Goal: Task Accomplishment & Management: Use online tool/utility

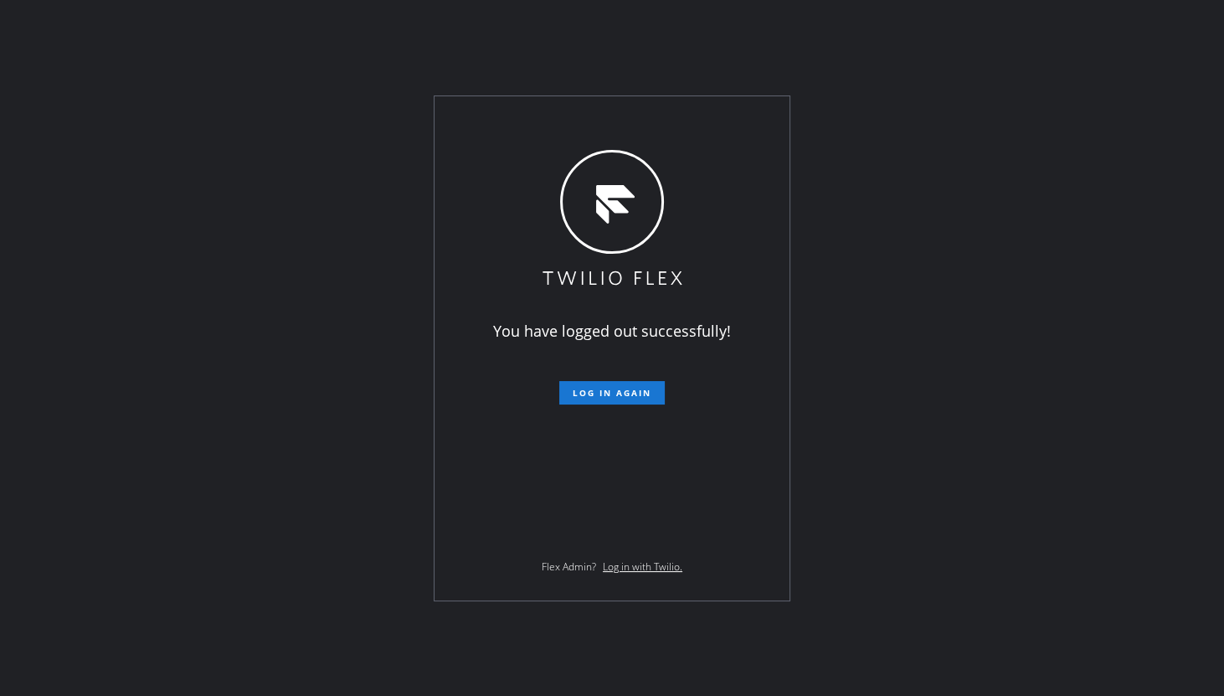
click at [54, 306] on div "You have logged out successfully! Log in again Flex Admin? Log in with Twilio." at bounding box center [612, 348] width 1224 height 696
click at [609, 401] on button "Log in again" at bounding box center [611, 392] width 105 height 23
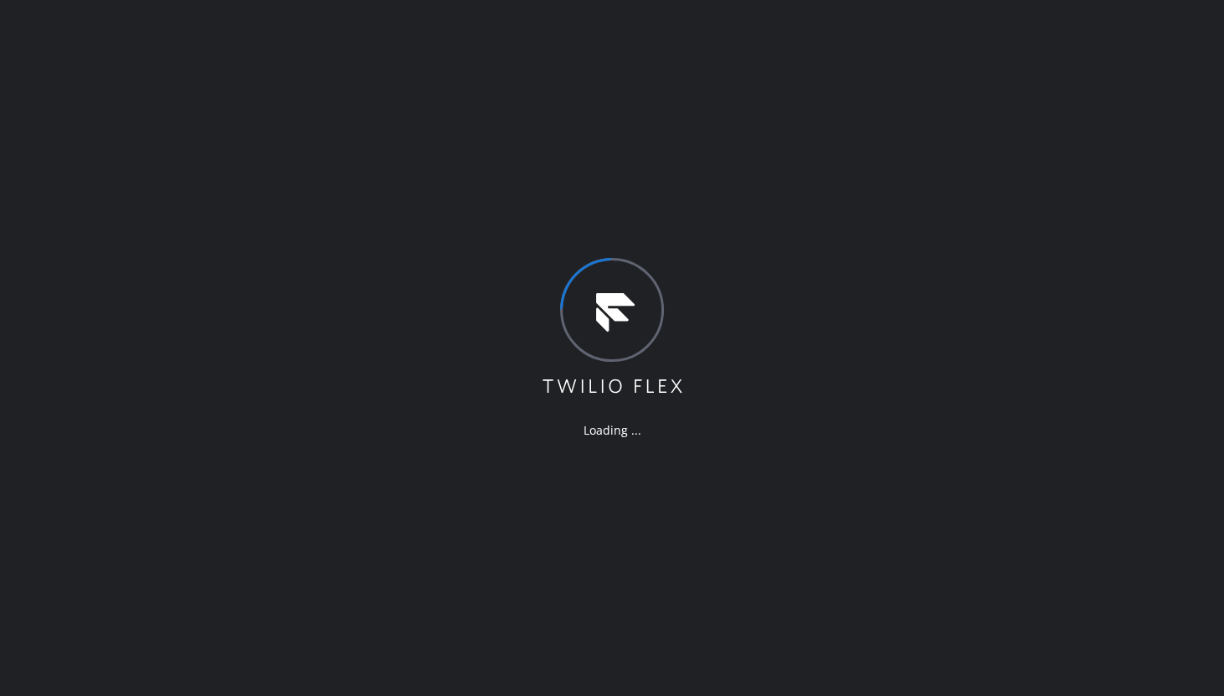
click at [192, 242] on div "Loading ..." at bounding box center [612, 348] width 1224 height 696
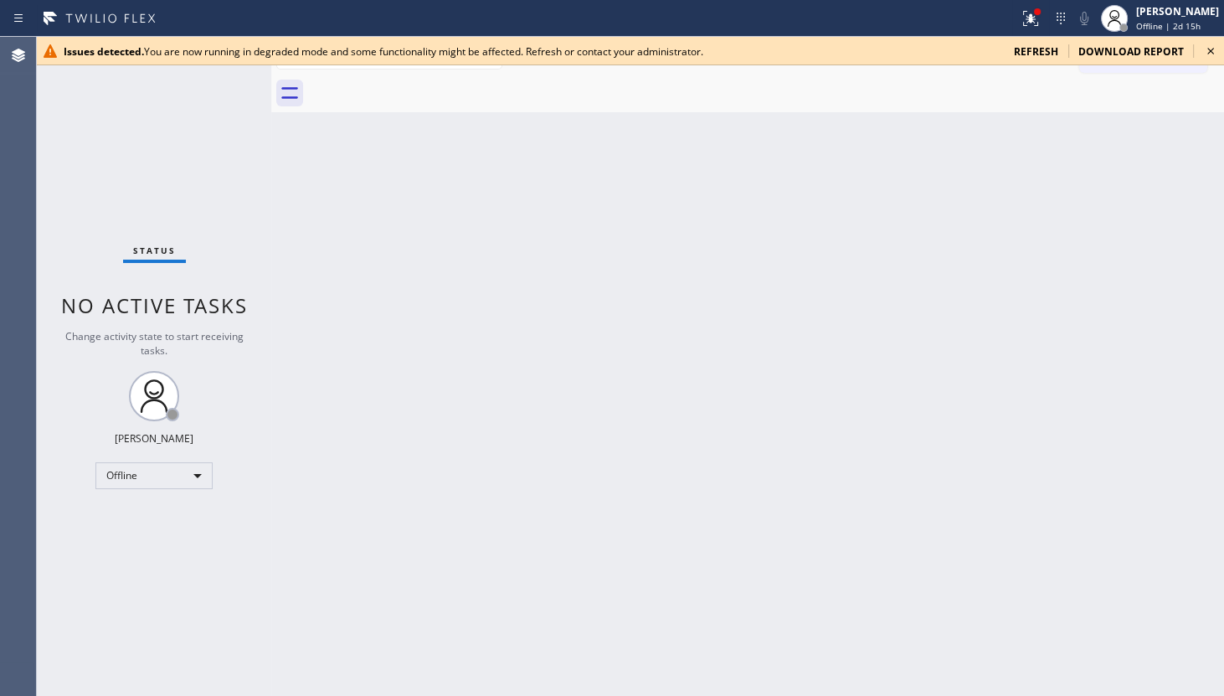
click at [1041, 49] on span "refresh" at bounding box center [1036, 51] width 44 height 14
click at [1205, 51] on icon at bounding box center [1210, 51] width 20 height 20
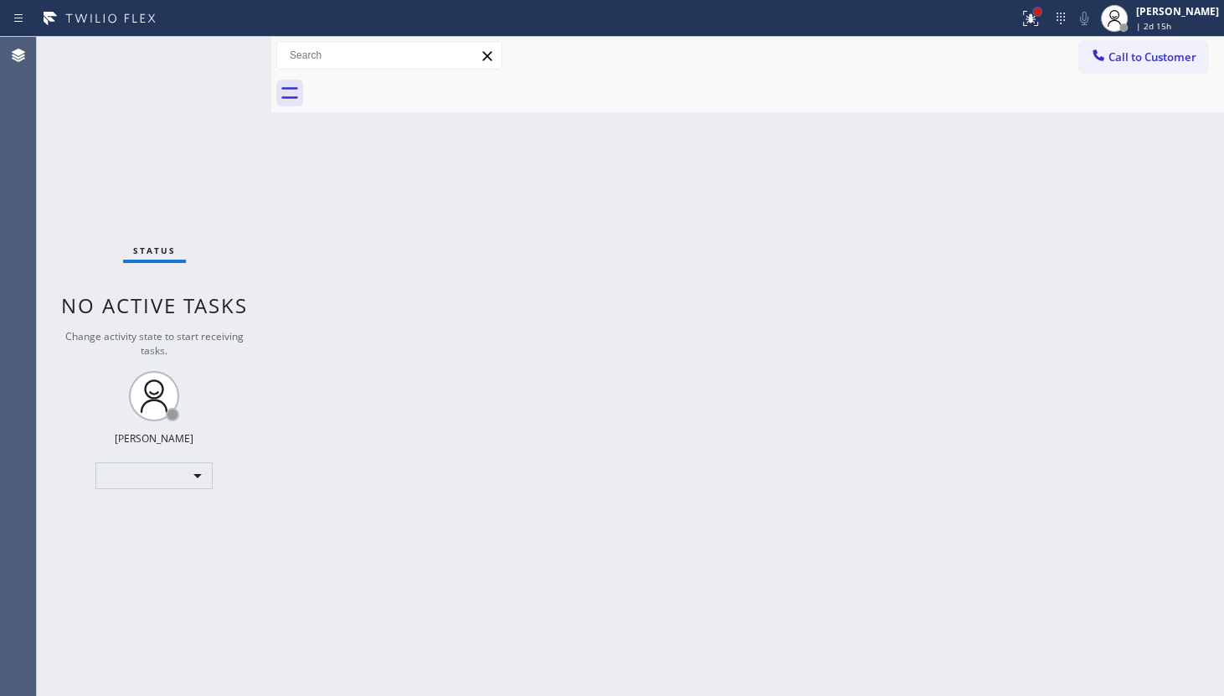
click at [1039, 14] on div at bounding box center [1030, 18] width 37 height 37
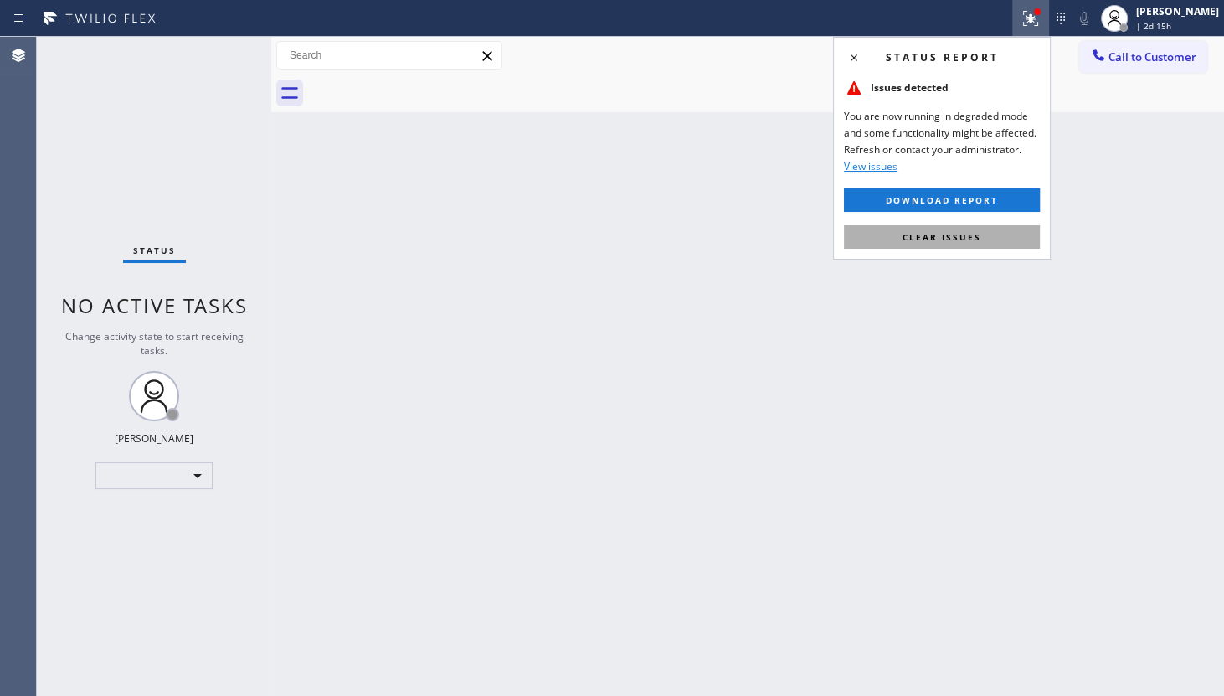
click at [999, 238] on button "Clear issues" at bounding box center [942, 236] width 196 height 23
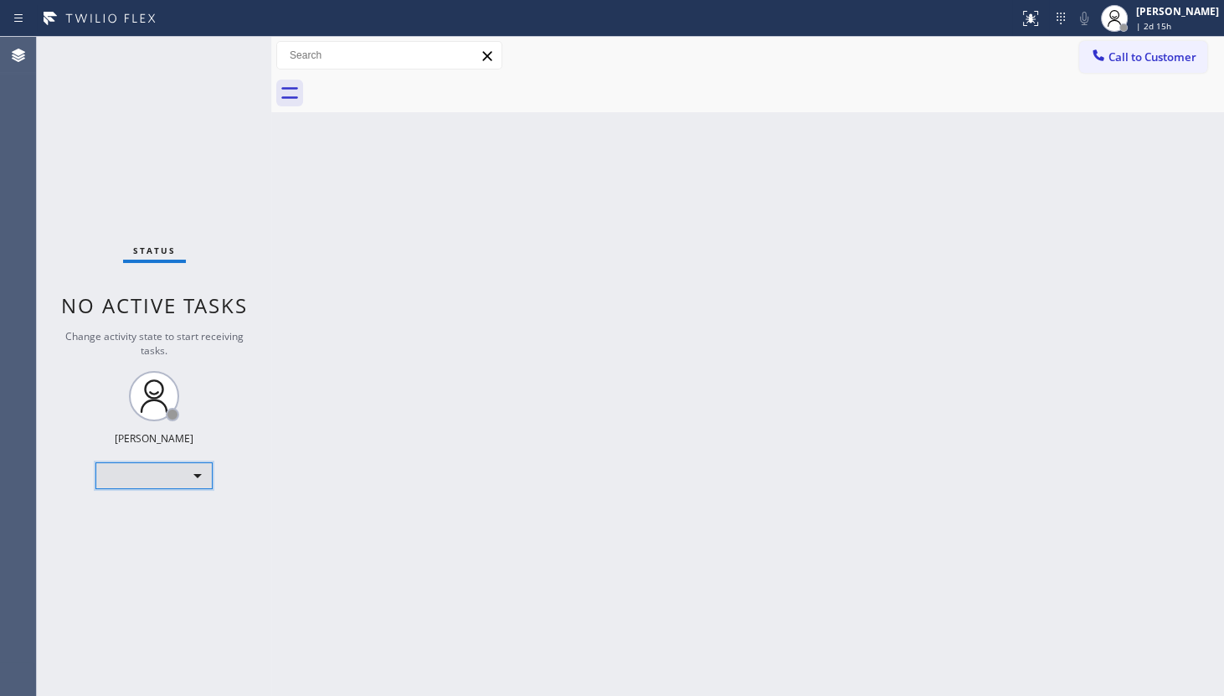
click at [139, 474] on div "​" at bounding box center [153, 475] width 117 height 27
click at [149, 494] on div at bounding box center [153, 493] width 116 height 13
click at [151, 462] on div "Offline" at bounding box center [153, 475] width 117 height 27
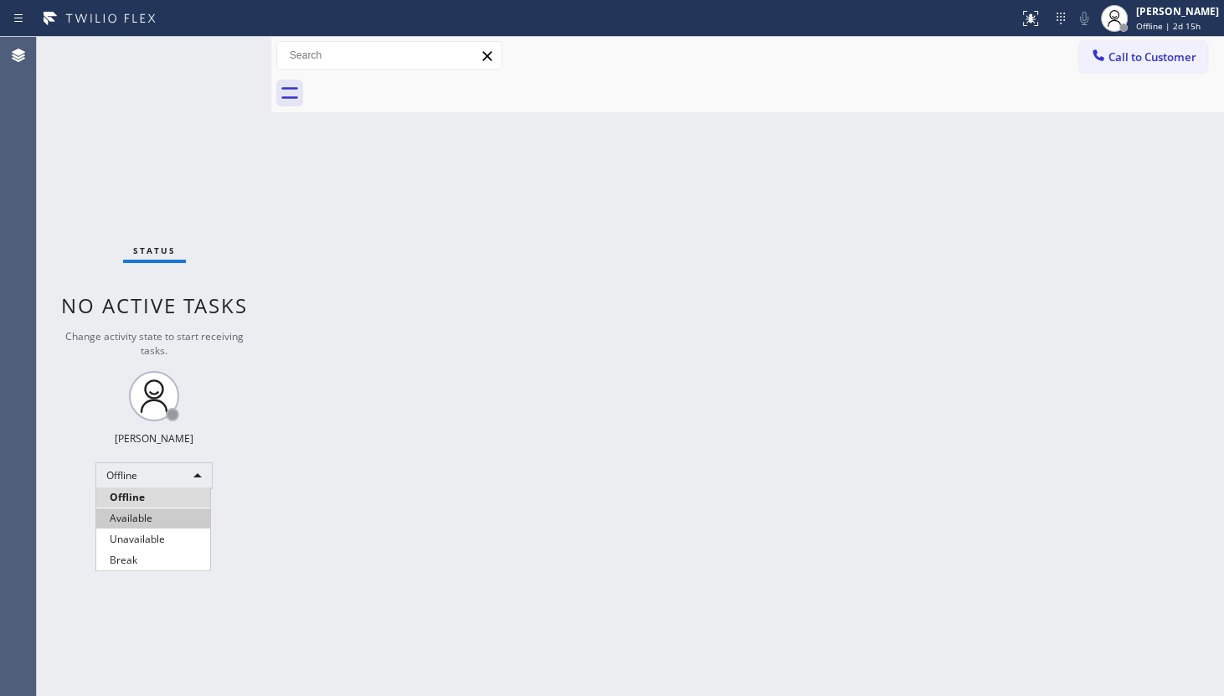
click at [166, 521] on li "Available" at bounding box center [153, 518] width 114 height 20
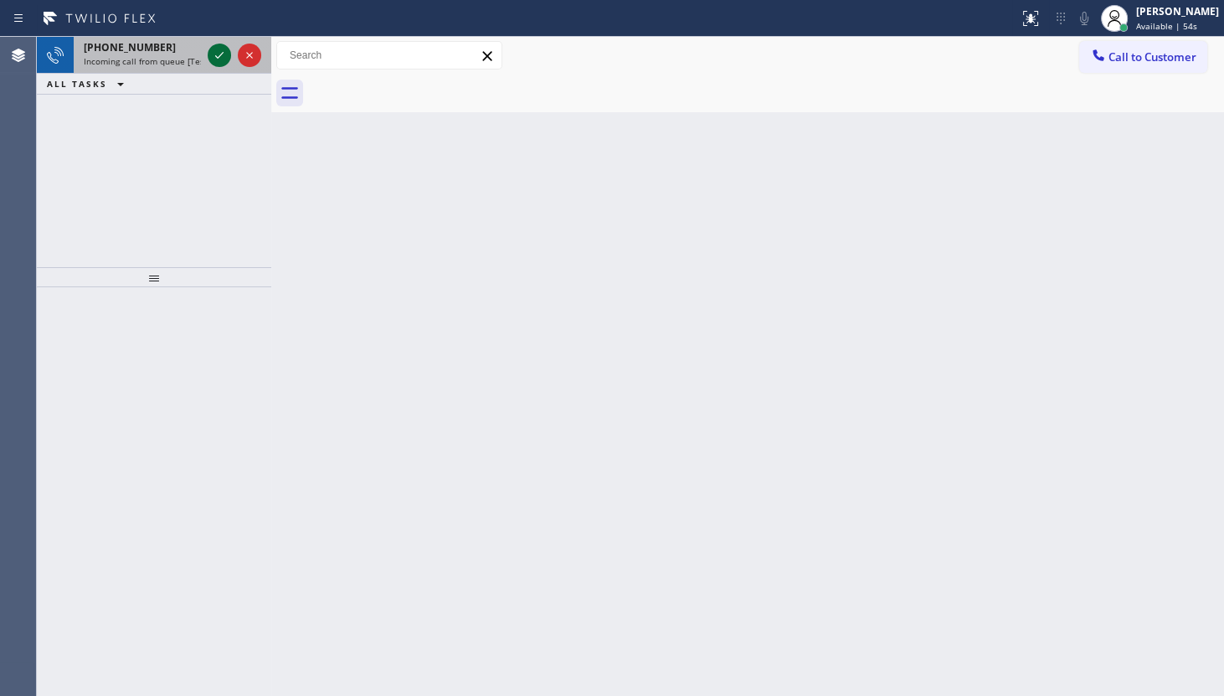
drag, startPoint x: 226, startPoint y: 61, endPoint x: 217, endPoint y: 54, distance: 11.4
click at [224, 59] on icon at bounding box center [219, 55] width 20 height 20
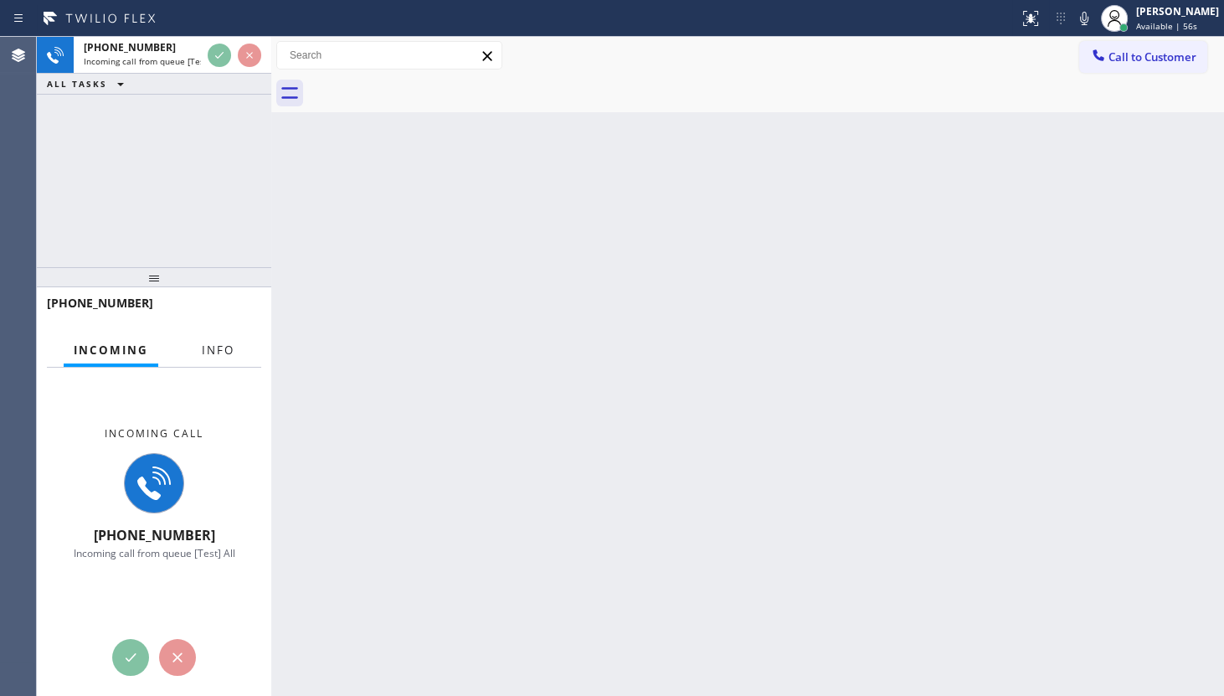
click at [223, 353] on button "Info" at bounding box center [218, 350] width 53 height 33
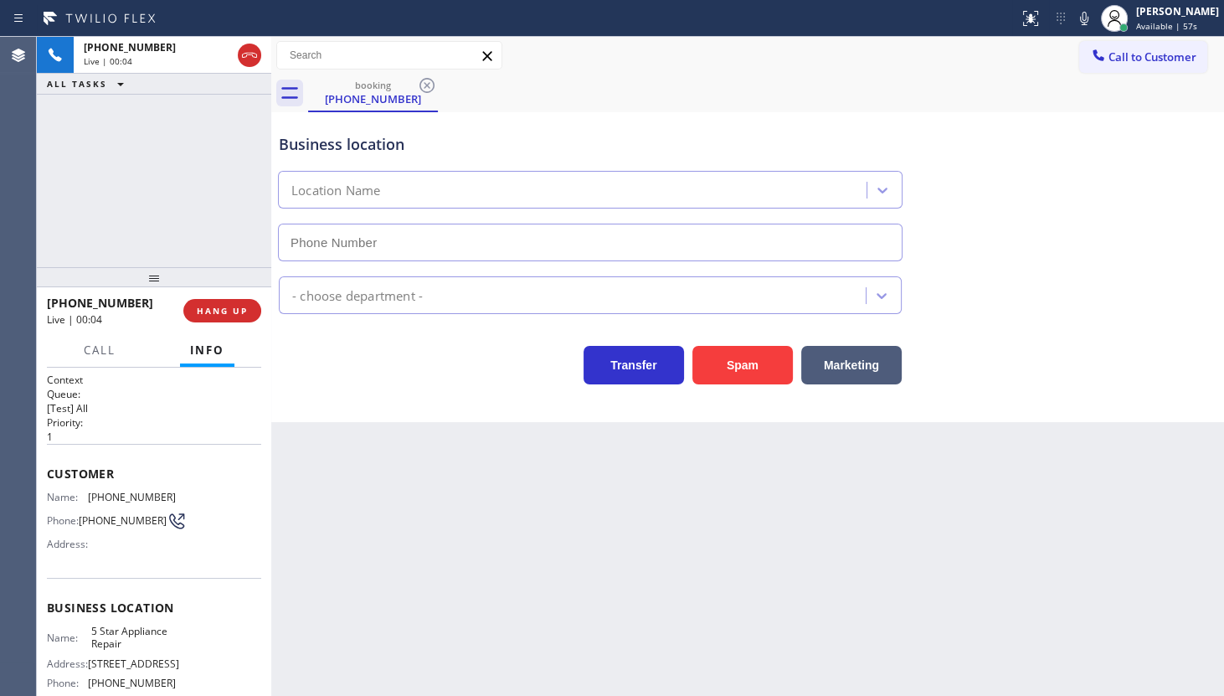
click at [223, 349] on span "Info" at bounding box center [207, 349] width 34 height 15
type input "(855) 731-4952"
click at [1081, 16] on icon at bounding box center [1084, 18] width 20 height 20
click at [126, 164] on div "+13474581835 Live | 03:12 ALL TASKS ALL TASKS ACTIVE TASKS TASKS IN WRAP UP" at bounding box center [154, 152] width 234 height 230
click at [1096, 24] on div at bounding box center [1083, 18] width 23 height 20
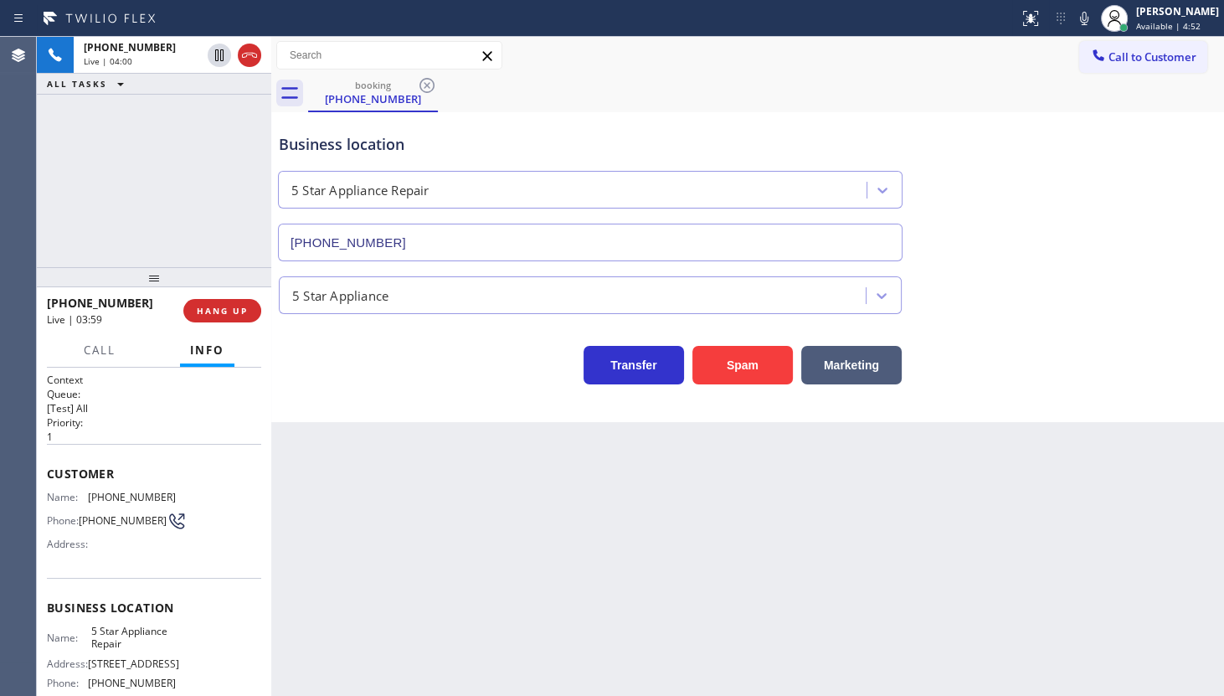
drag, startPoint x: 115, startPoint y: 214, endPoint x: 125, endPoint y: 214, distance: 10.0
click at [115, 214] on div "+13474581835 Live | 04:00 ALL TASKS ALL TASKS ACTIVE TASKS TASKS IN WRAP UP" at bounding box center [154, 152] width 234 height 230
click at [214, 315] on span "HANG UP" at bounding box center [222, 311] width 51 height 12
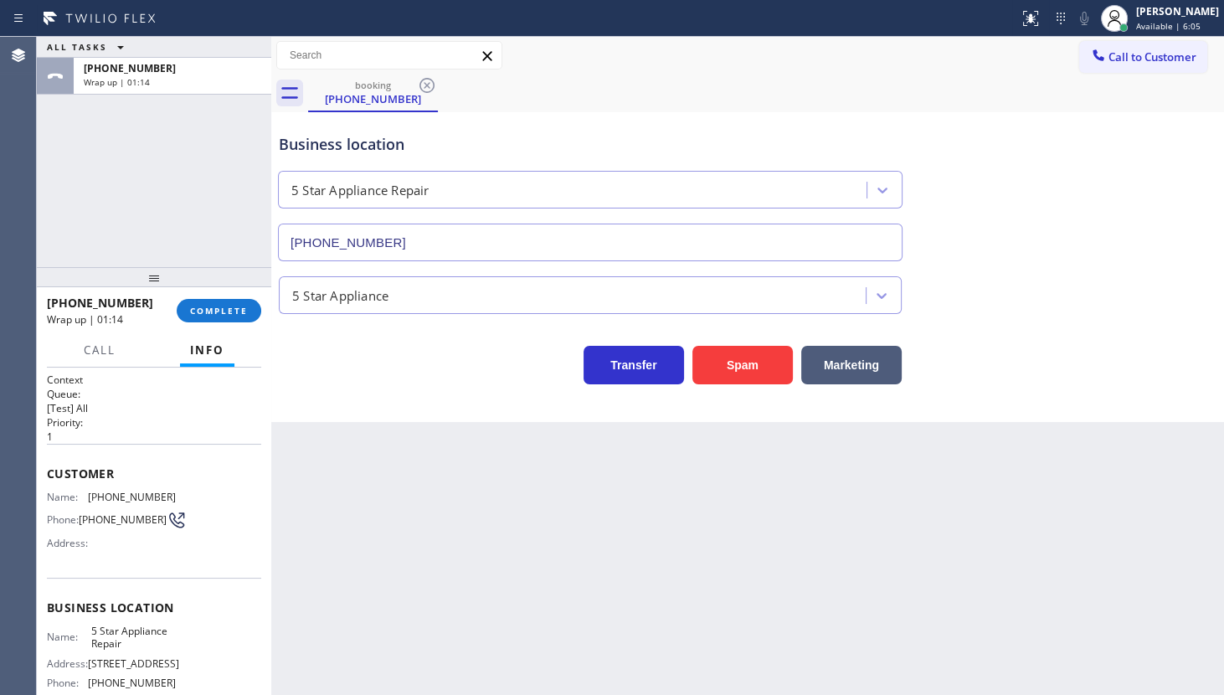
drag, startPoint x: 67, startPoint y: 208, endPoint x: 210, endPoint y: 15, distance: 240.6
click at [104, 153] on div "ALL TASKS ALL TASKS ACTIVE TASKS TASKS IN WRAP UP +13474581835 Wrap up | 01:14" at bounding box center [154, 152] width 234 height 230
click at [221, 303] on button "COMPLETE" at bounding box center [219, 310] width 85 height 23
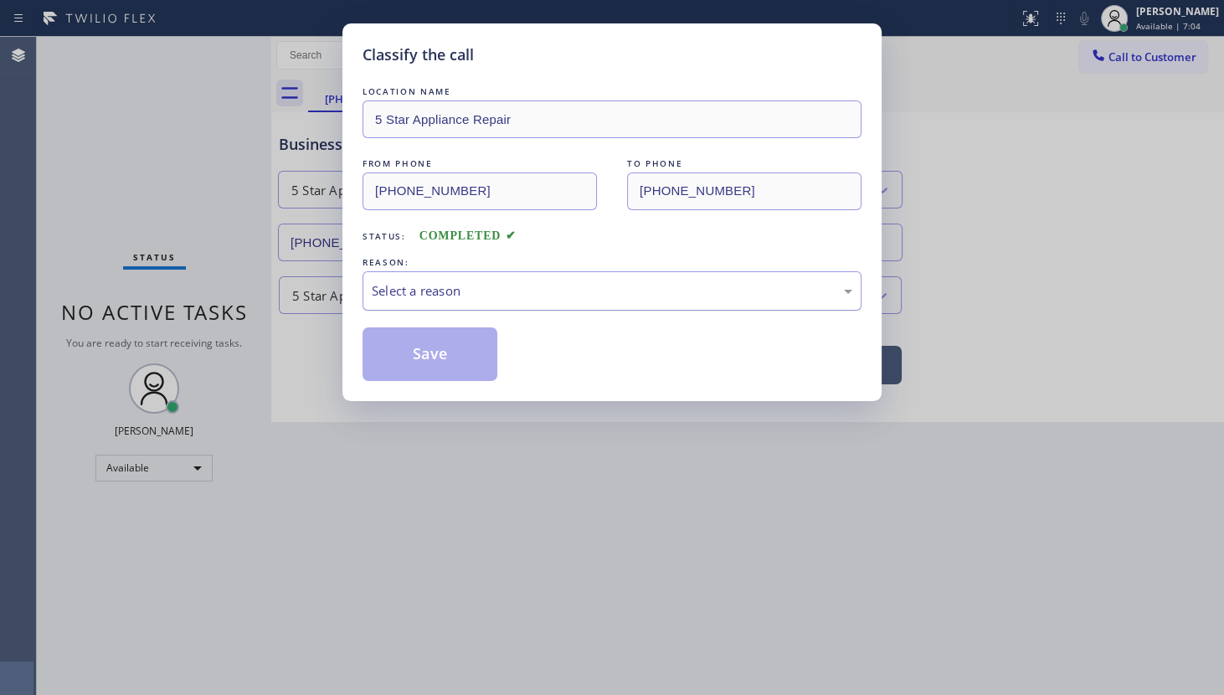
click at [423, 282] on div "Select a reason" at bounding box center [612, 290] width 480 height 19
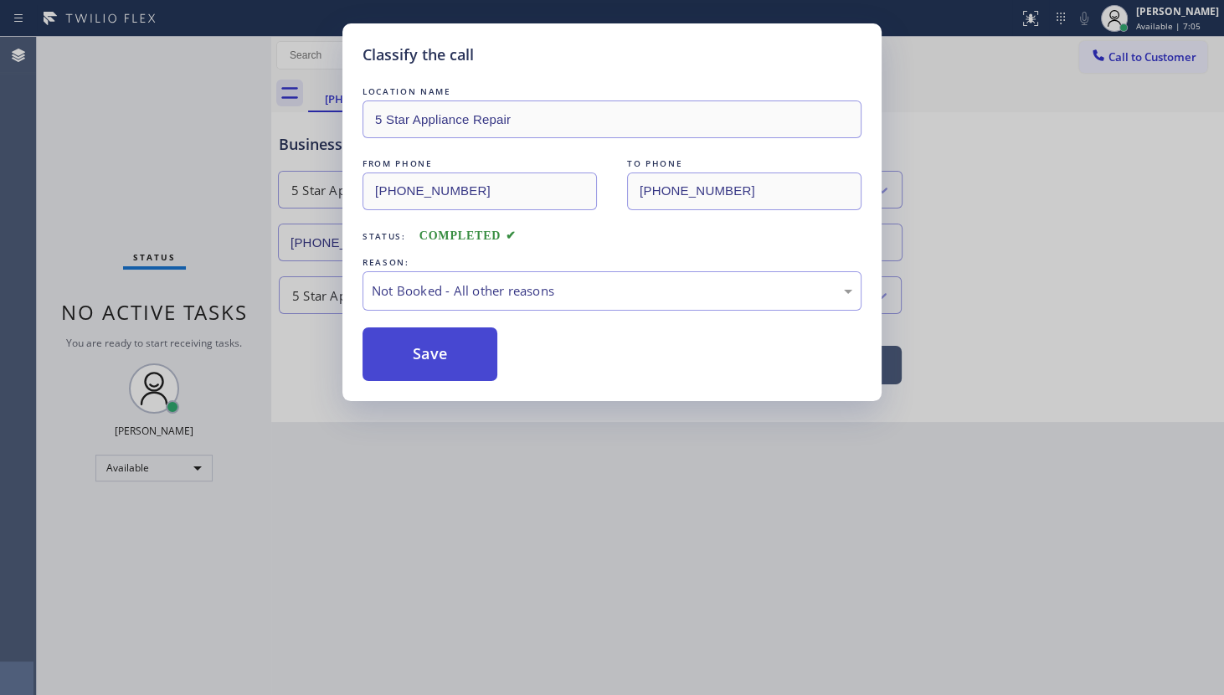
click at [423, 357] on button "Save" at bounding box center [429, 354] width 135 height 54
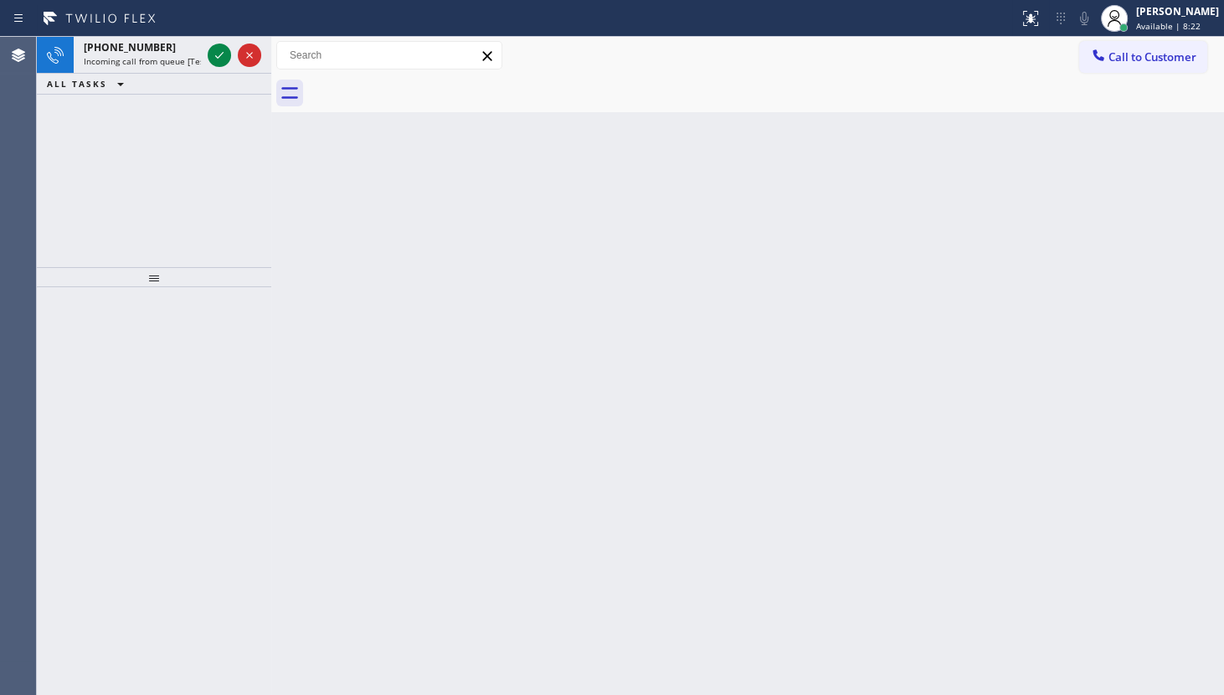
drag, startPoint x: 24, startPoint y: 146, endPoint x: 75, endPoint y: 130, distance: 53.7
click at [64, 135] on div "Agent Desktop Classify the call LOCATION NAME 5 Star Appliance Repair FROM PHON…" at bounding box center [612, 366] width 1224 height 658
click at [218, 50] on icon at bounding box center [219, 55] width 20 height 20
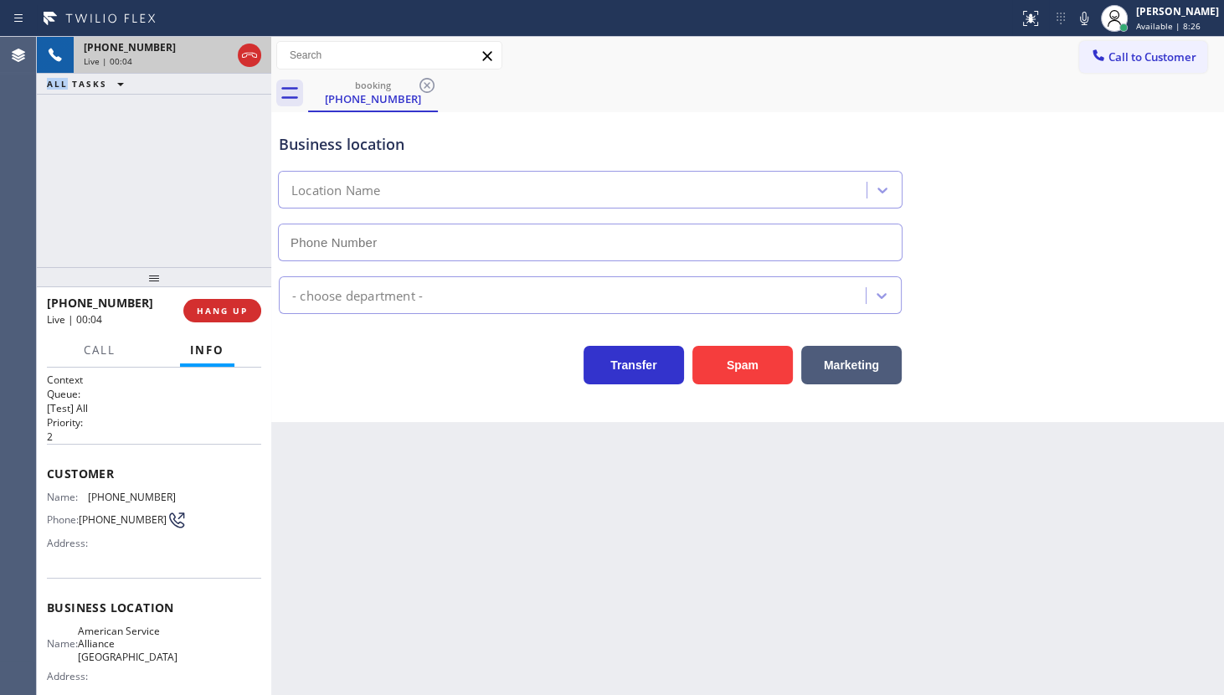
type input "(954) 835-4535"
drag, startPoint x: 8, startPoint y: 136, endPoint x: 31, endPoint y: 151, distance: 27.2
click at [13, 142] on div "Agent Desktop" at bounding box center [18, 366] width 36 height 658
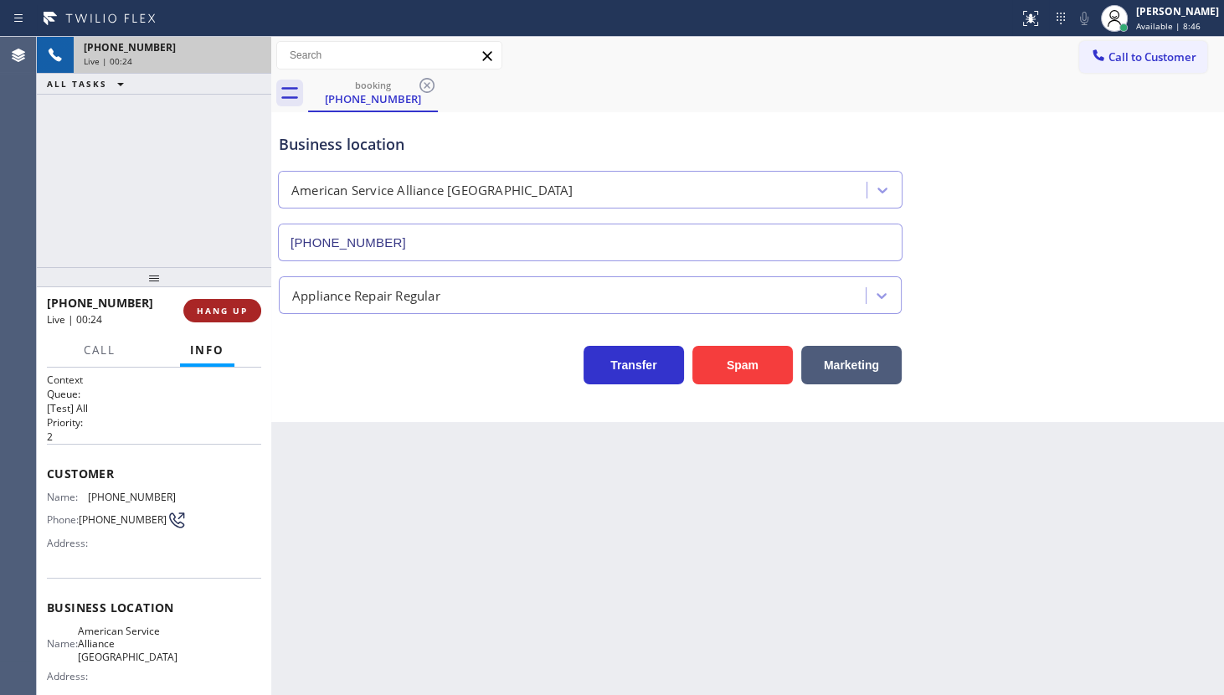
click at [192, 317] on button "HANG UP" at bounding box center [222, 310] width 78 height 23
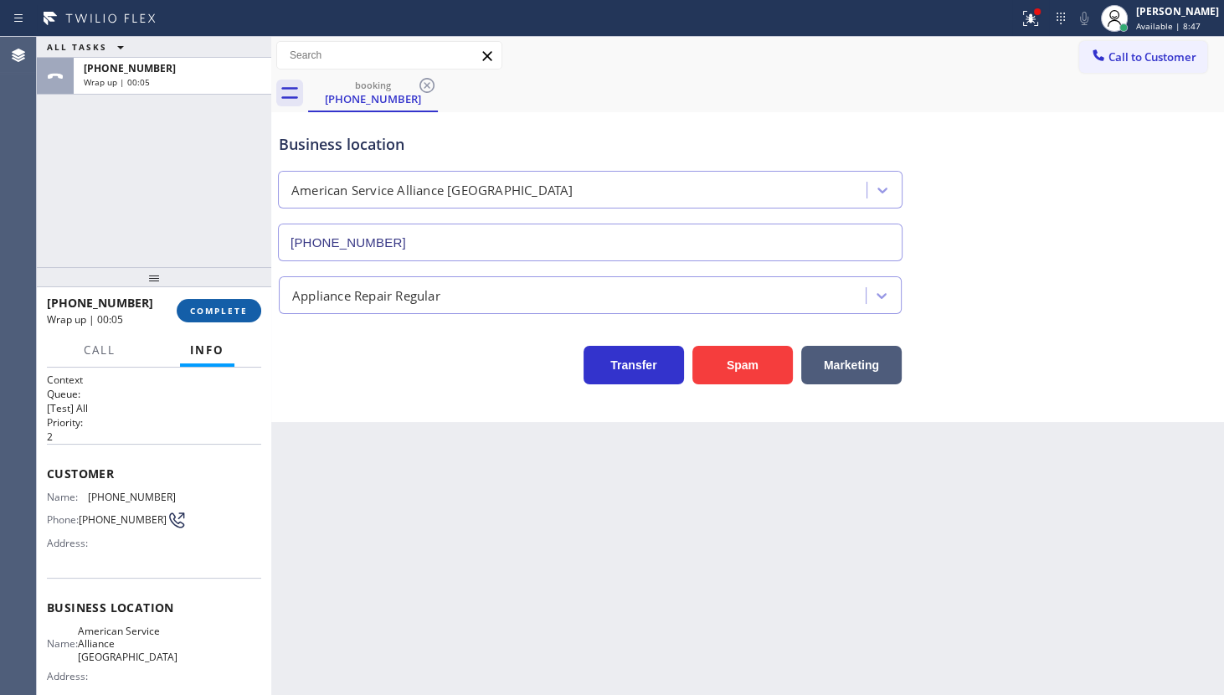
click at [251, 318] on div "ALL TASKS ALL TASKS ACTIVE TASKS TASKS IN WRAP UP +19549144575 Wrap up | 00:05 …" at bounding box center [630, 366] width 1187 height 658
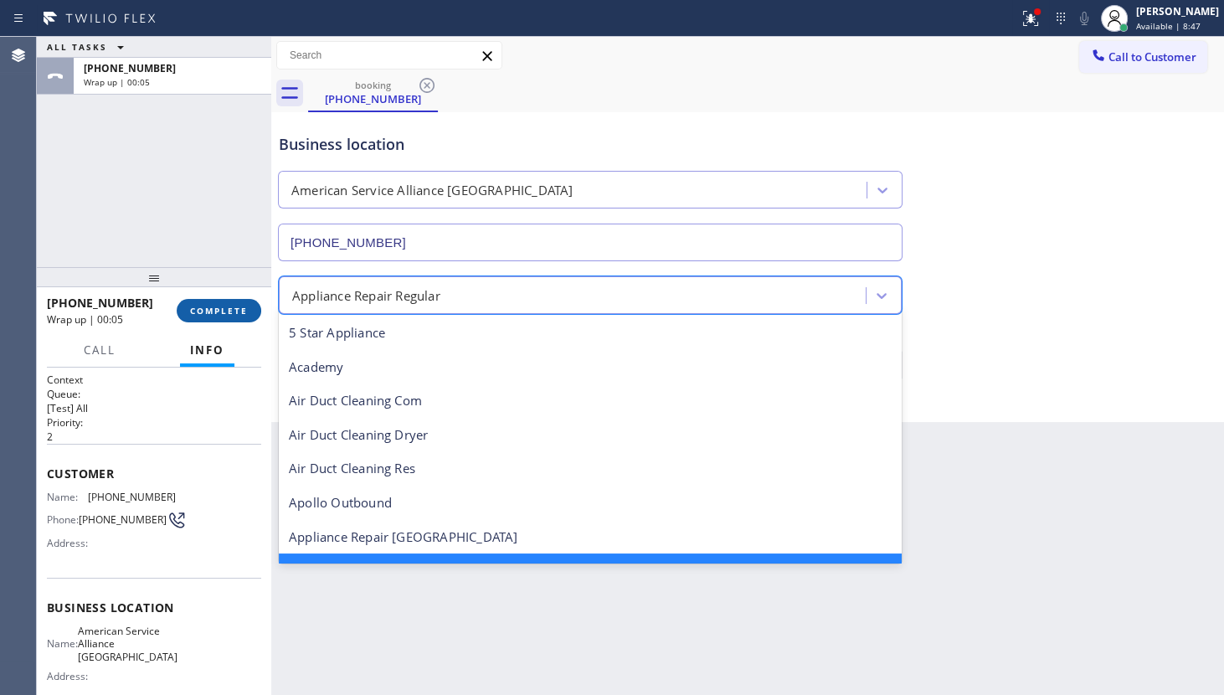
click at [209, 312] on span "COMPLETE" at bounding box center [219, 311] width 58 height 12
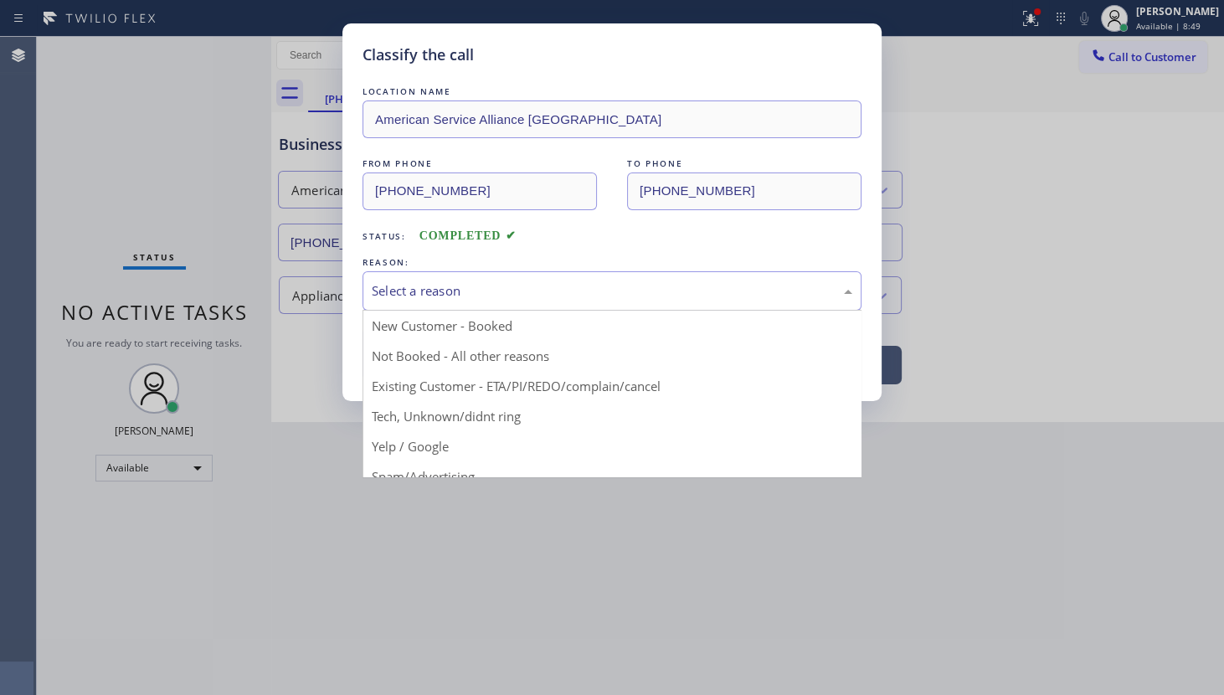
click at [452, 301] on div "Select a reason" at bounding box center [611, 290] width 499 height 39
click at [361, 362] on div "Classify the call LOCATION NAME American Service Alliance Coral Springs FROM PH…" at bounding box center [611, 212] width 539 height 378
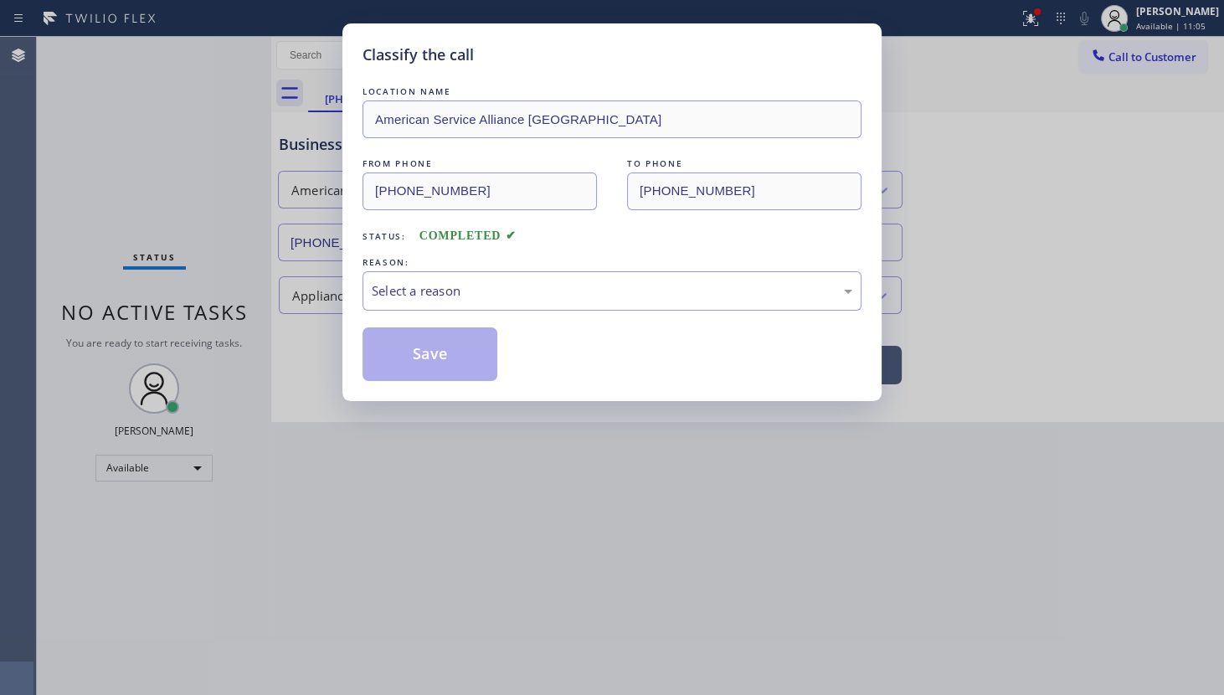
click at [142, 539] on div "Classify the call LOCATION NAME American Service Alliance Coral Springs FROM PH…" at bounding box center [612, 347] width 1224 height 695
drag, startPoint x: 369, startPoint y: 284, endPoint x: 369, endPoint y: 300, distance: 15.9
click at [369, 295] on div "Select a reason" at bounding box center [611, 290] width 499 height 39
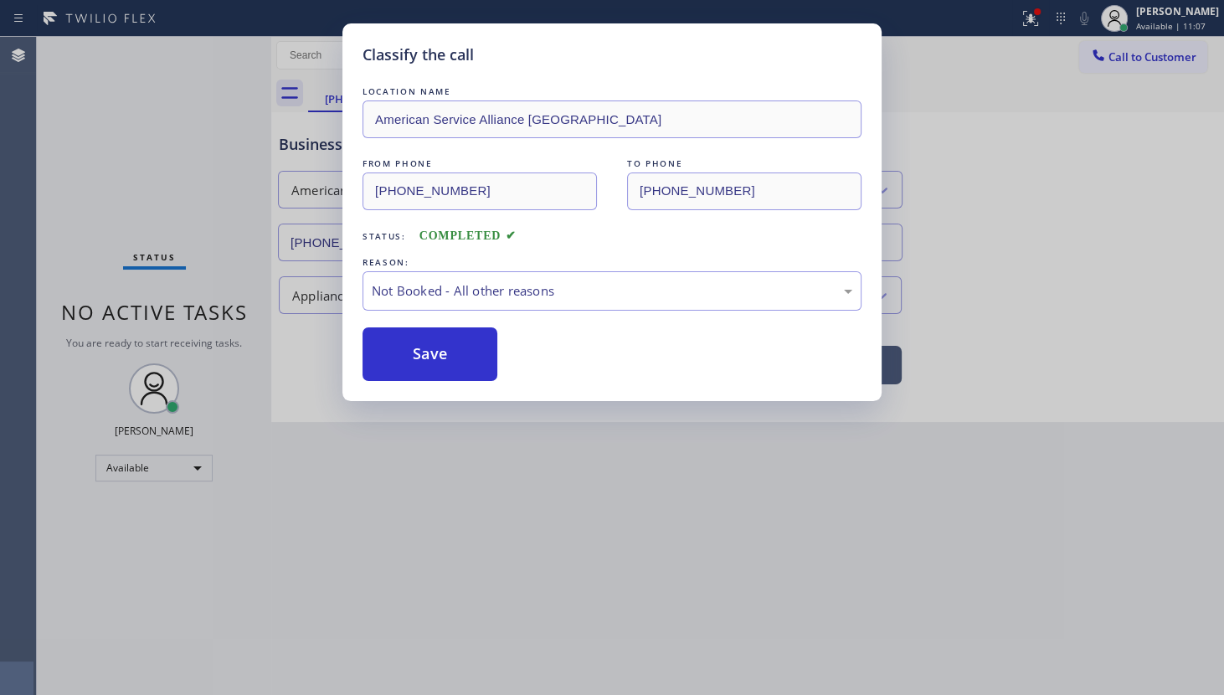
click at [393, 356] on button "Save" at bounding box center [429, 354] width 135 height 54
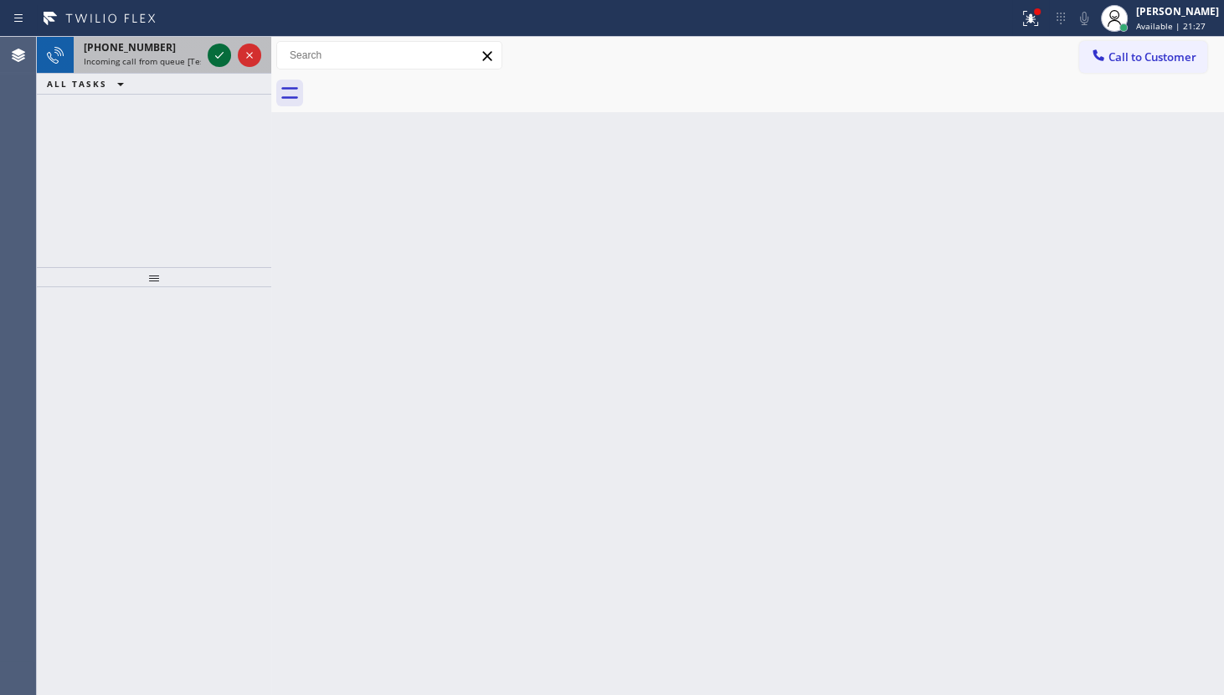
click at [226, 64] on button at bounding box center [219, 55] width 23 height 23
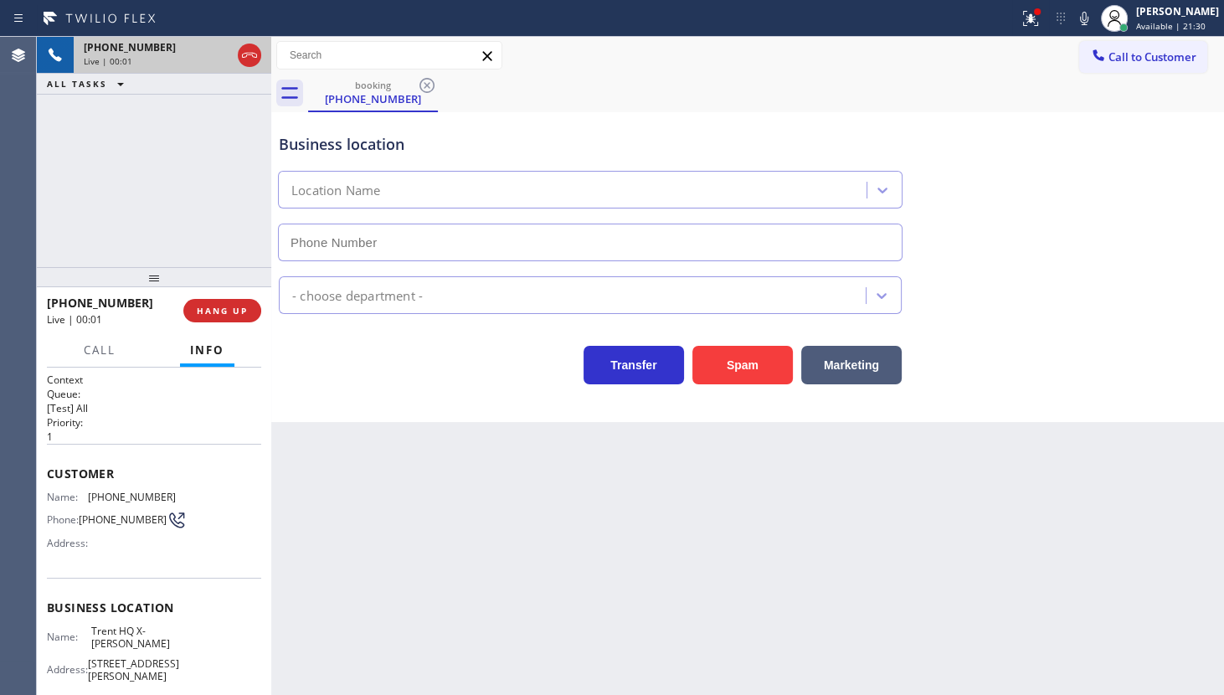
type input "(773) 377-9111"
click at [1013, 30] on button at bounding box center [1030, 18] width 37 height 37
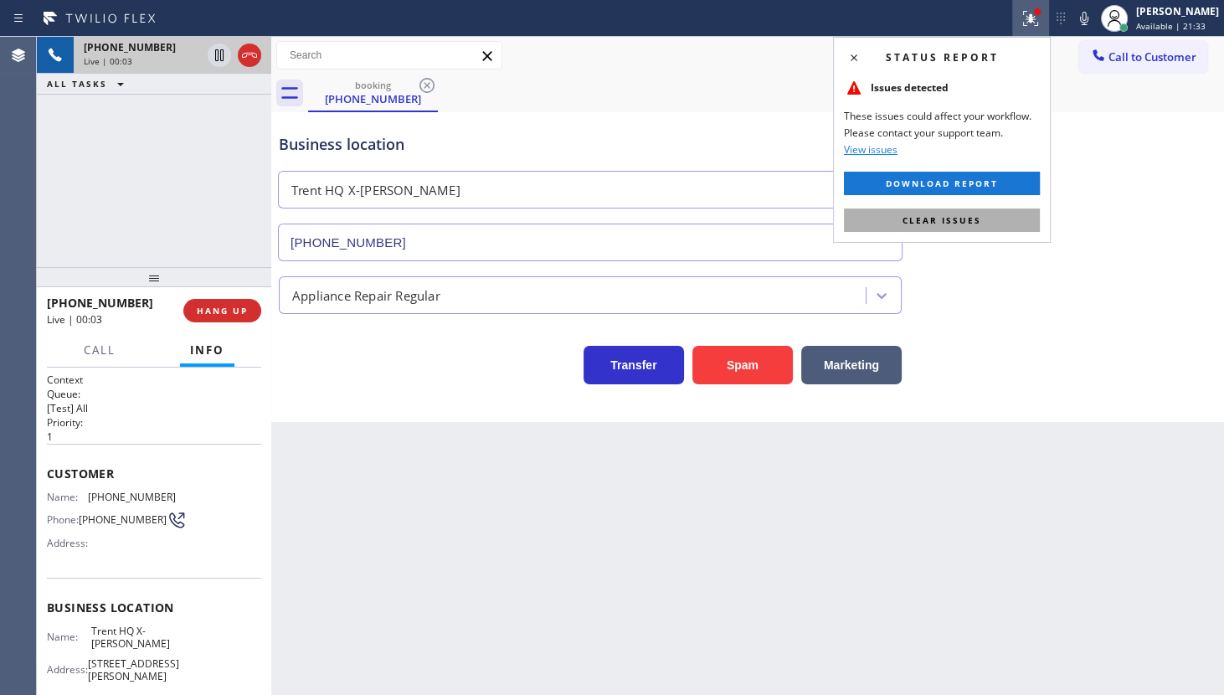
click at [967, 214] on span "Clear issues" at bounding box center [941, 220] width 79 height 12
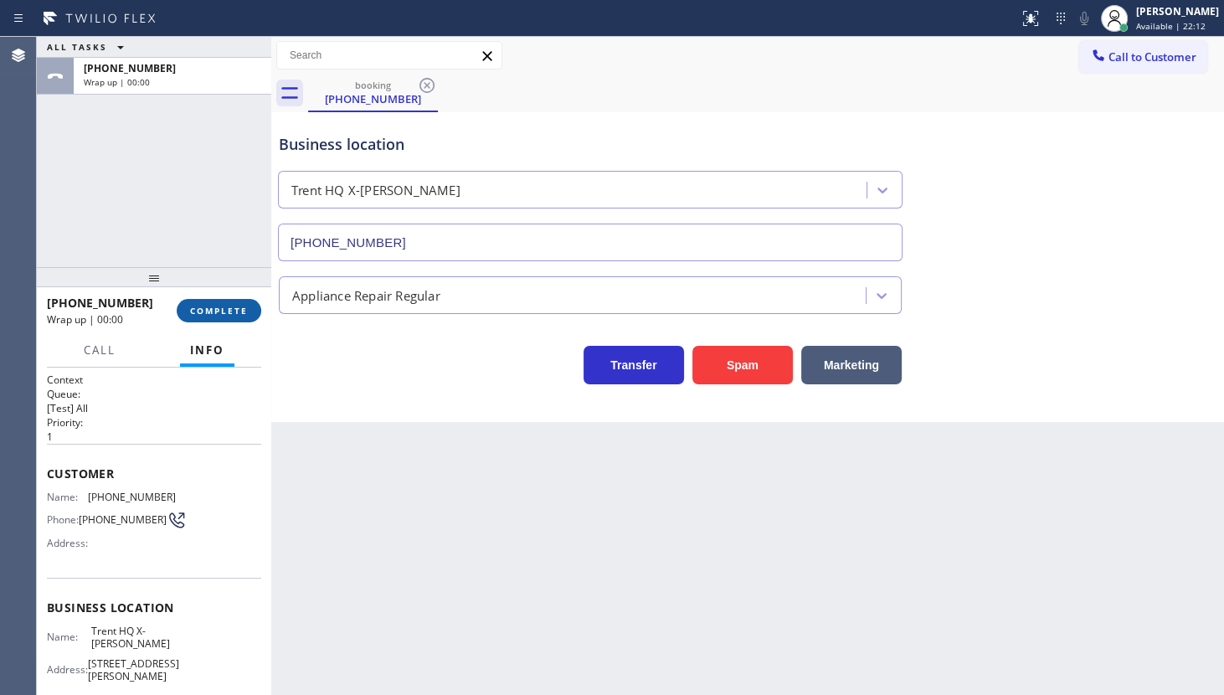
click at [234, 312] on span "COMPLETE" at bounding box center [219, 311] width 58 height 12
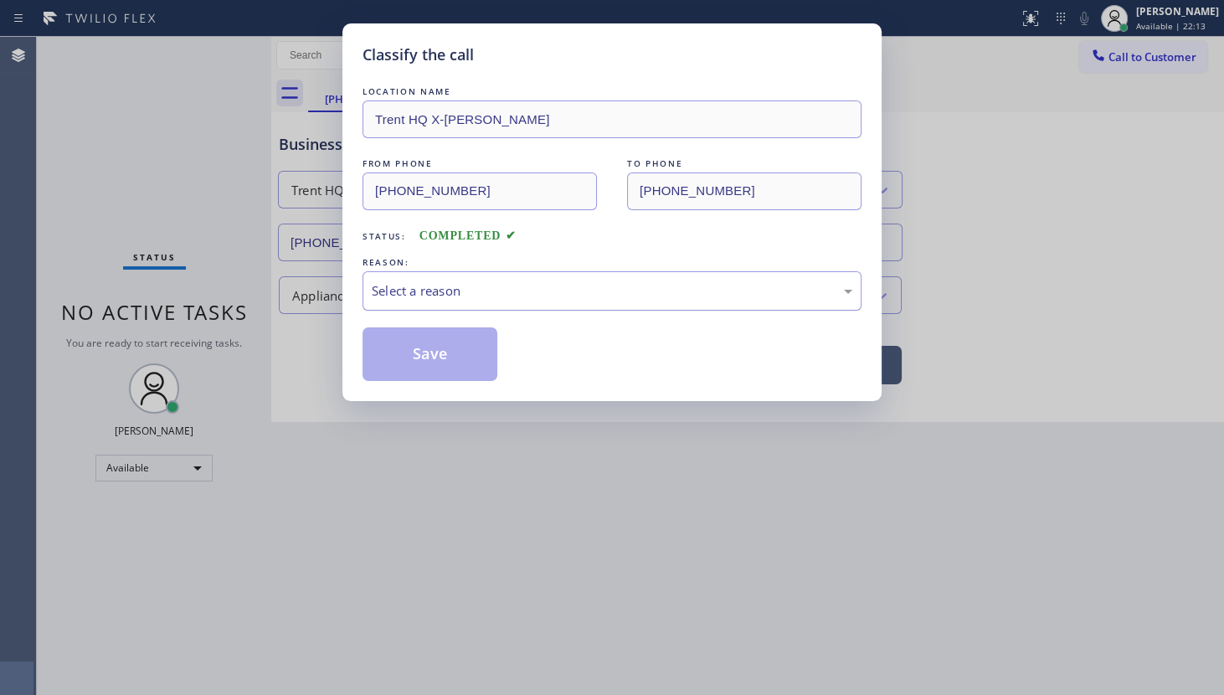
click at [465, 302] on div "Select a reason" at bounding box center [611, 290] width 499 height 39
click at [395, 336] on button "Save" at bounding box center [429, 354] width 135 height 54
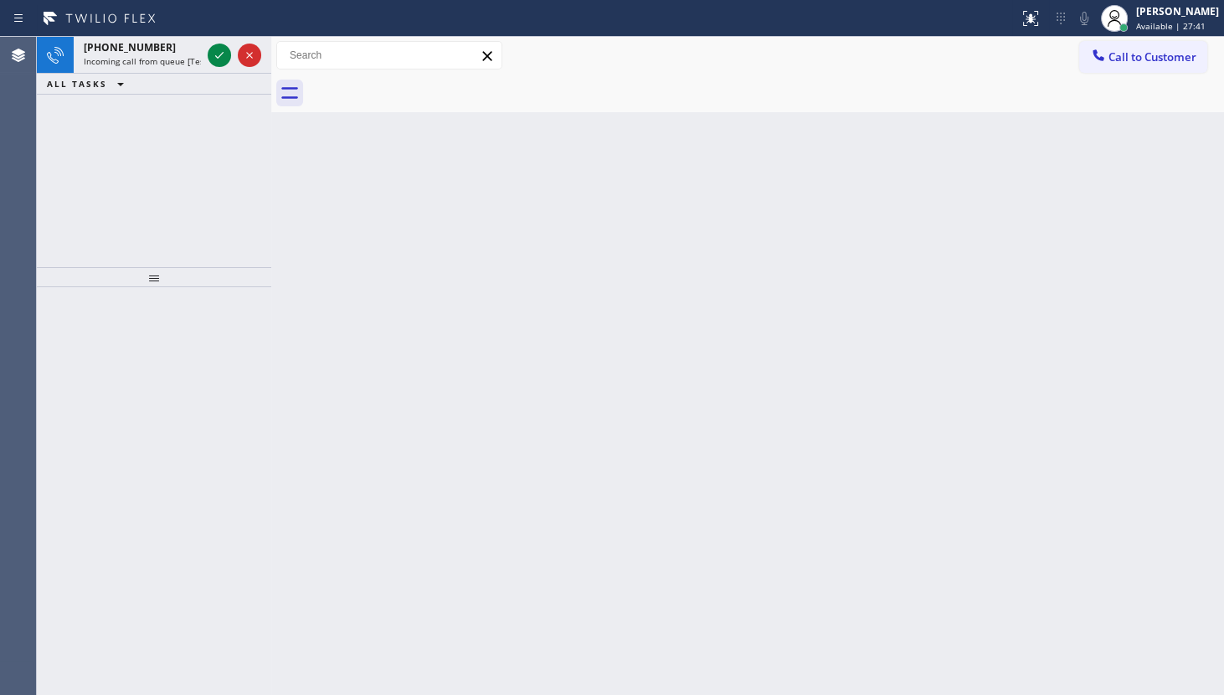
click at [225, 74] on div "ALL TASKS ALL TASKS ACTIVE TASKS TASKS IN WRAP UP" at bounding box center [154, 84] width 234 height 21
click at [218, 67] on div at bounding box center [234, 55] width 60 height 37
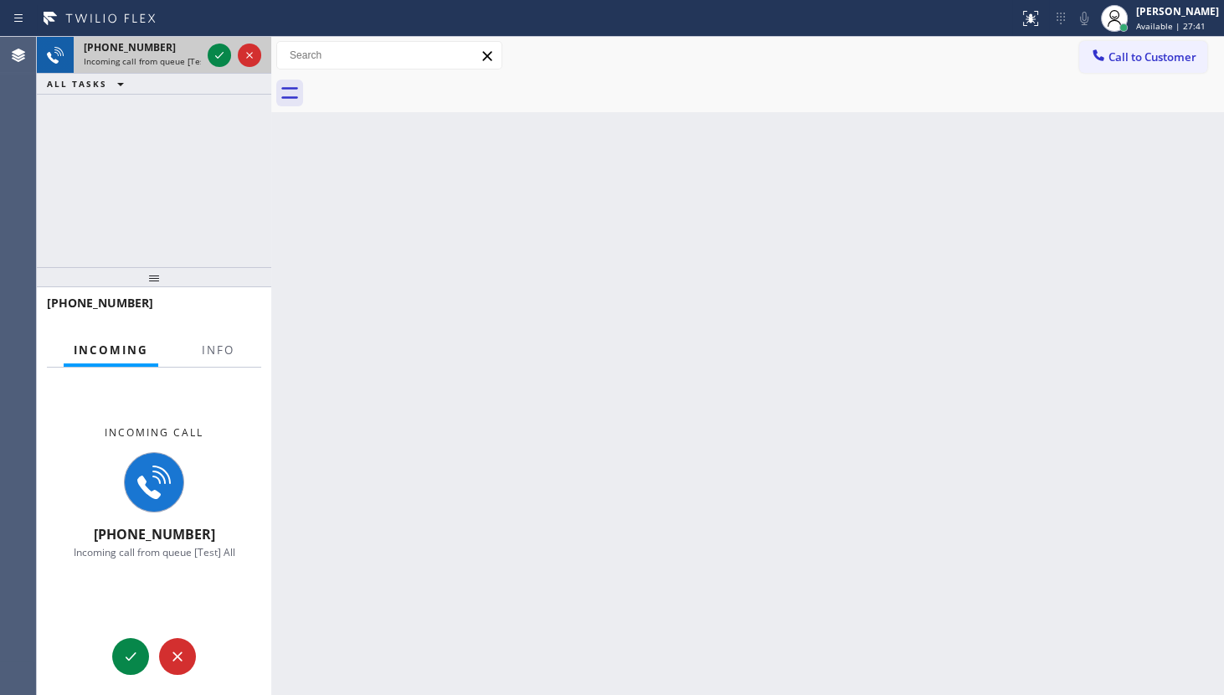
click at [218, 67] on div at bounding box center [234, 55] width 60 height 37
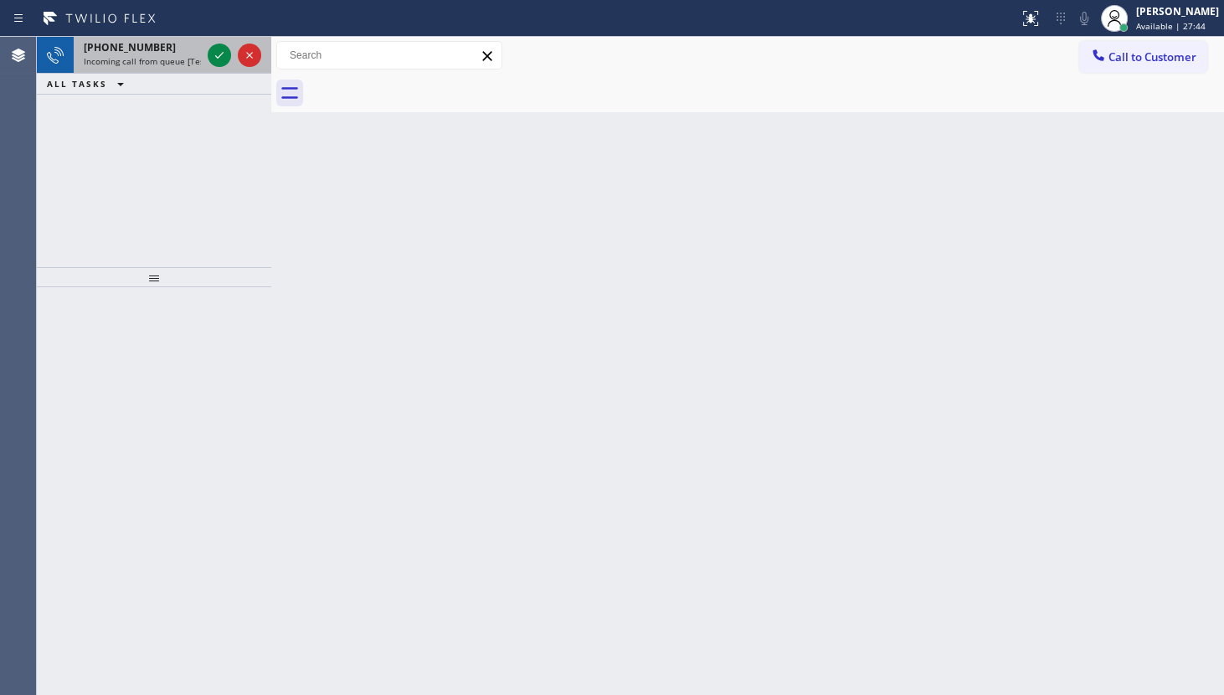
click at [204, 54] on div at bounding box center [234, 55] width 60 height 37
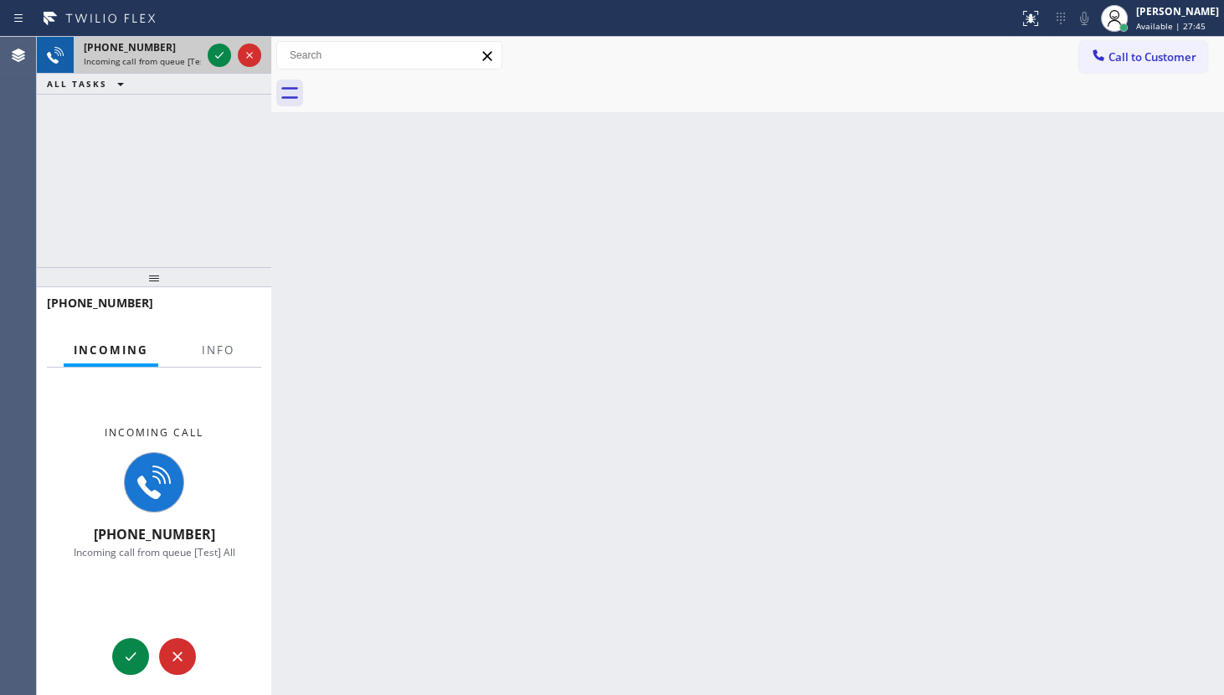
click at [205, 53] on div at bounding box center [234, 55] width 60 height 37
click at [186, 59] on span "Incoming call from queue [Test] All" at bounding box center [153, 61] width 139 height 12
click at [187, 59] on span "Incoming call from queue [Test] All" at bounding box center [153, 61] width 139 height 12
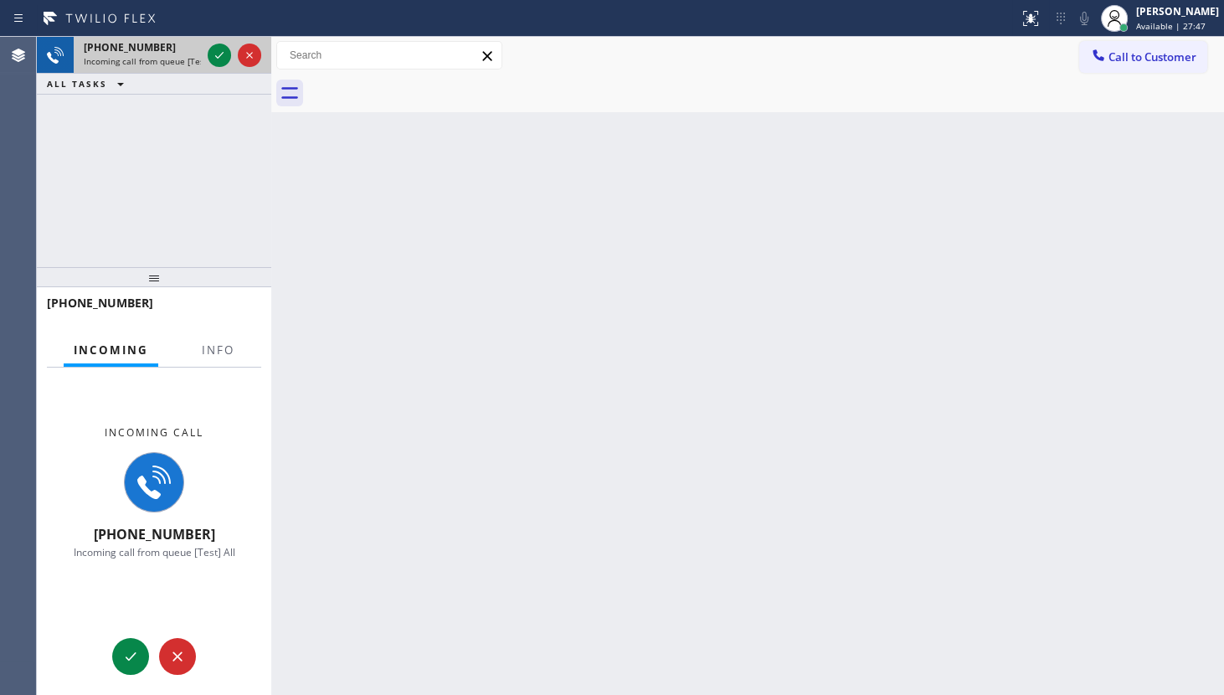
click at [187, 59] on span "Incoming call from queue [Test] All" at bounding box center [153, 61] width 139 height 12
click at [188, 59] on span "Incoming call from queue [Test] All" at bounding box center [153, 61] width 139 height 12
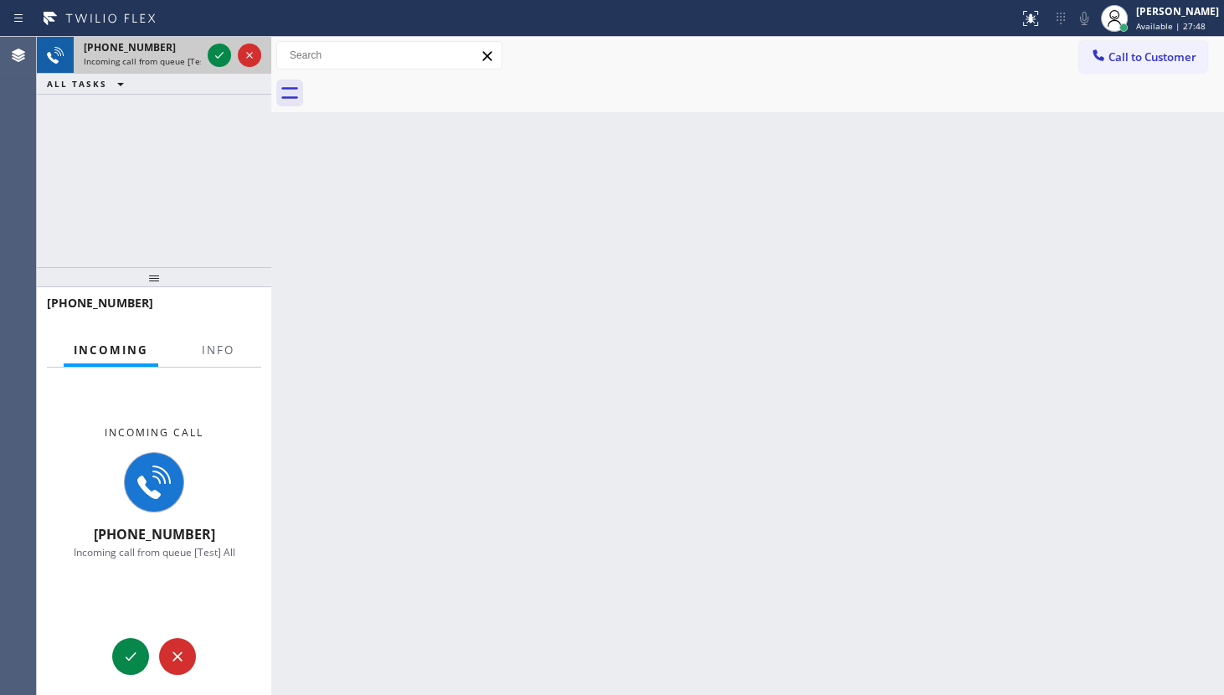
click at [189, 59] on span "Incoming call from queue [Test] All" at bounding box center [153, 61] width 139 height 12
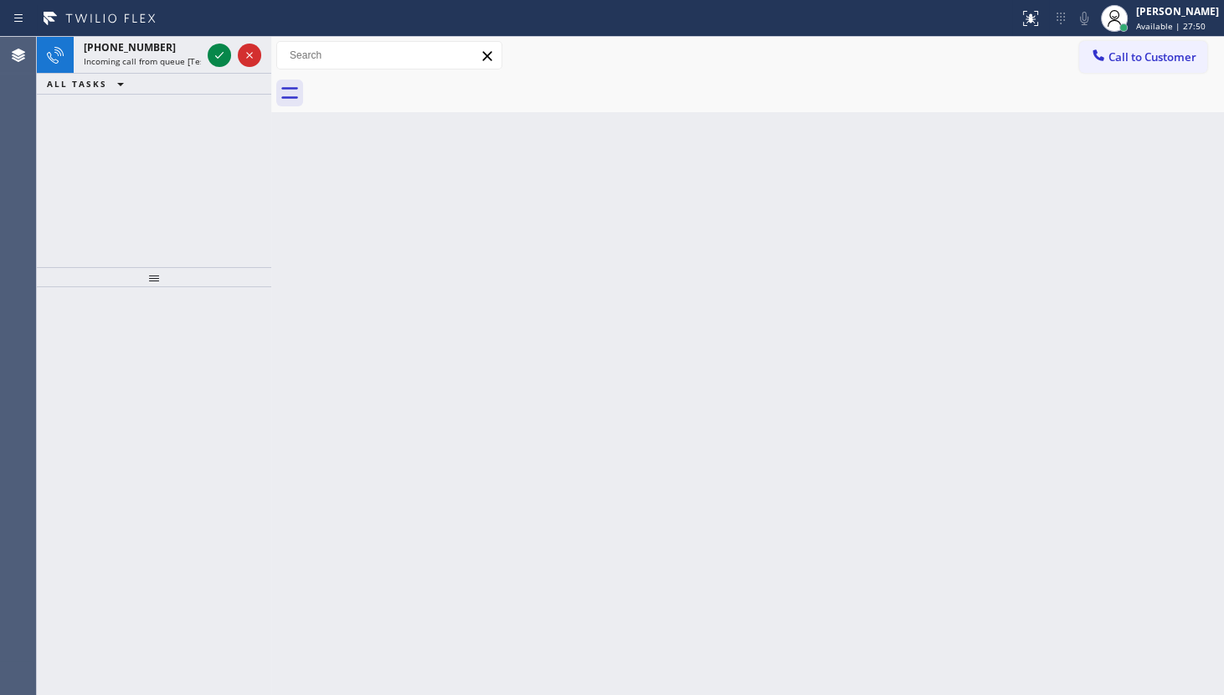
click at [208, 90] on div "ALL TASKS ALL TASKS ACTIVE TASKS TASKS IN WRAP UP" at bounding box center [154, 84] width 234 height 21
click at [199, 56] on span "Incoming call from queue [Test] All" at bounding box center [153, 61] width 139 height 12
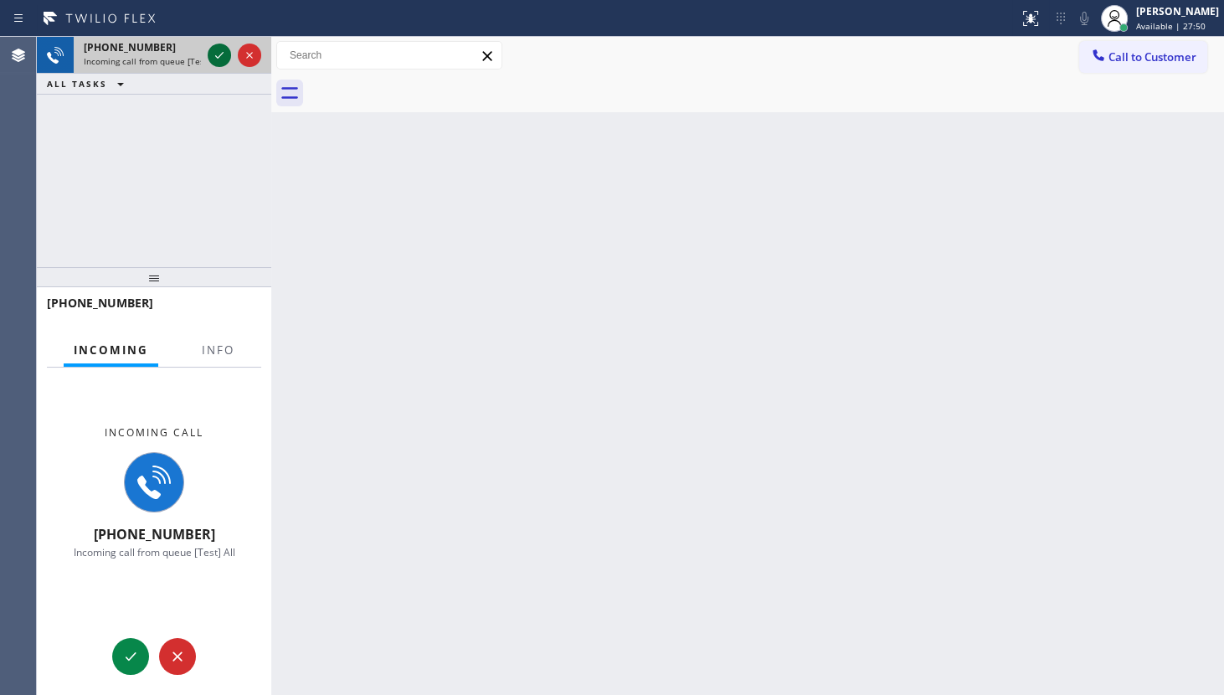
click at [213, 54] on icon at bounding box center [219, 55] width 20 height 20
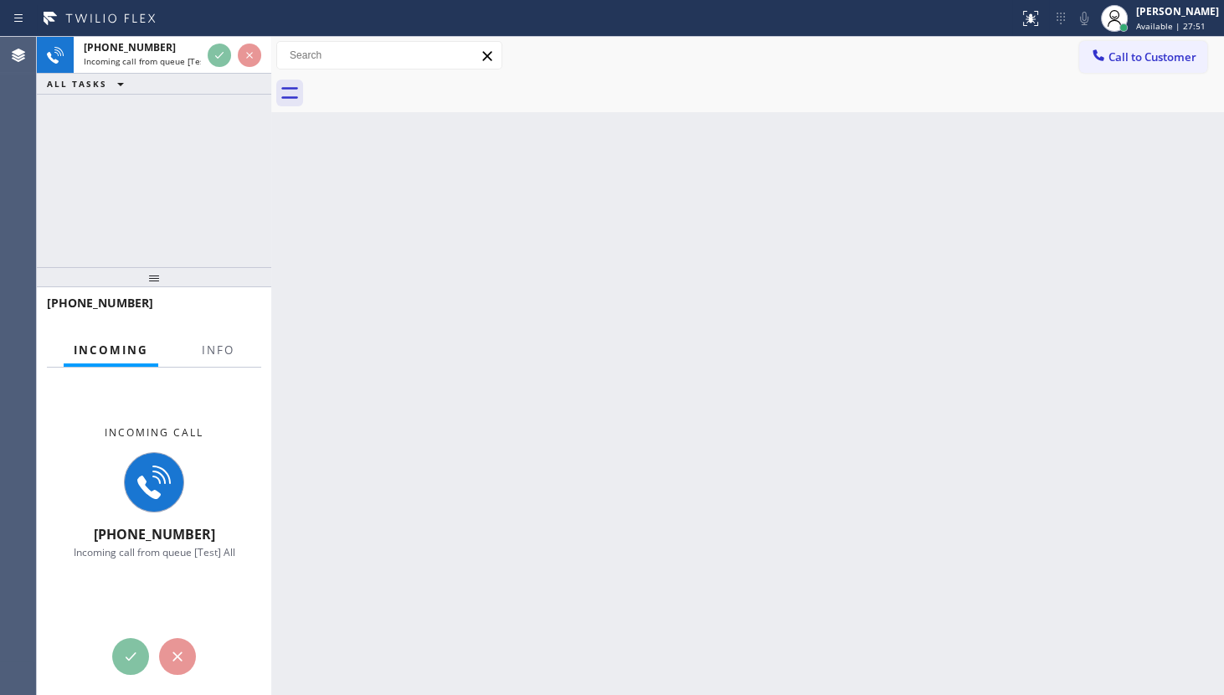
click at [225, 29] on div at bounding box center [509, 18] width 1005 height 27
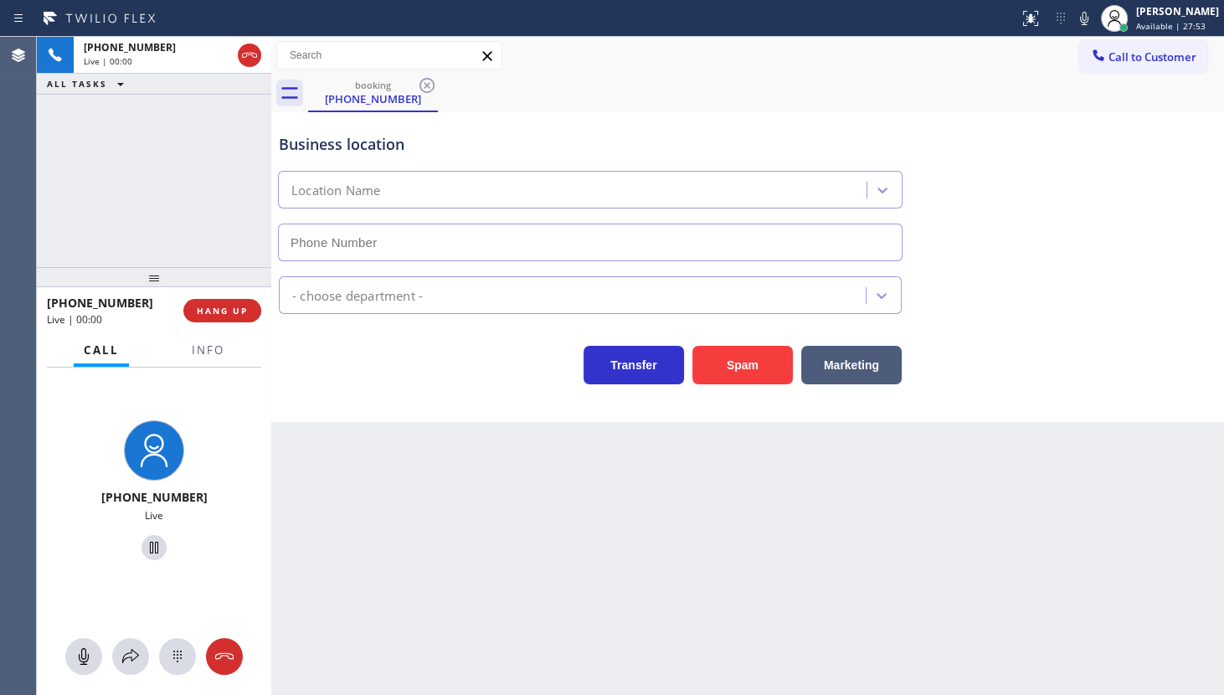
type input "(904) 351-0757"
drag, startPoint x: 233, startPoint y: 326, endPoint x: 226, endPoint y: 340, distance: 15.0
click at [229, 335] on div "+19044634527 Live | 00:02 HANG UP Call Info +19044634527 Live Context Queue: [T…" at bounding box center [154, 491] width 234 height 408
click at [226, 341] on button "Info" at bounding box center [208, 350] width 53 height 33
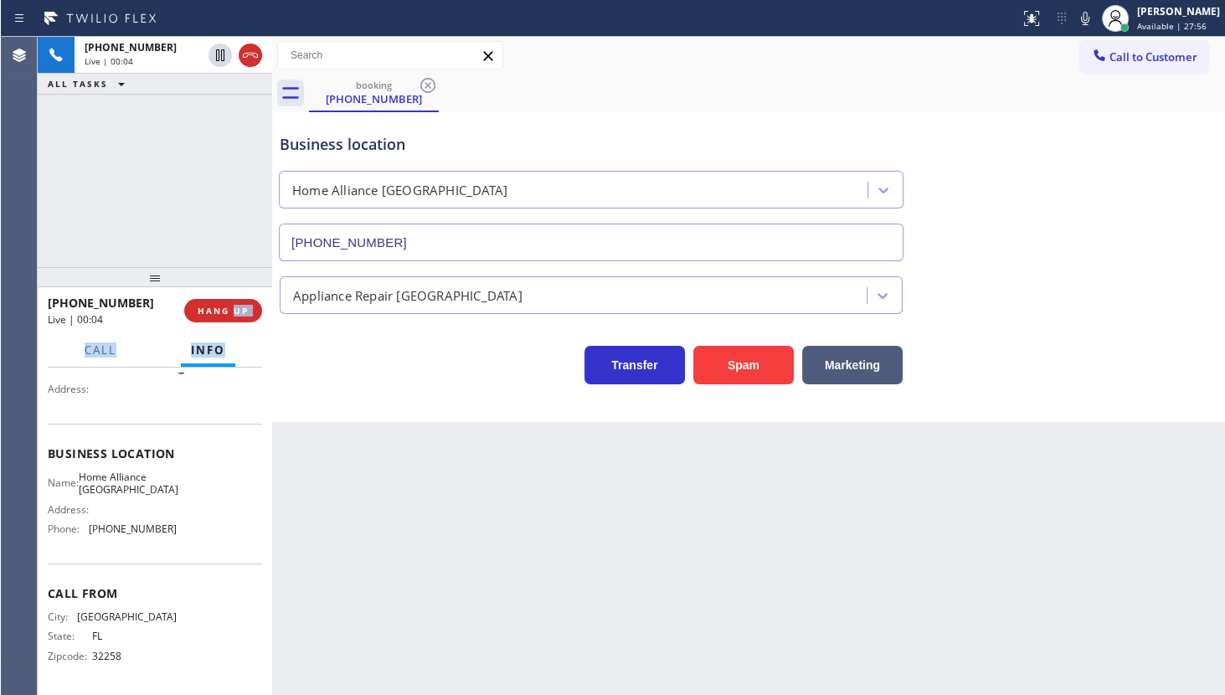
scroll to position [157, 0]
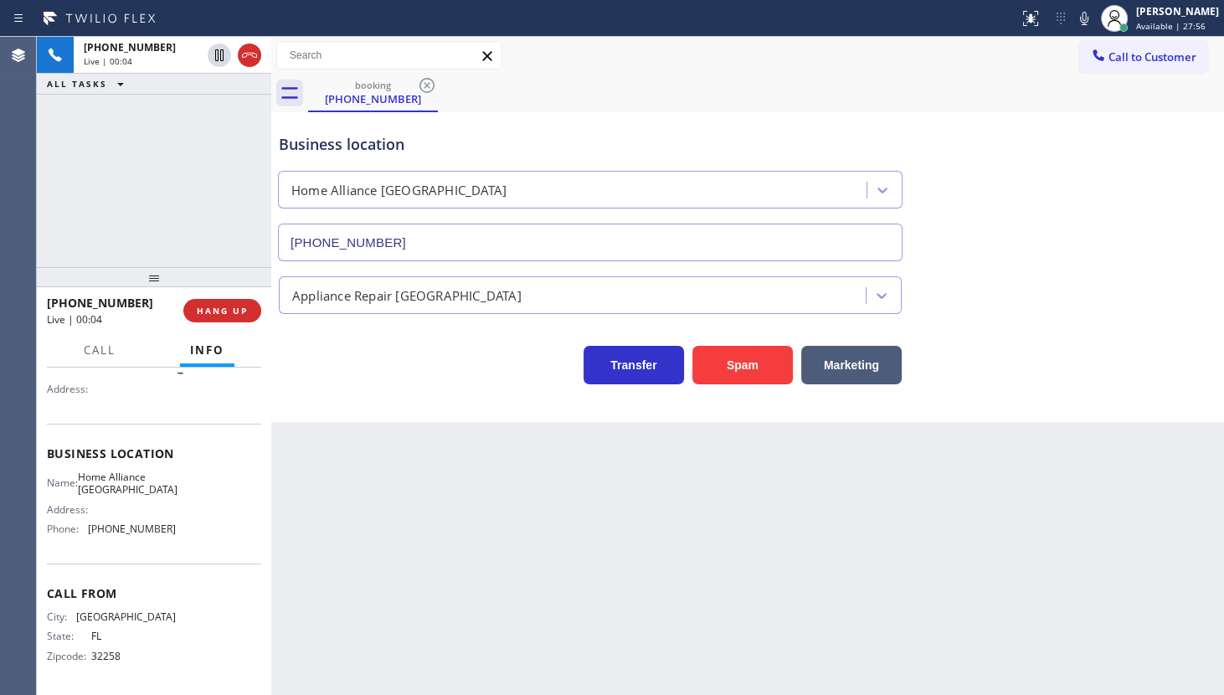
click at [483, 446] on div "Back to Dashboard Change Sender ID Customers Technicians Select a contact Outbo…" at bounding box center [747, 366] width 953 height 658
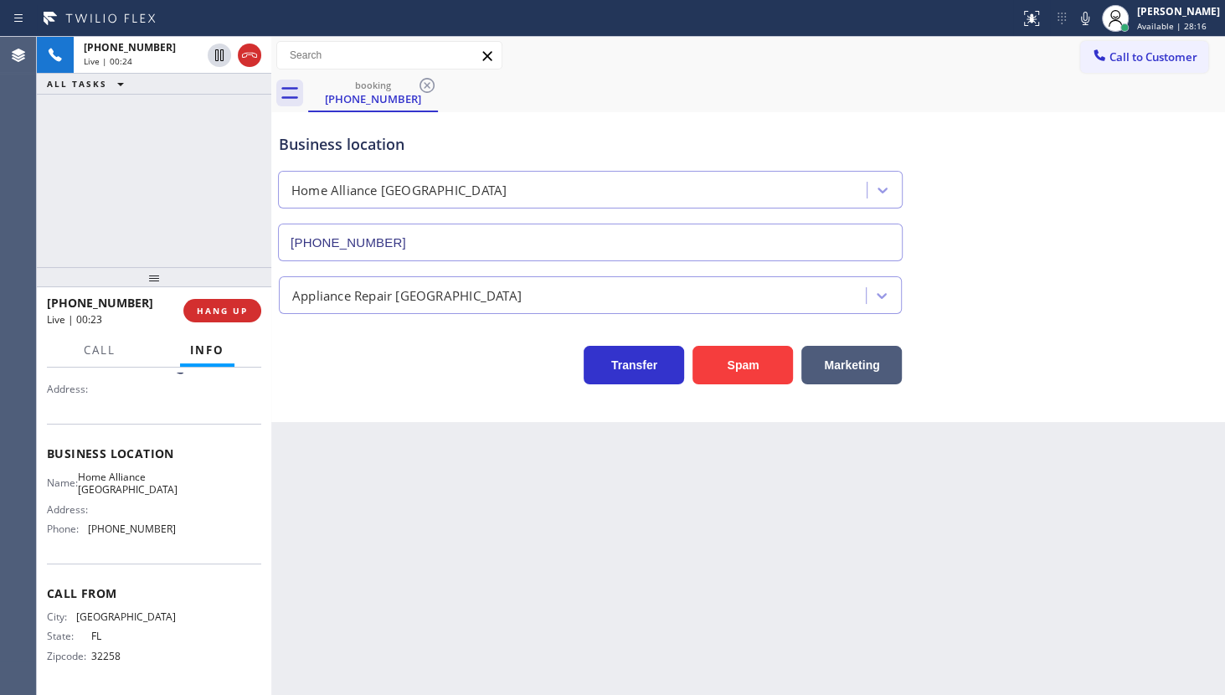
click at [90, 144] on div "+19044634527 Live | 00:24 ALL TASKS ALL TASKS ACTIVE TASKS TASKS IN WRAP UP" at bounding box center [154, 152] width 234 height 230
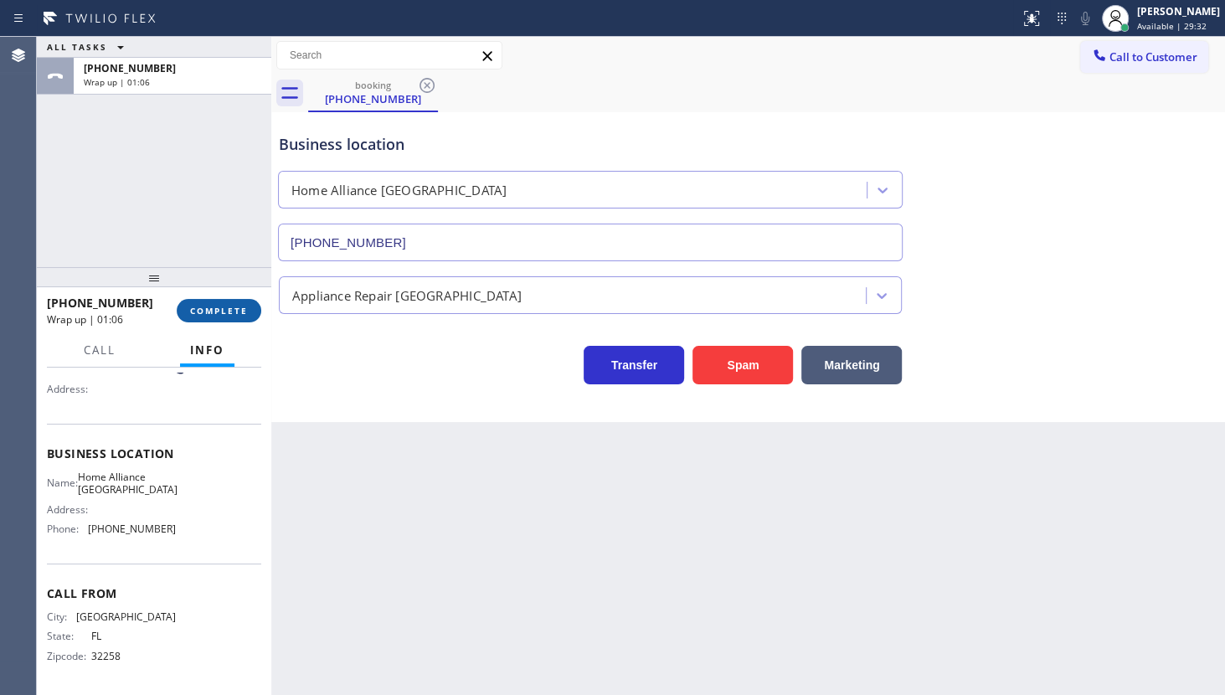
click at [213, 307] on span "COMPLETE" at bounding box center [219, 311] width 58 height 12
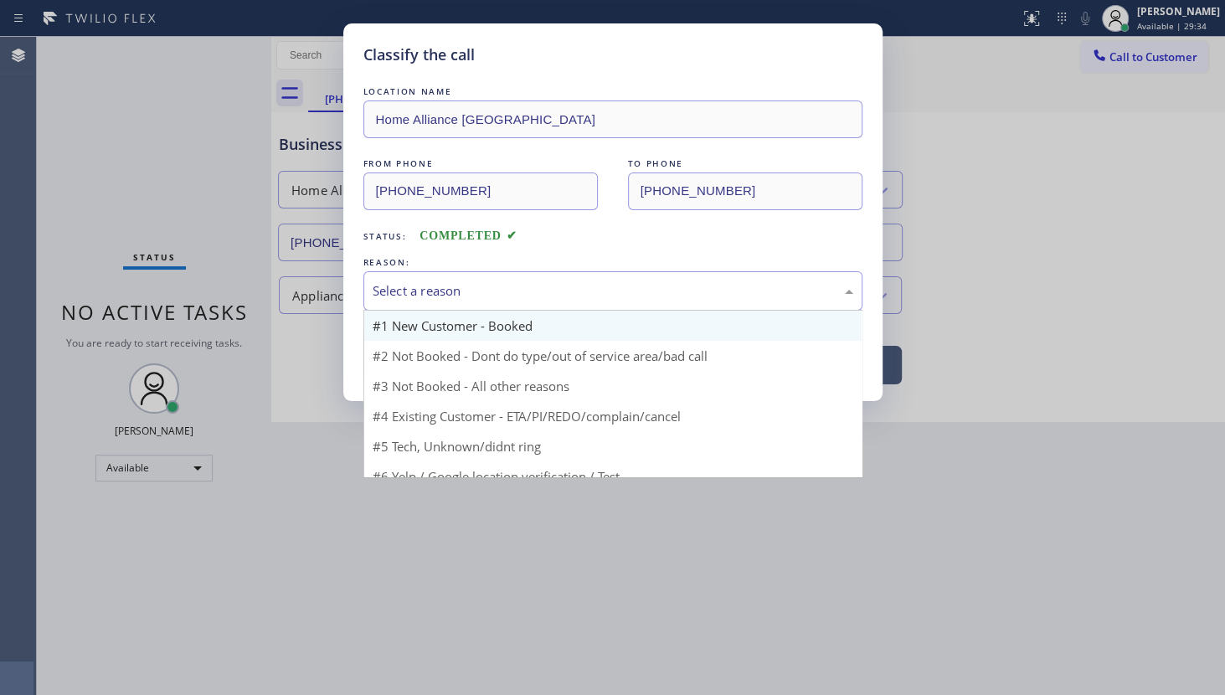
drag, startPoint x: 368, startPoint y: 285, endPoint x: 383, endPoint y: 318, distance: 36.4
click at [369, 284] on div "Select a reason" at bounding box center [612, 290] width 499 height 39
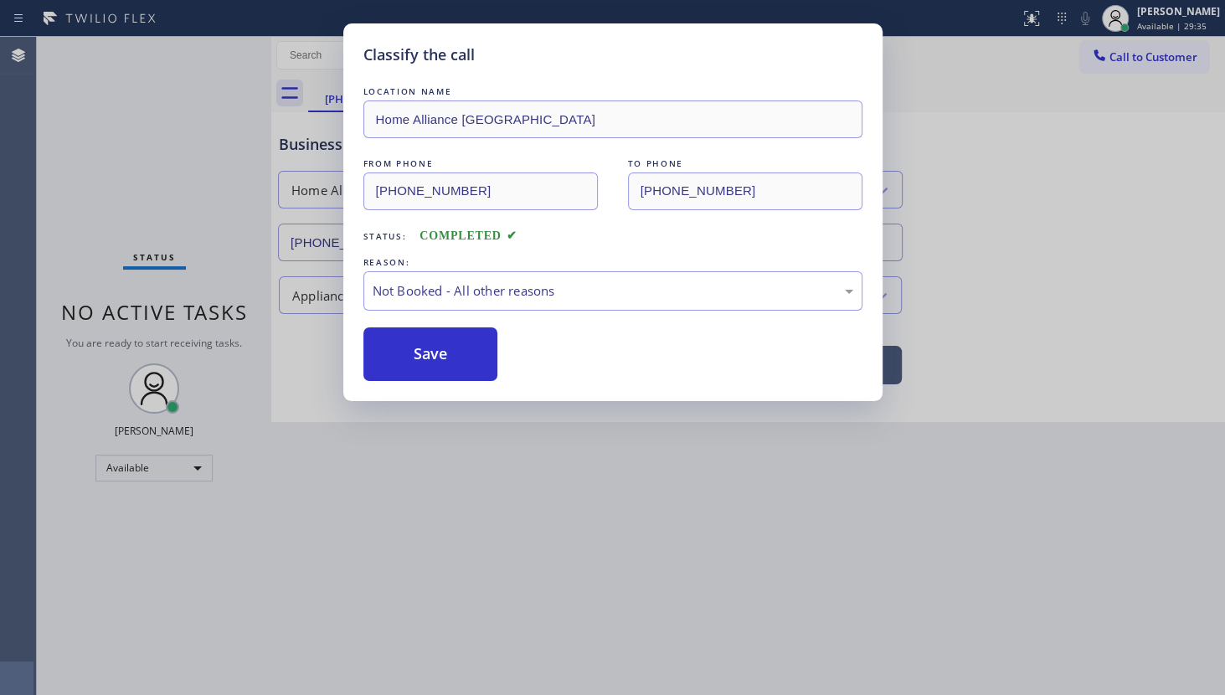
click at [402, 357] on button "Save" at bounding box center [430, 354] width 135 height 54
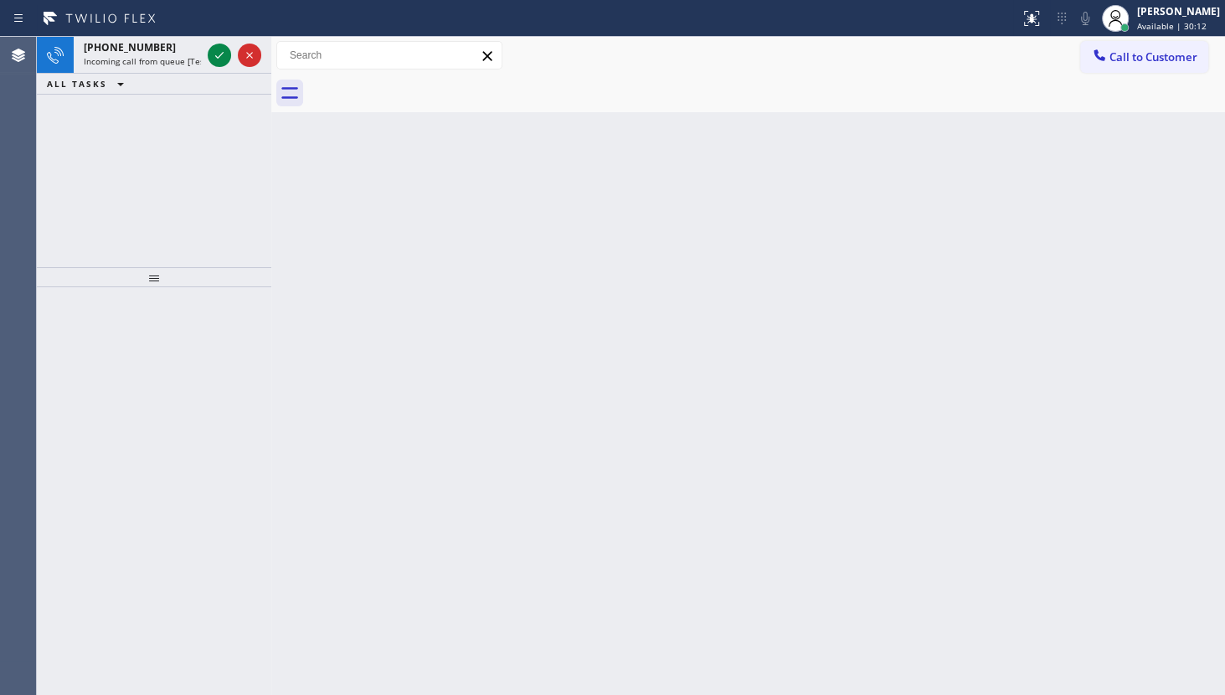
drag, startPoint x: 233, startPoint y: 149, endPoint x: 216, endPoint y: 110, distance: 42.8
click at [230, 141] on div "+12126776436 Incoming call from queue [Test] All ALL TASKS ALL TASKS ACTIVE TAS…" at bounding box center [154, 152] width 234 height 230
click at [216, 110] on div "+12126776436 Incoming call from queue [Test] All ALL TASKS ALL TASKS ACTIVE TAS…" at bounding box center [154, 152] width 234 height 230
click at [215, 91] on div "+12126776436 Incoming call from queue [Test] All ALL TASKS ALL TASKS ACTIVE TAS…" at bounding box center [154, 152] width 234 height 230
click at [210, 64] on div at bounding box center [234, 55] width 60 height 37
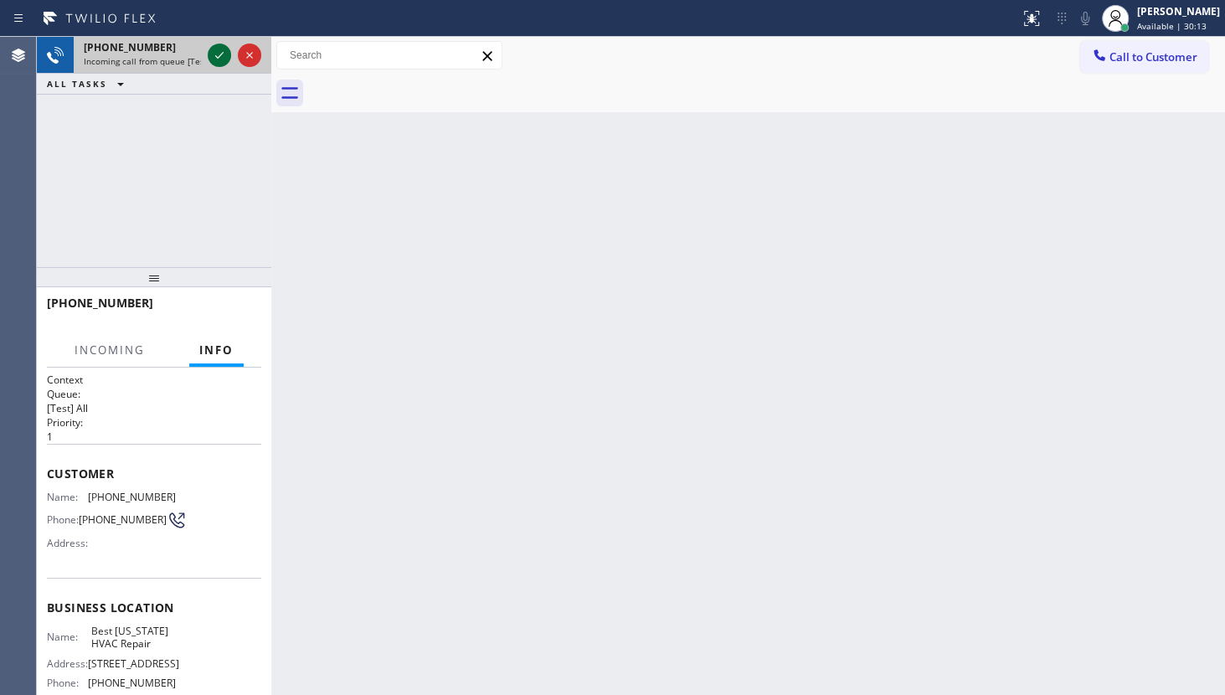
click at [210, 64] on icon at bounding box center [219, 55] width 20 height 20
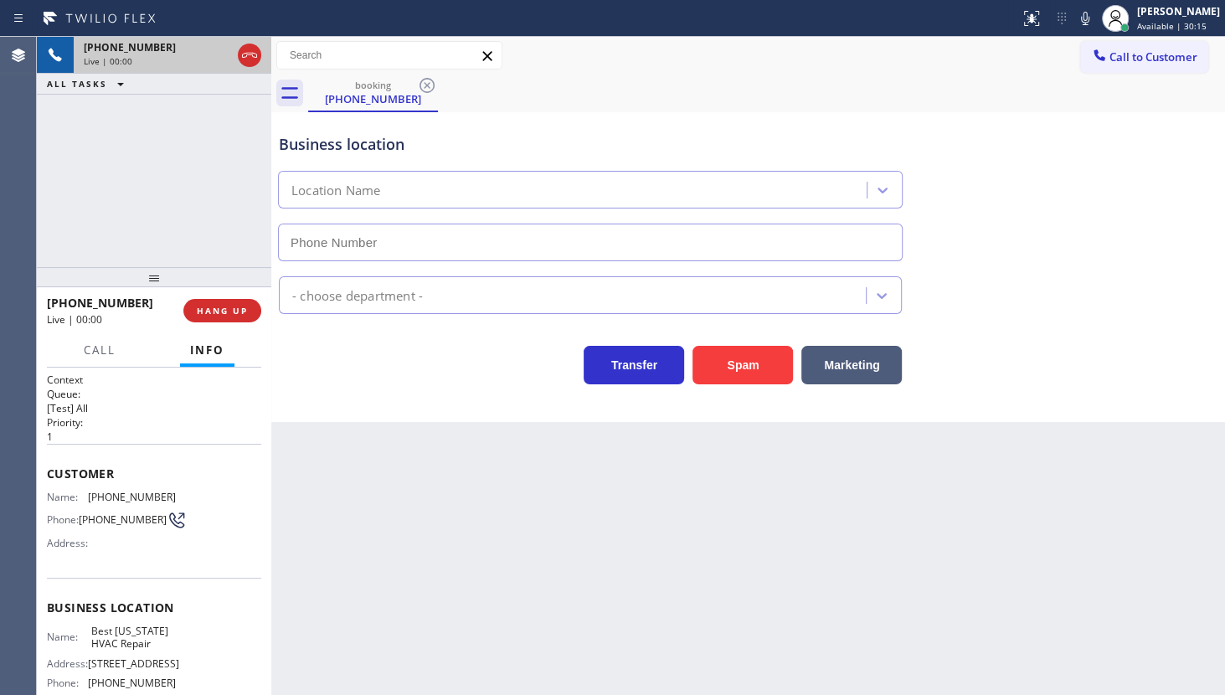
type input "(917) 924-6063"
click at [222, 56] on icon at bounding box center [219, 55] width 20 height 20
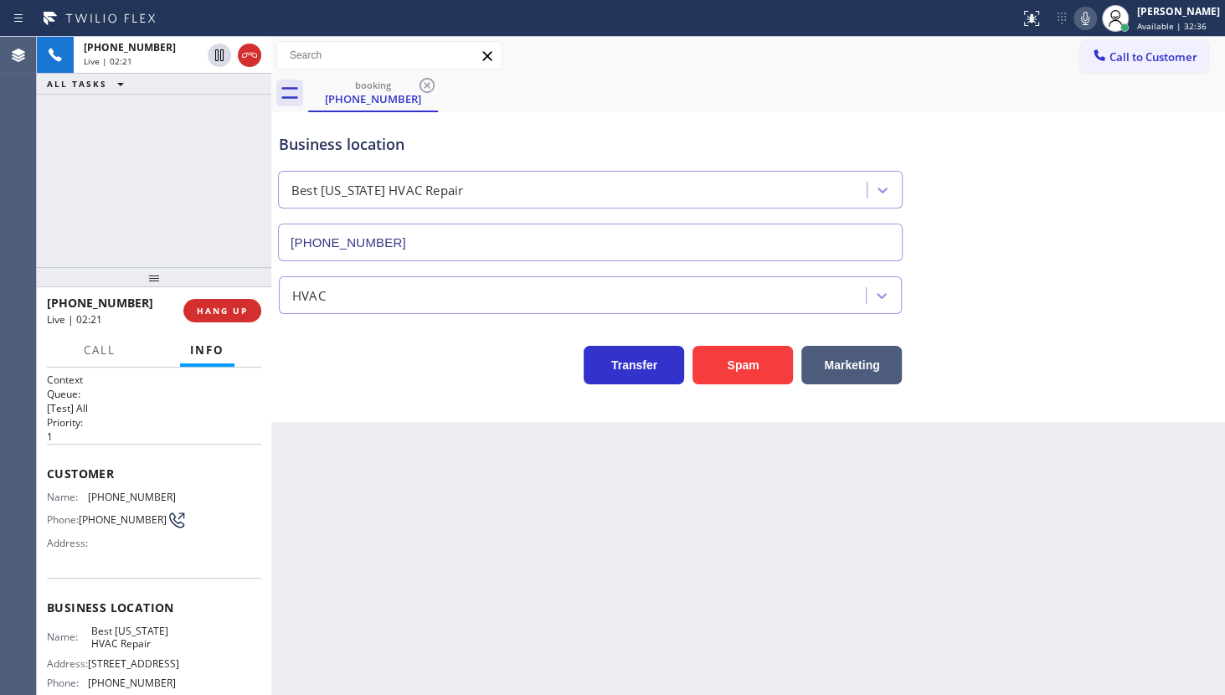
click at [1084, 18] on icon at bounding box center [1085, 18] width 8 height 13
click at [1080, 24] on icon at bounding box center [1085, 18] width 20 height 20
click at [1080, 22] on icon at bounding box center [1085, 18] width 20 height 20
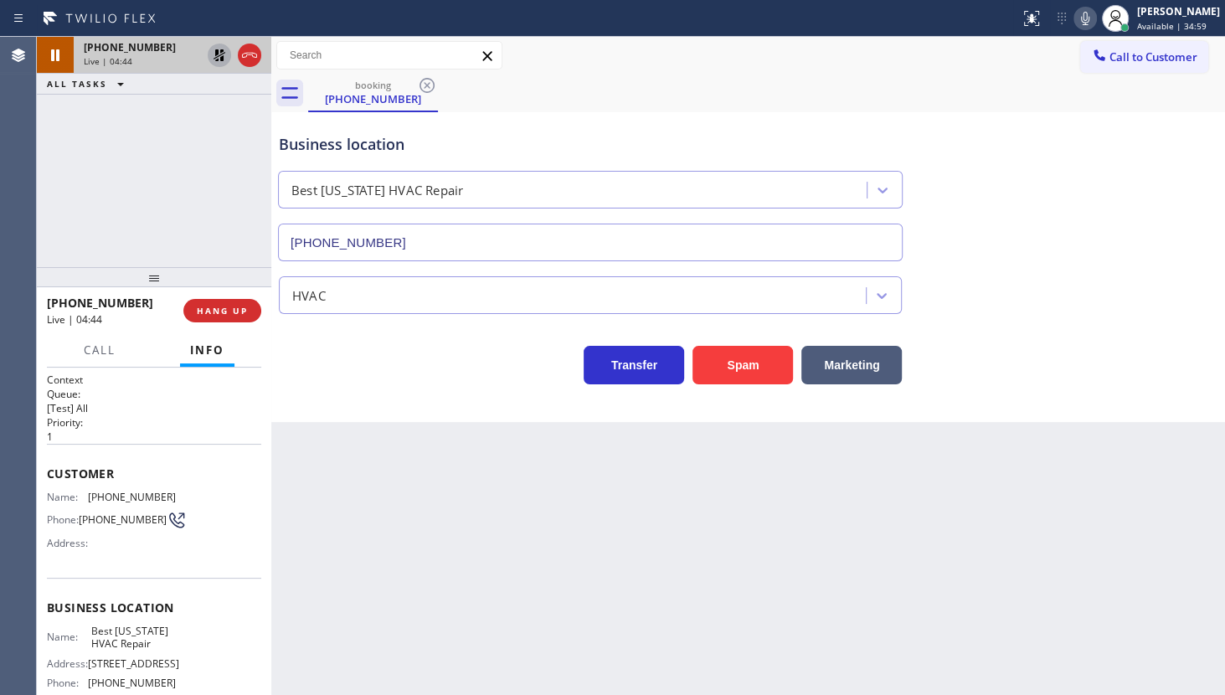
click at [221, 56] on icon at bounding box center [219, 55] width 20 height 20
drag, startPoint x: 90, startPoint y: 494, endPoint x: 172, endPoint y: 498, distance: 82.1
click at [172, 498] on div "Name: (212) 677-6436 Phone: (212) 677-6436 Address:" at bounding box center [154, 524] width 214 height 66
copy span "(212) 677-6436"
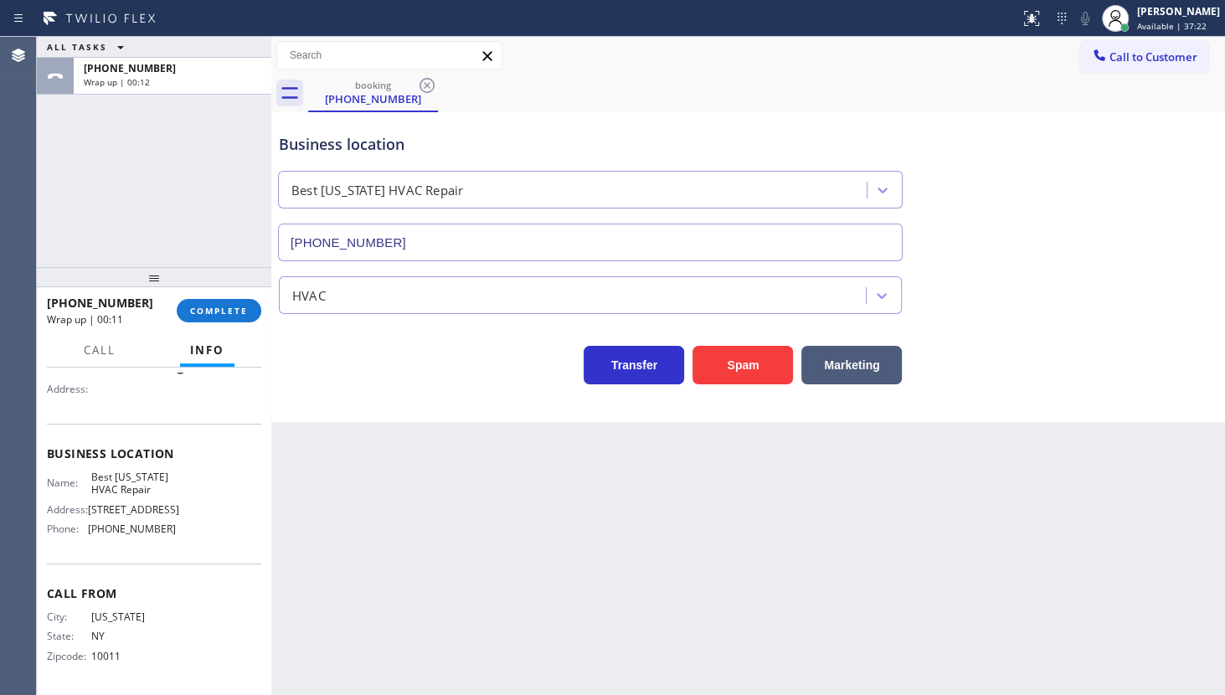
scroll to position [157, 0]
drag, startPoint x: 82, startPoint y: 535, endPoint x: 161, endPoint y: 524, distance: 79.4
click at [161, 524] on div "Name: Best New York HVAC Repair Address: 109 Avenue A Phone: (917) 924-6063" at bounding box center [111, 506] width 129 height 72
copy div "(917) 924-6063"
drag, startPoint x: 88, startPoint y: 476, endPoint x: 156, endPoint y: 485, distance: 68.4
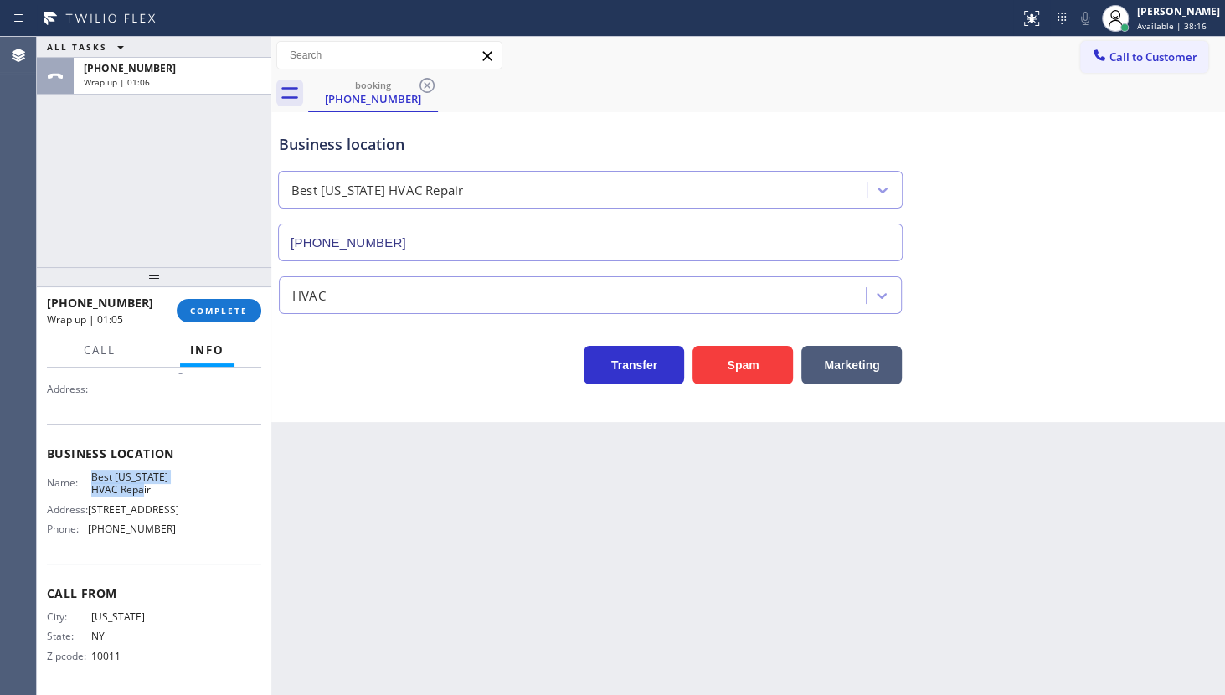
click at [156, 485] on div "Name: Best New York HVAC Repair" at bounding box center [111, 483] width 129 height 26
copy div "Best New York HVAC Repair"
click at [230, 300] on button "COMPLETE" at bounding box center [219, 310] width 85 height 23
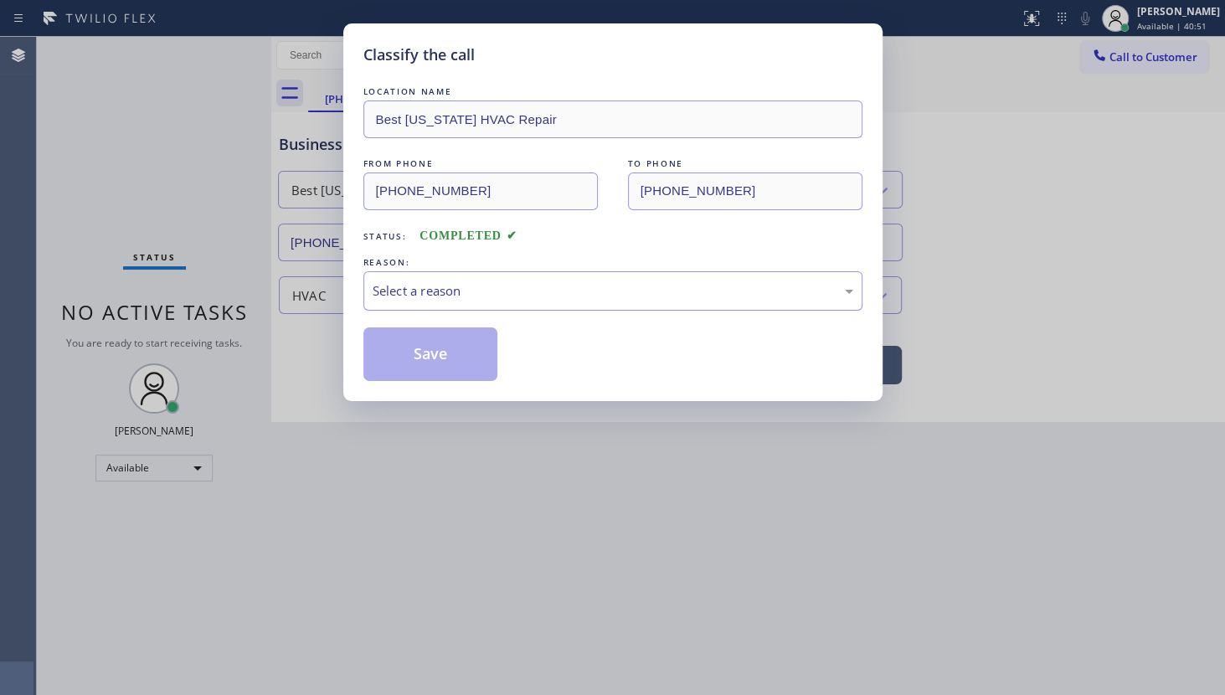
click at [419, 278] on div "Select a reason" at bounding box center [612, 290] width 499 height 39
click at [424, 333] on button "Save" at bounding box center [430, 354] width 135 height 54
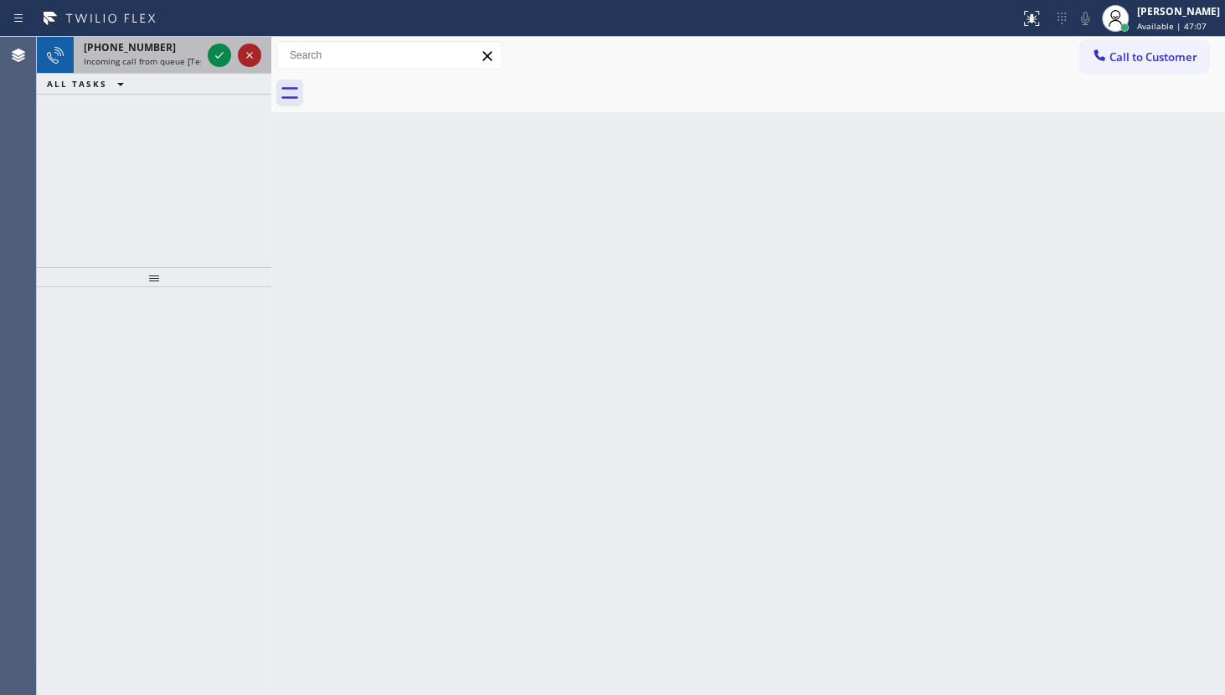
click at [244, 50] on icon at bounding box center [249, 55] width 20 height 20
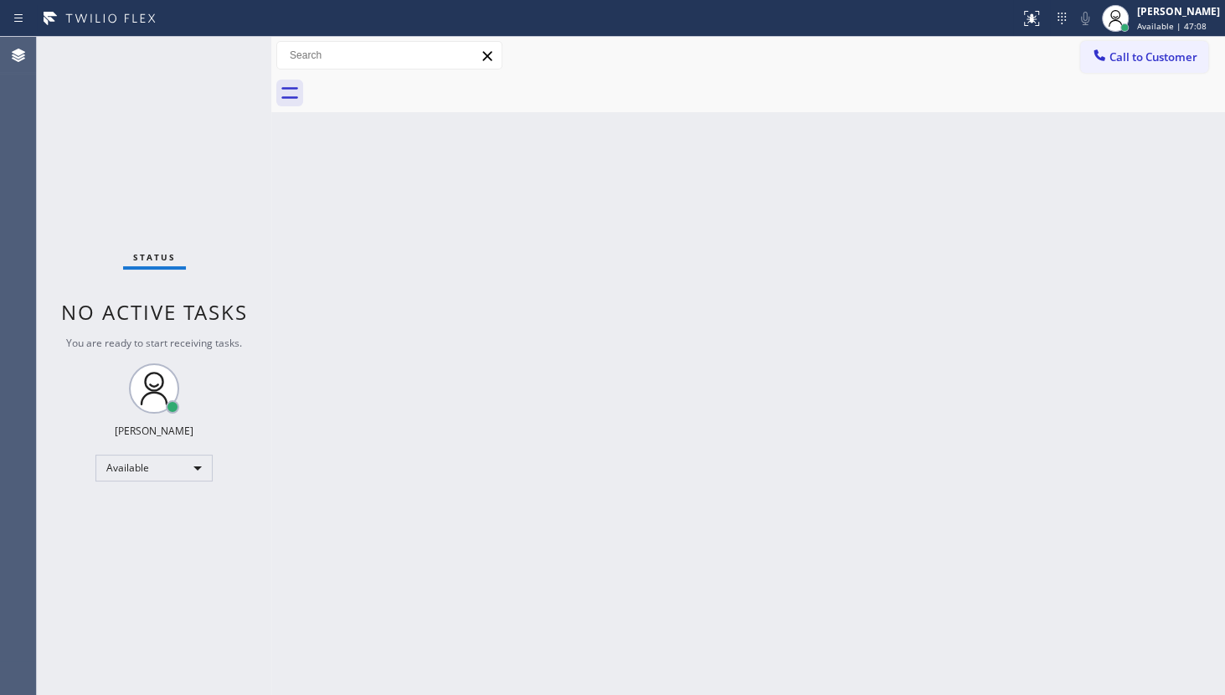
click at [213, 96] on div "Status No active tasks You are ready to start receiving tasks. JENIZA ALCAYDE A…" at bounding box center [154, 366] width 234 height 658
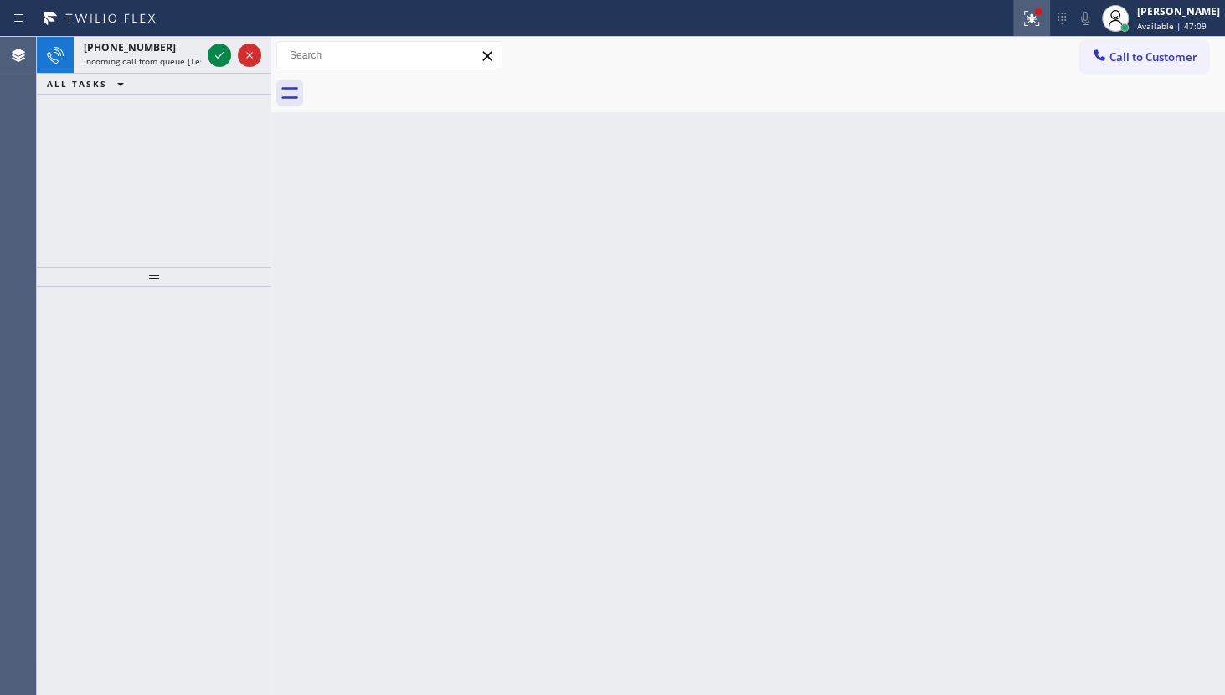
click at [1024, 23] on icon at bounding box center [1031, 18] width 20 height 20
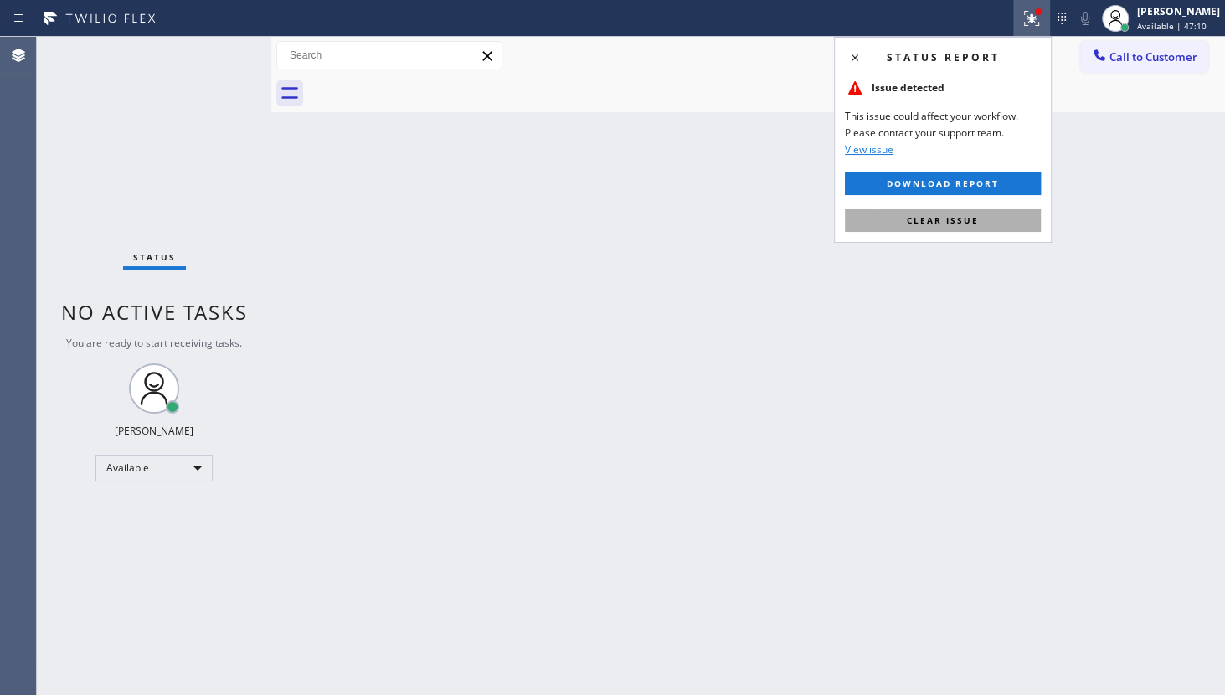
click at [979, 215] on button "Clear issue" at bounding box center [943, 219] width 196 height 23
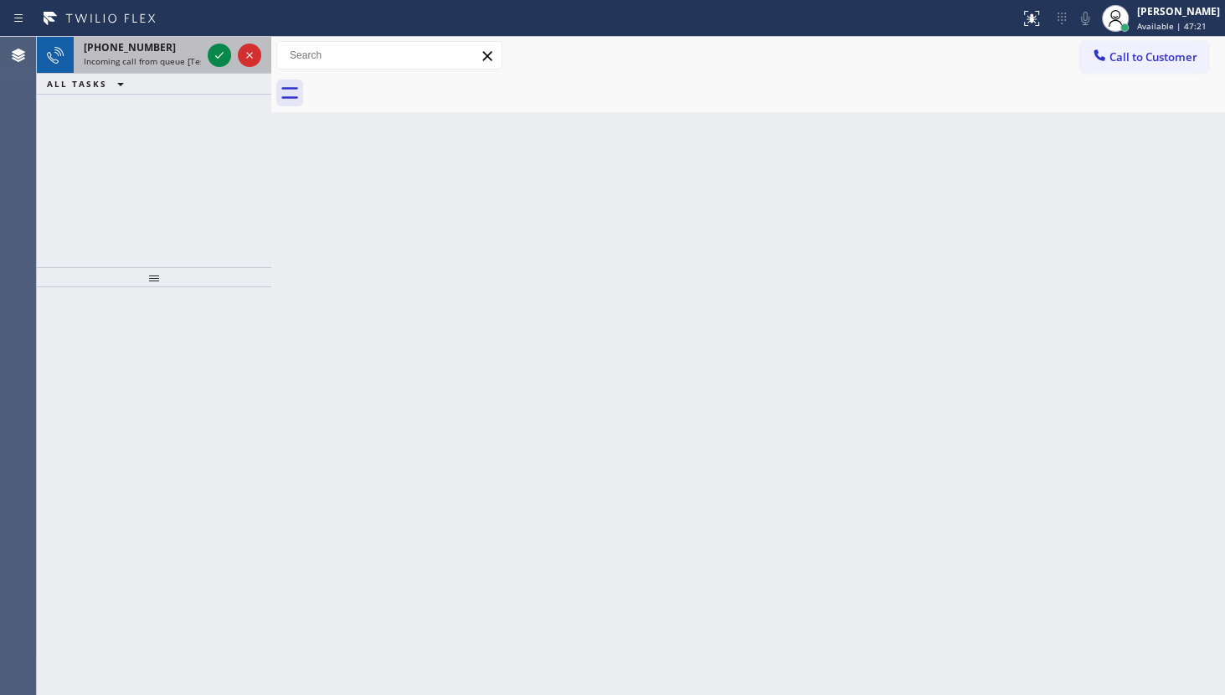
drag, startPoint x: 91, startPoint y: 31, endPoint x: 91, endPoint y: 40, distance: 9.2
click at [91, 40] on div "Status report No issues detected If you experience an issue, please download th…" at bounding box center [612, 347] width 1225 height 695
click at [124, 55] on span "Incoming call from queue [Test] All" at bounding box center [153, 61] width 139 height 12
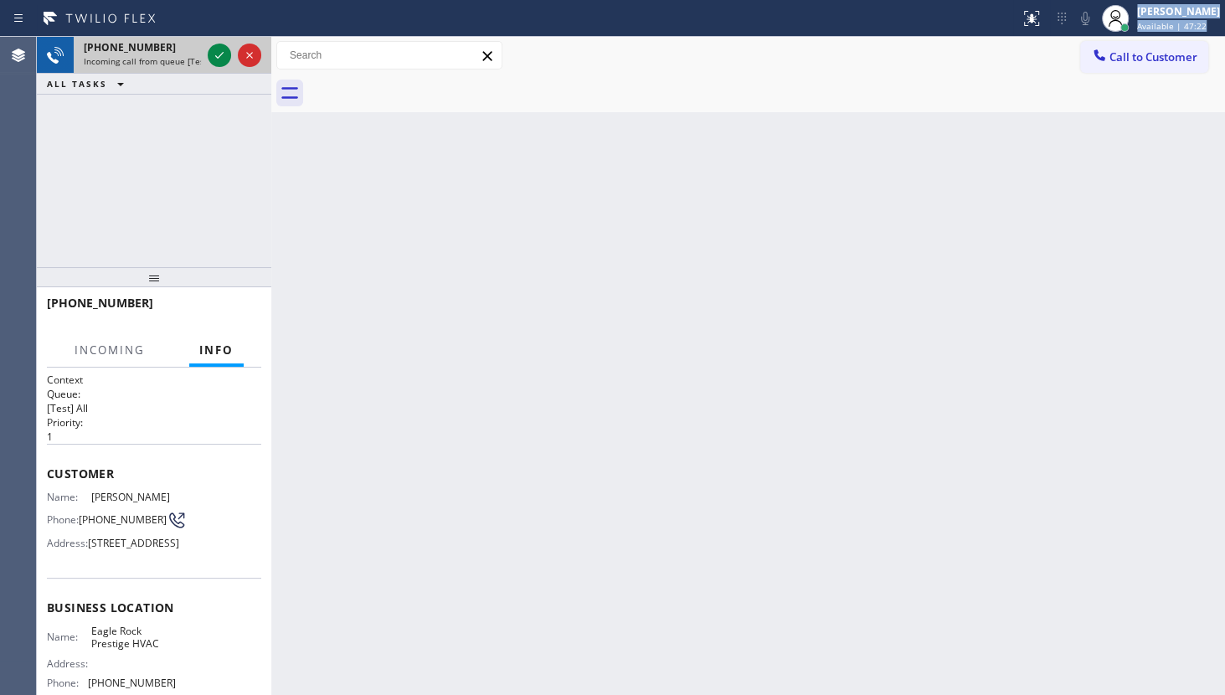
click at [157, 55] on span "Incoming call from queue [Test] All" at bounding box center [153, 61] width 139 height 12
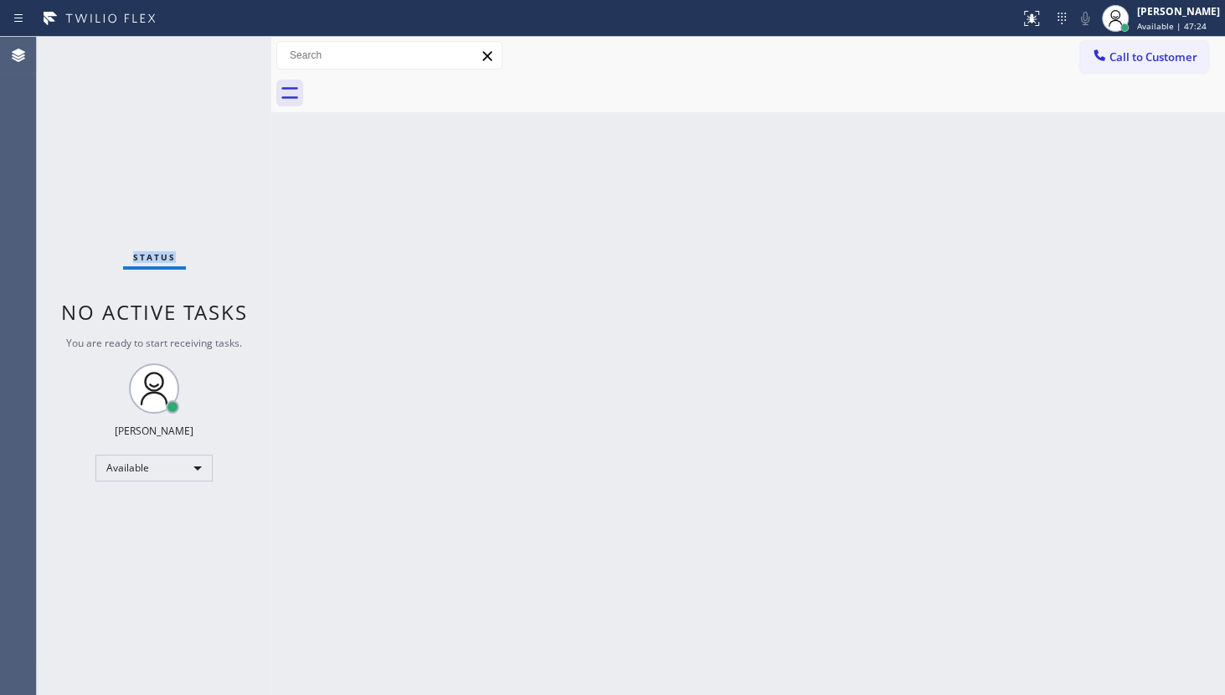
click at [157, 55] on div "Status No active tasks You are ready to start receiving tasks. JENIZA ALCAYDE A…" at bounding box center [154, 366] width 234 height 658
click at [162, 61] on div "Status No active tasks You are ready to start receiving tasks. JENIZA ALCAYDE A…" at bounding box center [154, 366] width 234 height 658
click at [340, 198] on div "Back to Dashboard Change Sender ID Customers Technicians Select a contact Outbo…" at bounding box center [747, 366] width 953 height 658
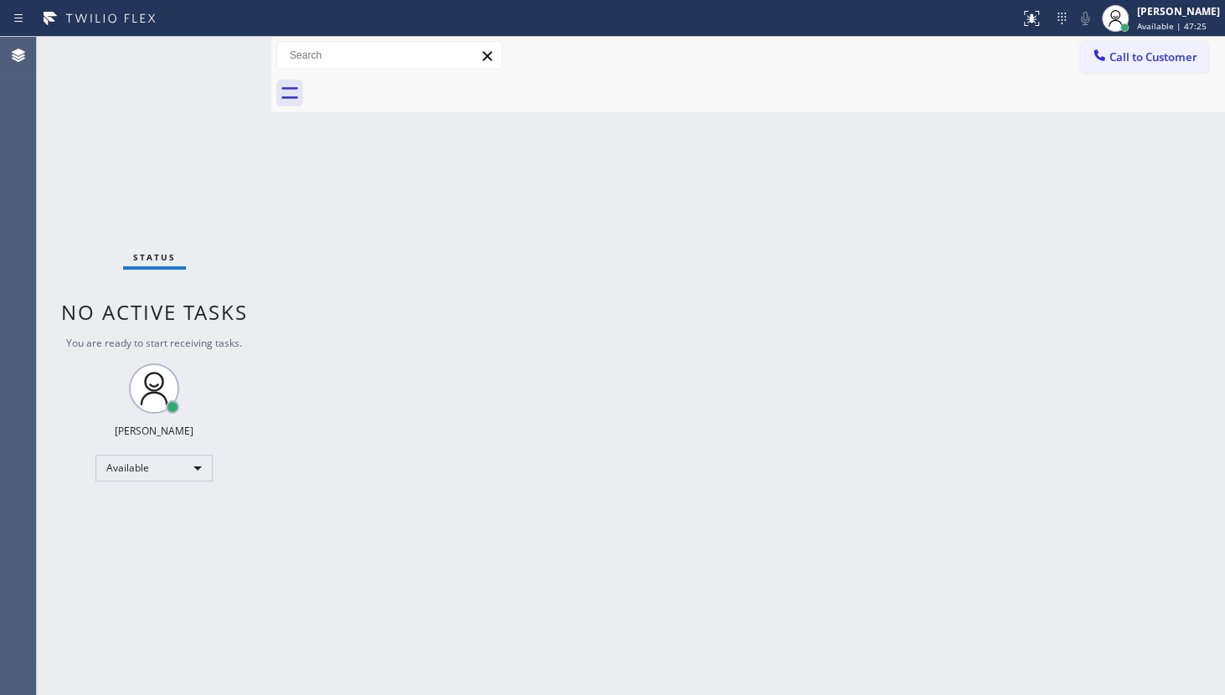
click at [340, 198] on div "Back to Dashboard Change Sender ID Customers Technicians Select a contact Outbo…" at bounding box center [747, 366] width 953 height 658
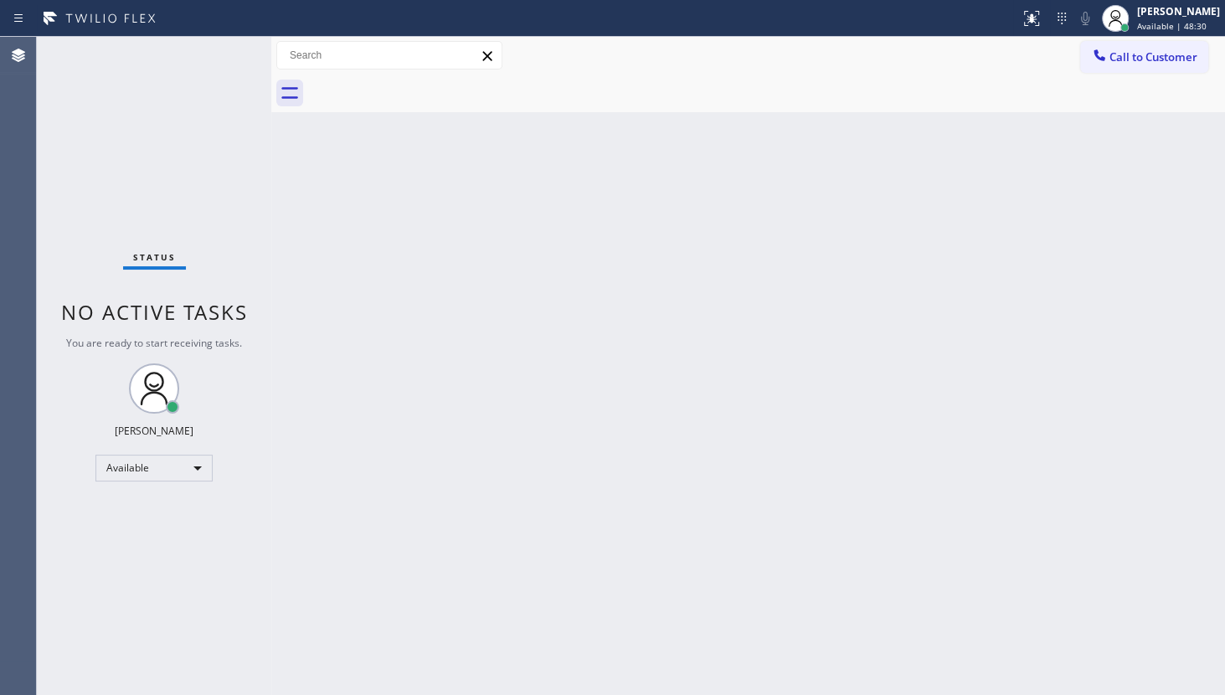
drag, startPoint x: 172, startPoint y: 53, endPoint x: 187, endPoint y: 55, distance: 15.3
click at [179, 53] on div "Status No active tasks You are ready to start receiving tasks. JENIZA ALCAYDE A…" at bounding box center [154, 366] width 234 height 658
click at [208, 59] on div "Status No active tasks You are ready to start receiving tasks. JENIZA ALCAYDE A…" at bounding box center [154, 366] width 234 height 658
click at [208, 56] on div "Status No active tasks You are ready to start receiving tasks. JENIZA ALCAYDE A…" at bounding box center [154, 366] width 234 height 658
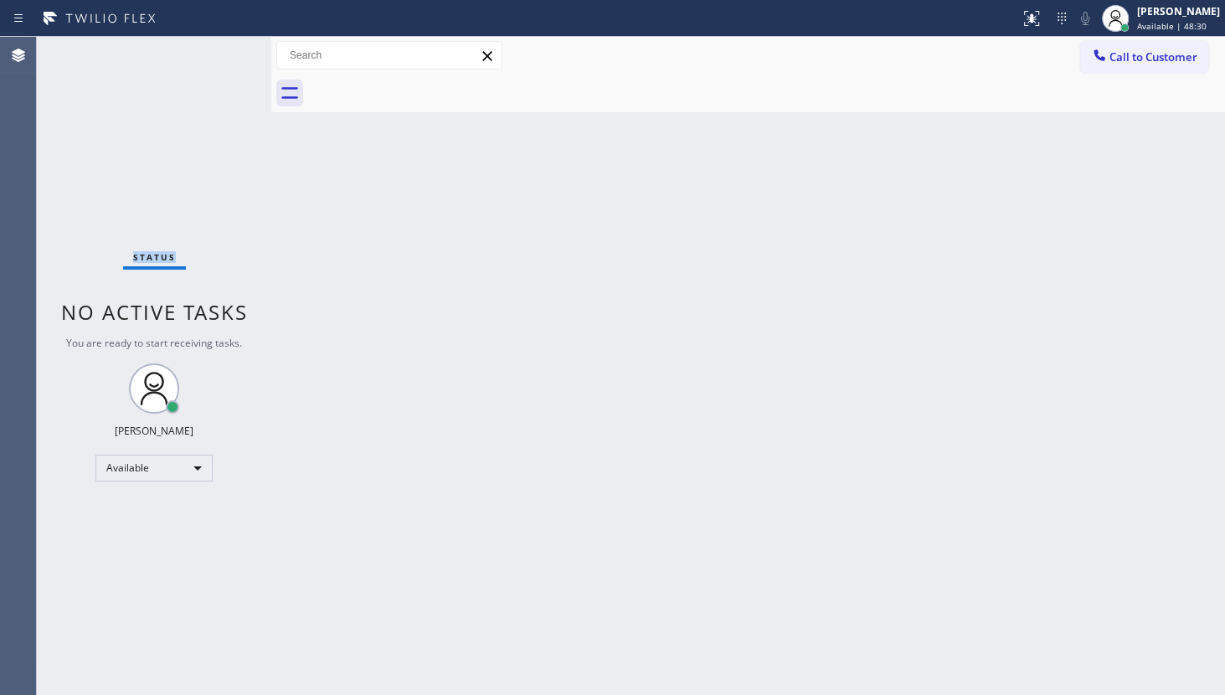
drag, startPoint x: 208, startPoint y: 56, endPoint x: 275, endPoint y: 243, distance: 198.3
click at [266, 234] on div "Status No active tasks You are ready to start receiving tasks. JENIZA ALCAYDE A…" at bounding box center [631, 366] width 1188 height 658
drag, startPoint x: 610, startPoint y: 211, endPoint x: 615, endPoint y: 227, distance: 16.7
click at [615, 227] on div "Back to Dashboard Change Sender ID Customers Technicians Select a contact Outbo…" at bounding box center [747, 366] width 953 height 658
drag, startPoint x: 621, startPoint y: 312, endPoint x: 628, endPoint y: 322, distance: 12.1
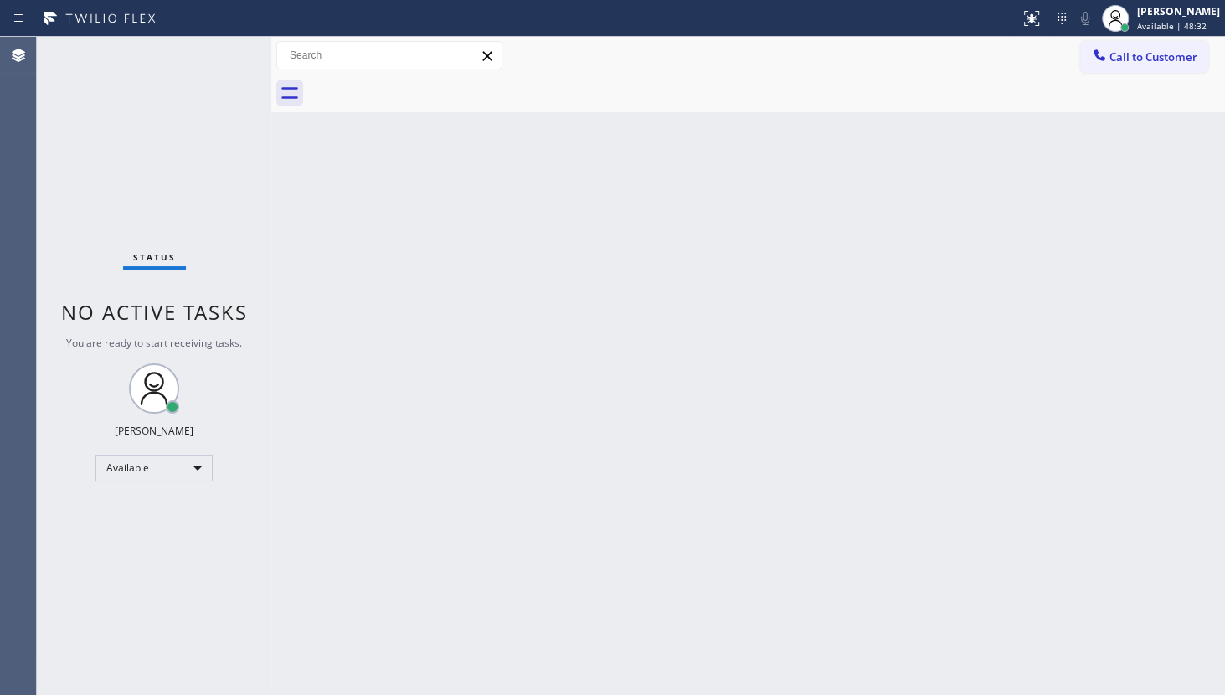
click at [624, 320] on div "Back to Dashboard Change Sender ID Customers Technicians Select a contact Outbo…" at bounding box center [747, 366] width 953 height 658
click at [628, 322] on div "Back to Dashboard Change Sender ID Customers Technicians Select a contact Outbo…" at bounding box center [747, 366] width 953 height 658
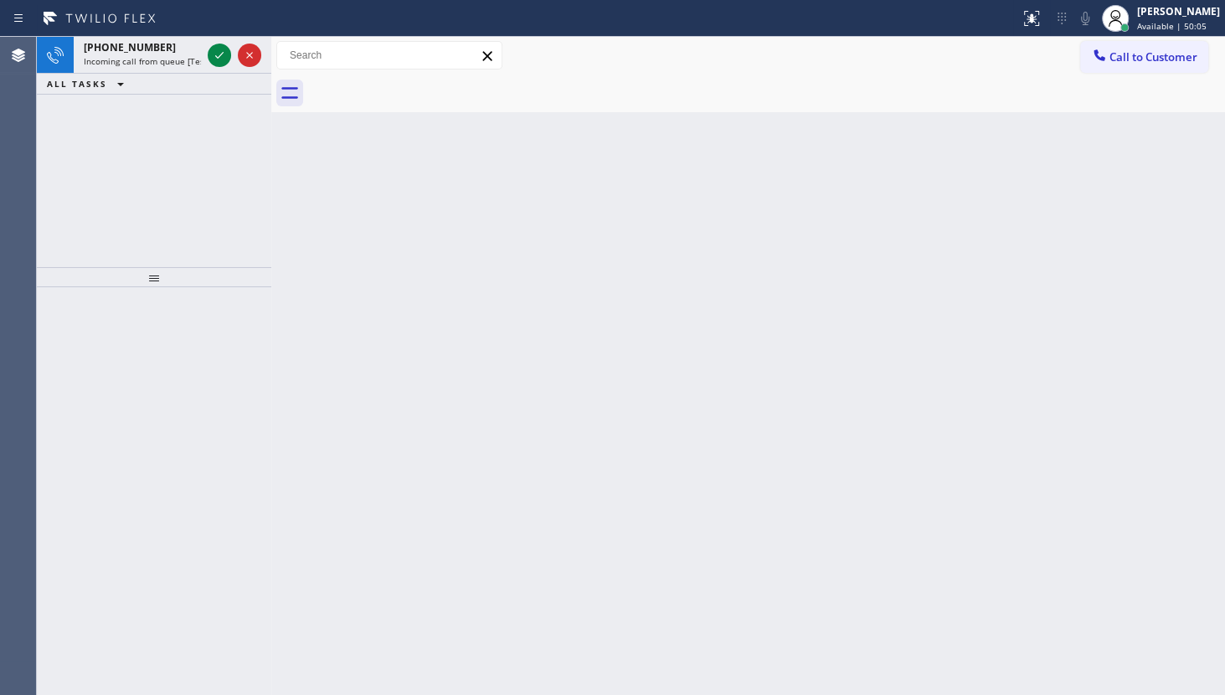
click at [191, 122] on div "+15167576248 Incoming call from queue [Test] All ALL TASKS ALL TASKS ACTIVE TAS…" at bounding box center [154, 152] width 234 height 230
drag, startPoint x: 191, startPoint y: 122, endPoint x: 256, endPoint y: 113, distance: 65.9
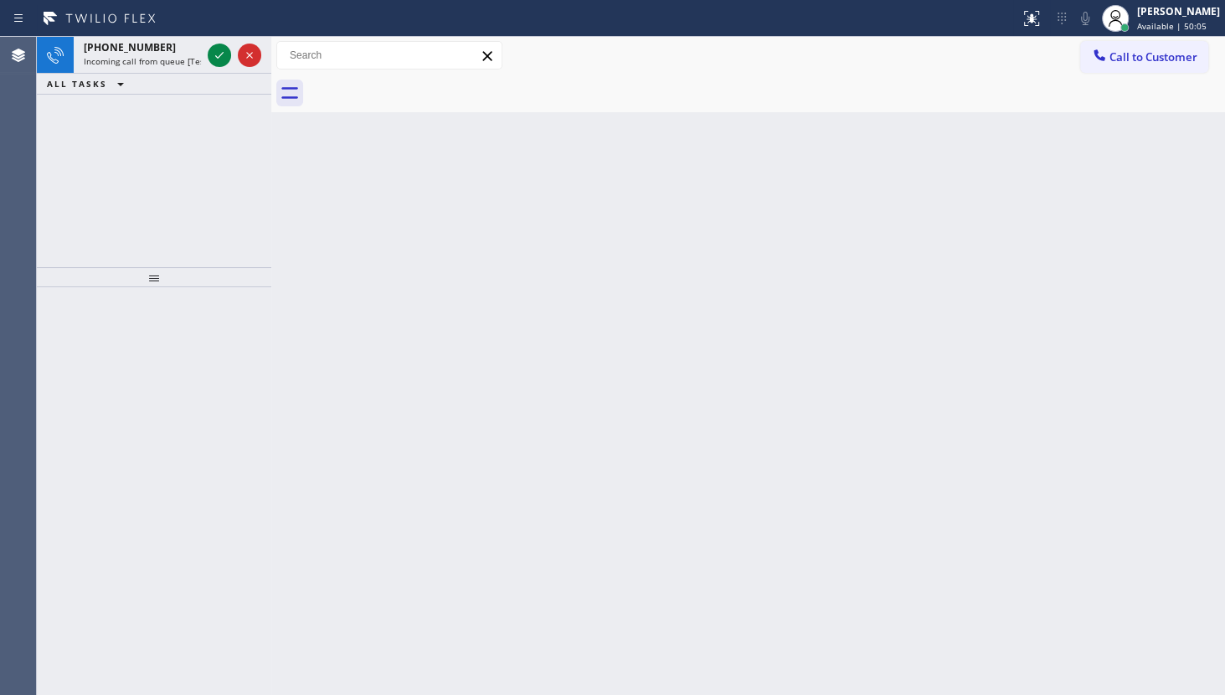
click at [198, 121] on div "+15167576248 Incoming call from queue [Test] All ALL TASKS ALL TASKS ACTIVE TAS…" at bounding box center [154, 152] width 234 height 230
click at [216, 56] on icon at bounding box center [219, 55] width 8 height 7
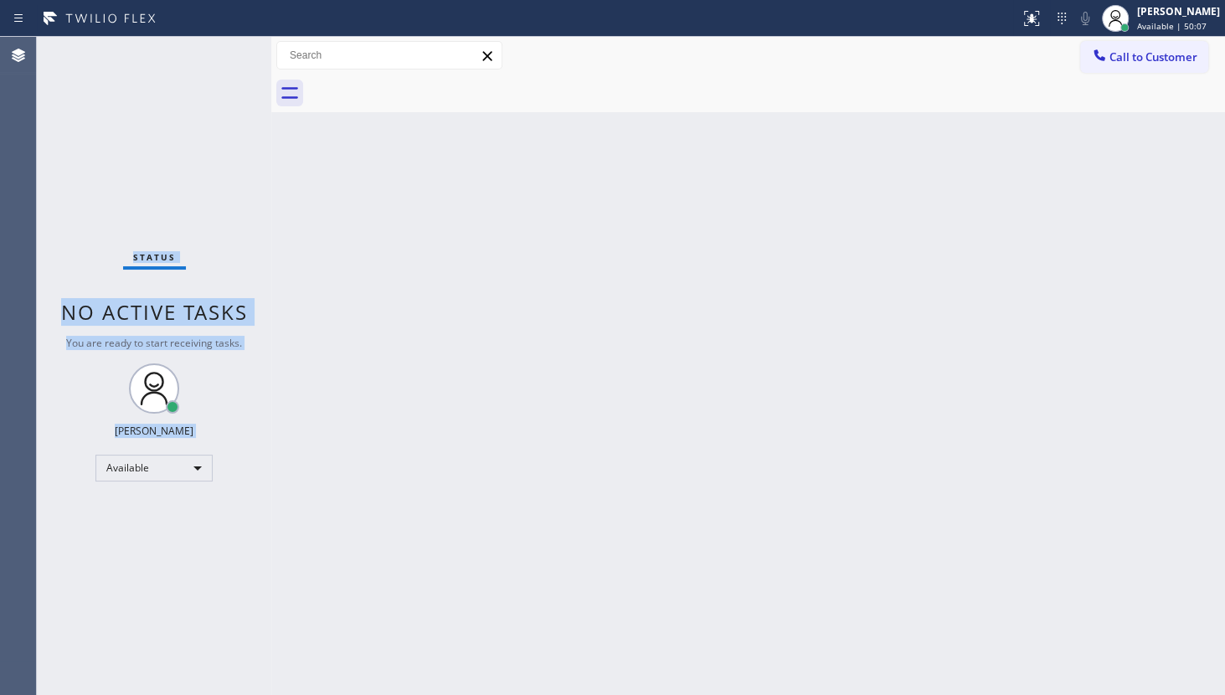
click at [186, 98] on div "Status No active tasks You are ready to start receiving tasks. JENIZA ALCAYDE A…" at bounding box center [154, 366] width 234 height 658
click at [184, 90] on div "Status No active tasks You are ready to start receiving tasks. JENIZA ALCAYDE A…" at bounding box center [154, 366] width 234 height 658
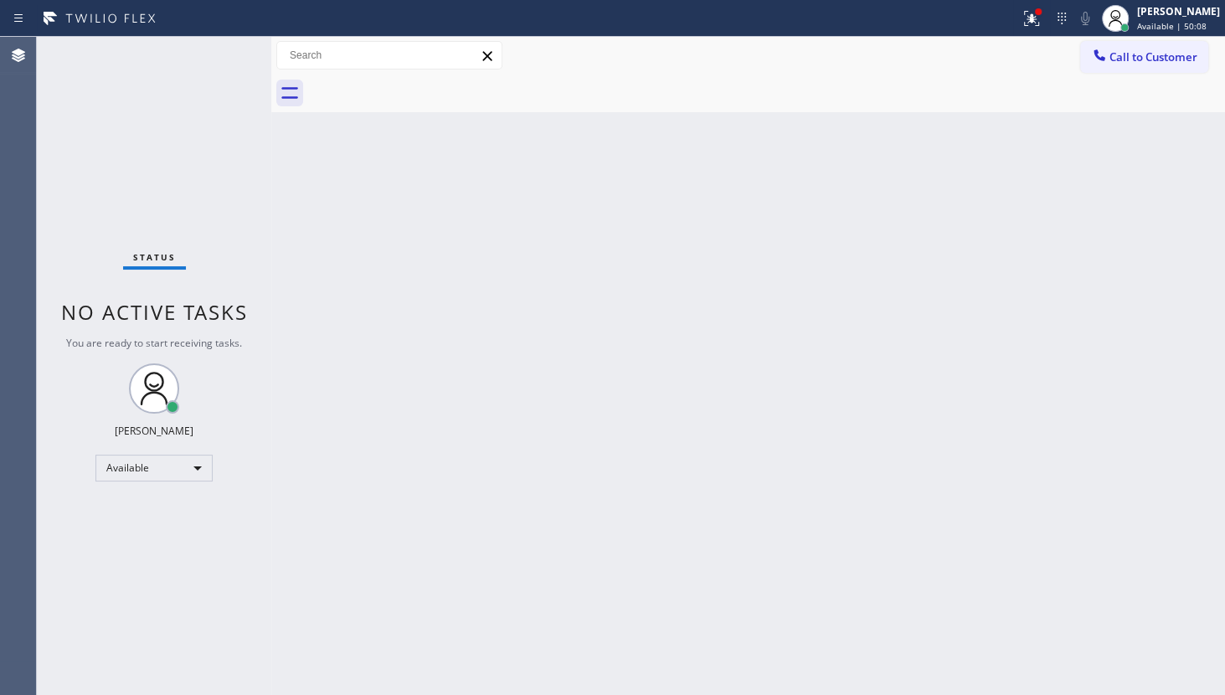
drag, startPoint x: 184, startPoint y: 85, endPoint x: 1189, endPoint y: 161, distance: 1008.2
click at [286, 117] on div "Status No active tasks You are ready to start receiving tasks. JENIZA ALCAYDE A…" at bounding box center [631, 366] width 1188 height 658
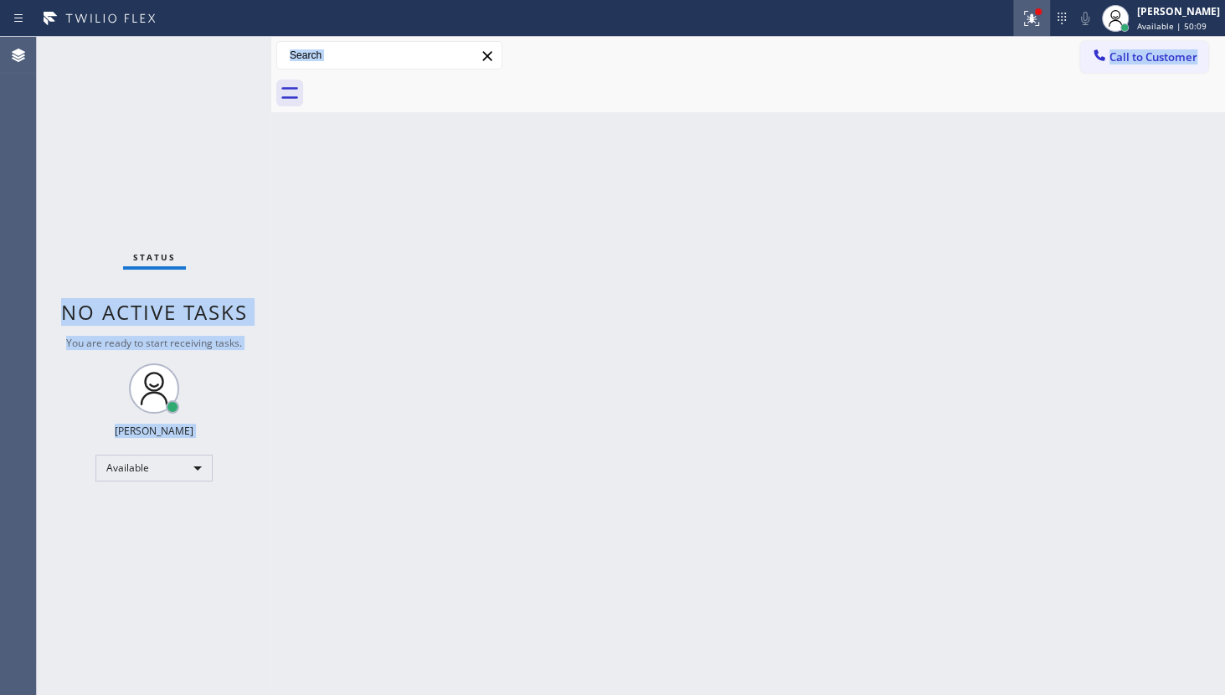
click at [1027, 13] on icon at bounding box center [1031, 18] width 20 height 20
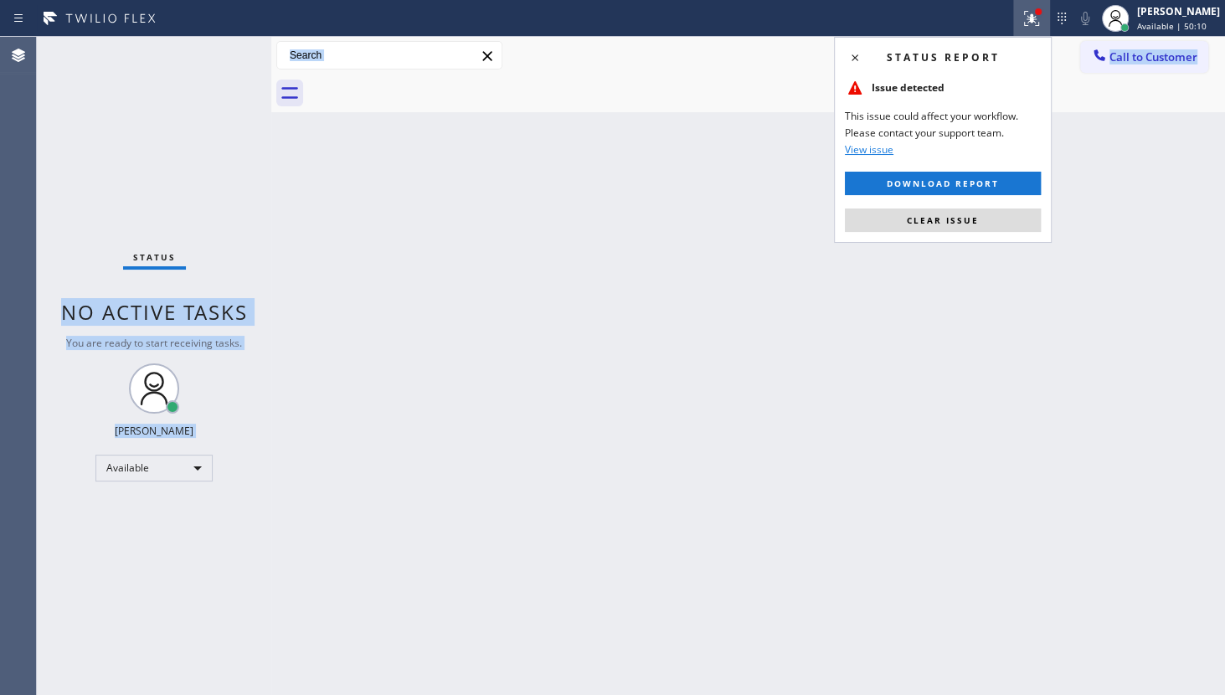
drag, startPoint x: 995, startPoint y: 220, endPoint x: 169, endPoint y: 620, distance: 917.9
click at [987, 224] on button "Clear issue" at bounding box center [943, 219] width 196 height 23
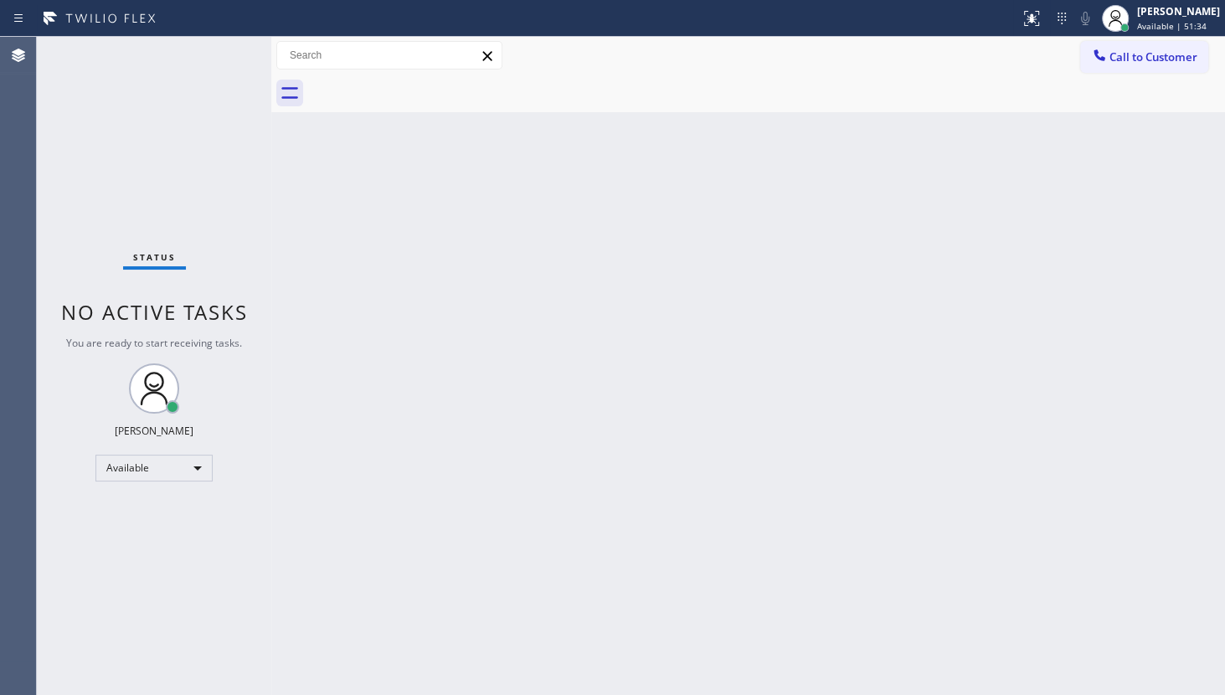
click at [109, 195] on div "Status No active tasks You are ready to start receiving tasks. JENIZA ALCAYDE A…" at bounding box center [154, 366] width 234 height 658
click at [271, 382] on div at bounding box center [271, 366] width 0 height 658
click at [293, 381] on div "Back to Dashboard Change Sender ID Customers Technicians Select a contact Outbo…" at bounding box center [752, 366] width 943 height 658
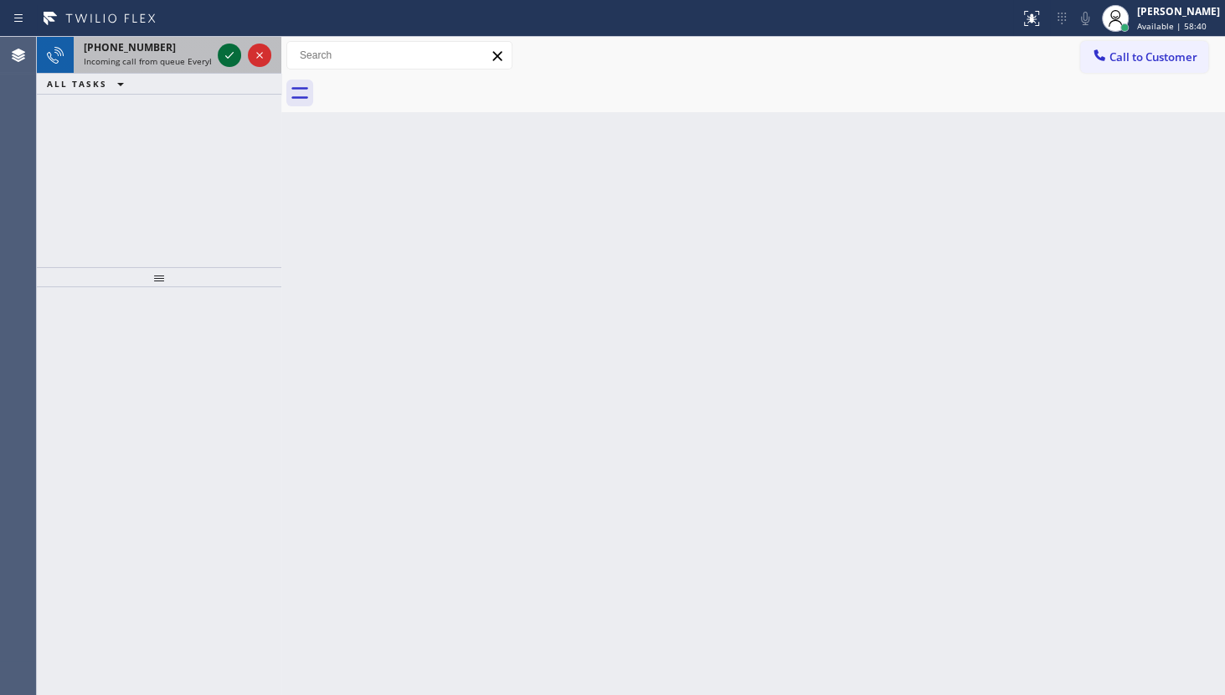
click at [234, 57] on icon at bounding box center [229, 55] width 20 height 20
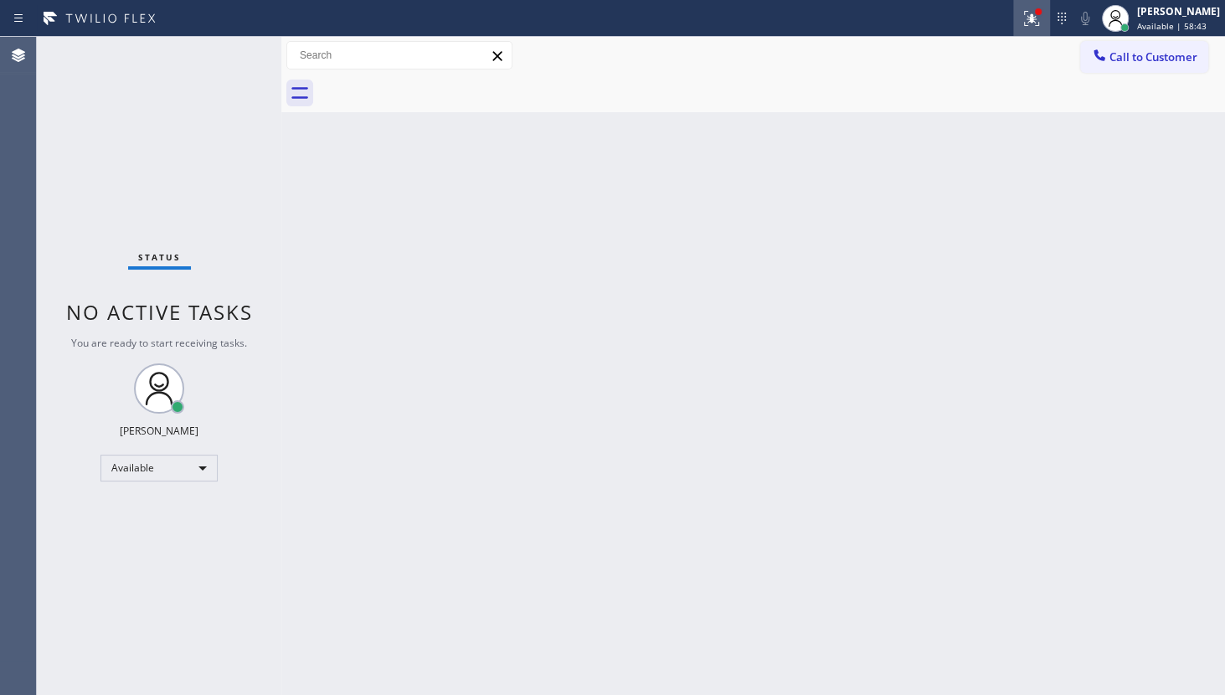
click at [1027, 8] on icon at bounding box center [1031, 18] width 20 height 20
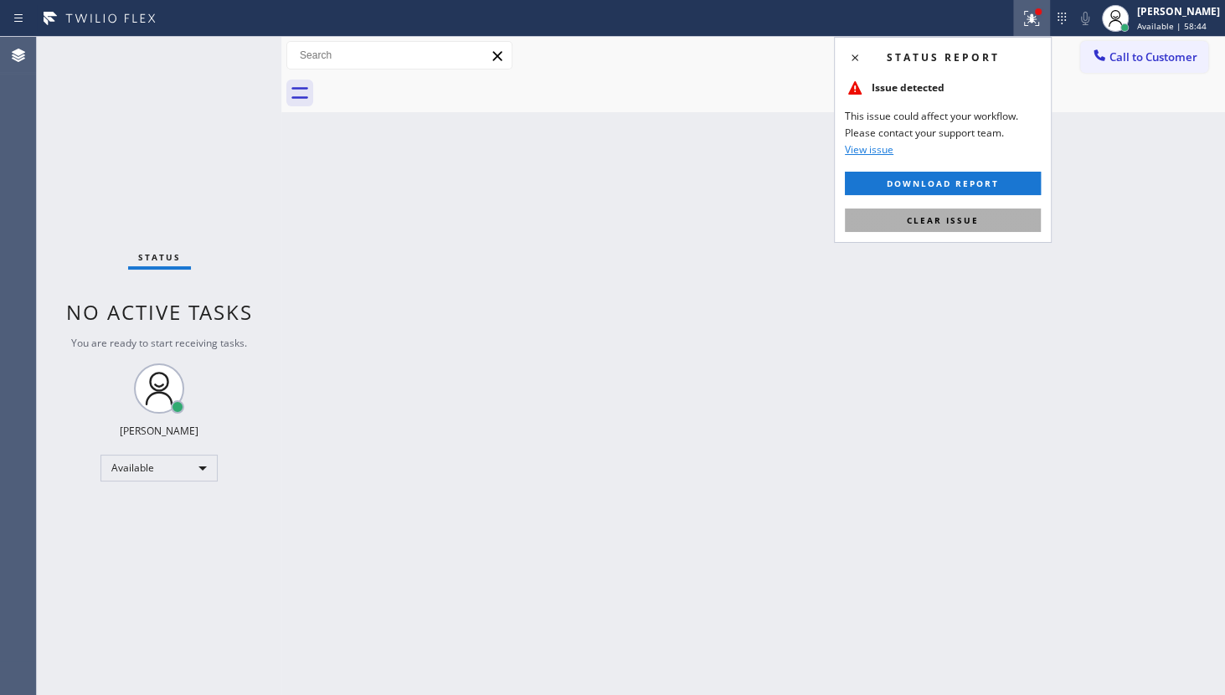
click at [989, 220] on button "Clear issue" at bounding box center [943, 219] width 196 height 23
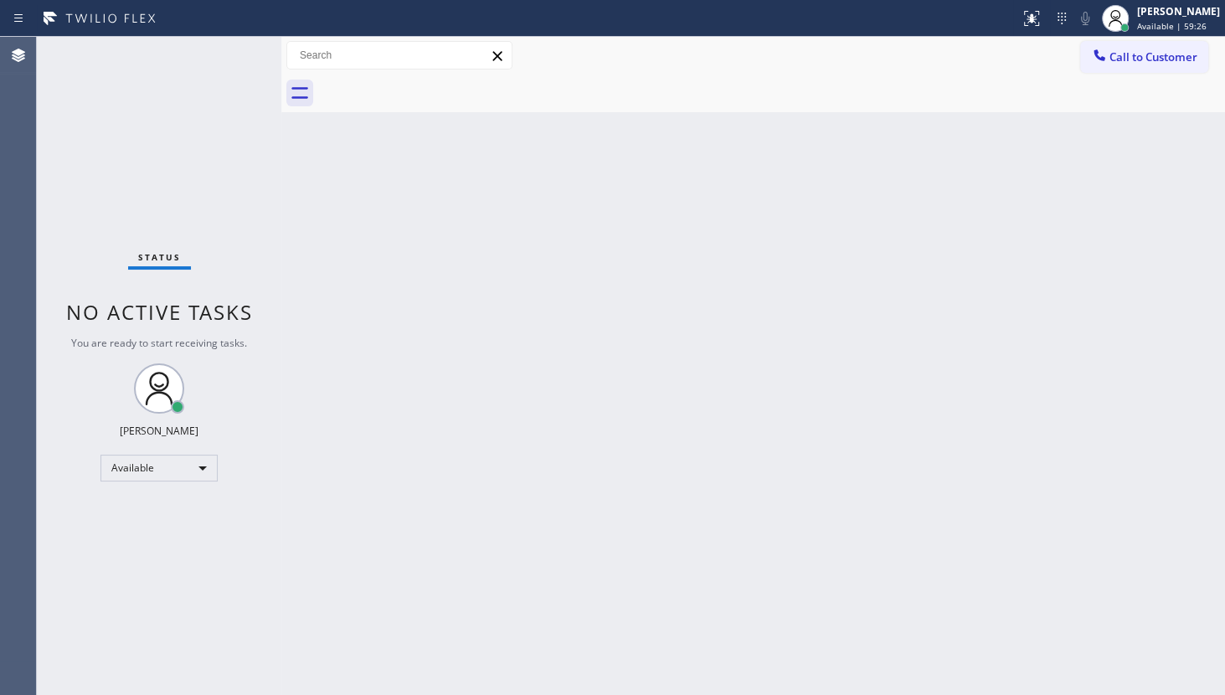
drag, startPoint x: 210, startPoint y: 64, endPoint x: 219, endPoint y: 59, distance: 10.5
click at [215, 59] on div "Status No active tasks You are ready to start receiving tasks. JENIZA ALCAYDE A…" at bounding box center [159, 366] width 244 height 658
click at [219, 59] on div "Status No active tasks You are ready to start receiving tasks. JENIZA ALCAYDE A…" at bounding box center [159, 366] width 244 height 658
click at [220, 58] on div "Status No active tasks You are ready to start receiving tasks. JENIZA ALCAYDE A…" at bounding box center [159, 366] width 244 height 658
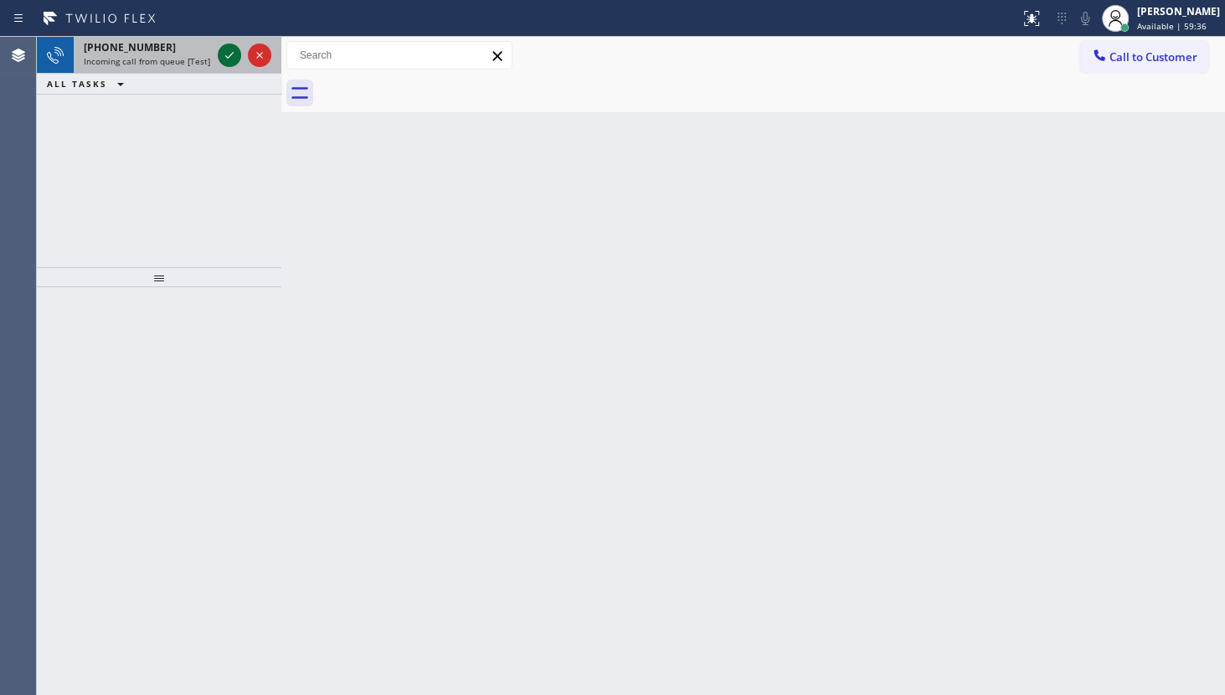
drag, startPoint x: 212, startPoint y: 65, endPoint x: 240, endPoint y: 49, distance: 32.6
click at [239, 54] on div "+12673445874 Incoming call from queue [Test] All" at bounding box center [159, 55] width 244 height 37
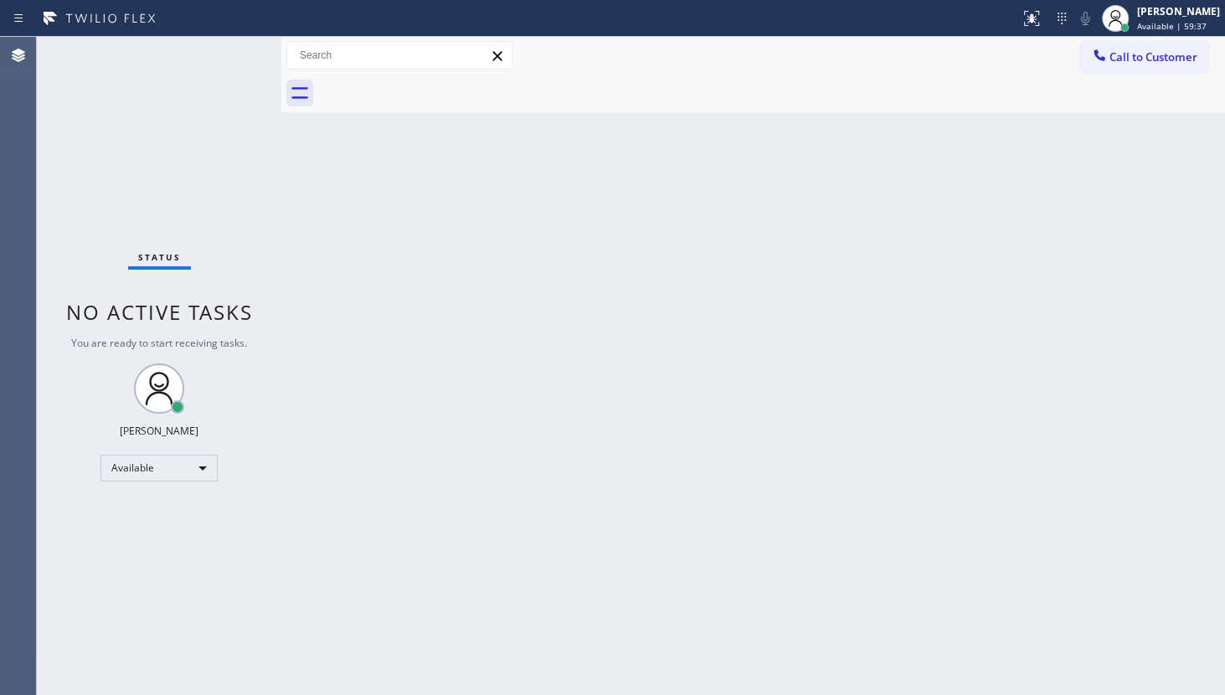
click at [240, 49] on div "Status No active tasks You are ready to start receiving tasks. JENIZA ALCAYDE A…" at bounding box center [159, 366] width 244 height 658
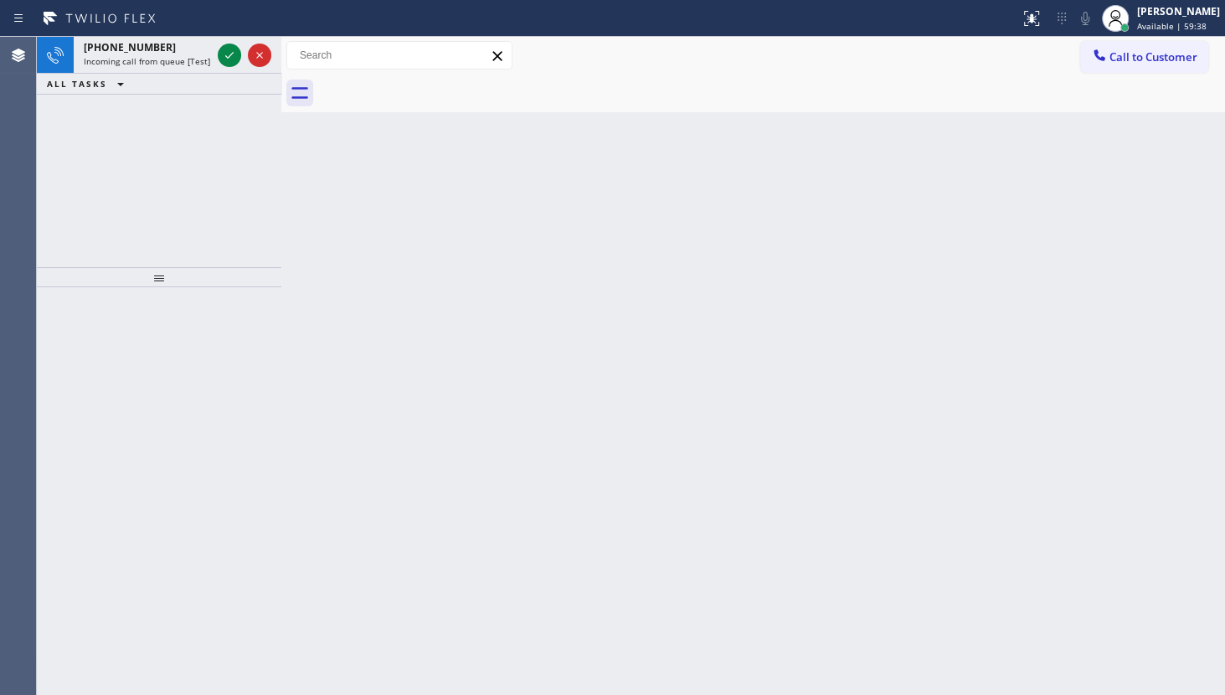
click at [239, 49] on div at bounding box center [229, 55] width 23 height 20
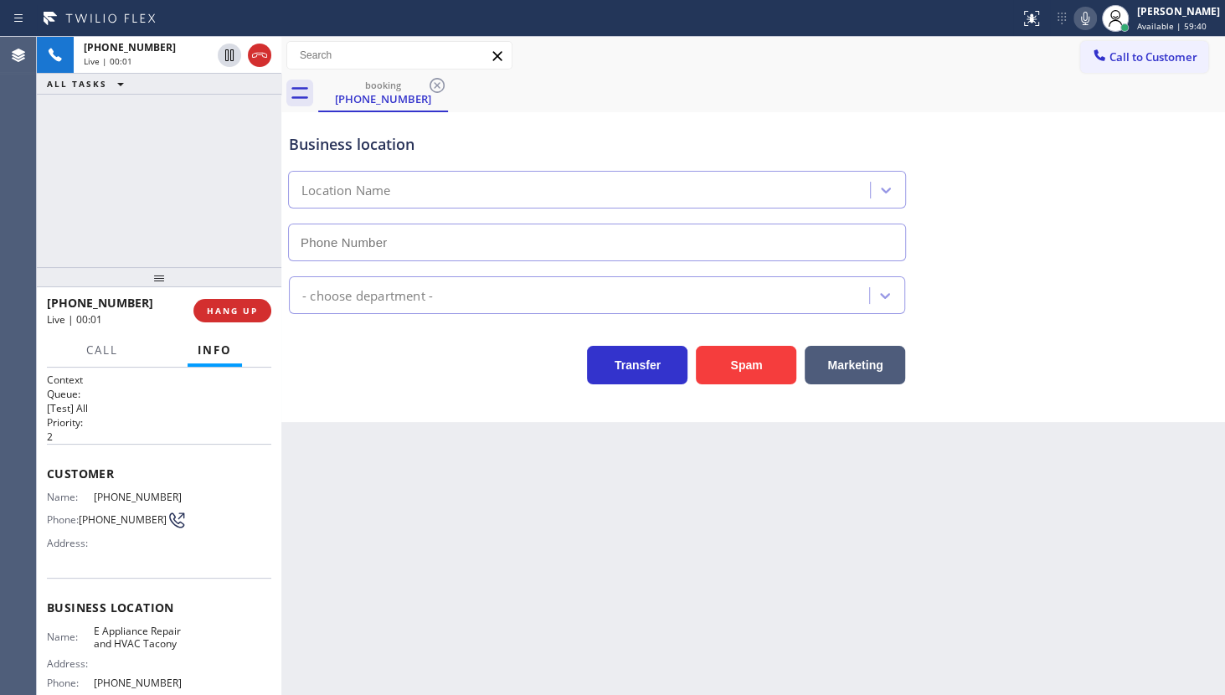
type input "(215) 999-4755"
click at [203, 306] on button "HANG UP" at bounding box center [232, 310] width 78 height 23
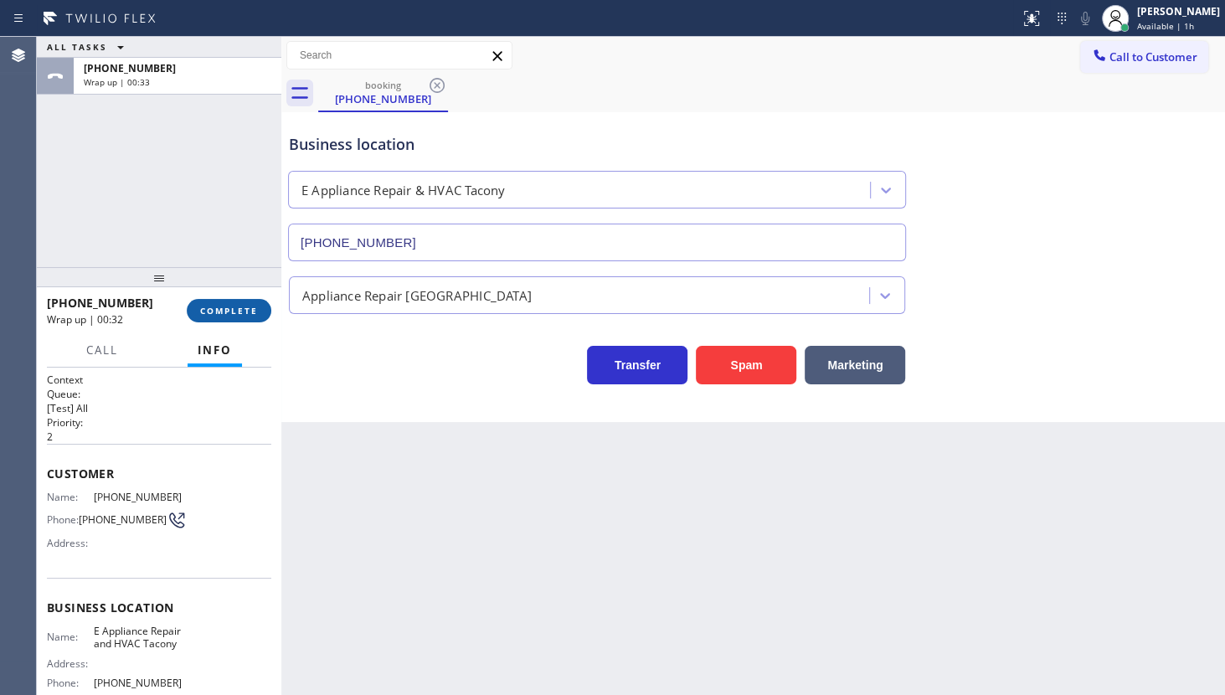
click at [234, 300] on button "COMPLETE" at bounding box center [229, 310] width 85 height 23
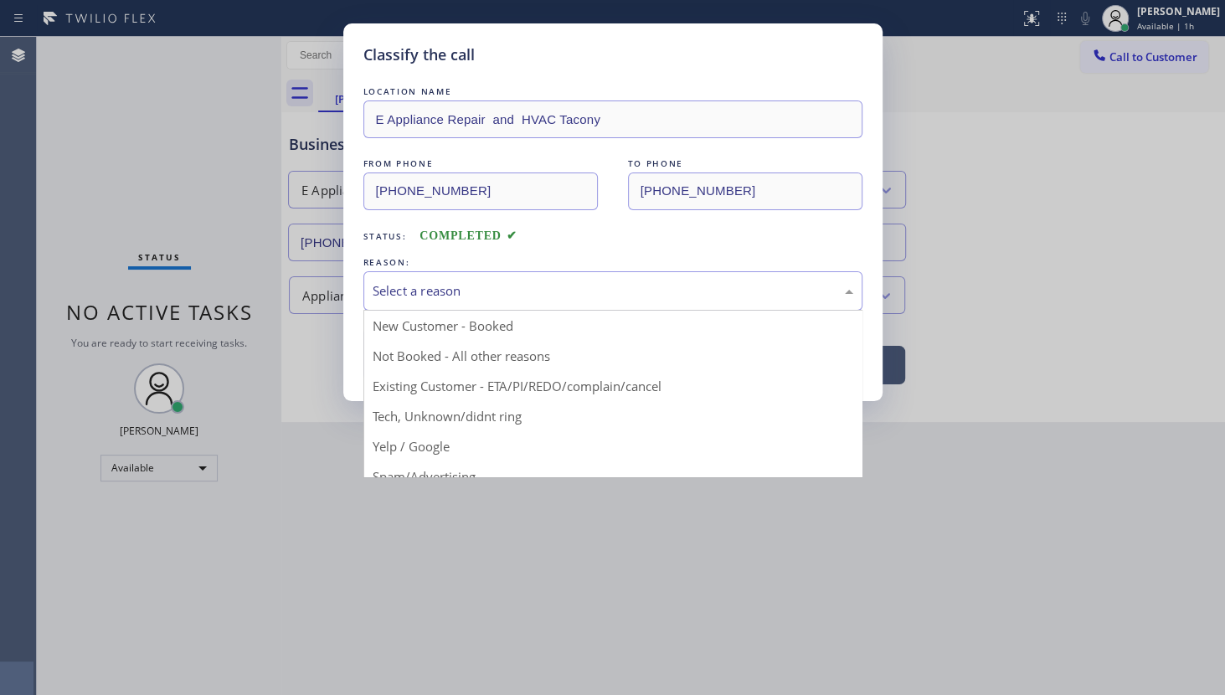
click at [411, 288] on div "Select a reason" at bounding box center [612, 290] width 480 height 19
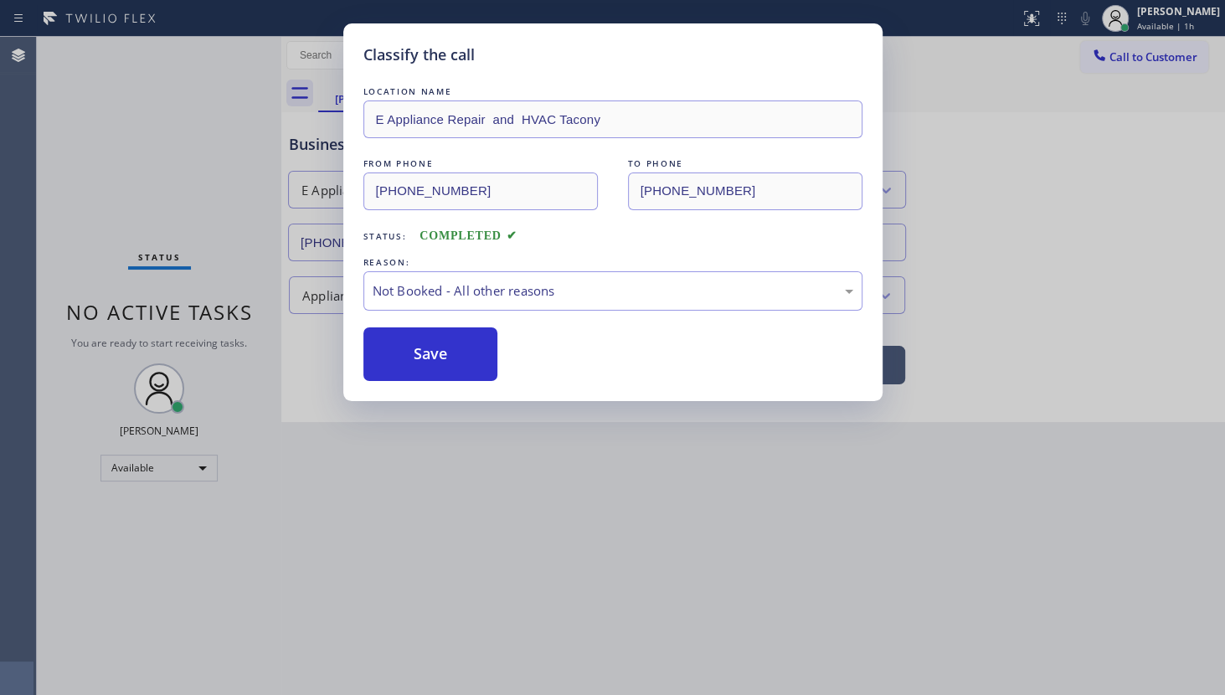
click at [389, 357] on button "Save" at bounding box center [430, 354] width 135 height 54
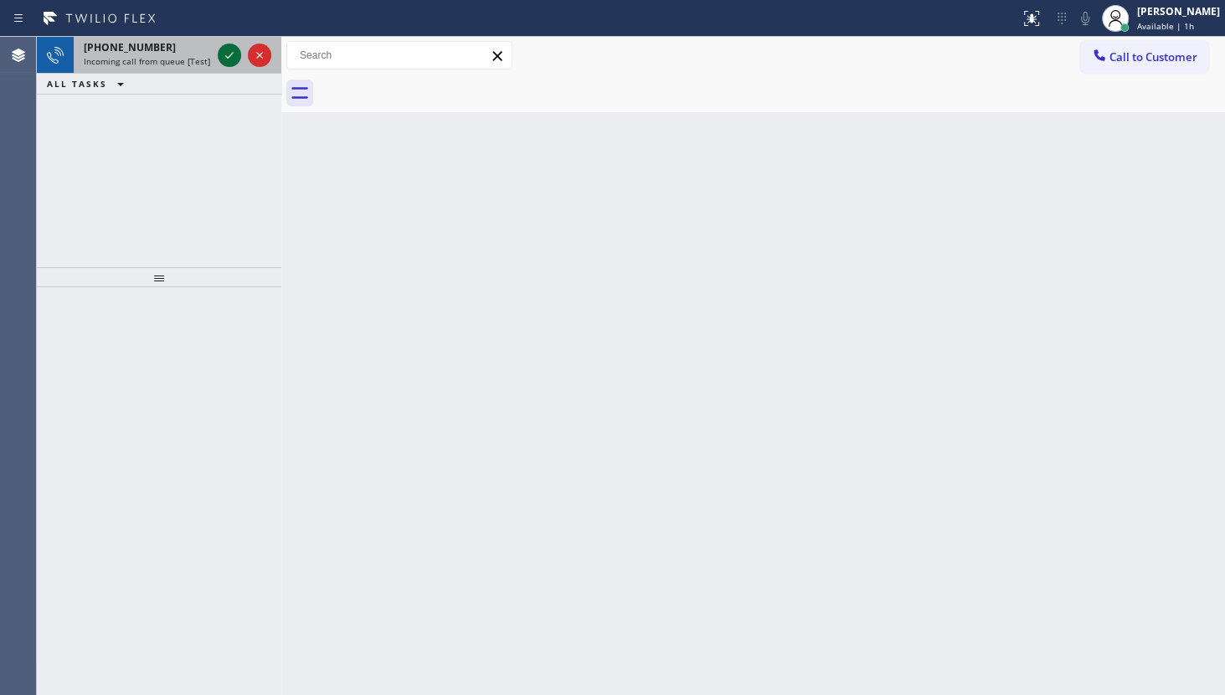
click at [224, 49] on icon at bounding box center [229, 55] width 20 height 20
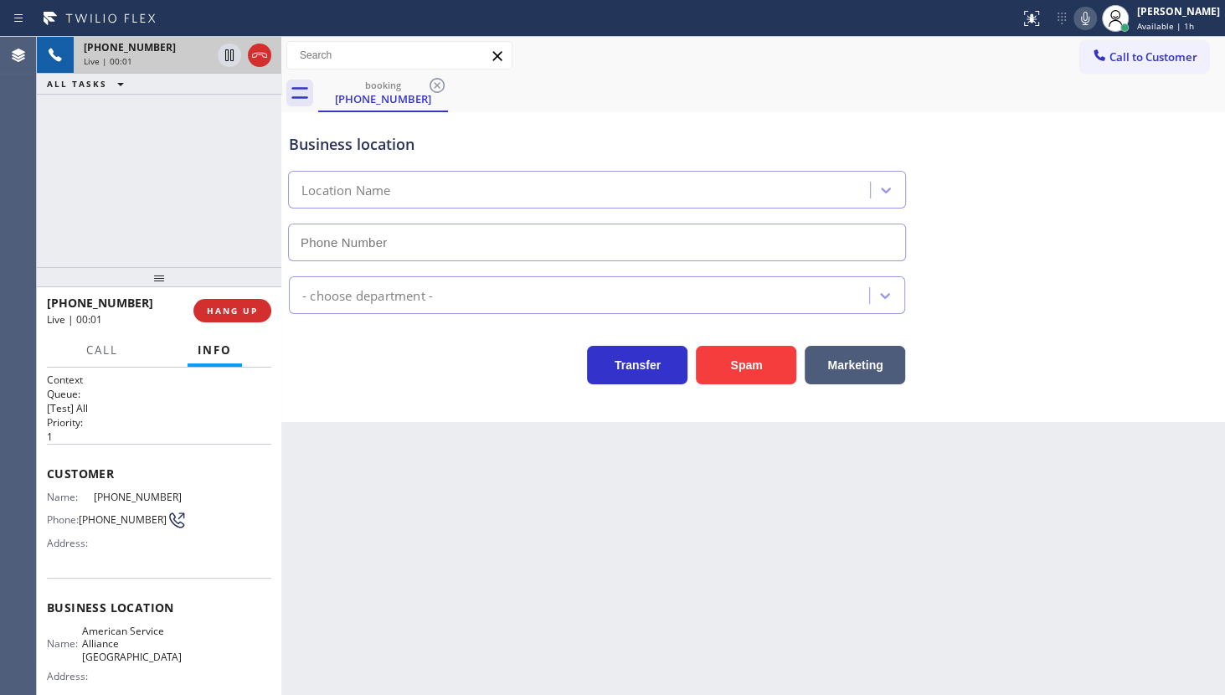
type input "(708) 272-1363"
click at [239, 302] on button "HANG UP" at bounding box center [232, 310] width 78 height 23
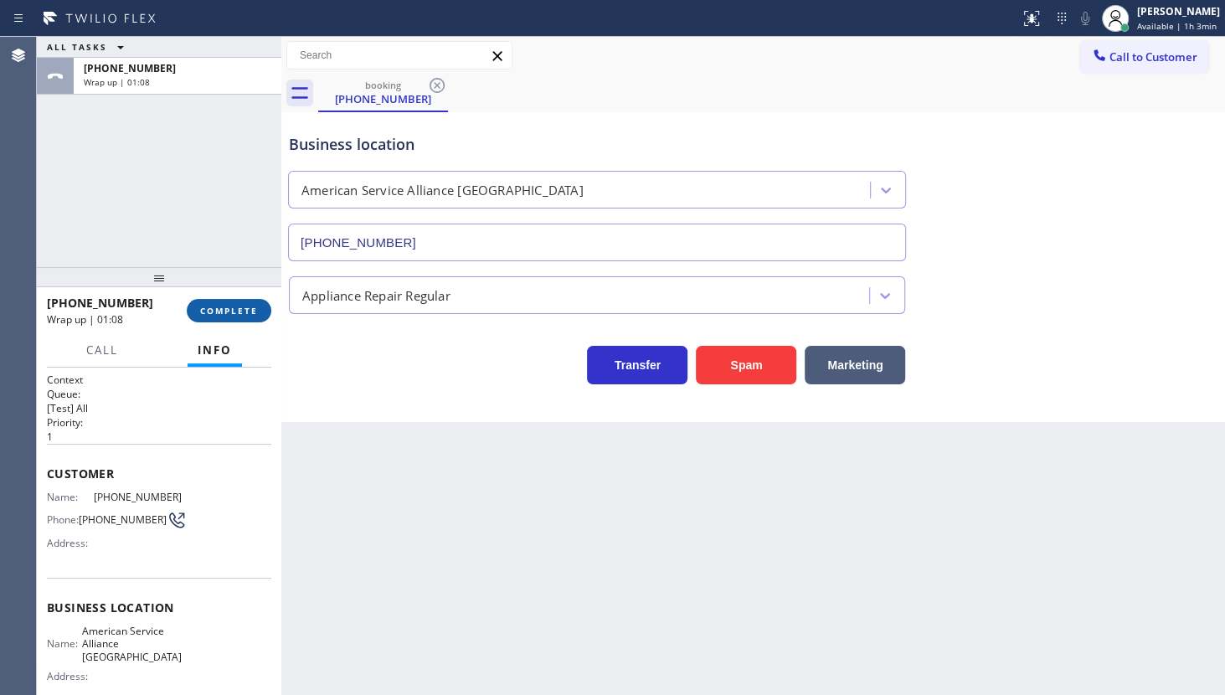
drag, startPoint x: 229, startPoint y: 297, endPoint x: 234, endPoint y: 310, distance: 13.9
click at [229, 298] on div "+13122595456 Wrap up | 01:08 COMPLETE" at bounding box center [159, 311] width 224 height 44
click at [237, 316] on button "COMPLETE" at bounding box center [229, 310] width 85 height 23
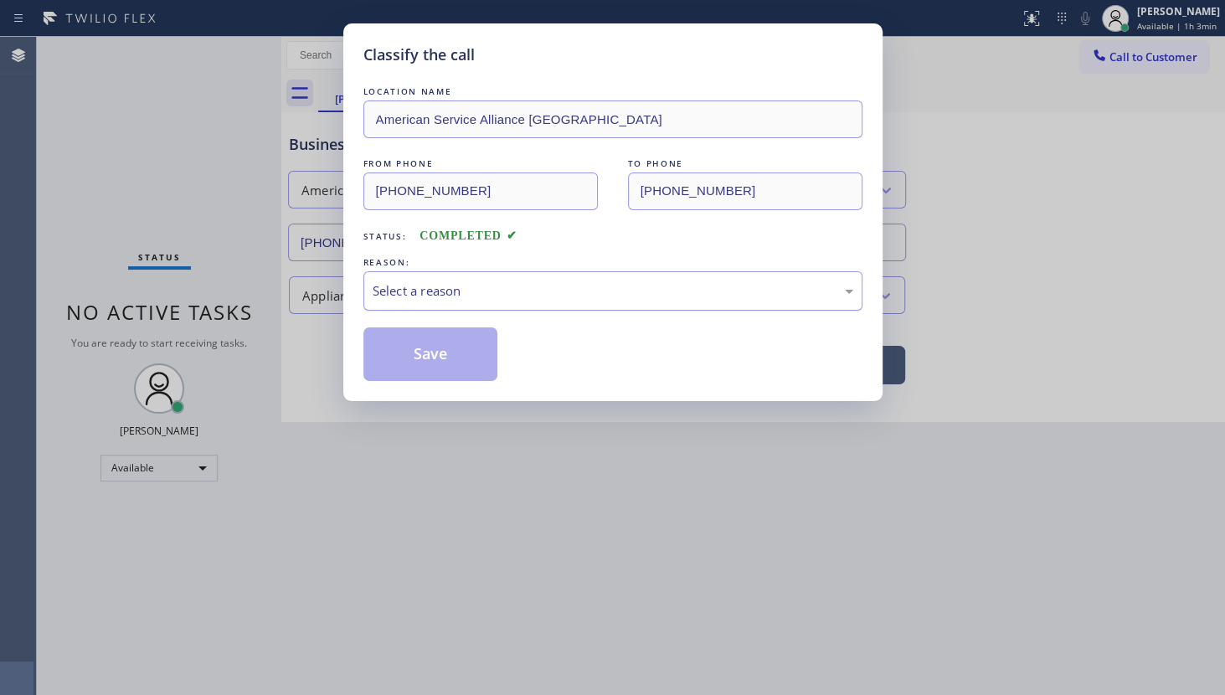
click at [444, 285] on div "Select a reason" at bounding box center [612, 290] width 480 height 19
click at [412, 345] on button "Save" at bounding box center [430, 354] width 135 height 54
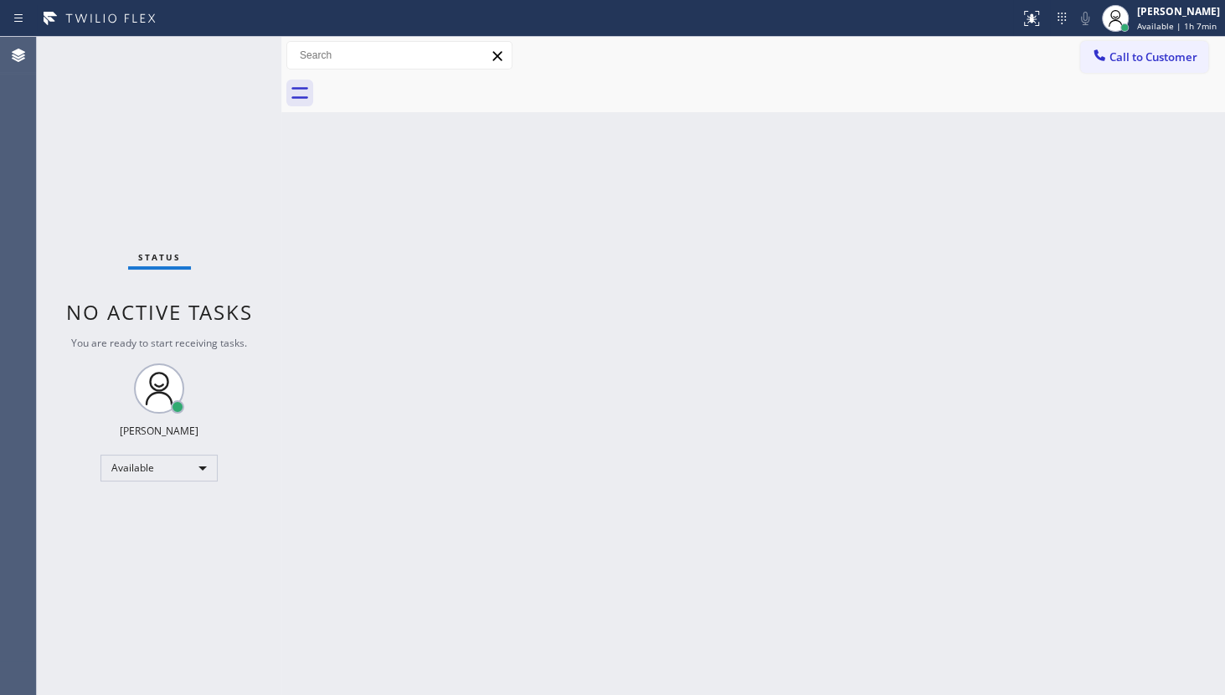
click at [231, 53] on div "Status No active tasks You are ready to start receiving tasks. JENIZA ALCAYDE A…" at bounding box center [159, 366] width 244 height 658
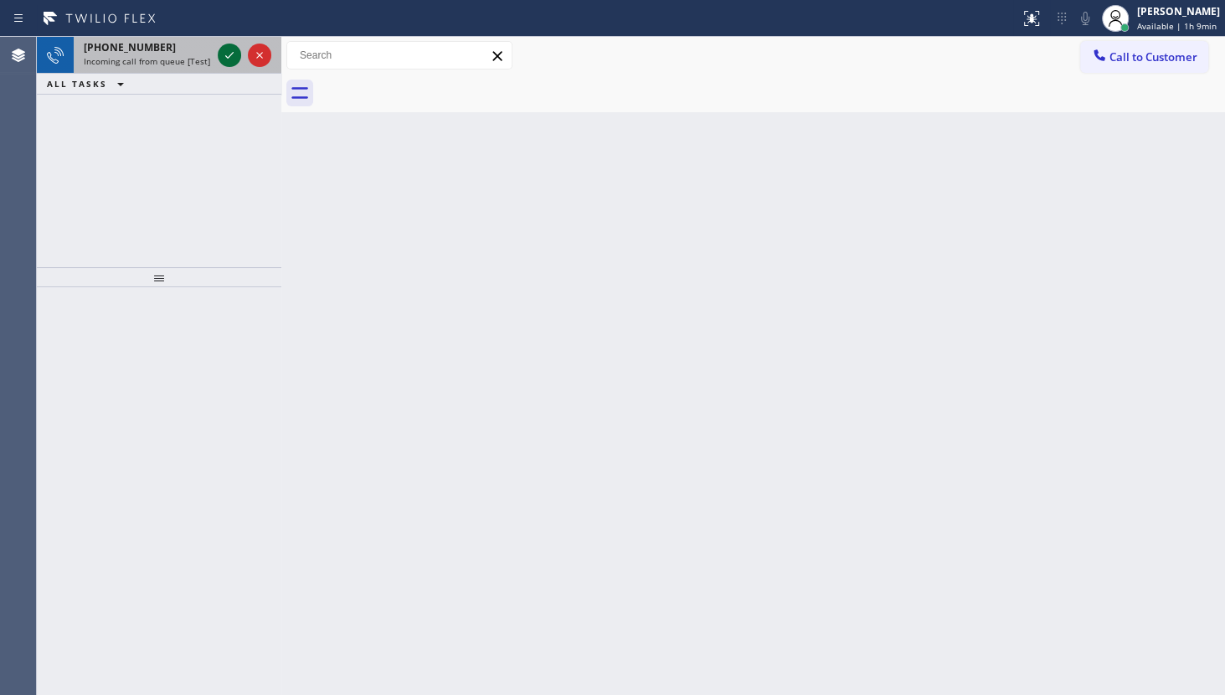
click at [233, 59] on icon at bounding box center [229, 55] width 20 height 20
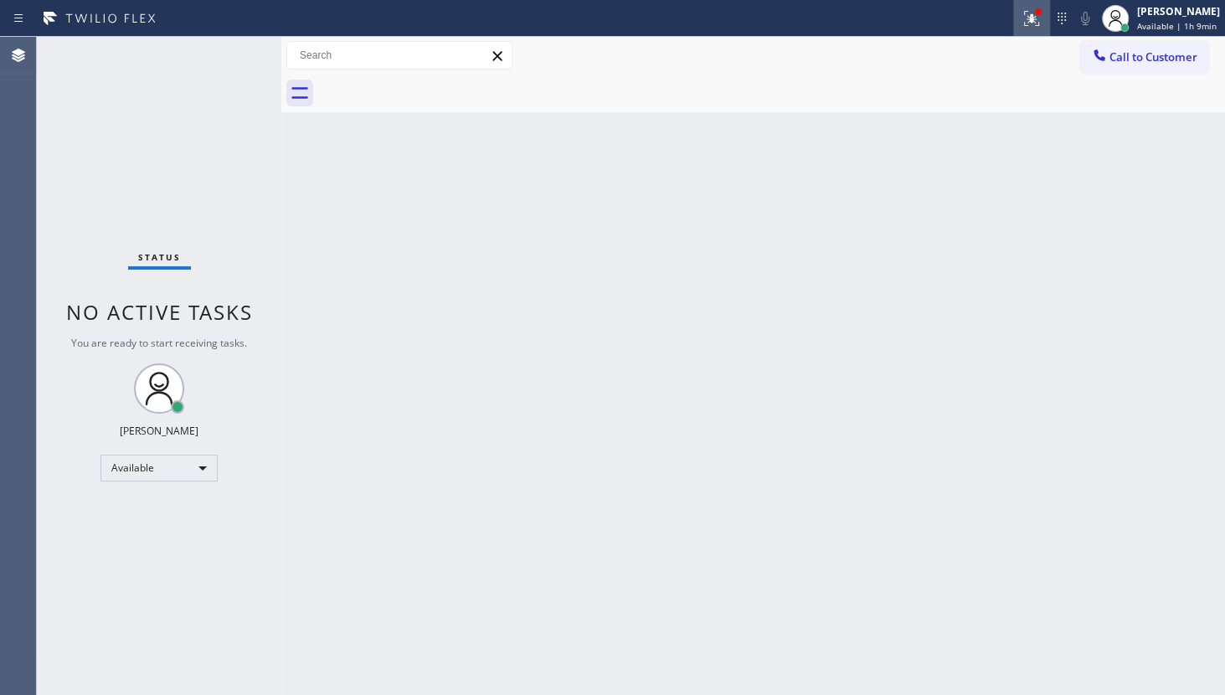
click at [1023, 16] on icon at bounding box center [1031, 18] width 20 height 20
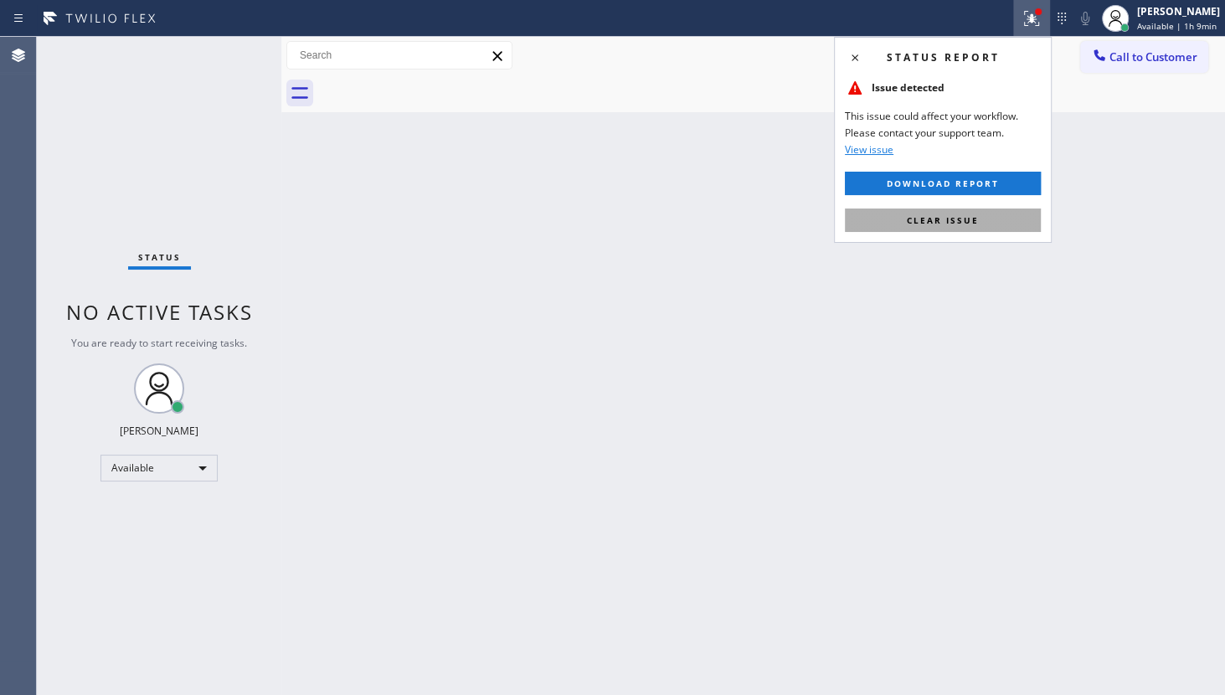
click at [970, 222] on span "Clear issue" at bounding box center [943, 220] width 72 height 12
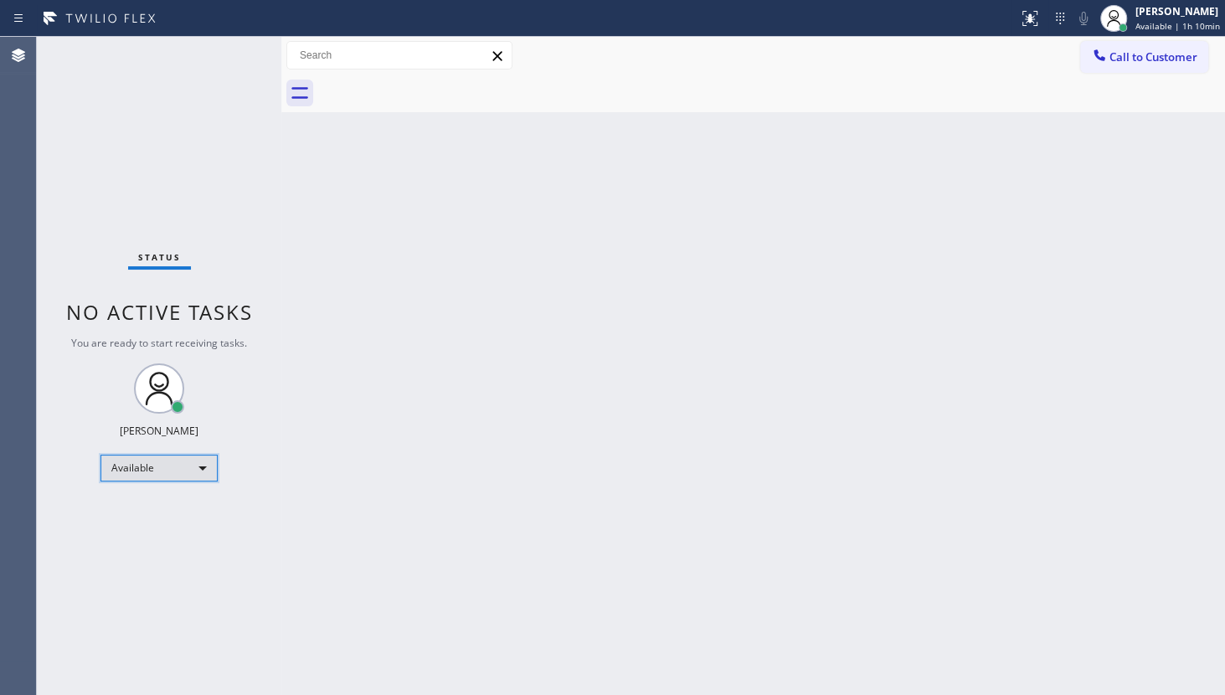
click at [134, 475] on div "Available" at bounding box center [158, 468] width 117 height 27
click at [131, 527] on li "Unavailable" at bounding box center [158, 531] width 114 height 20
click at [149, 455] on div "Unavailable" at bounding box center [158, 468] width 117 height 27
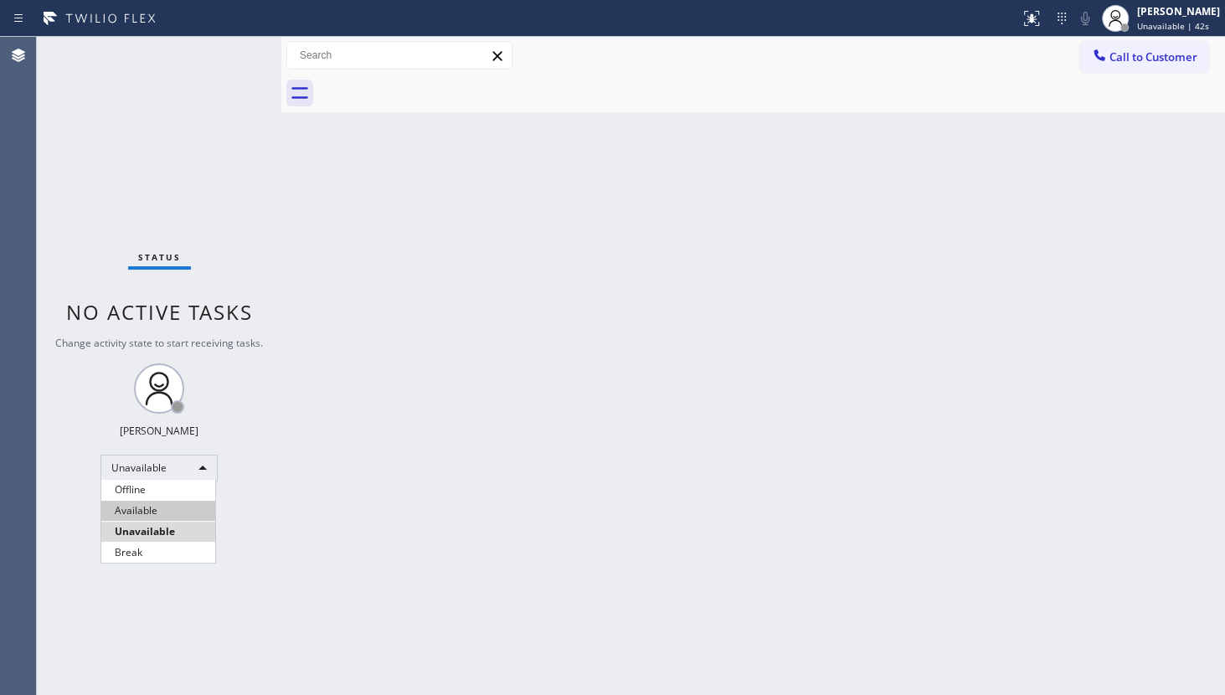
click at [151, 508] on li "Available" at bounding box center [158, 511] width 114 height 20
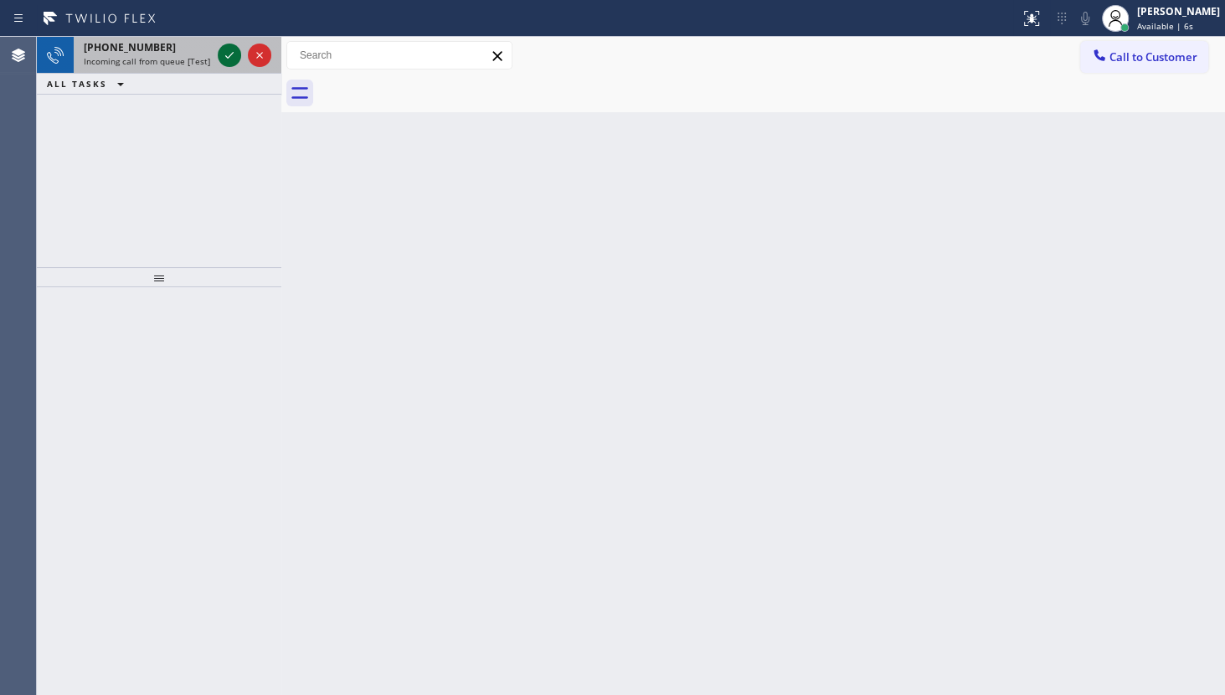
click at [234, 49] on icon at bounding box center [229, 55] width 20 height 20
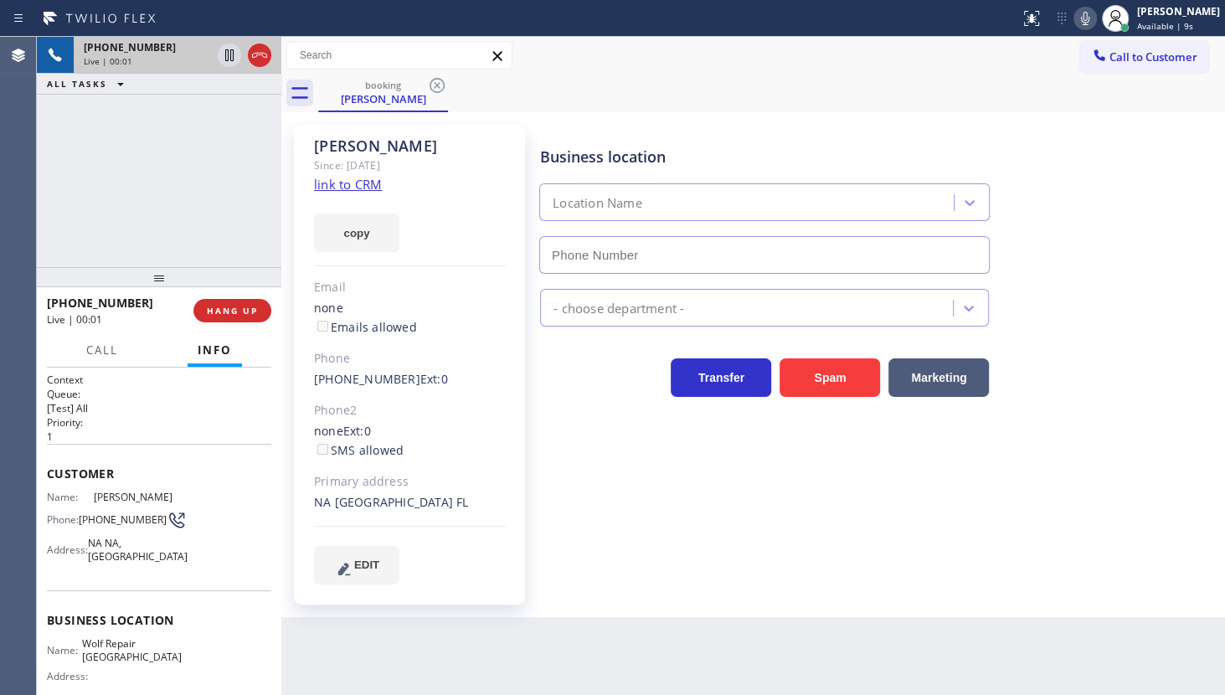
type input "(561) 250-0702"
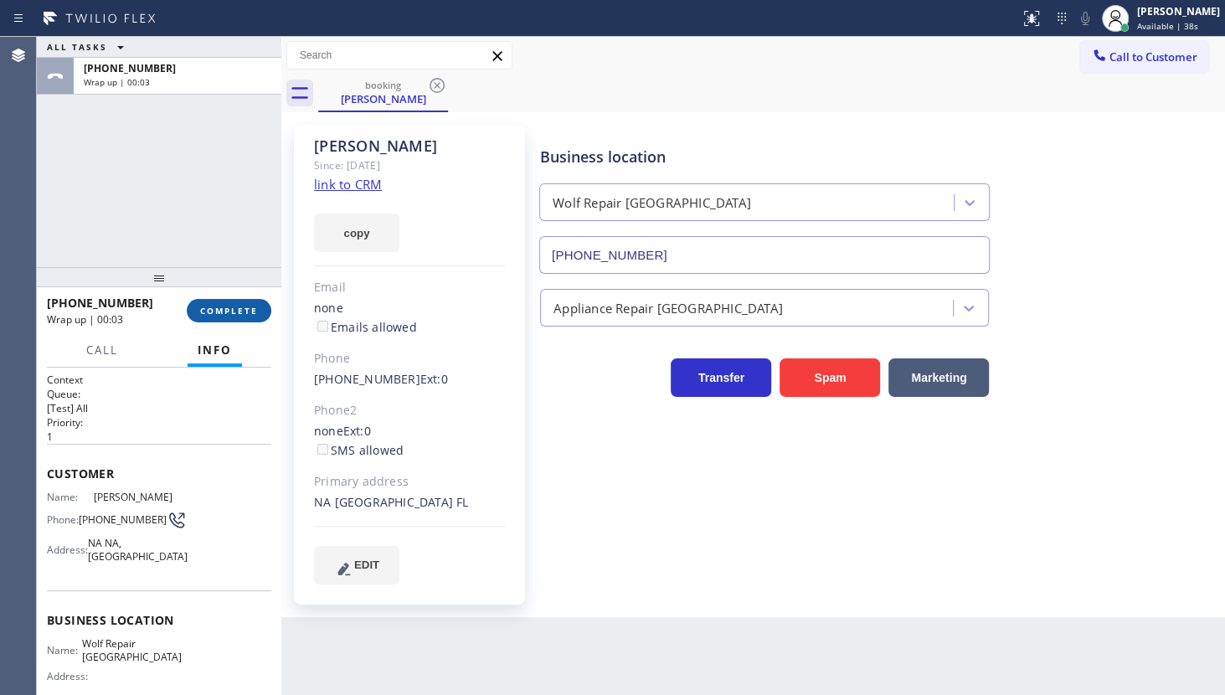
click at [231, 313] on span "COMPLETE" at bounding box center [229, 311] width 58 height 12
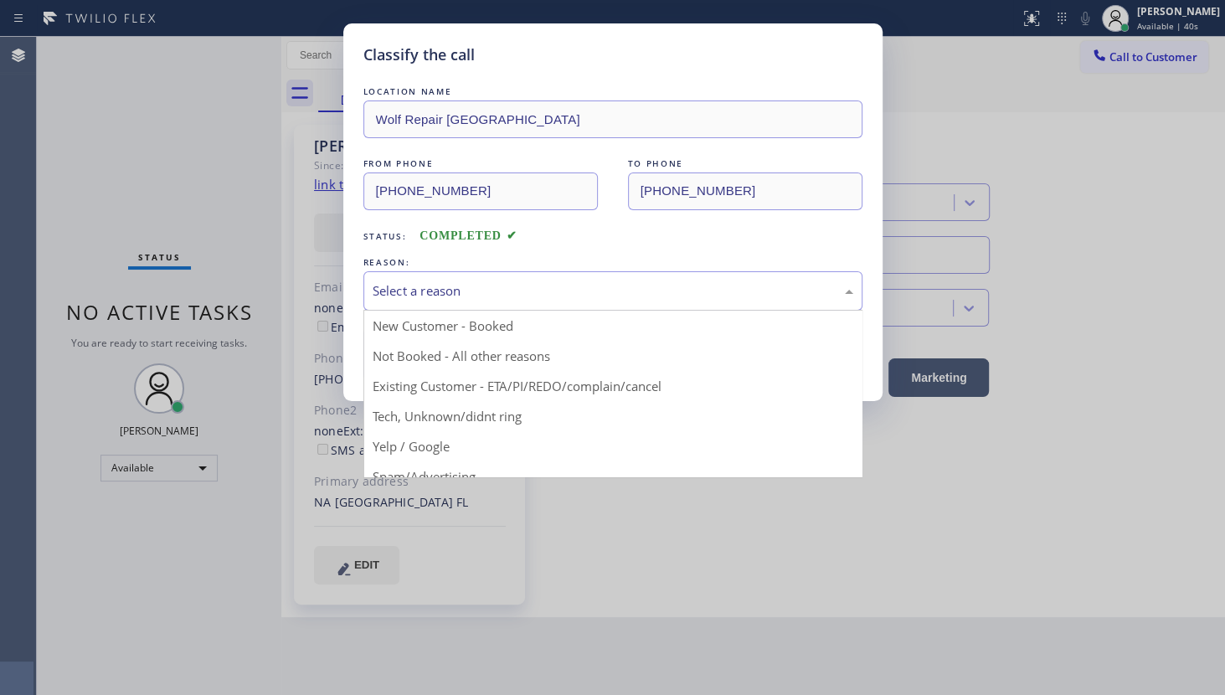
click at [435, 293] on div "Select a reason" at bounding box center [612, 290] width 480 height 19
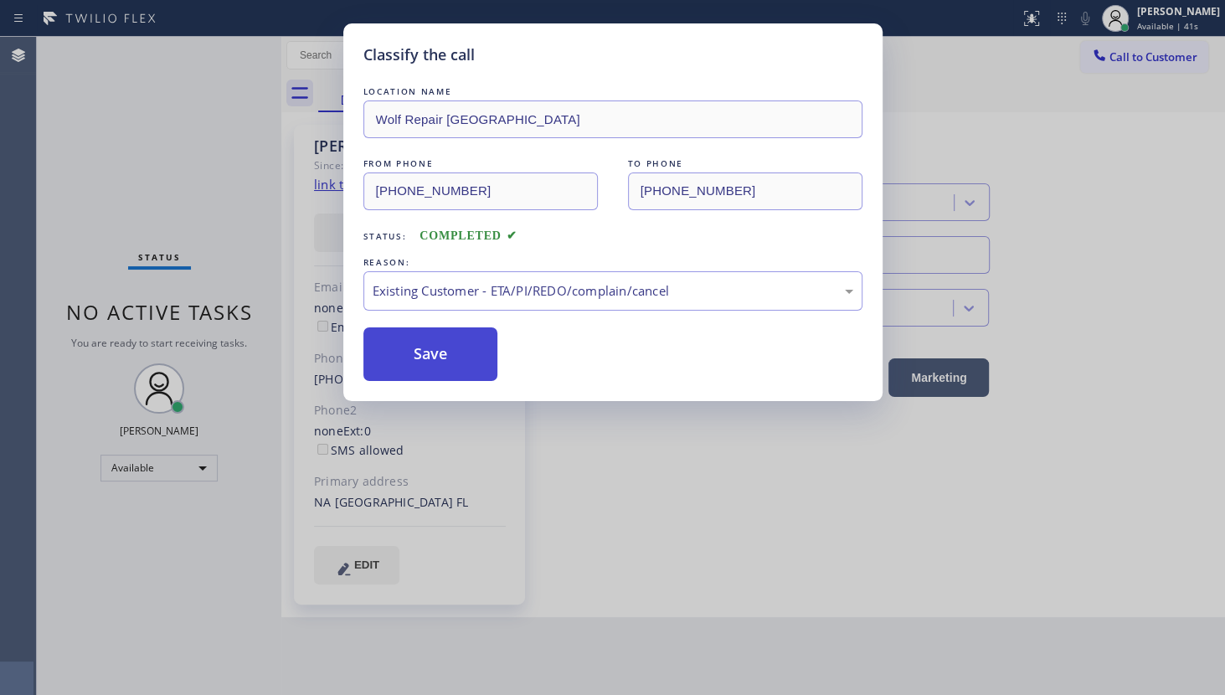
drag, startPoint x: 401, startPoint y: 374, endPoint x: 400, endPoint y: 352, distance: 21.8
click at [400, 352] on button "Save" at bounding box center [430, 354] width 135 height 54
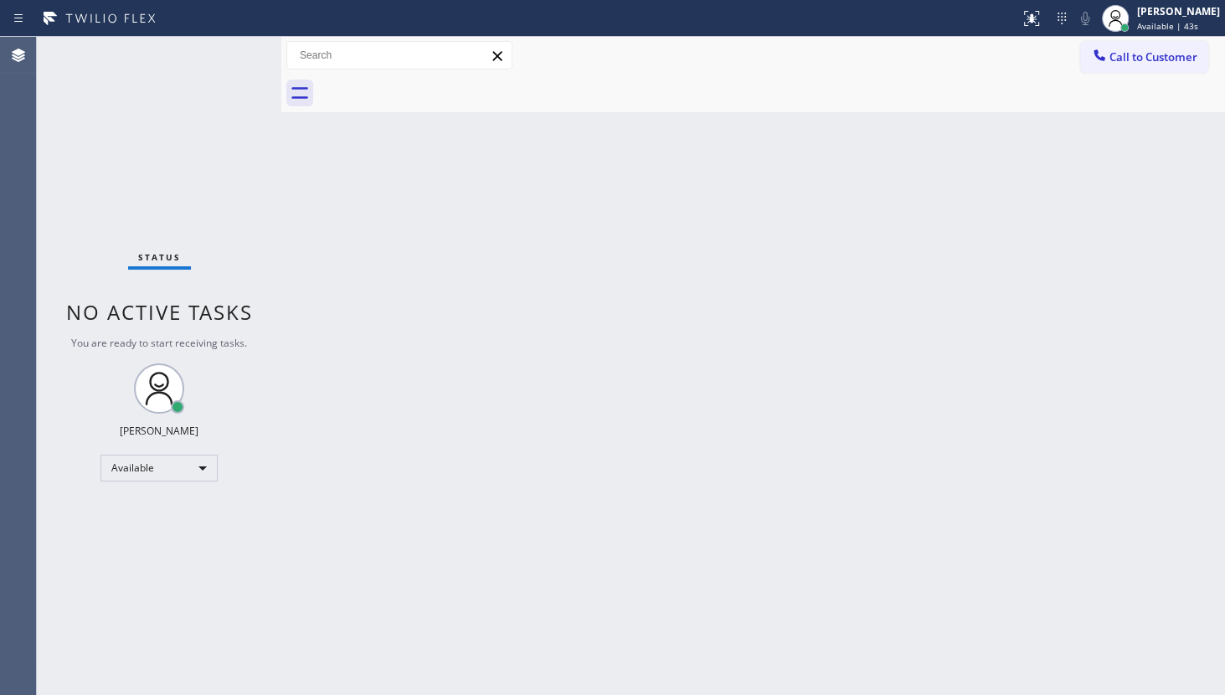
click at [518, 413] on div "Back to Dashboard Change Sender ID Customers Technicians Select a contact Outbo…" at bounding box center [752, 366] width 943 height 658
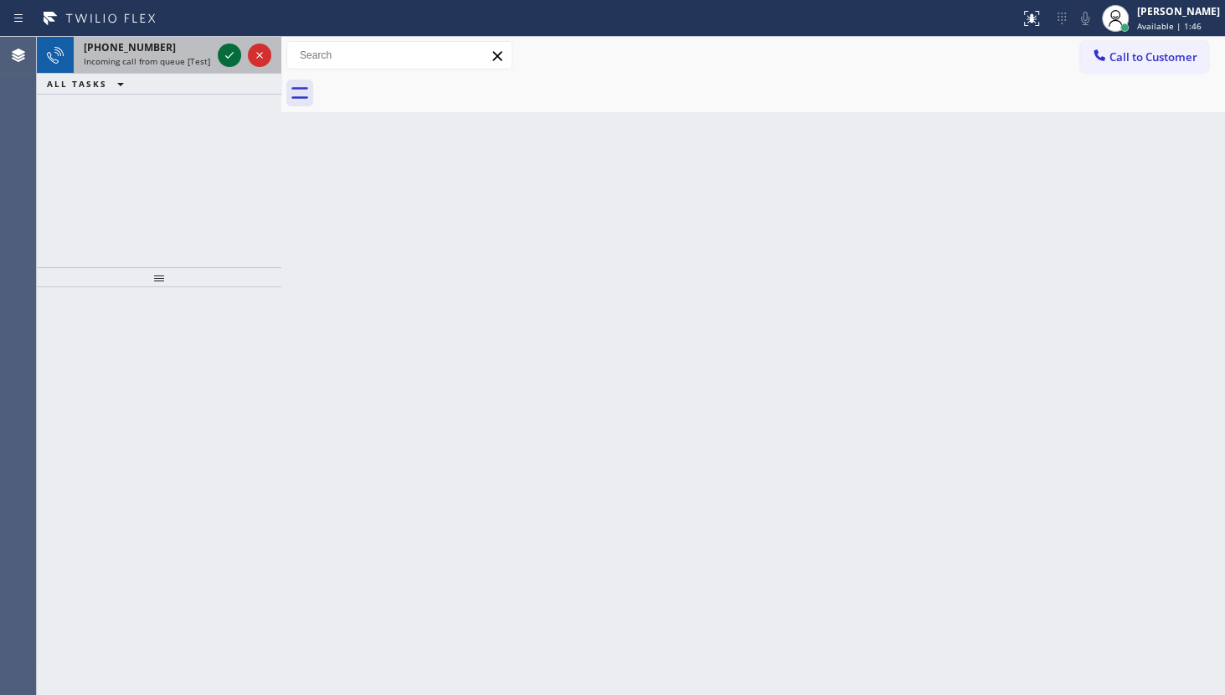
click at [229, 49] on icon at bounding box center [229, 55] width 20 height 20
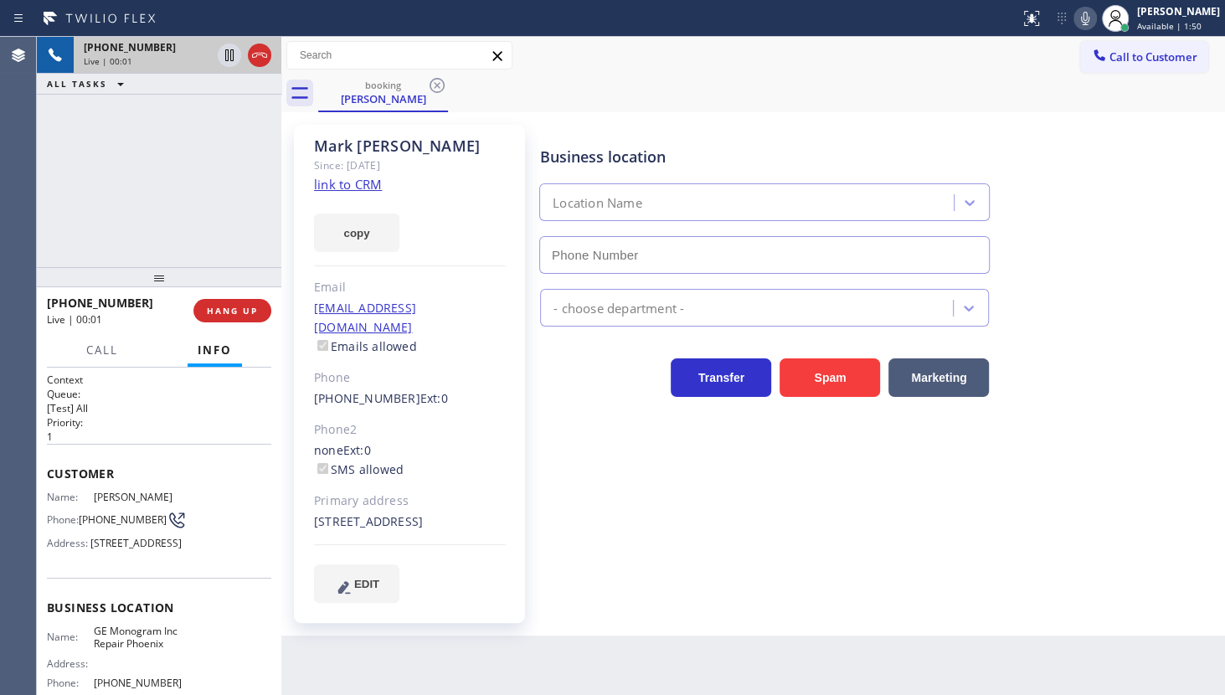
type input "(602) 755-6398"
click at [339, 184] on link "link to CRM" at bounding box center [348, 184] width 68 height 17
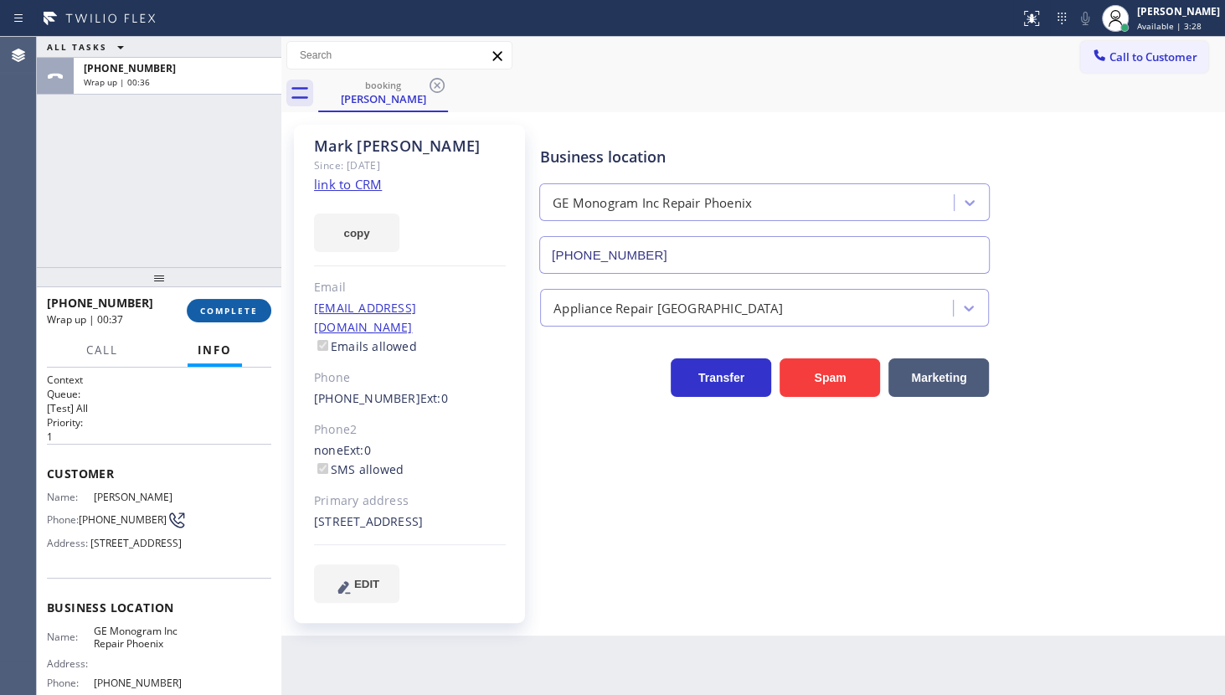
click at [216, 311] on span "COMPLETE" at bounding box center [229, 311] width 58 height 12
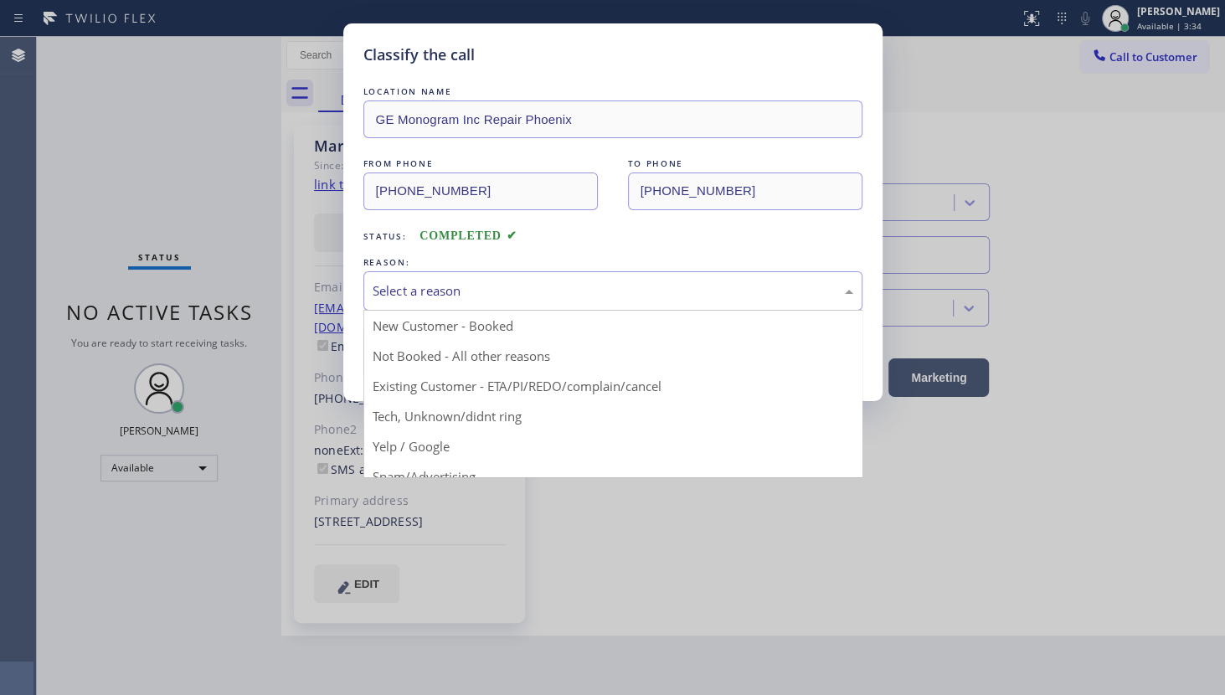
click at [418, 277] on div "Select a reason" at bounding box center [612, 290] width 499 height 39
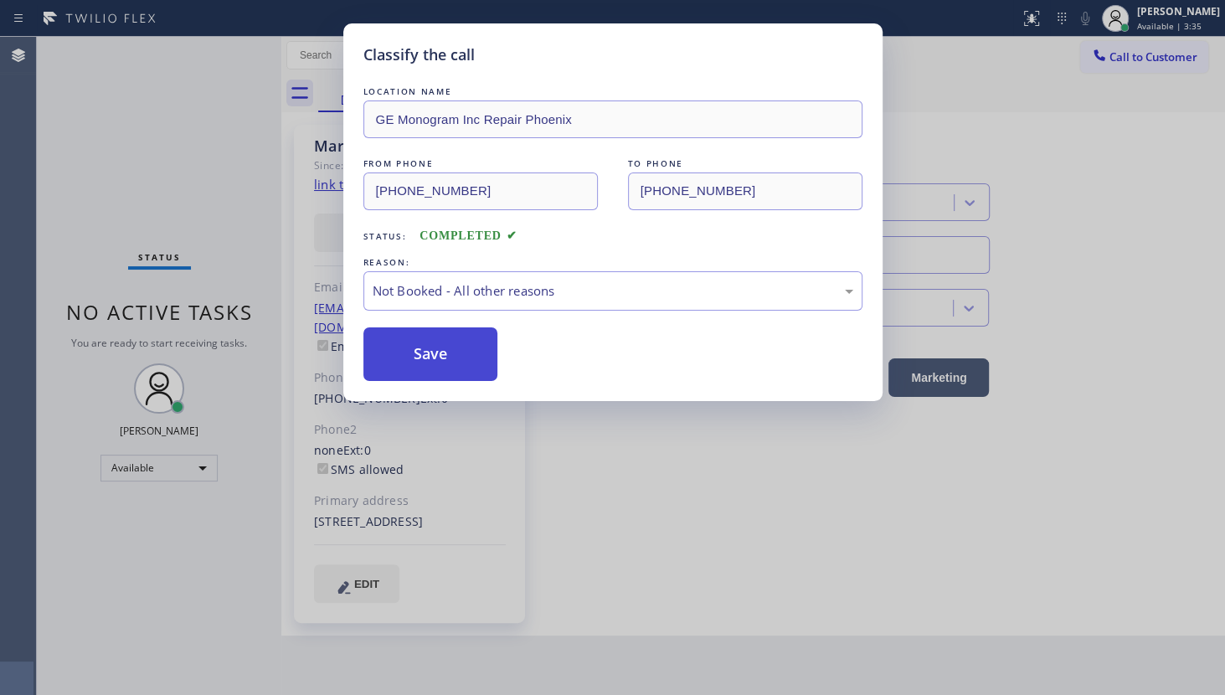
click at [427, 351] on button "Save" at bounding box center [430, 354] width 135 height 54
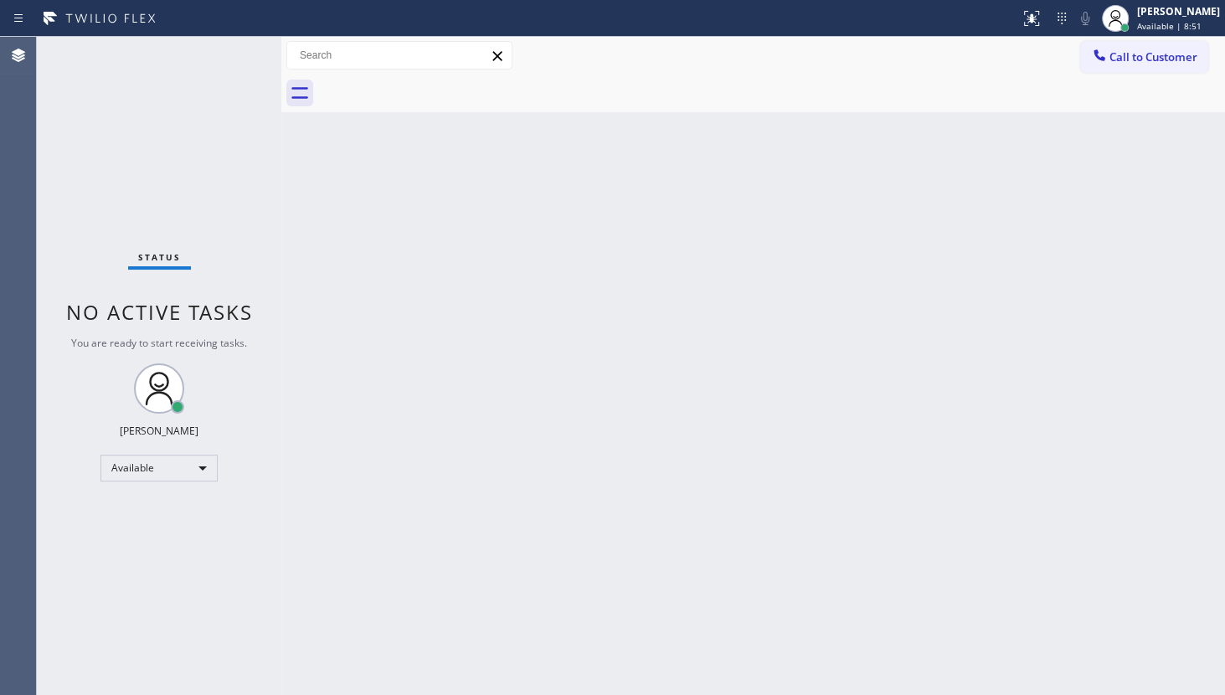
click at [932, 384] on div "Back to Dashboard Change Sender ID Customers Technicians Select a contact Outbo…" at bounding box center [752, 366] width 943 height 658
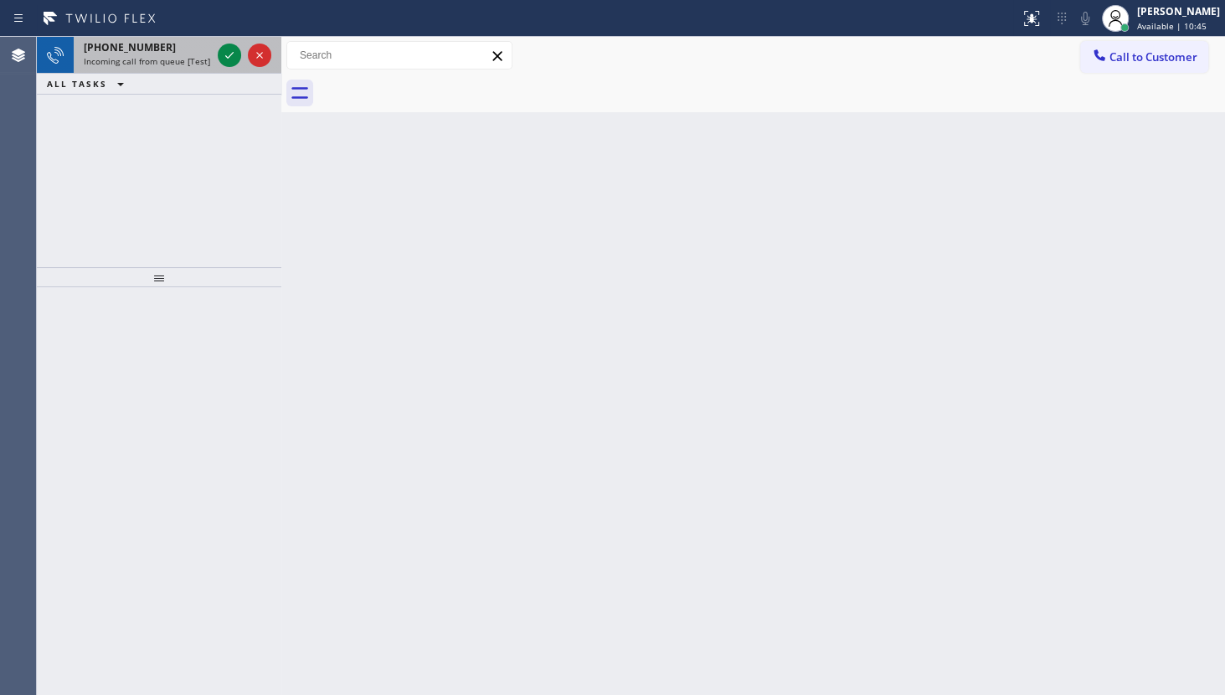
drag, startPoint x: 109, startPoint y: 167, endPoint x: 270, endPoint y: 67, distance: 189.5
click at [117, 164] on div "+13478635144 Incoming call from queue [Test] All ALL TASKS ALL TASKS ACTIVE TAS…" at bounding box center [159, 152] width 244 height 230
click at [222, 50] on icon at bounding box center [229, 55] width 20 height 20
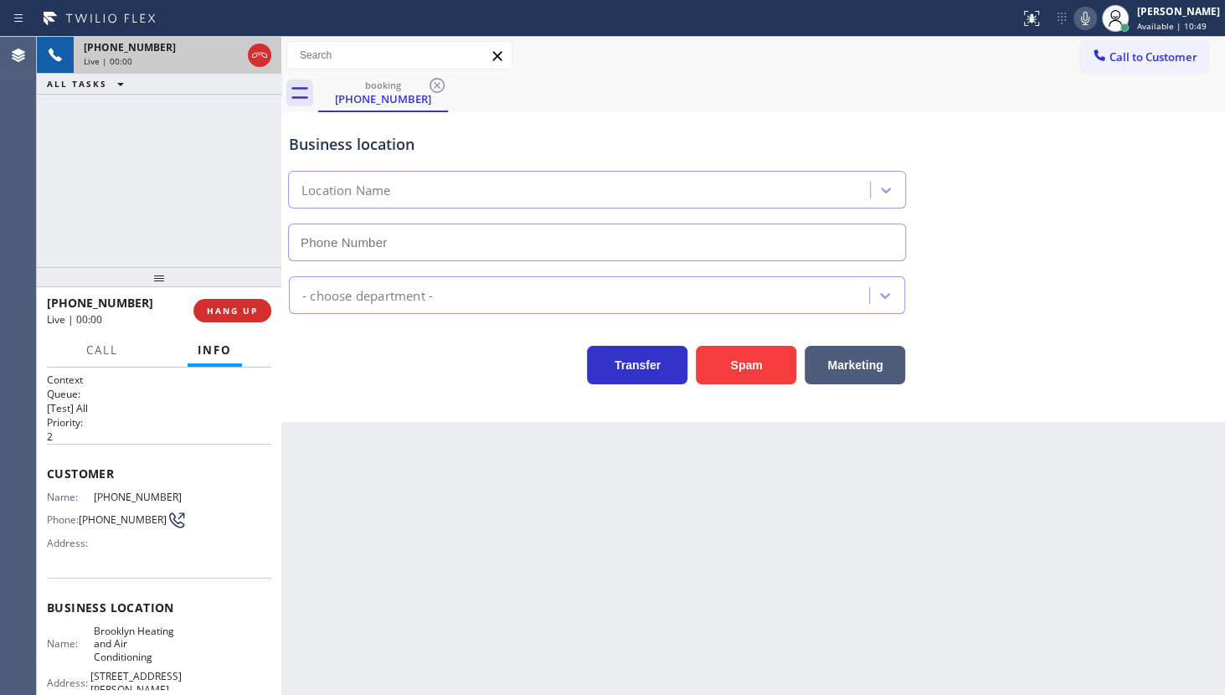
type input "(347) 836-6590"
click at [224, 57] on icon at bounding box center [229, 55] width 20 height 20
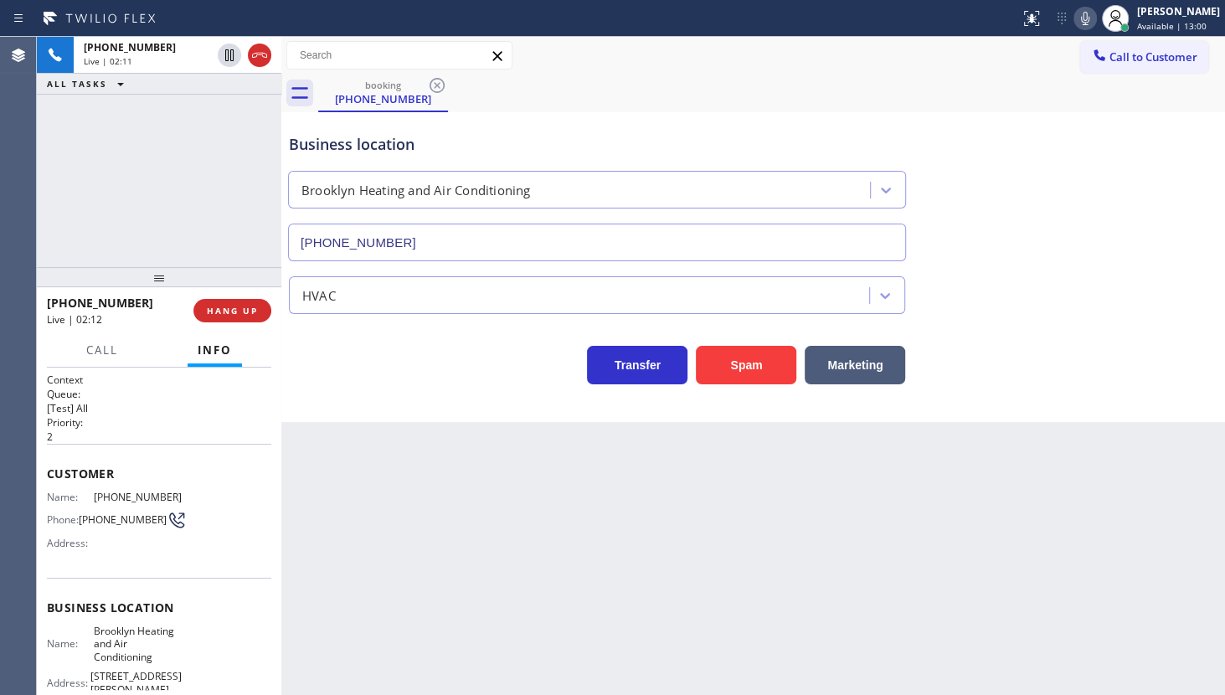
click at [1081, 17] on icon at bounding box center [1085, 18] width 20 height 20
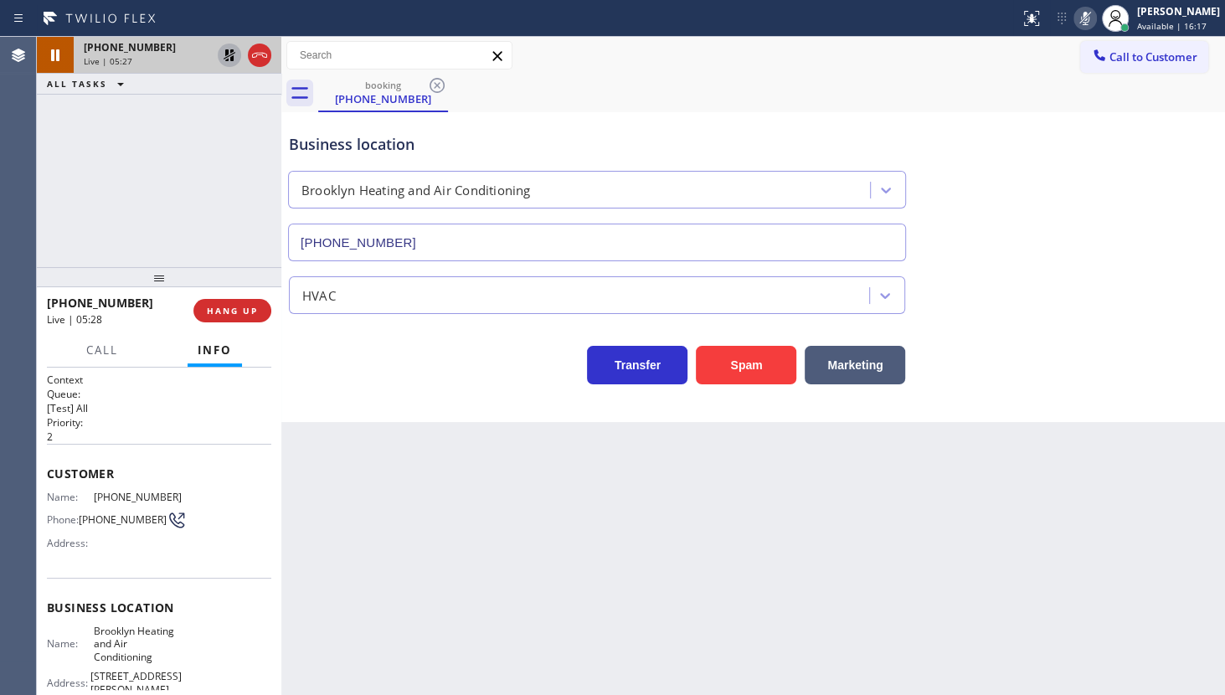
click at [222, 54] on icon at bounding box center [229, 55] width 20 height 20
click at [230, 54] on icon at bounding box center [229, 55] width 8 height 12
click at [225, 54] on icon at bounding box center [229, 55] width 12 height 12
click at [1092, 23] on icon at bounding box center [1085, 18] width 20 height 20
drag, startPoint x: 91, startPoint y: 494, endPoint x: 177, endPoint y: 503, distance: 86.7
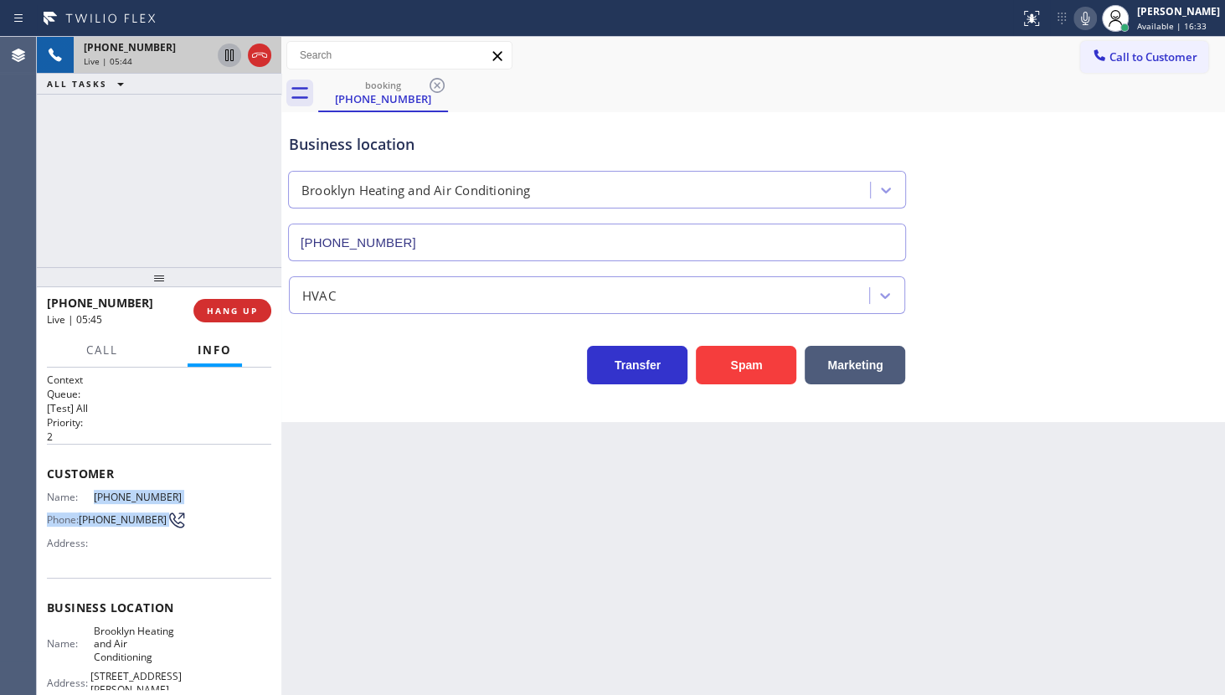
click at [177, 503] on div "Name: (347) 863-5144 Phone: (347) 863-5144 Address:" at bounding box center [159, 524] width 224 height 66
click at [105, 491] on span "(347) 863-5144" at bounding box center [138, 497] width 88 height 13
drag, startPoint x: 91, startPoint y: 493, endPoint x: 189, endPoint y: 491, distance: 97.9
click at [189, 491] on div "Name: (347) 863-5144 Phone: (347) 863-5144 Address:" at bounding box center [159, 524] width 224 height 66
copy span "(347) 863-5144"
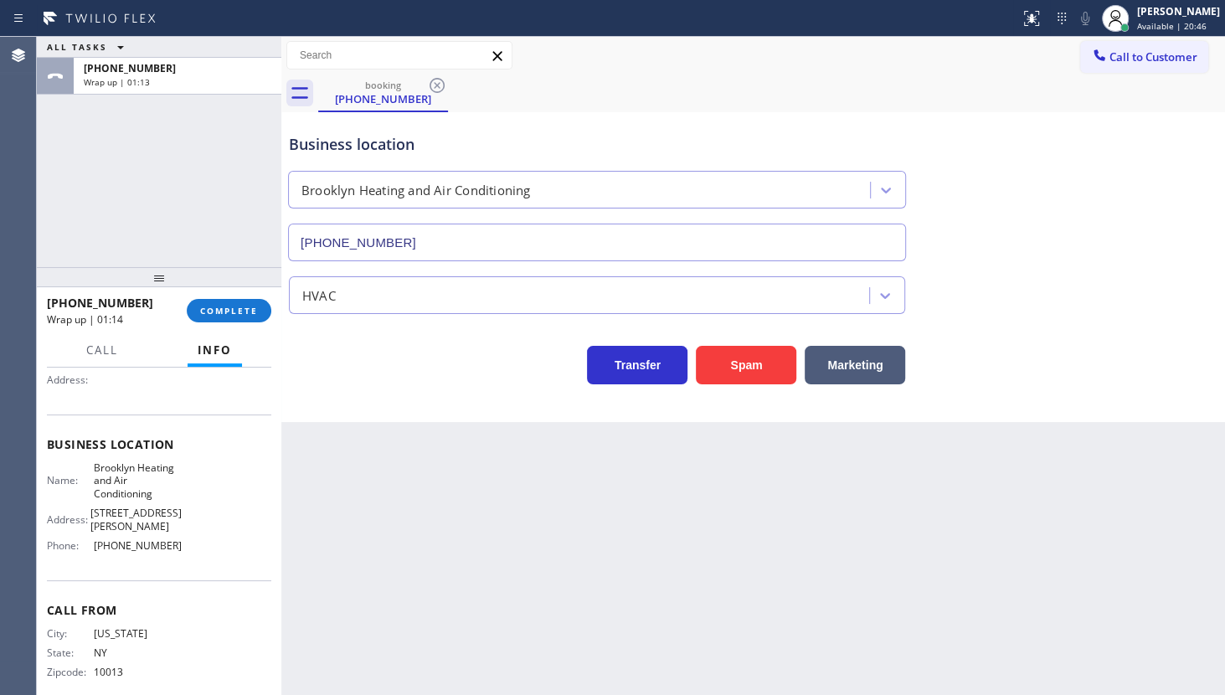
scroll to position [164, 0]
drag, startPoint x: 95, startPoint y: 526, endPoint x: 184, endPoint y: 538, distance: 90.4
click at [184, 538] on div "Name: Brooklyn Heating and Air Conditioning Address: 619 Throop Ave Phone: (347…" at bounding box center [159, 509] width 224 height 98
copy span "347) 836-6590"
drag, startPoint x: 134, startPoint y: 411, endPoint x: 141, endPoint y: 405, distance: 8.9
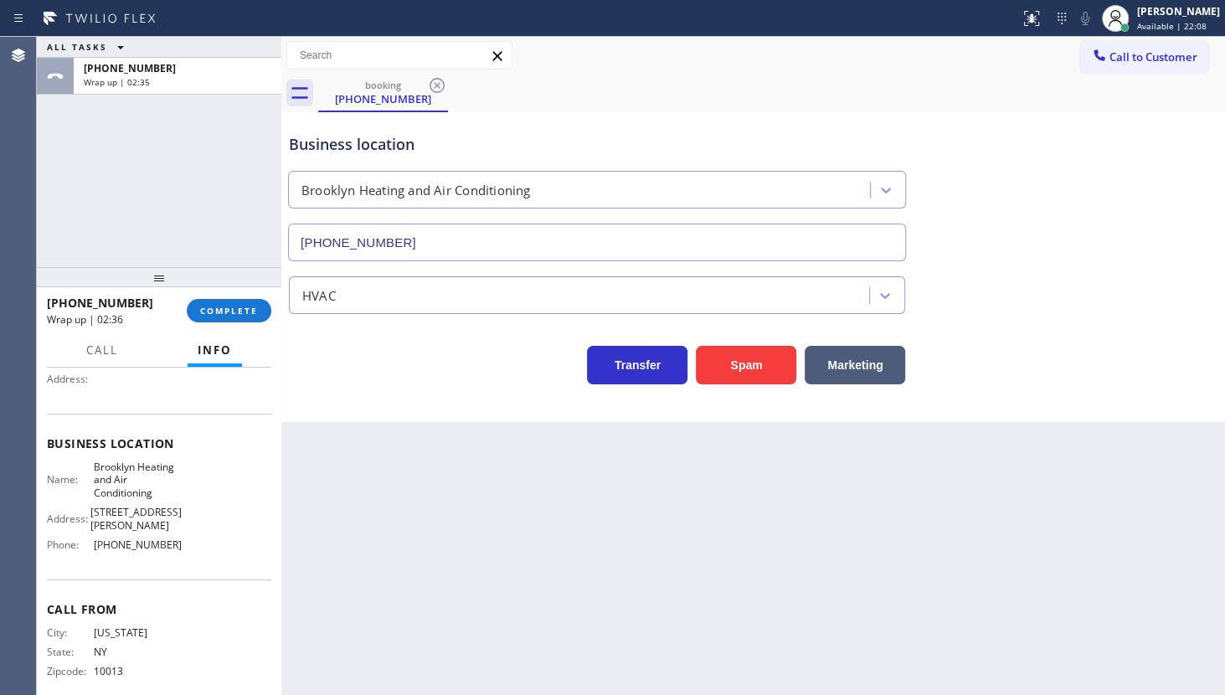
click at [135, 413] on div "Business location Name: Brooklyn Heating and Air Conditioning Address: 619 Thro…" at bounding box center [159, 496] width 224 height 166
click at [224, 314] on span "COMPLETE" at bounding box center [229, 311] width 58 height 12
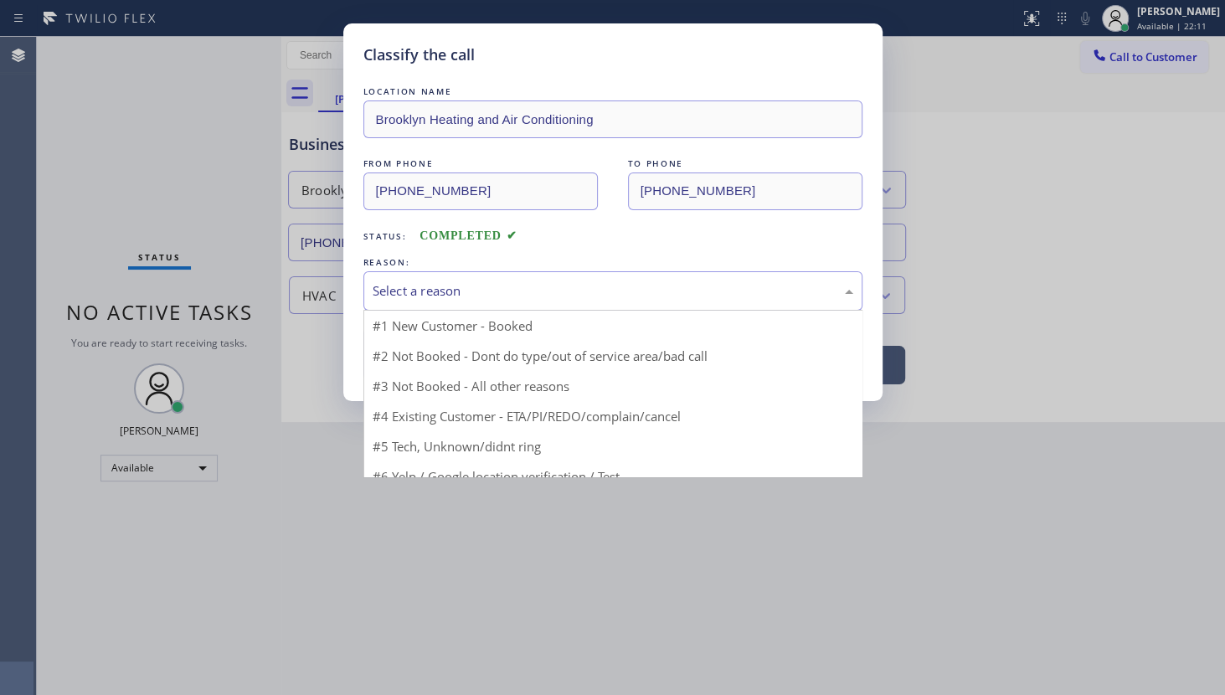
click at [427, 301] on div "Select a reason" at bounding box center [612, 290] width 499 height 39
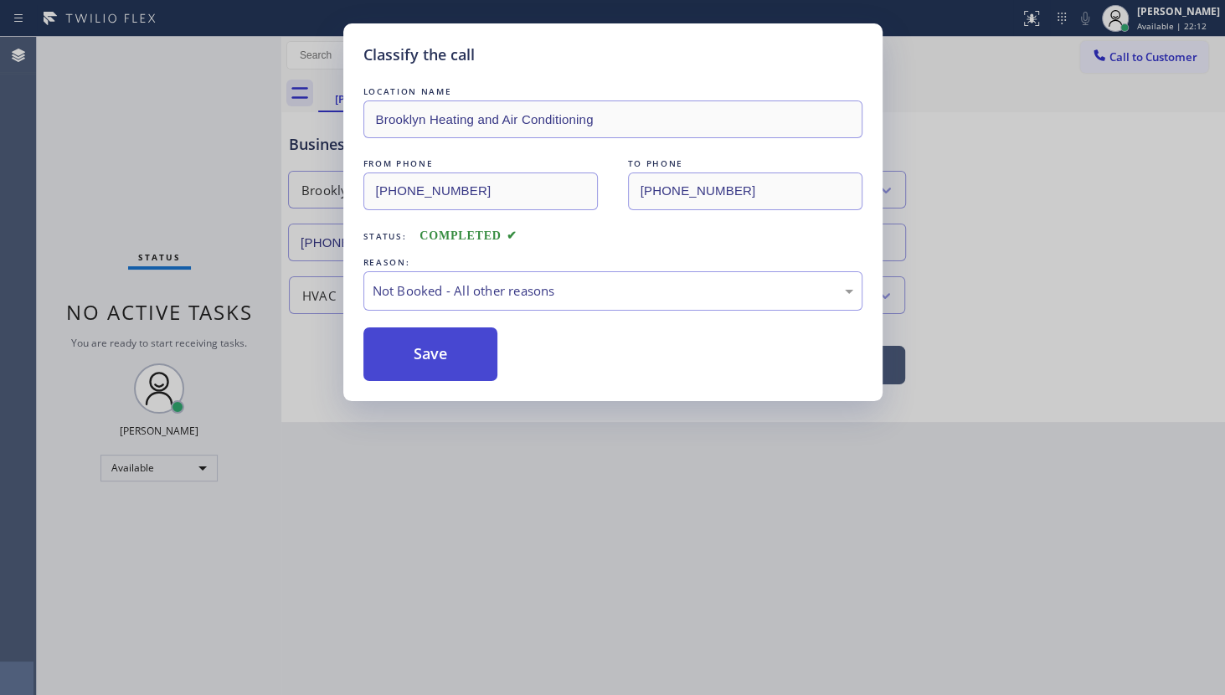
click at [409, 357] on button "Save" at bounding box center [430, 354] width 135 height 54
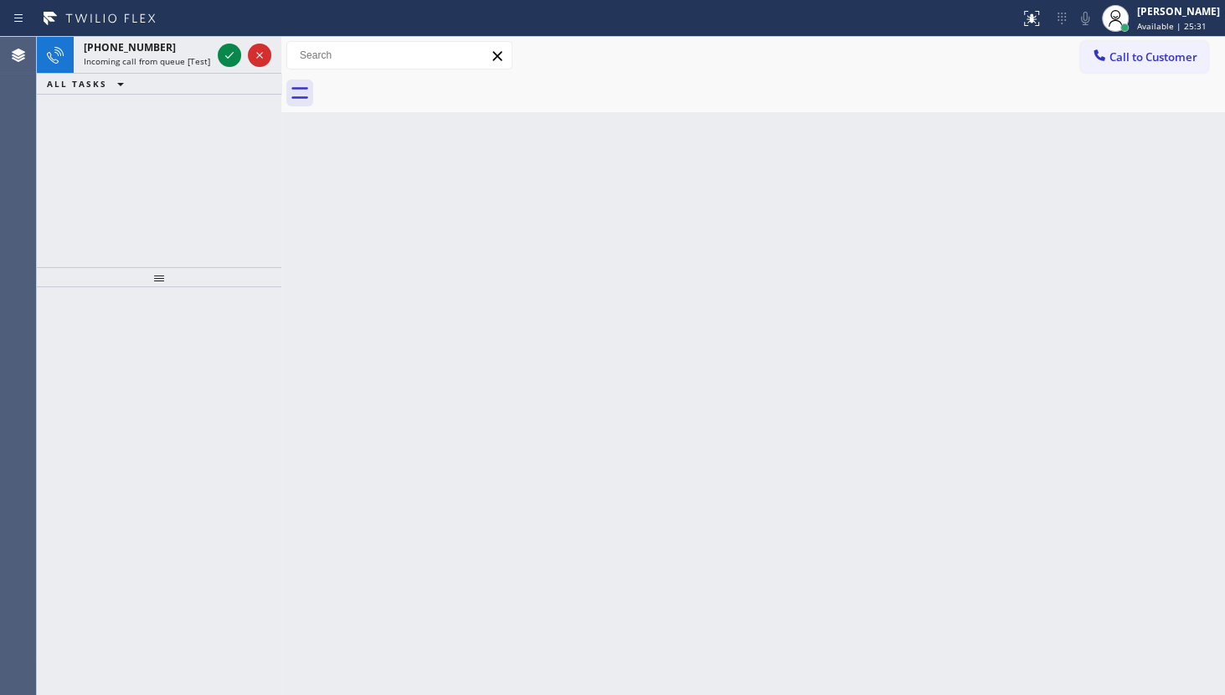
click at [226, 213] on div "+13239161453 Incoming call from queue [Test] All ALL TASKS ALL TASKS ACTIVE TAS…" at bounding box center [159, 152] width 244 height 230
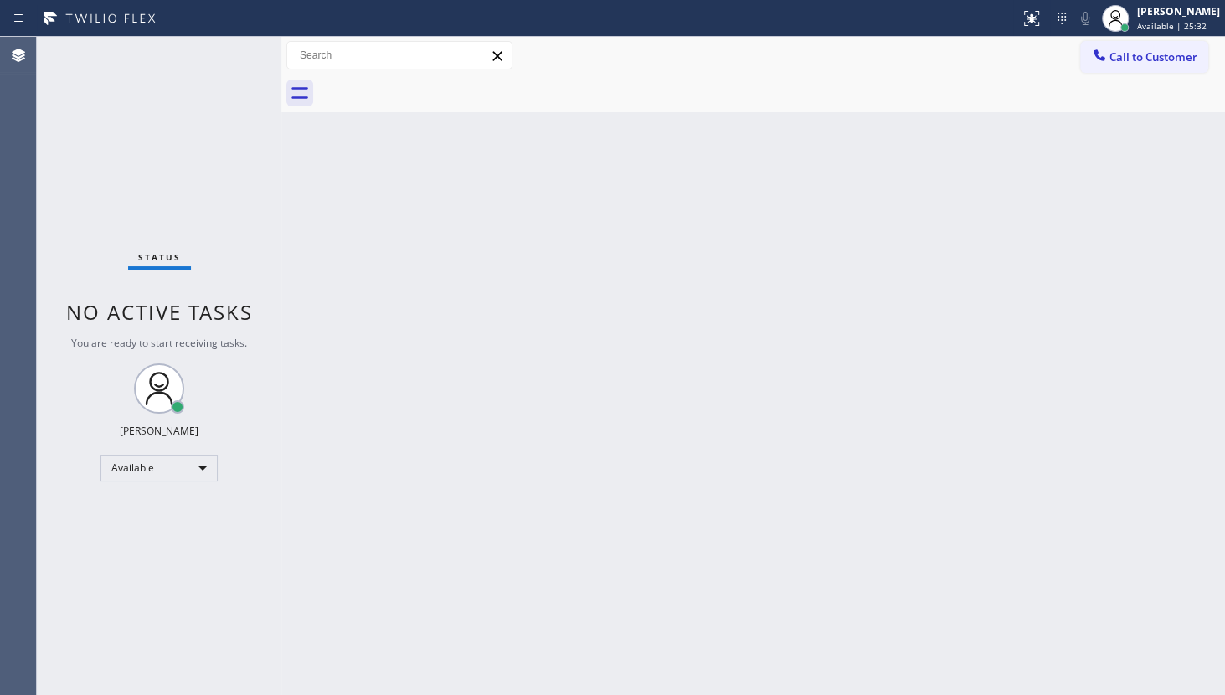
click at [230, 213] on div "Status No active tasks You are ready to start receiving tasks. JENIZA ALCAYDE A…" at bounding box center [159, 366] width 244 height 658
click at [91, 181] on div "Status No active tasks You are ready to start receiving tasks. JENIZA ALCAYDE A…" at bounding box center [159, 366] width 244 height 658
click at [119, 462] on div "Available" at bounding box center [158, 468] width 117 height 27
click at [131, 527] on li "Unavailable" at bounding box center [158, 531] width 114 height 20
click at [123, 461] on div "Unavailable" at bounding box center [158, 468] width 117 height 27
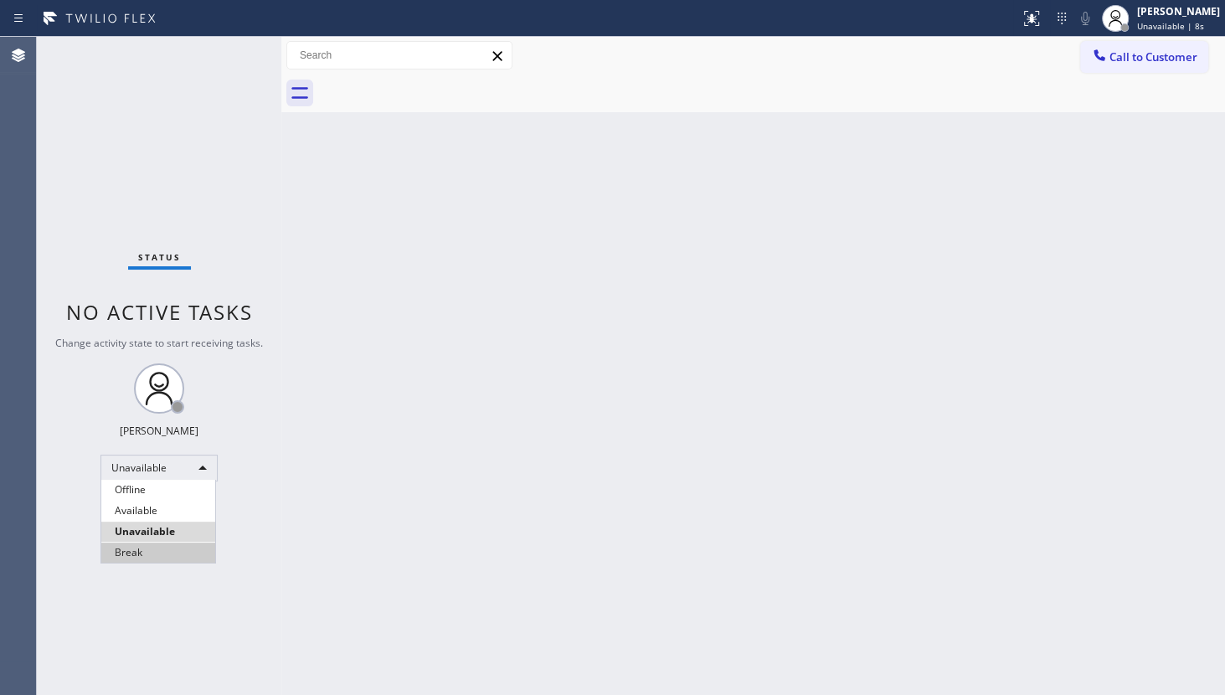
click at [144, 551] on li "Break" at bounding box center [158, 552] width 114 height 20
click at [114, 148] on div "Status No active tasks Change activity state to start receiving tasks. JENIZA A…" at bounding box center [159, 366] width 244 height 658
click at [91, 503] on div "Status No active tasks Change activity state to start receiving tasks. JENIZA A…" at bounding box center [159, 366] width 244 height 658
click at [219, 64] on div "Status No active tasks Change activity state to start receiving tasks. JENIZA A…" at bounding box center [159, 366] width 244 height 658
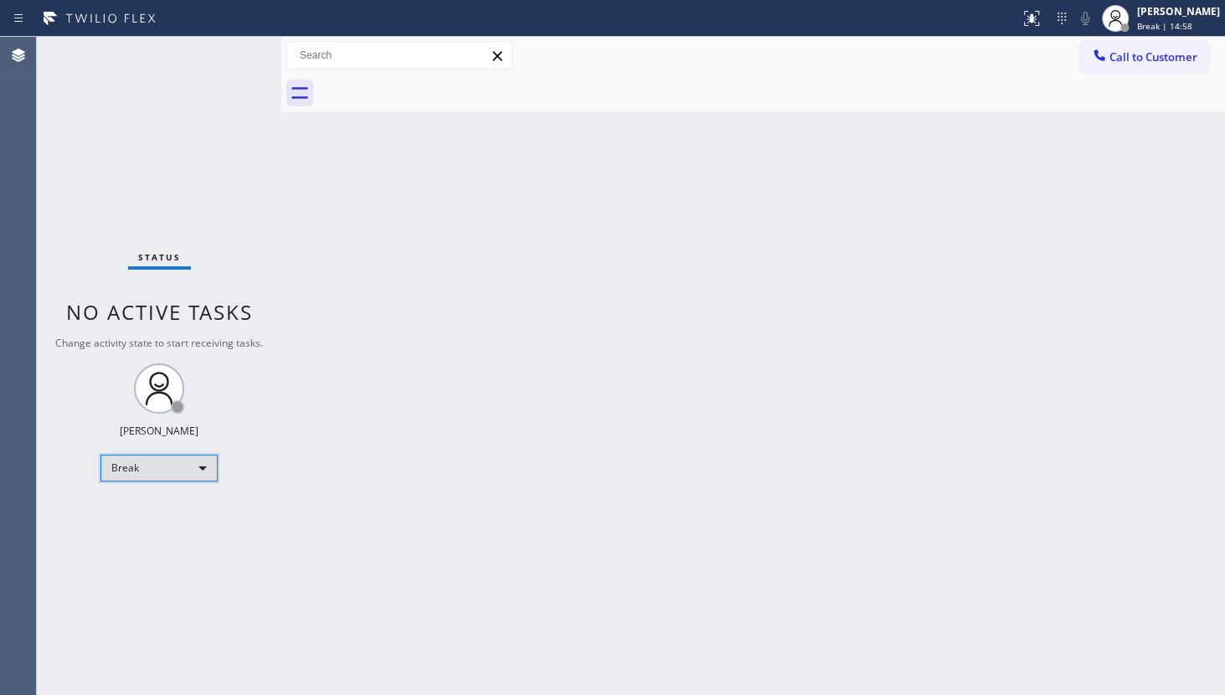
click at [132, 467] on div "Break" at bounding box center [158, 468] width 117 height 27
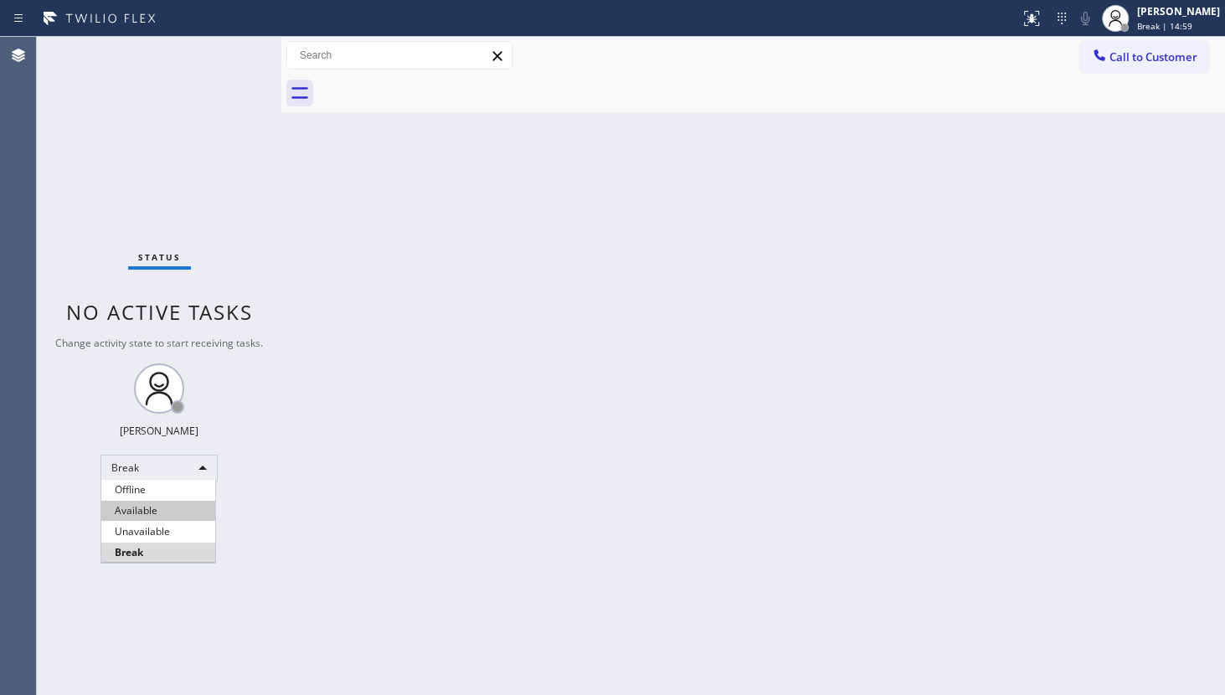
click at [131, 502] on li "Available" at bounding box center [158, 511] width 114 height 20
click at [146, 157] on div "Status No active tasks You are ready to start receiving tasks. JENIZA ALCAYDE A…" at bounding box center [159, 366] width 244 height 658
click at [355, 530] on div "Back to Dashboard Change Sender ID Customers Technicians Select a contact Outbo…" at bounding box center [752, 366] width 943 height 658
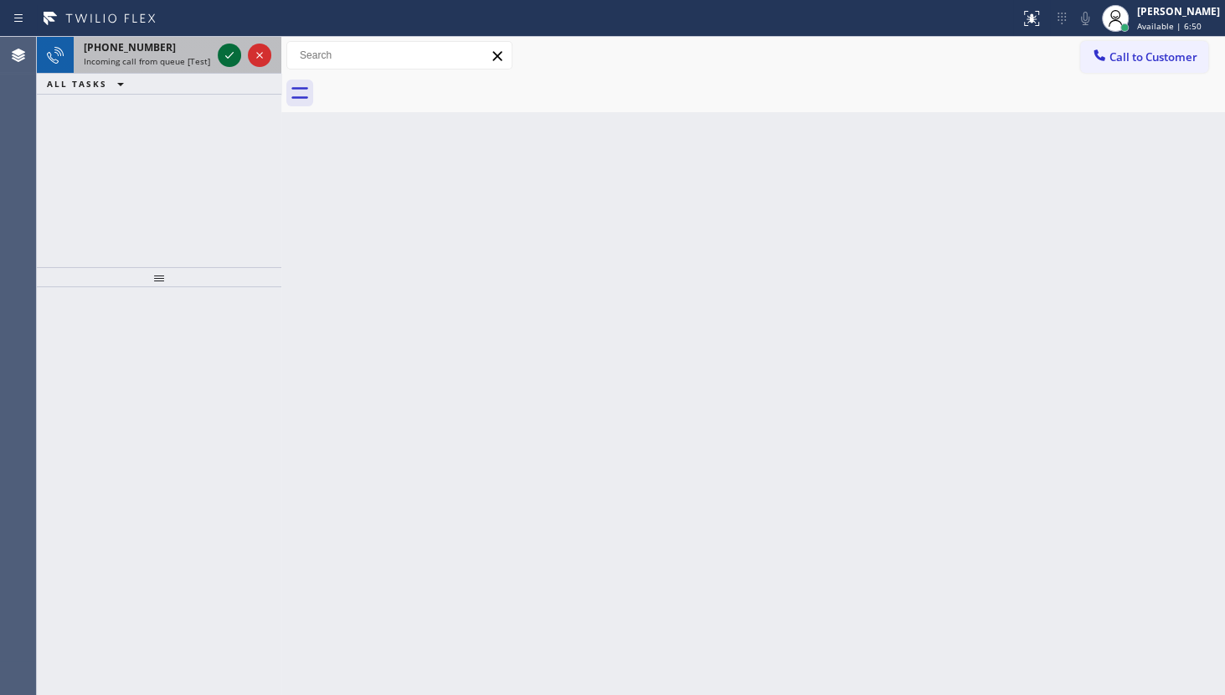
click at [230, 58] on icon at bounding box center [229, 55] width 20 height 20
drag, startPoint x: 134, startPoint y: 172, endPoint x: 186, endPoint y: 59, distance: 124.3
click at [157, 125] on div "+14077704342 Incoming call from queue [Test] All ALL TASKS ALL TASKS ACTIVE TAS…" at bounding box center [159, 152] width 244 height 230
click at [219, 52] on icon at bounding box center [229, 55] width 20 height 20
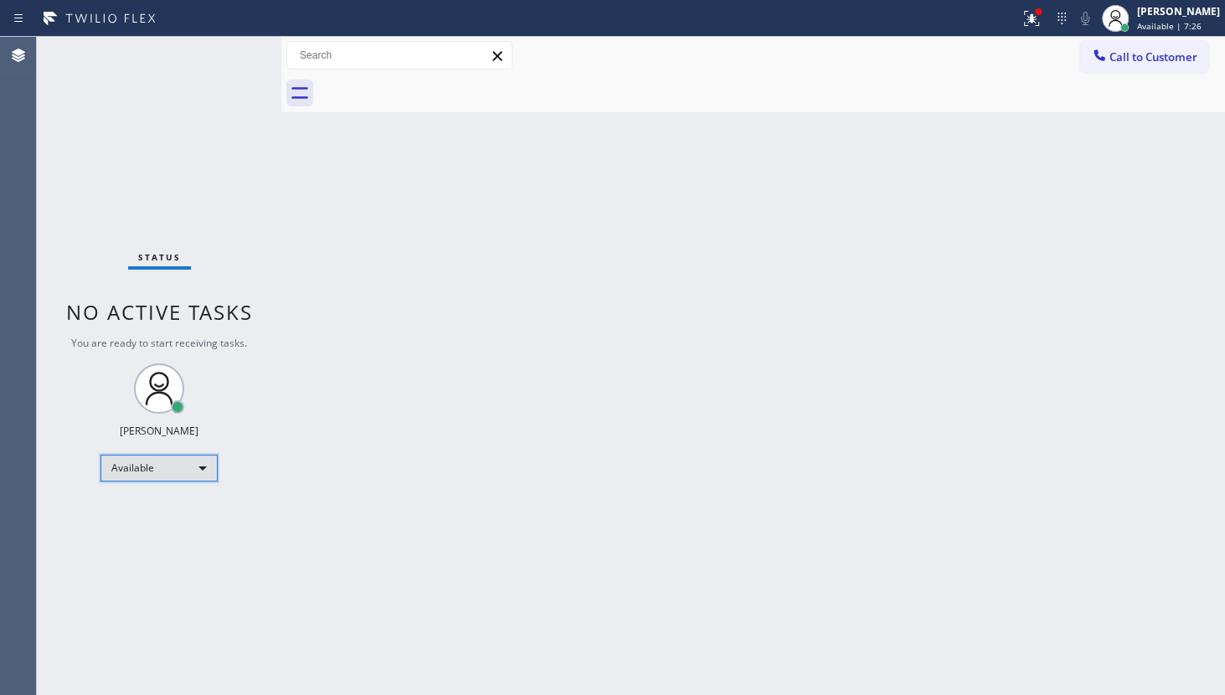
click at [161, 456] on div "Available" at bounding box center [158, 468] width 117 height 27
click at [132, 527] on li "Unavailable" at bounding box center [158, 531] width 114 height 20
click at [157, 469] on div "Unavailable" at bounding box center [158, 468] width 117 height 27
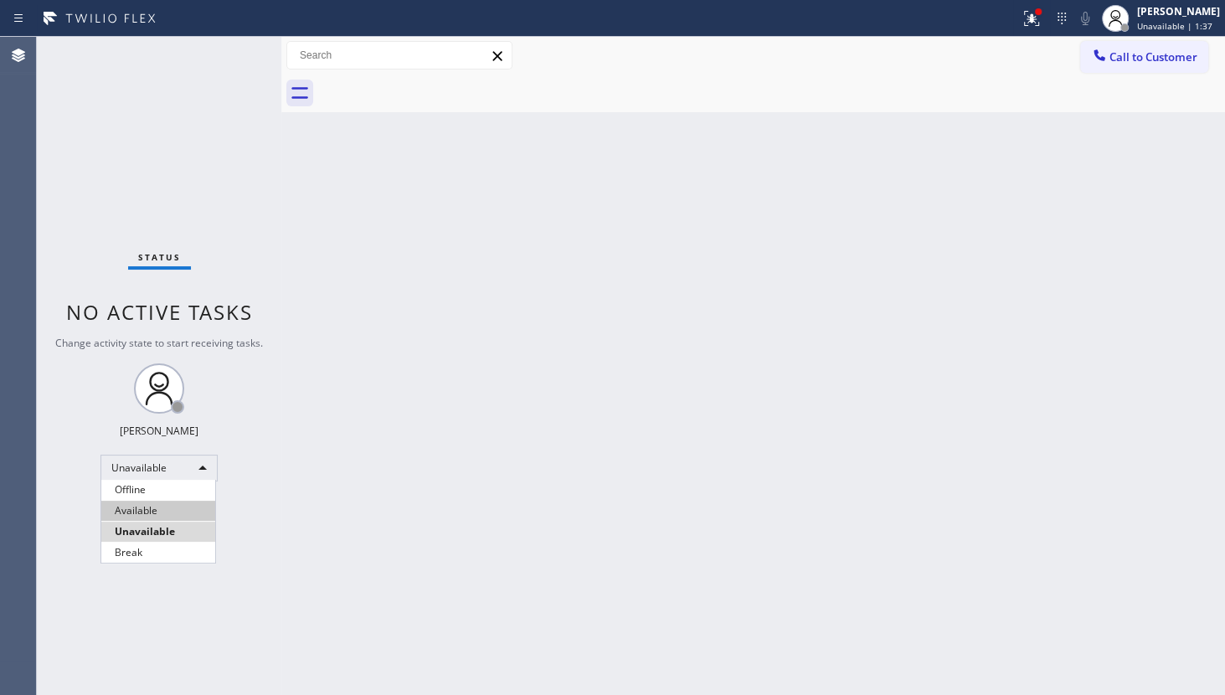
click at [163, 512] on li "Available" at bounding box center [158, 511] width 114 height 20
click at [109, 118] on div "Status No active tasks You are ready to start receiving tasks. JENIZA ALCAYDE A…" at bounding box center [159, 366] width 244 height 658
click at [1030, 24] on icon at bounding box center [1031, 18] width 20 height 20
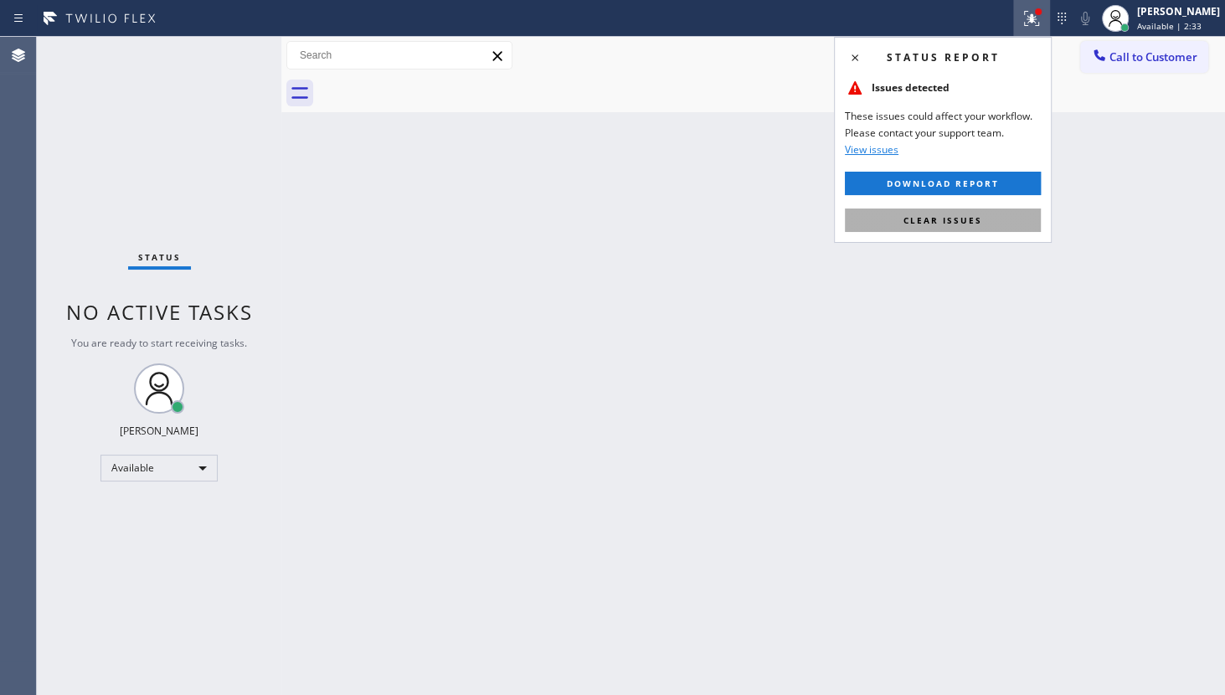
click at [1009, 216] on button "Clear issues" at bounding box center [943, 219] width 196 height 23
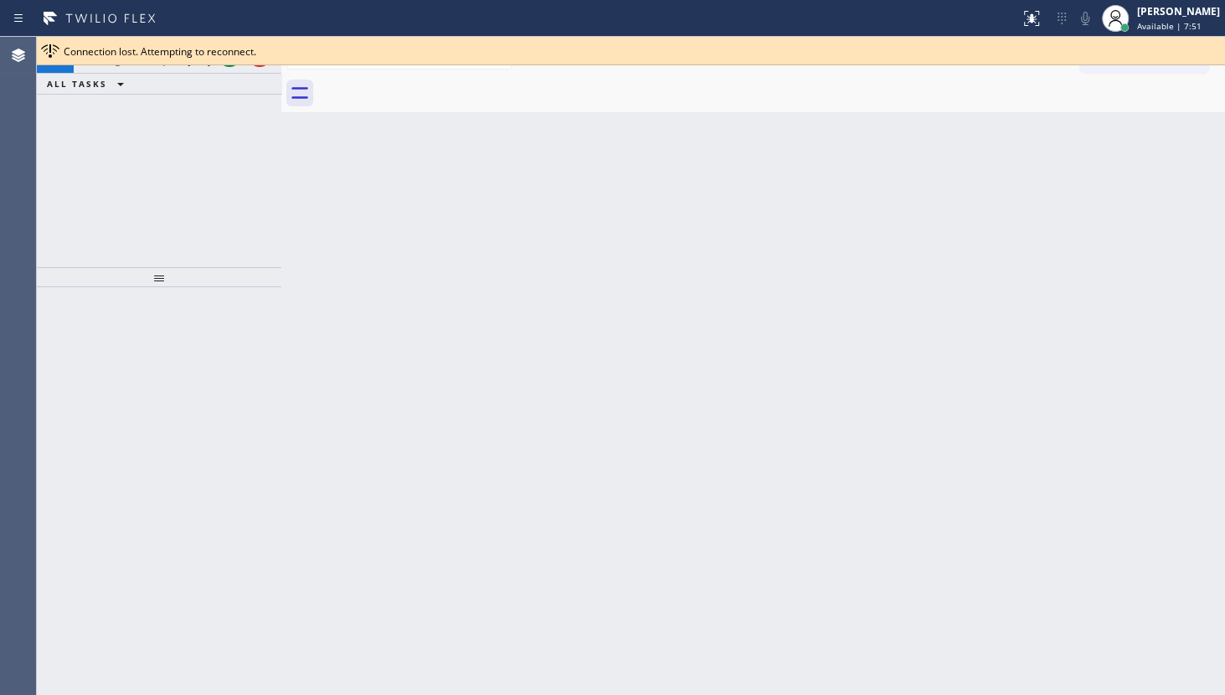
drag, startPoint x: 242, startPoint y: 236, endPoint x: 277, endPoint y: 207, distance: 45.8
click at [243, 235] on div "+14356712430 Incoming call from queue [Test] All ALL TASKS ALL TASKS ACTIVE TAS…" at bounding box center [159, 152] width 244 height 230
click at [828, 234] on div "Back to Dashboard Change Sender ID Customers Technicians Select a contact Outbo…" at bounding box center [752, 366] width 943 height 658
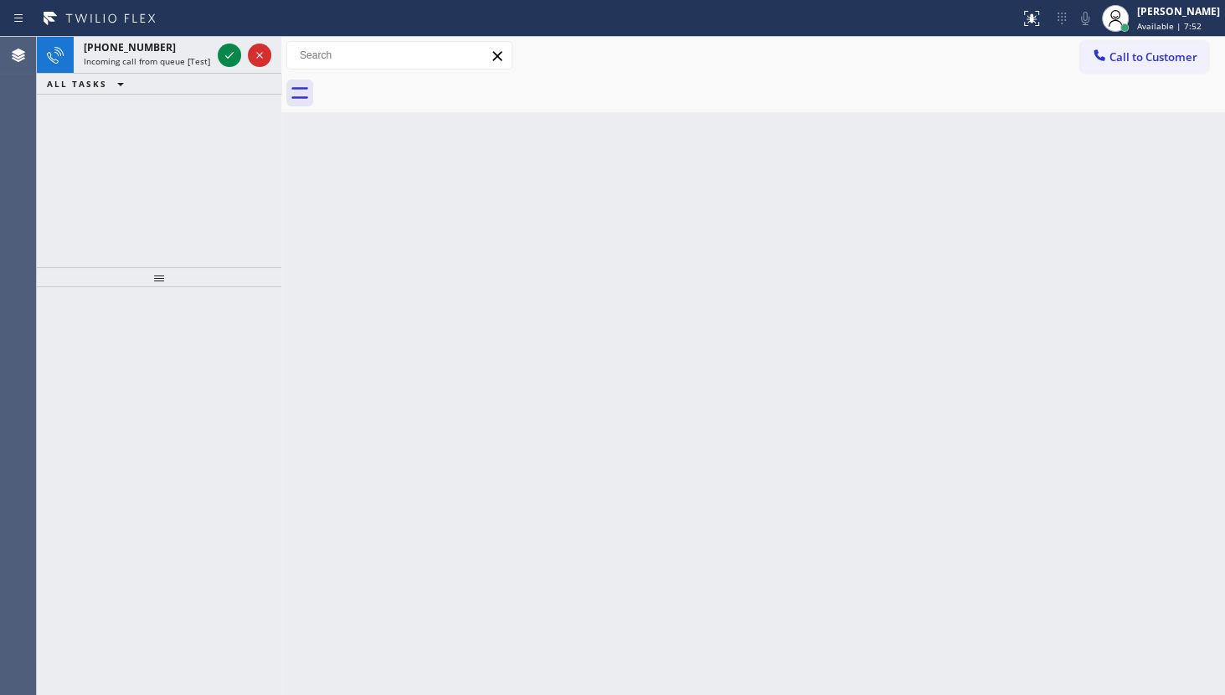
click at [819, 230] on div "Back to Dashboard Change Sender ID Customers Technicians Select a contact Outbo…" at bounding box center [752, 366] width 943 height 658
click at [820, 231] on div "Back to Dashboard Change Sender ID Customers Technicians Select a contact Outbo…" at bounding box center [752, 366] width 943 height 658
click at [821, 232] on div "Back to Dashboard Change Sender ID Customers Technicians Select a contact Outbo…" at bounding box center [752, 366] width 943 height 658
click at [208, 84] on div "ALL TASKS ALL TASKS ACTIVE TASKS TASKS IN WRAP UP" at bounding box center [159, 84] width 244 height 21
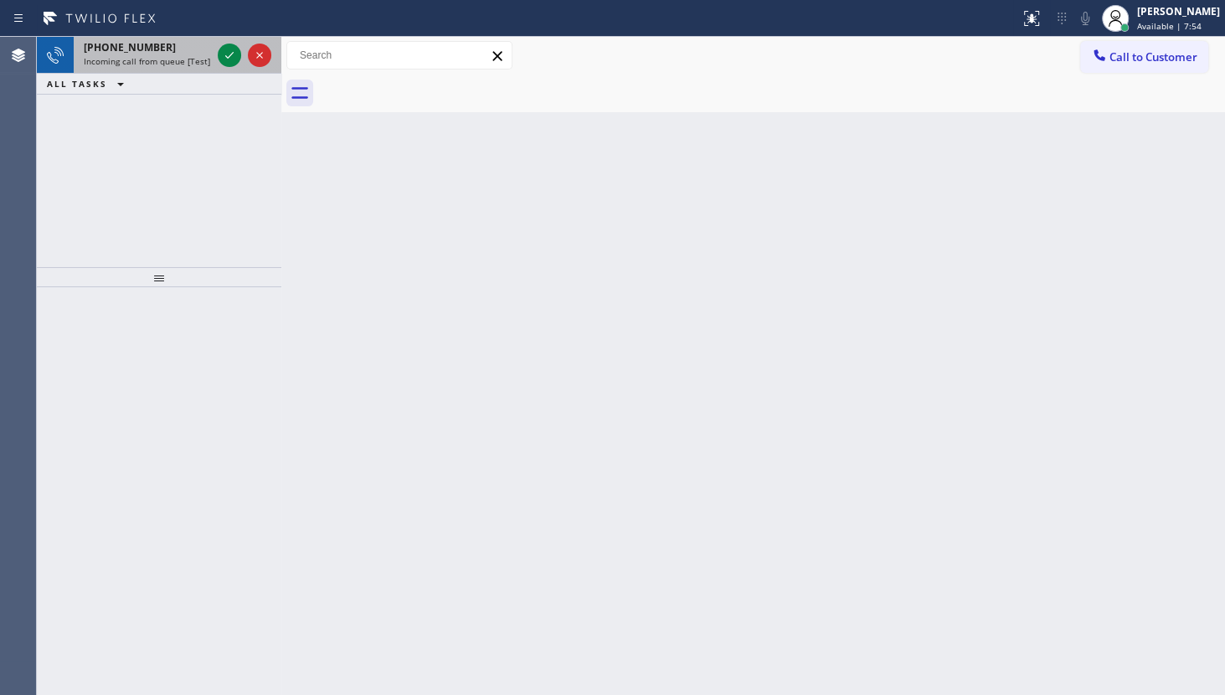
click at [202, 55] on span "Incoming call from queue [Test] All" at bounding box center [153, 61] width 139 height 12
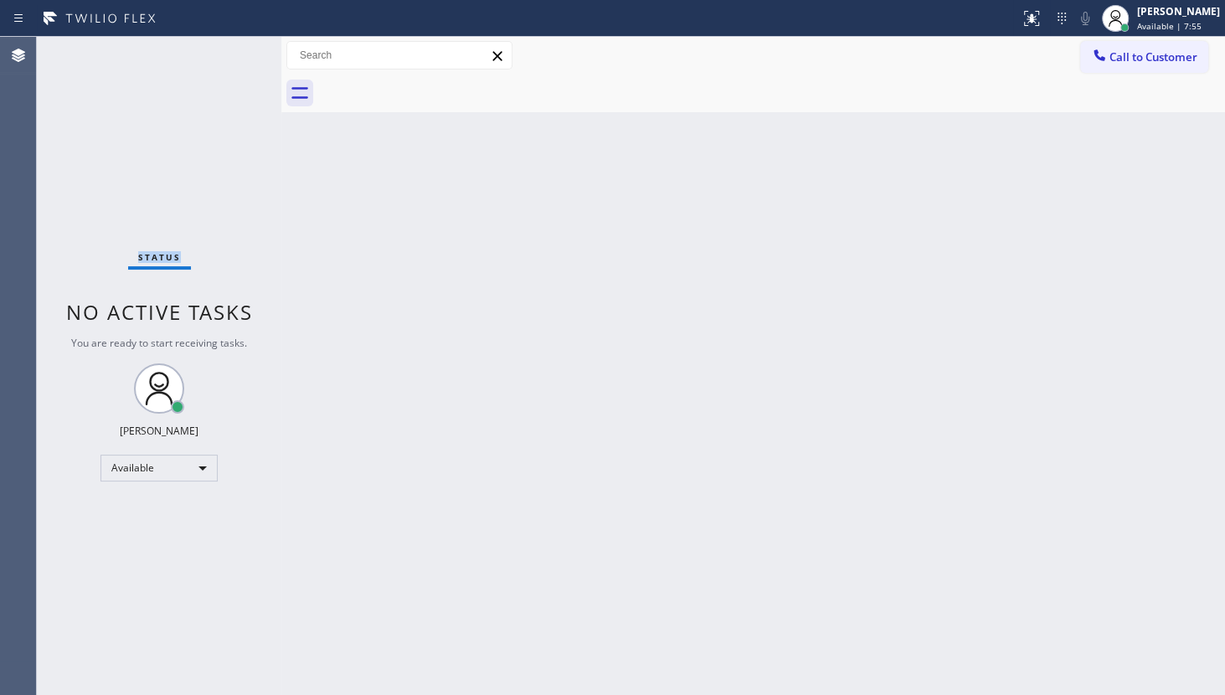
click at [202, 55] on div "Status No active tasks You are ready to start receiving tasks. JENIZA ALCAYDE A…" at bounding box center [159, 366] width 244 height 658
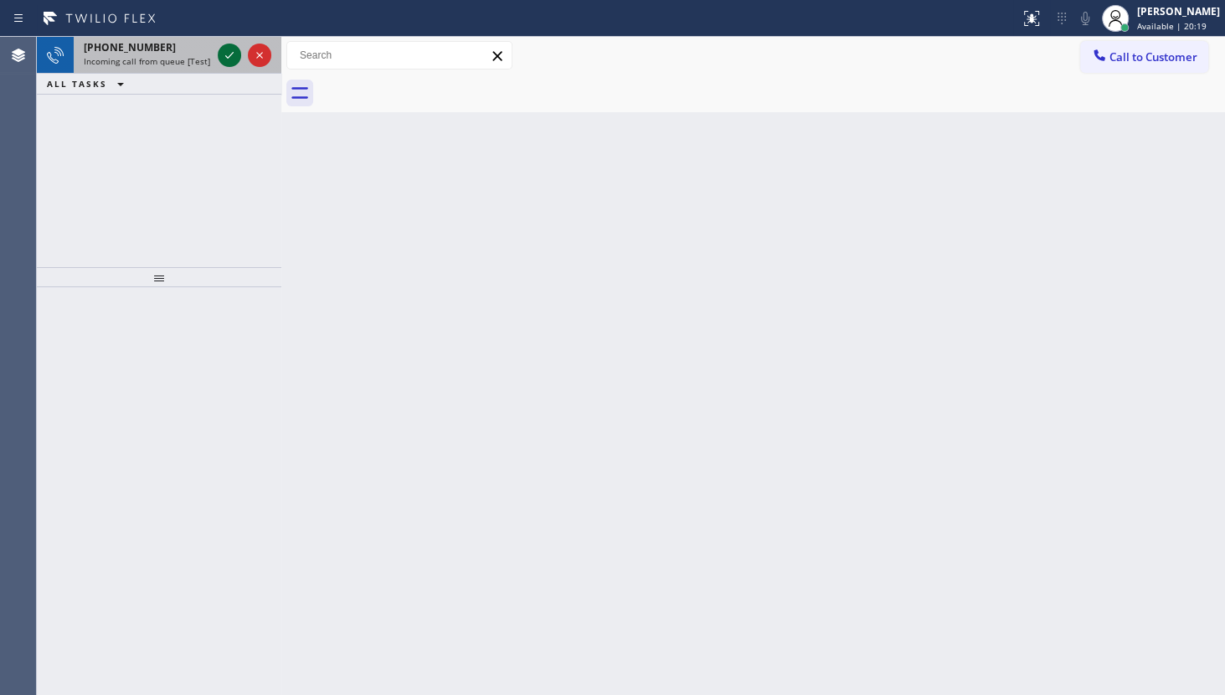
click at [229, 49] on icon at bounding box center [229, 55] width 20 height 20
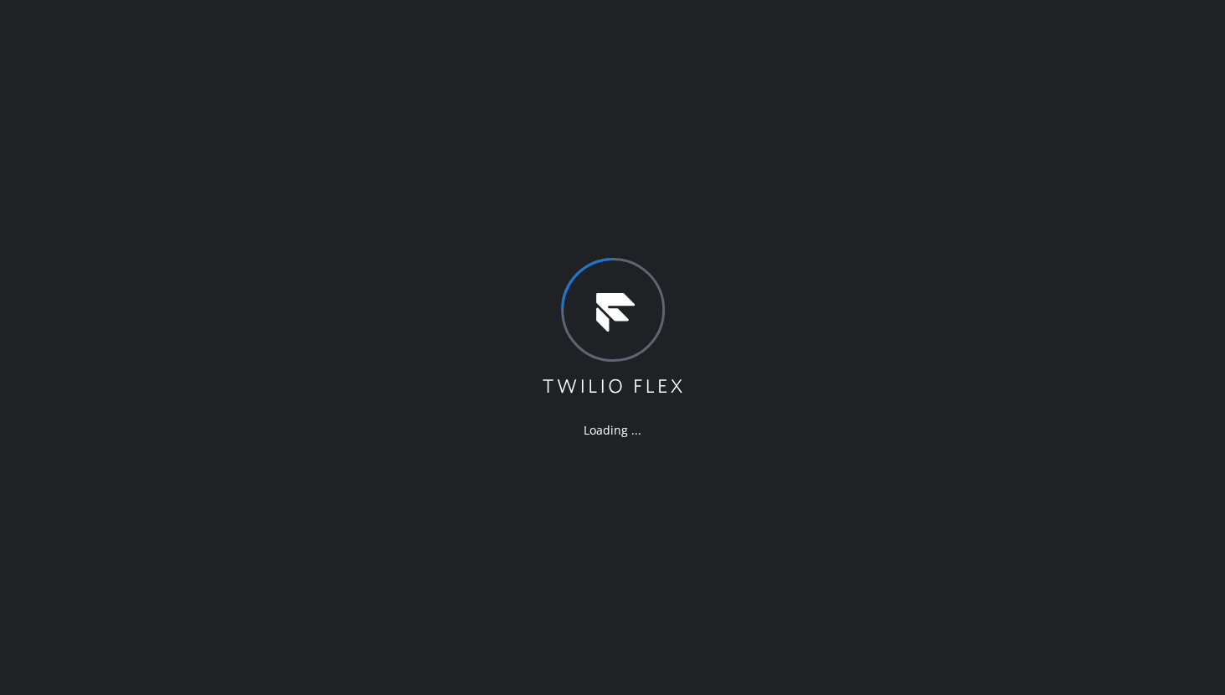
click at [172, 641] on div "Loading ..." at bounding box center [612, 347] width 1225 height 695
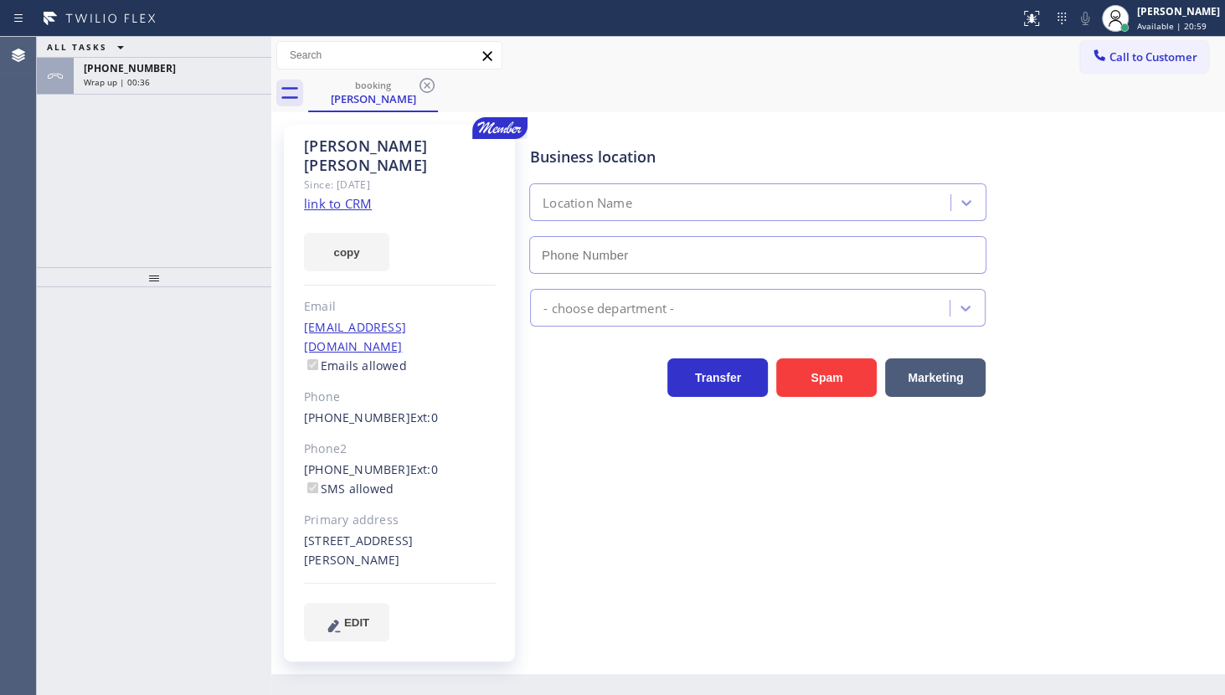
type input "[PHONE_NUMBER]"
drag, startPoint x: 160, startPoint y: 134, endPoint x: 210, endPoint y: 81, distance: 72.8
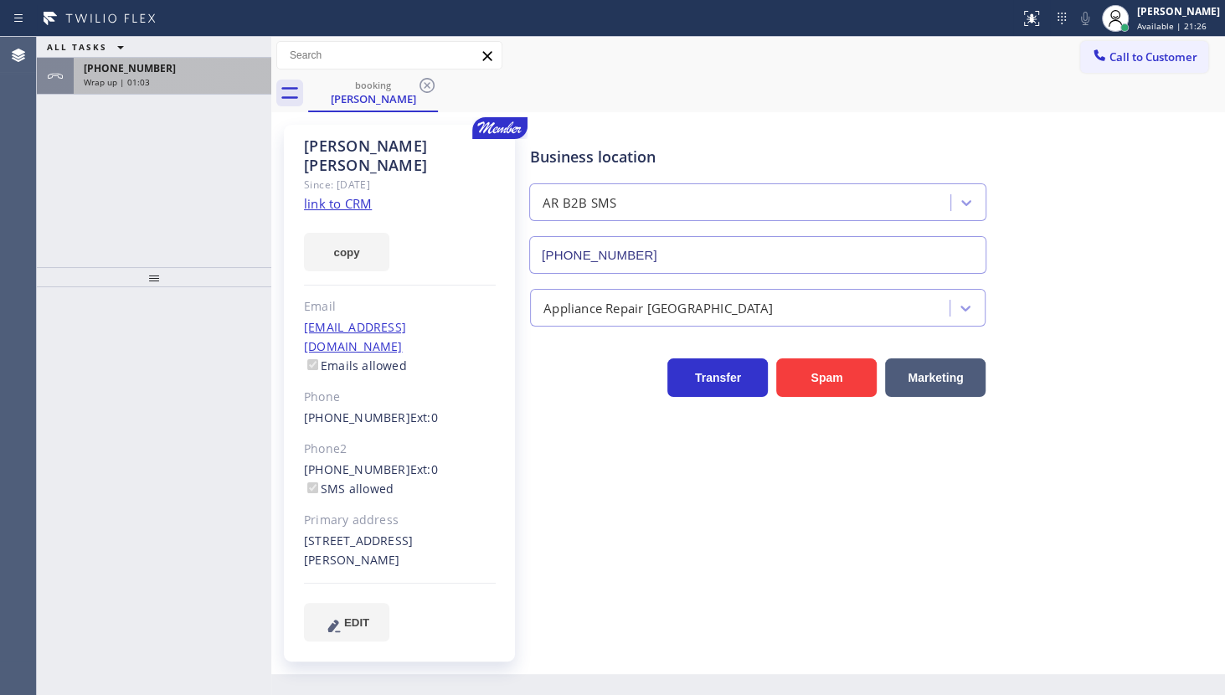
click at [166, 126] on div "ALL TASKS ALL TASKS ACTIVE TASKS TASKS IN WRAP UP [PHONE_NUMBER] Wrap up | 01:03" at bounding box center [154, 152] width 234 height 230
click at [231, 65] on div "[PHONE_NUMBER]" at bounding box center [172, 68] width 177 height 14
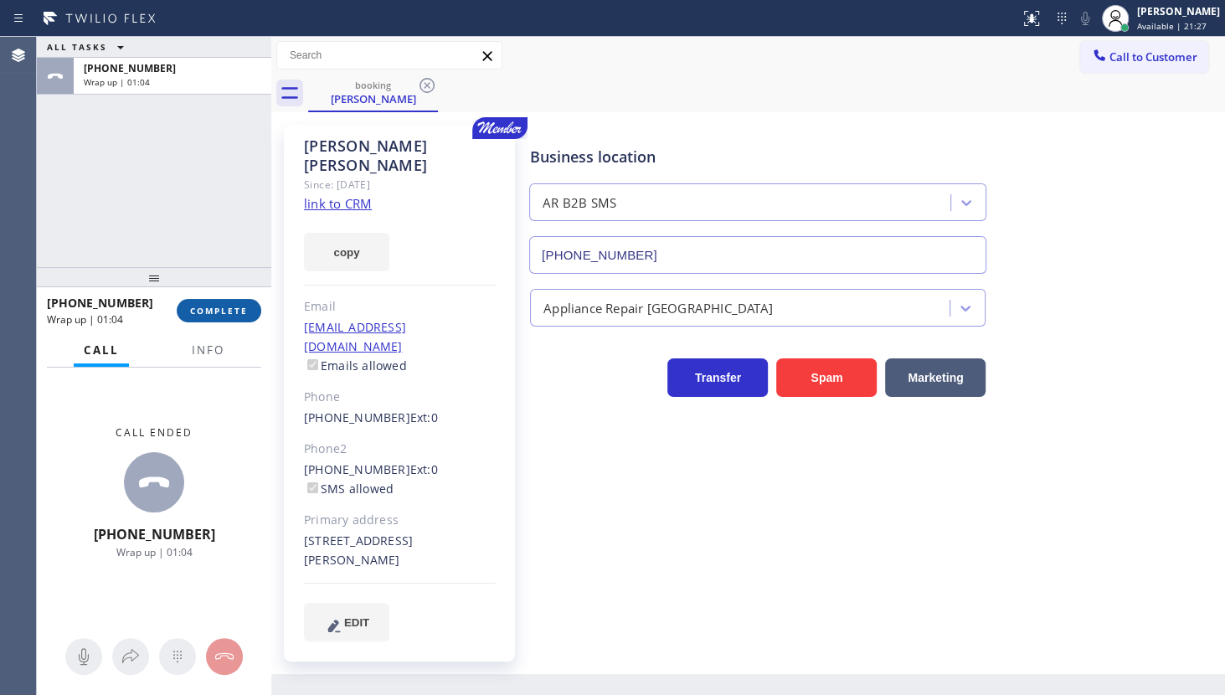
click at [227, 303] on button "COMPLETE" at bounding box center [219, 310] width 85 height 23
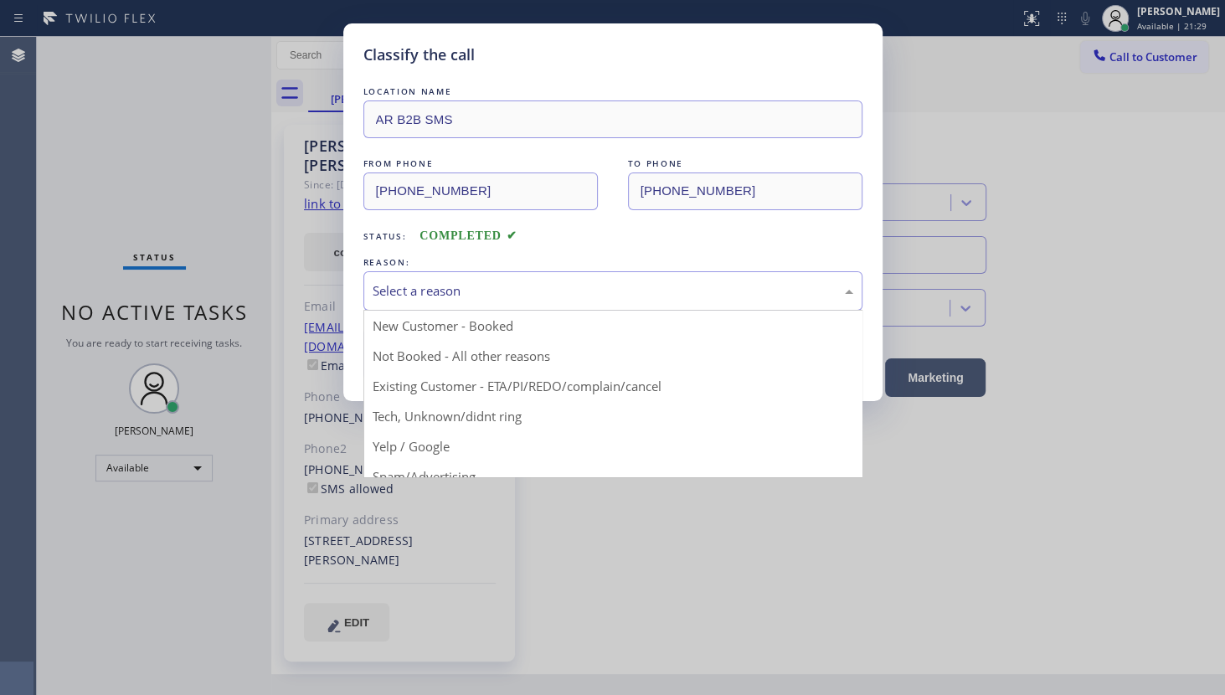
click at [503, 271] on div "Select a reason" at bounding box center [612, 290] width 499 height 39
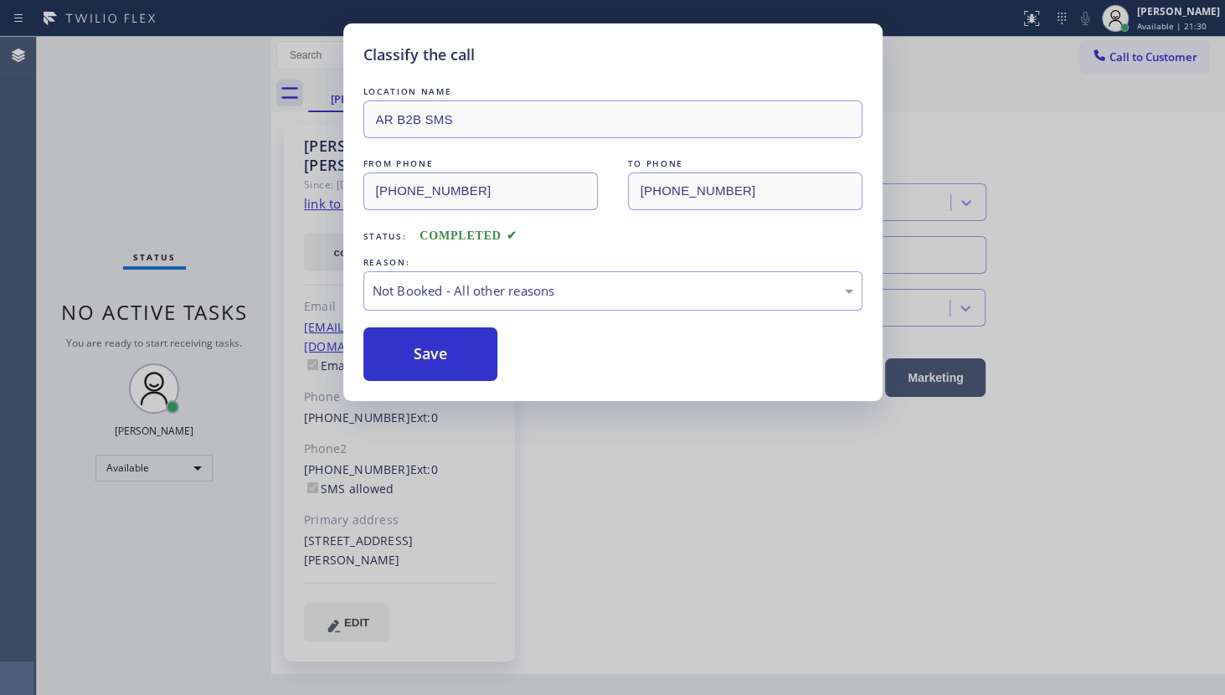
click at [452, 364] on button "Save" at bounding box center [430, 354] width 135 height 54
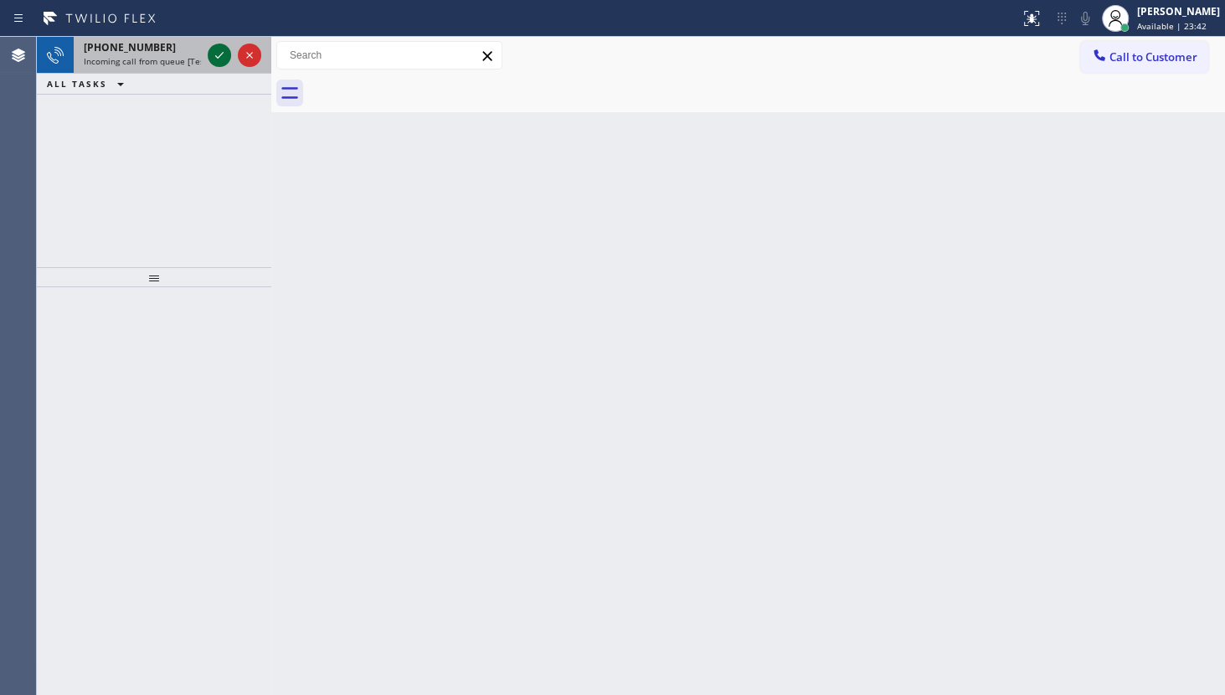
click at [210, 57] on icon at bounding box center [219, 55] width 20 height 20
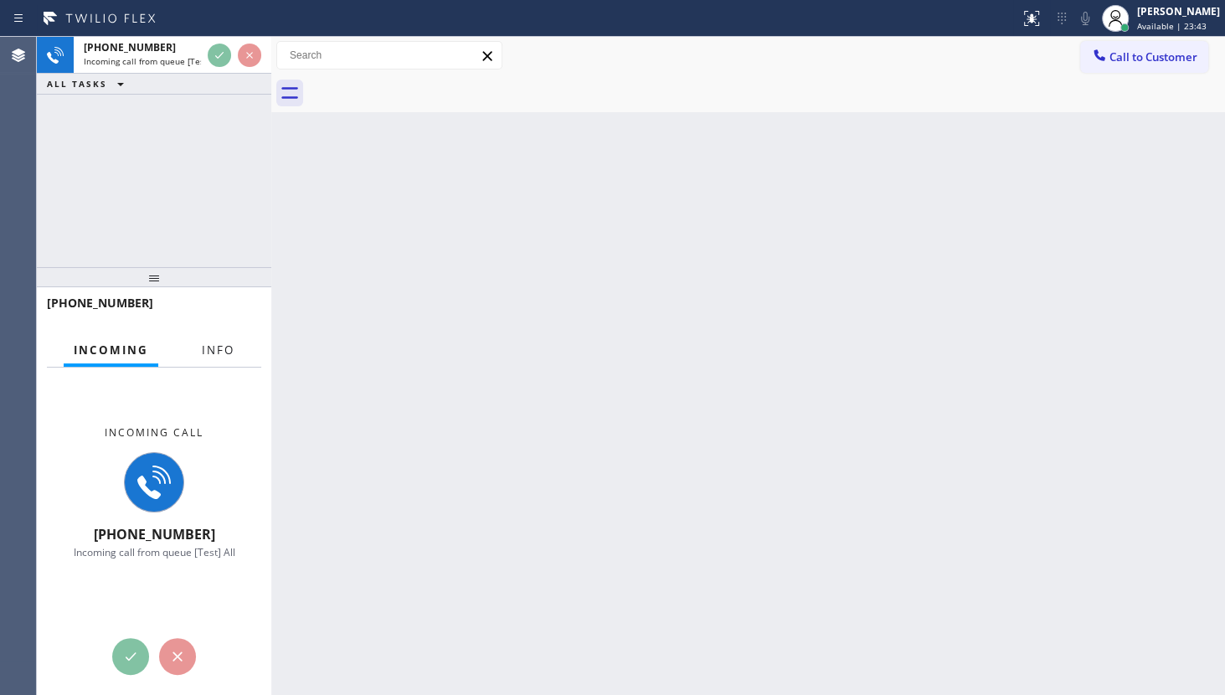
click at [224, 352] on span "Info" at bounding box center [218, 349] width 33 height 15
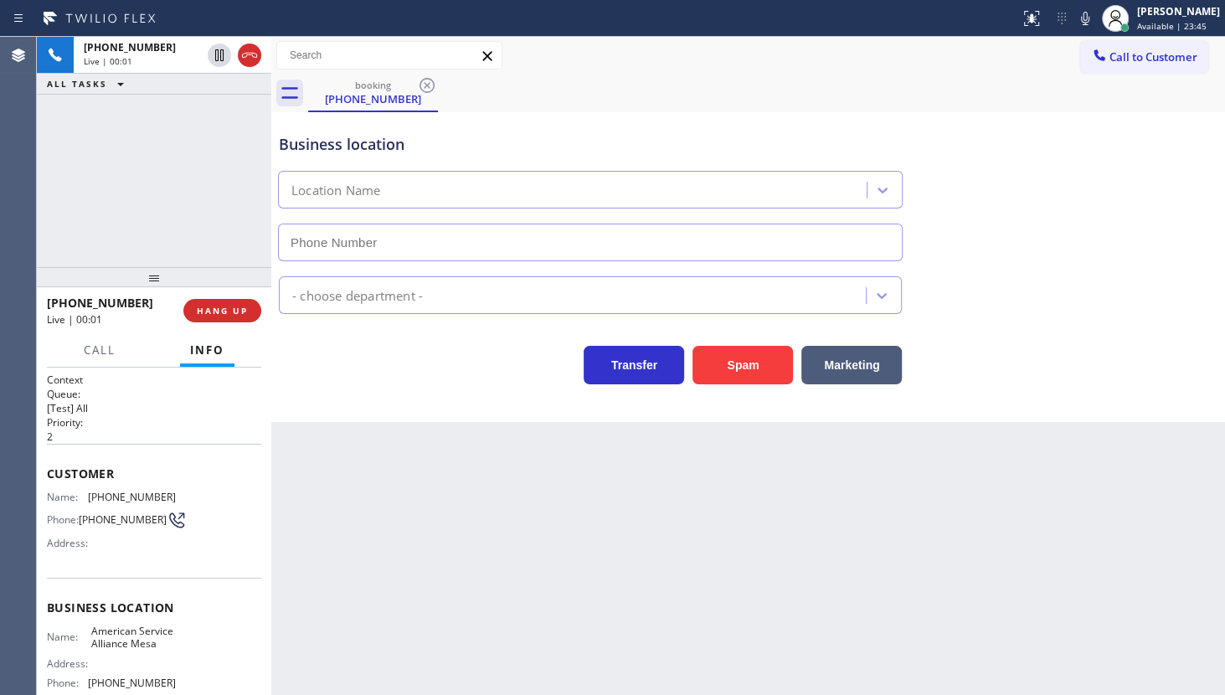
type input "[PHONE_NUMBER]"
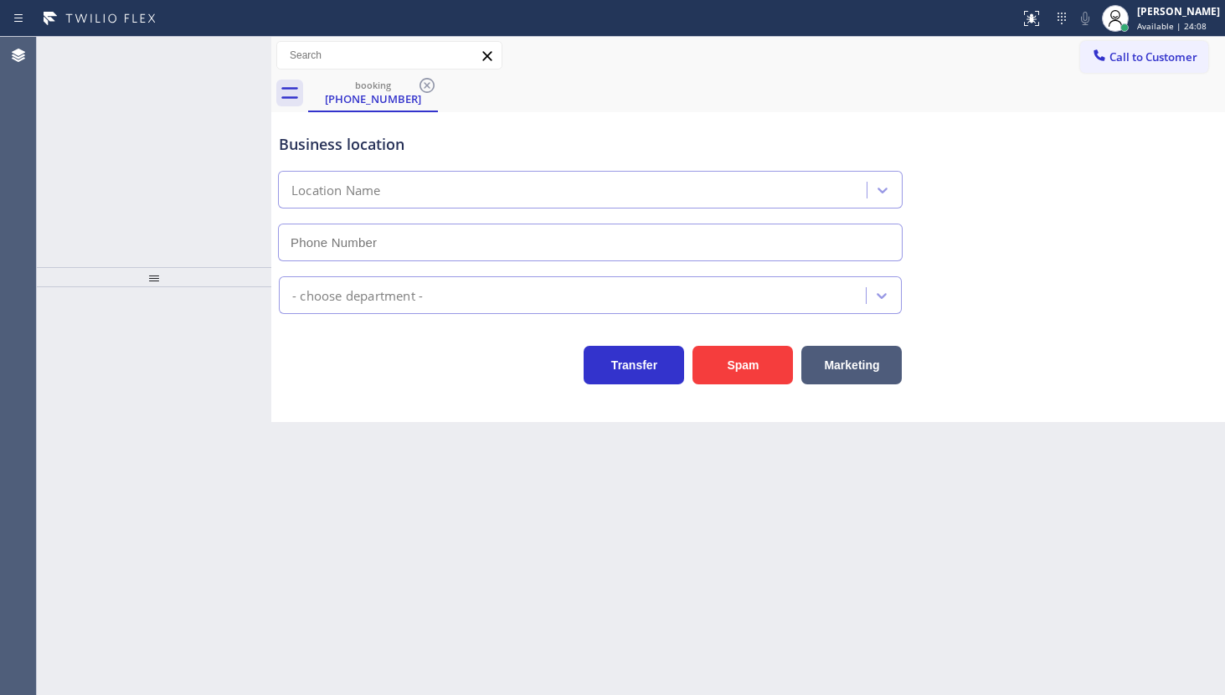
type input "[PHONE_NUMBER]"
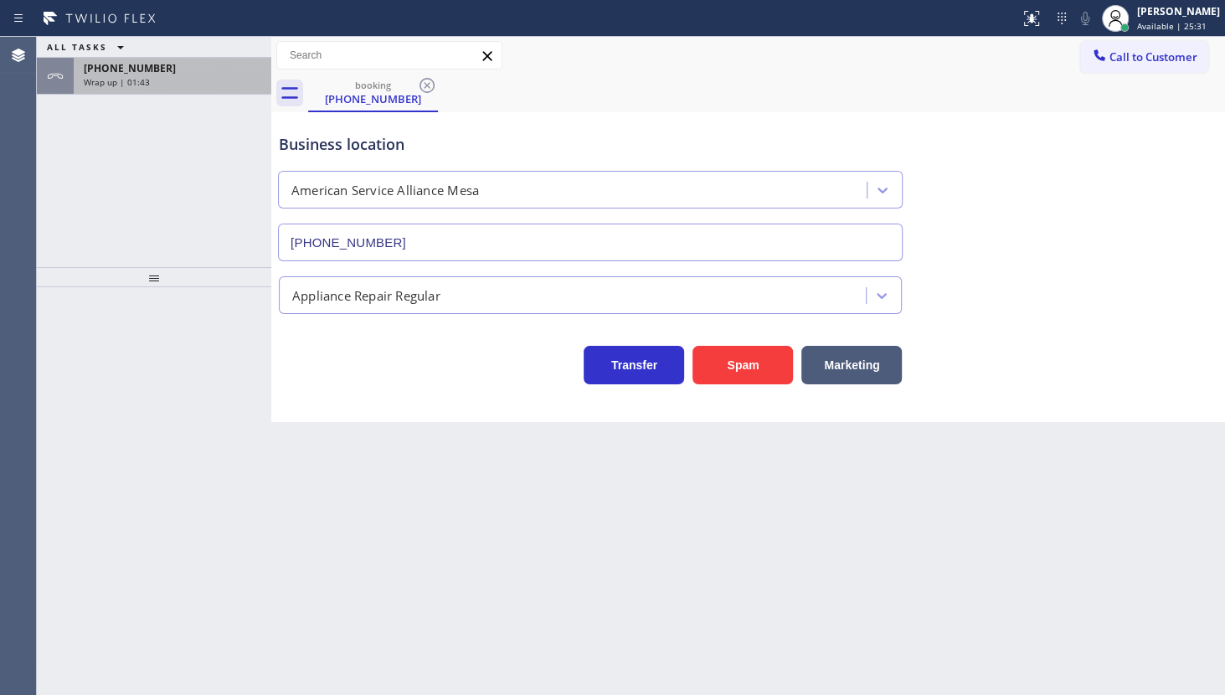
click at [157, 59] on div "[PHONE_NUMBER] Wrap up | 01:43" at bounding box center [169, 76] width 191 height 37
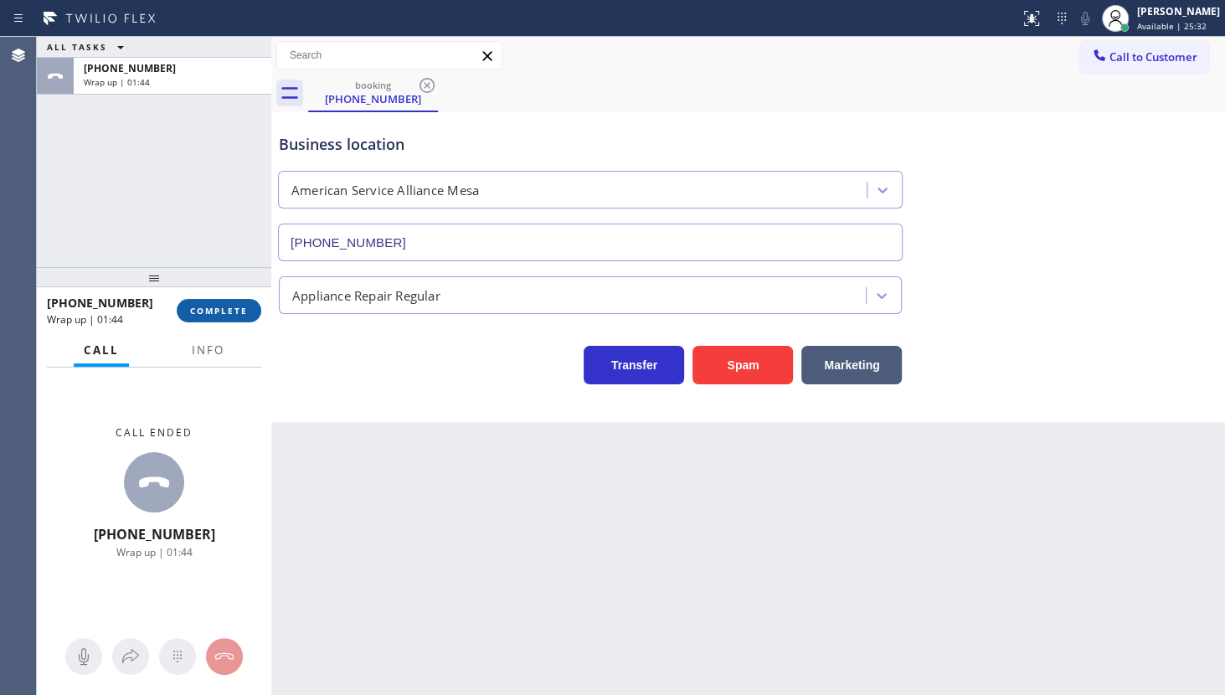
click at [230, 305] on span "COMPLETE" at bounding box center [219, 311] width 58 height 12
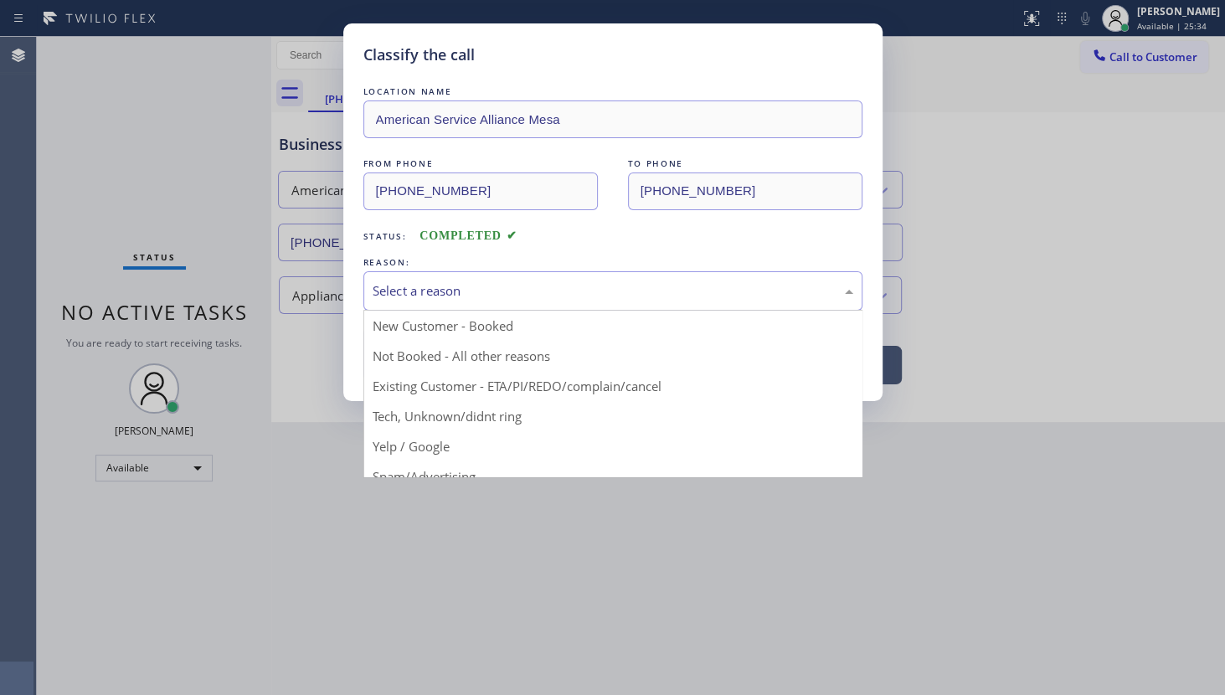
click at [425, 288] on div "Select a reason" at bounding box center [612, 290] width 480 height 19
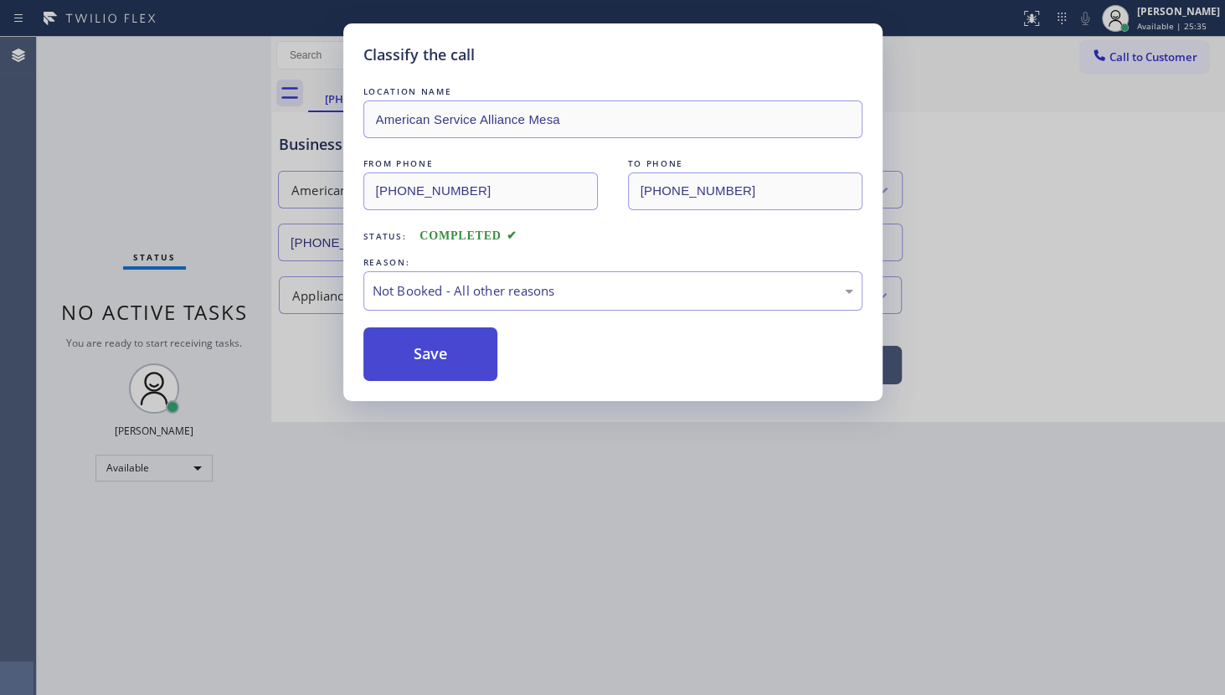
drag, startPoint x: 410, startPoint y: 366, endPoint x: 409, endPoint y: 355, distance: 10.9
click at [409, 355] on button "Save" at bounding box center [430, 354] width 135 height 54
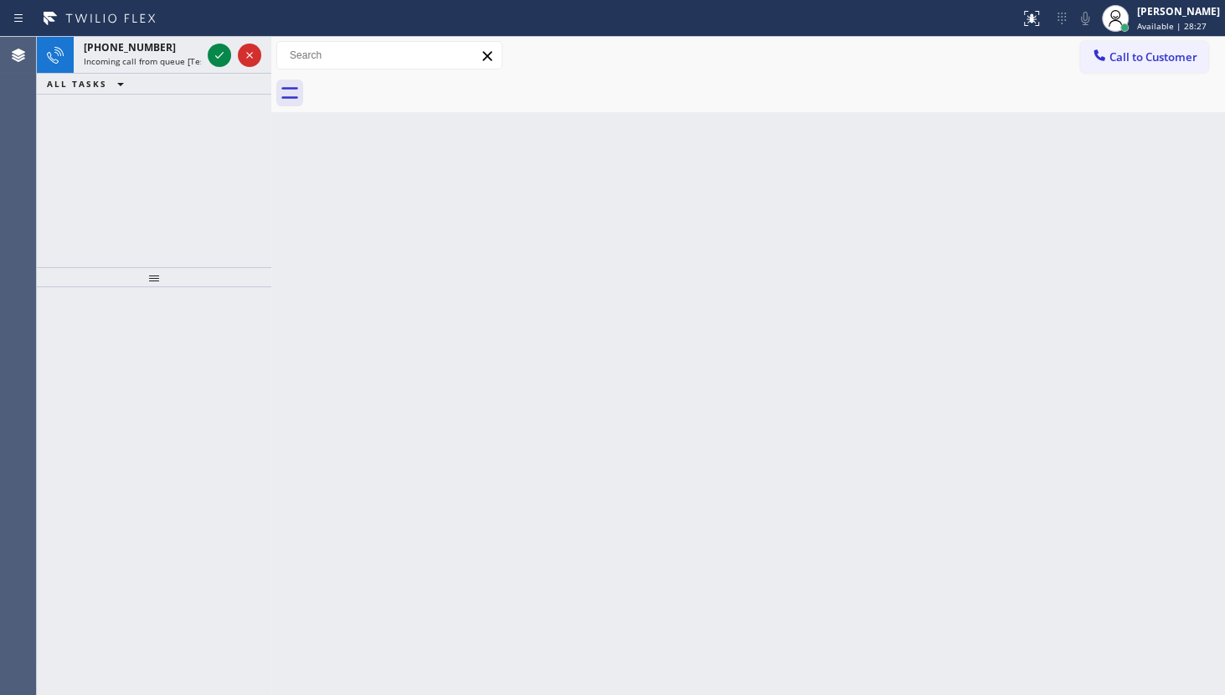
click at [58, 156] on div "+16462289095 Incoming call from queue [Test] All ALL TASKS ALL TASKS ACTIVE TAS…" at bounding box center [154, 152] width 234 height 230
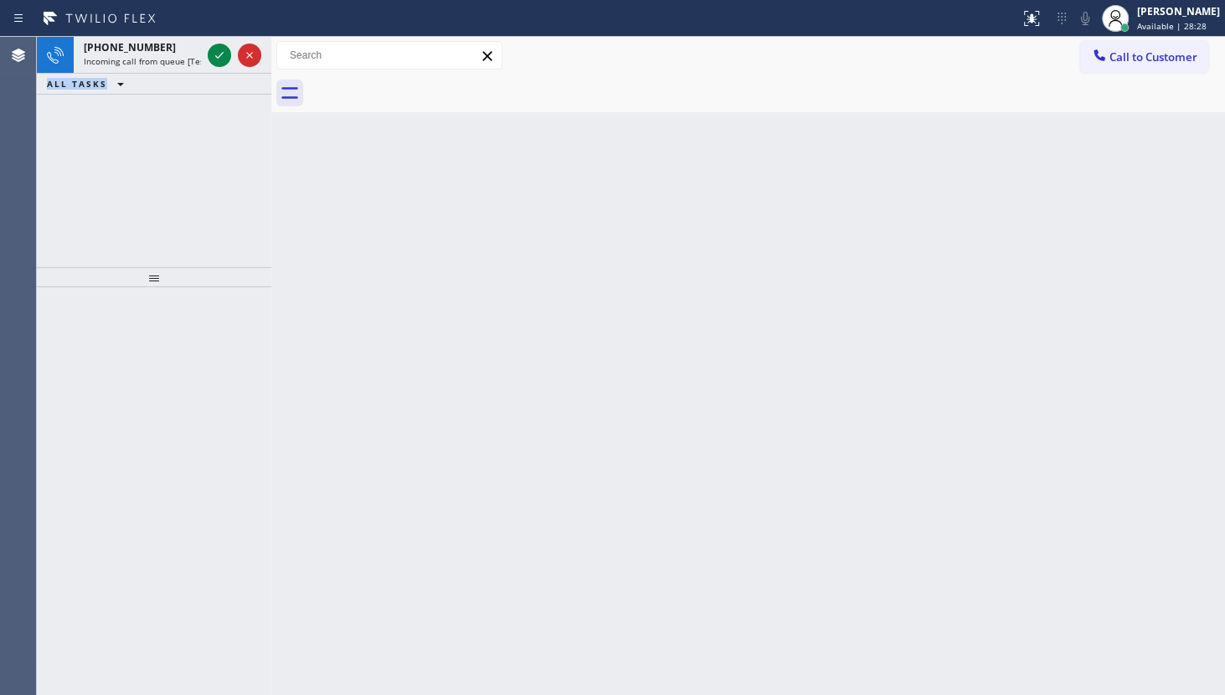
click at [58, 156] on div "+16462289095 Incoming call from queue [Test] All ALL TASKS ALL TASKS ACTIVE TAS…" at bounding box center [154, 152] width 234 height 230
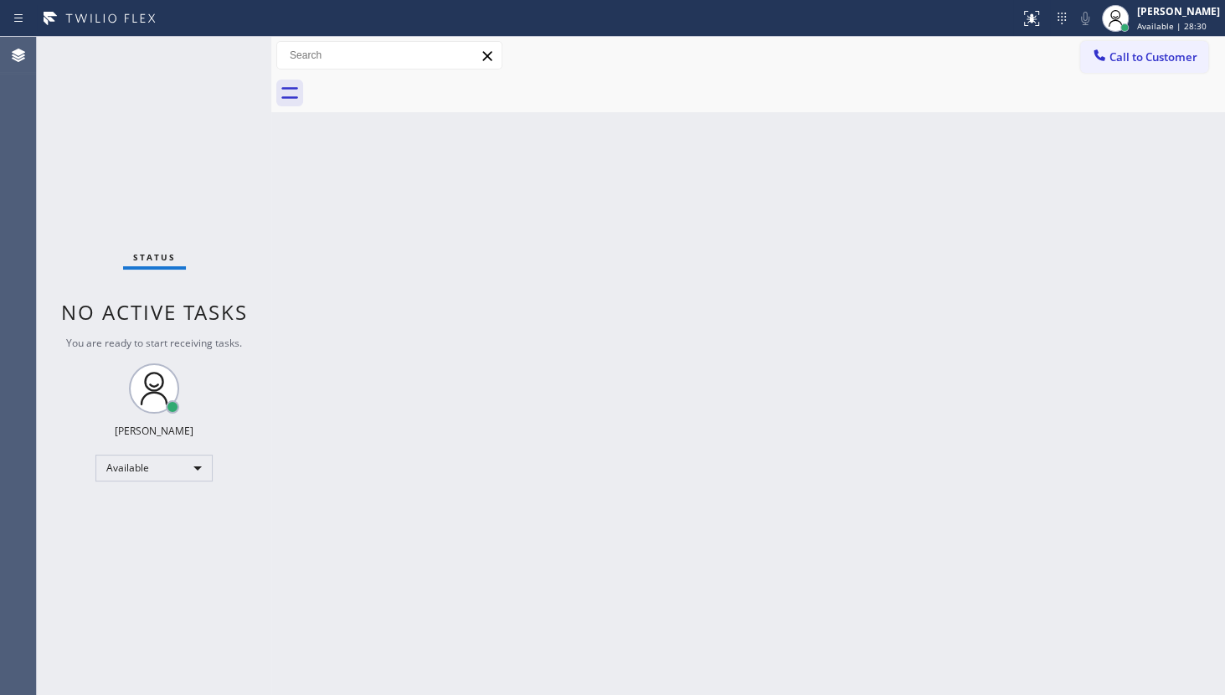
drag, startPoint x: 173, startPoint y: 363, endPoint x: 181, endPoint y: 359, distance: 8.6
click at [181, 359] on div "Status No active tasks You are ready to start receiving tasks. JENIZA ALCAYDE A…" at bounding box center [154, 366] width 234 height 658
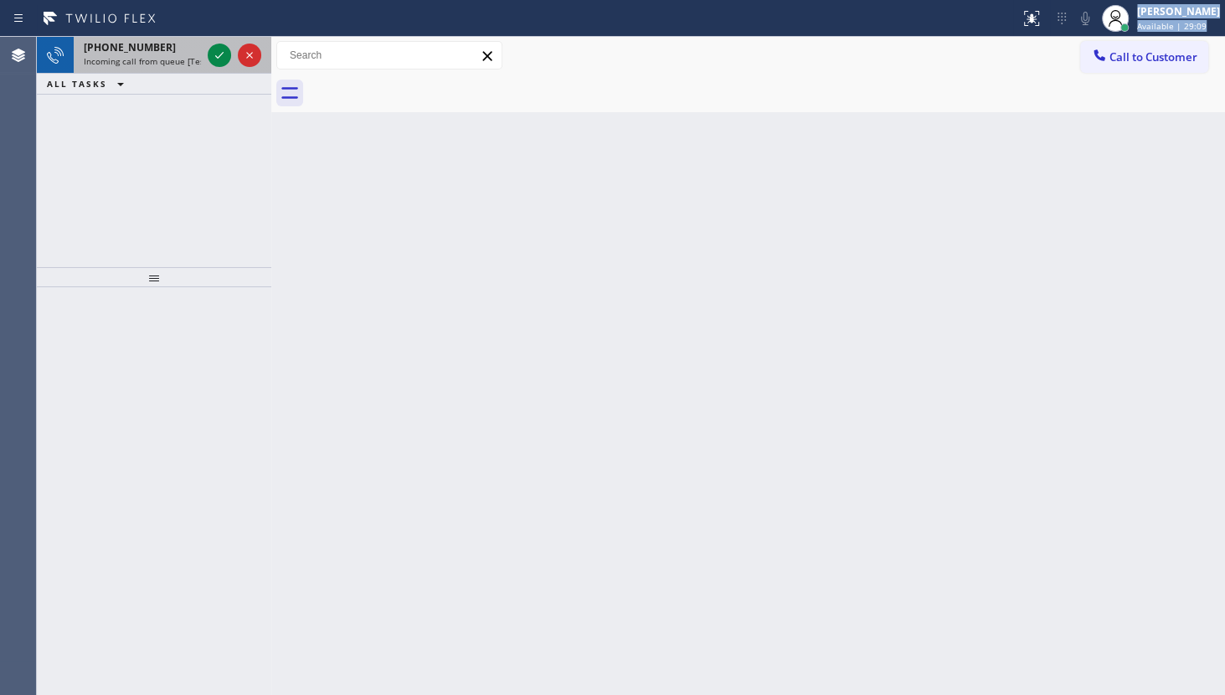
drag, startPoint x: 75, startPoint y: 43, endPoint x: 78, endPoint y: 56, distance: 13.6
click at [78, 56] on div "Status report No issues detected If you experience an issue, please download th…" at bounding box center [612, 347] width 1225 height 695
click at [182, 47] on div "+18593389281" at bounding box center [142, 47] width 117 height 14
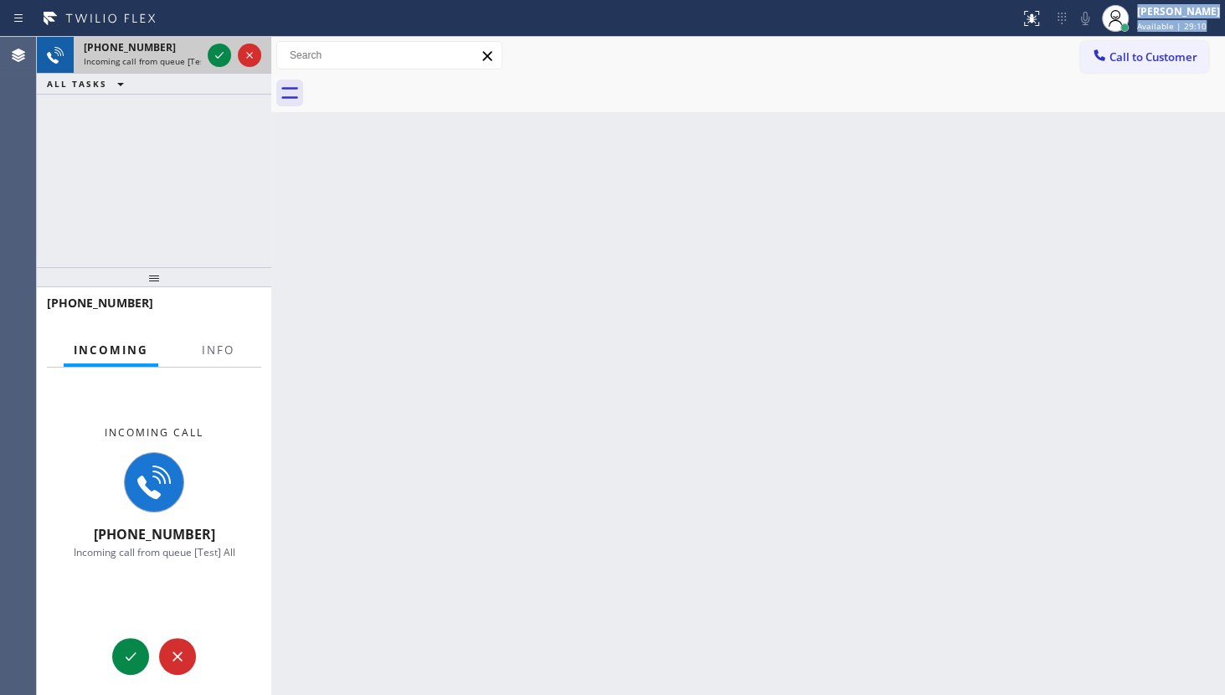
click at [182, 47] on div "+18593389281" at bounding box center [142, 47] width 117 height 14
click at [200, 48] on div "+18593389281" at bounding box center [142, 47] width 117 height 14
drag, startPoint x: 200, startPoint y: 48, endPoint x: 215, endPoint y: 76, distance: 32.2
click at [210, 80] on div "+18593389281 Incoming call from queue [Test] All ALL TASKS ALL TASKS ACTIVE TAS…" at bounding box center [154, 66] width 234 height 58
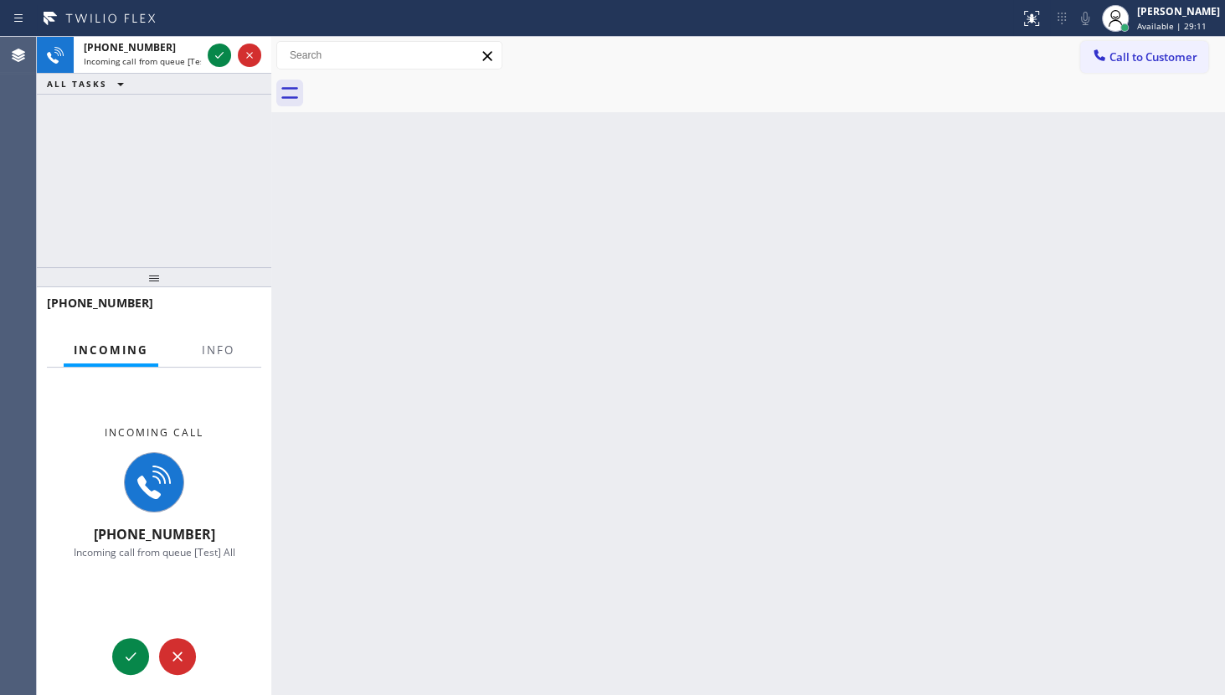
click at [200, 87] on div "ALL TASKS ALL TASKS ACTIVE TASKS TASKS IN WRAP UP" at bounding box center [154, 84] width 234 height 21
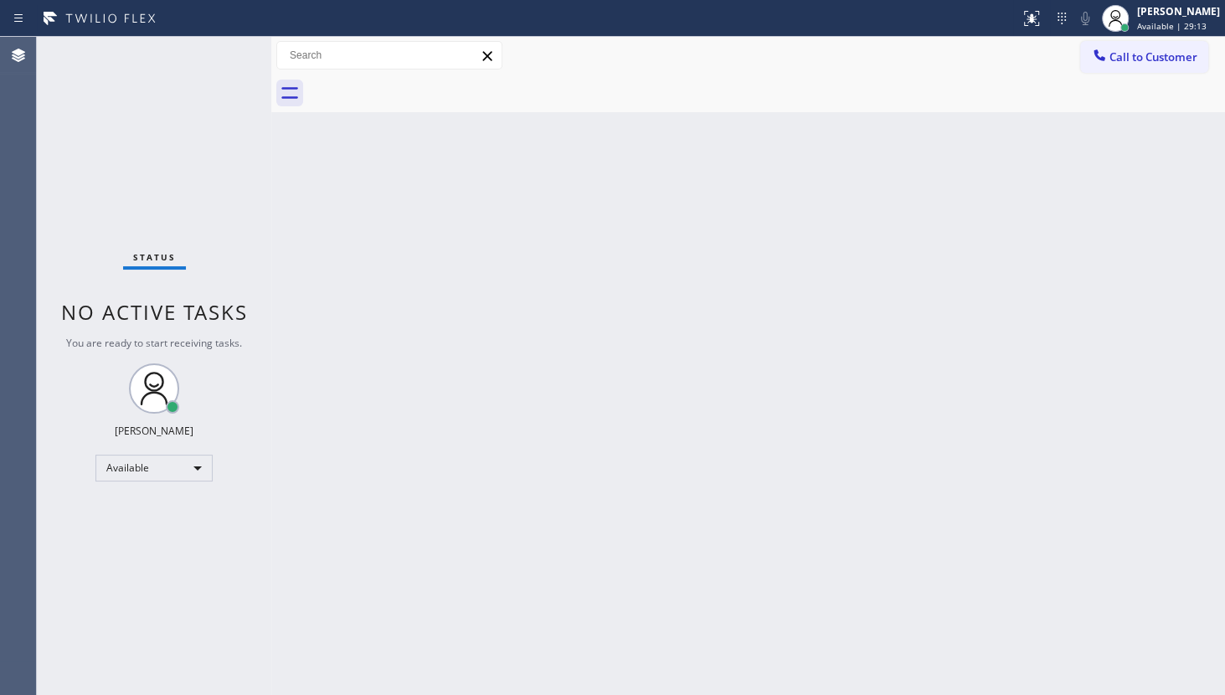
click at [171, 67] on div "Status No active tasks You are ready to start receiving tasks. JENIZA ALCAYDE A…" at bounding box center [154, 366] width 234 height 658
drag, startPoint x: 198, startPoint y: 67, endPoint x: 195, endPoint y: 77, distance: 10.6
click at [195, 77] on div "Status No active tasks You are ready to start receiving tasks. JENIZA ALCAYDE A…" at bounding box center [154, 366] width 234 height 658
drag, startPoint x: 198, startPoint y: 74, endPoint x: 204, endPoint y: 91, distance: 18.0
click at [198, 81] on div "Status No active tasks You are ready to start receiving tasks. JENIZA ALCAYDE A…" at bounding box center [154, 366] width 234 height 658
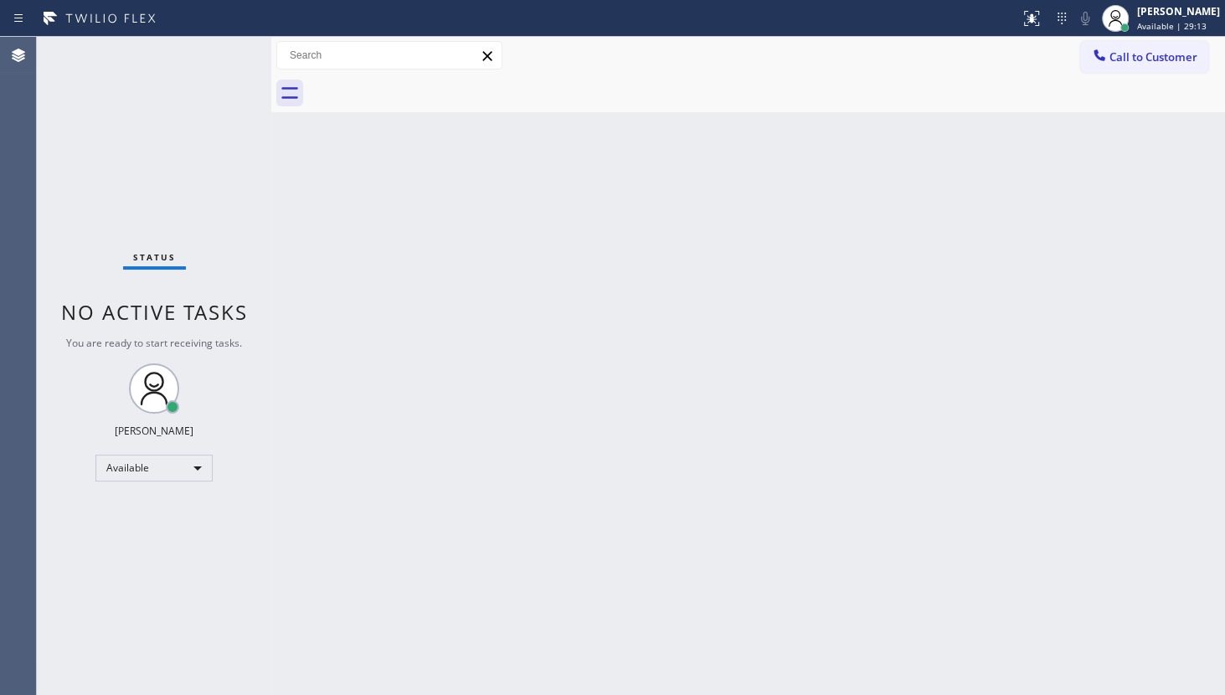
click at [204, 91] on div "Status No active tasks You are ready to start receiving tasks. JENIZA ALCAYDE A…" at bounding box center [154, 366] width 234 height 658
click at [105, 167] on div "Status No active tasks You are ready to start receiving tasks. JENIZA ALCAYDE A…" at bounding box center [154, 366] width 234 height 658
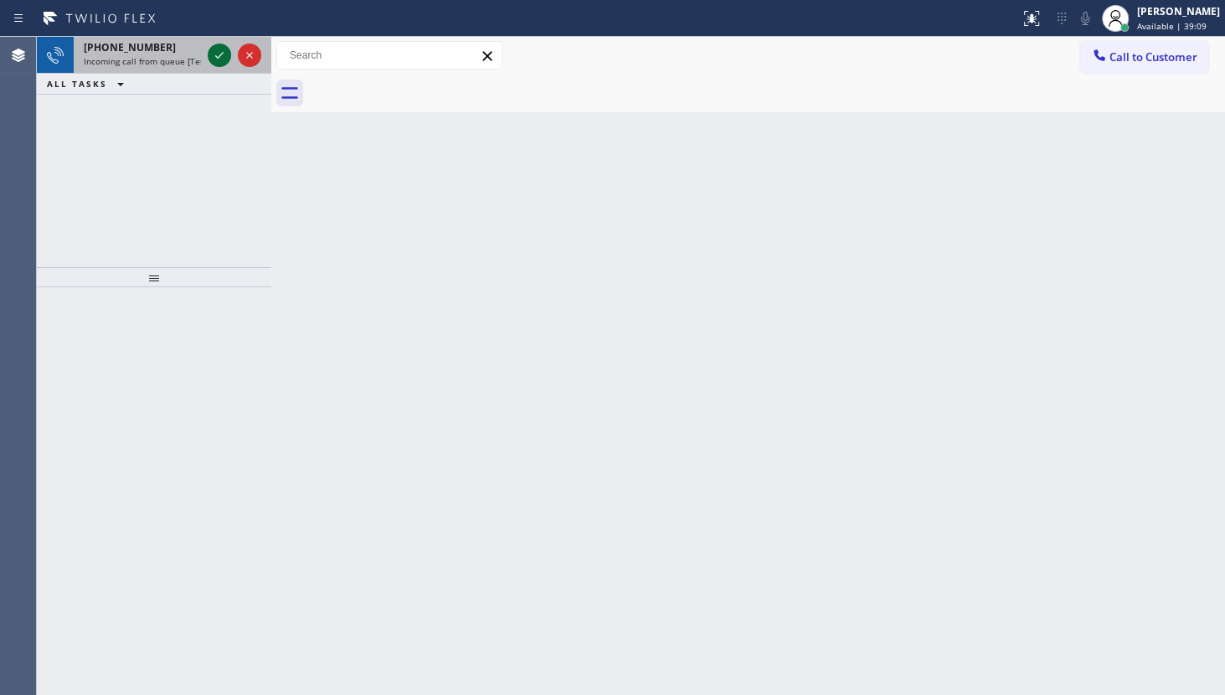
click at [220, 52] on icon at bounding box center [219, 55] width 20 height 20
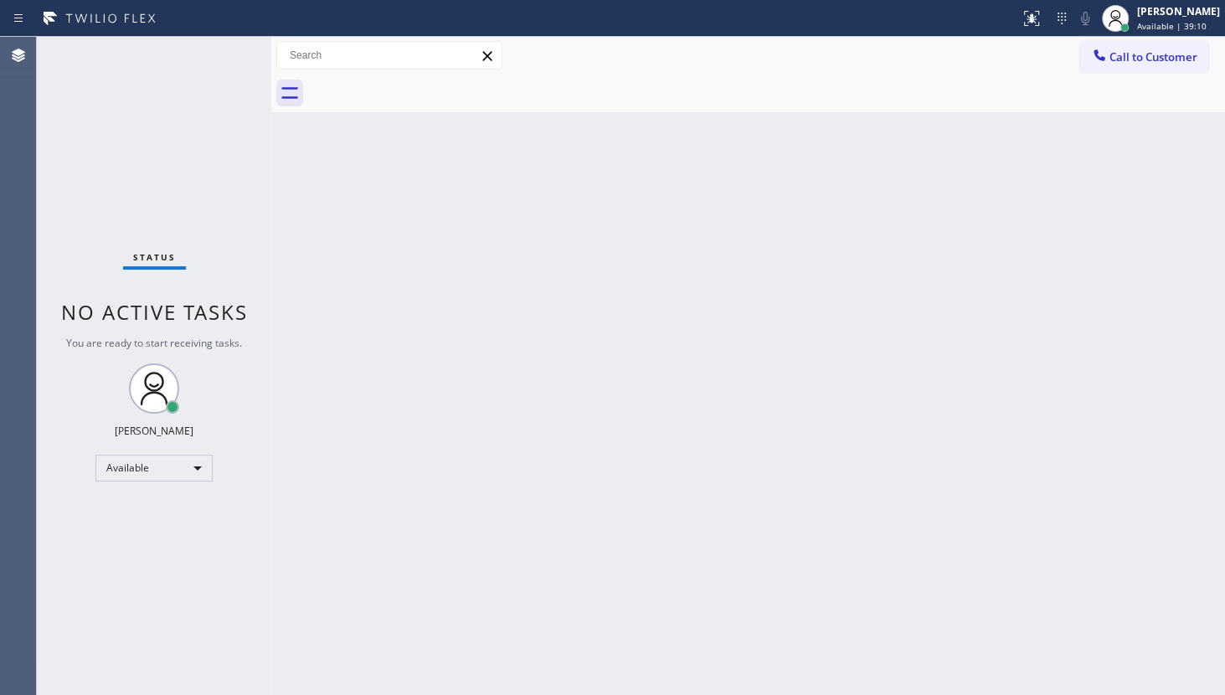
click at [220, 52] on div "Status No active tasks You are ready to start receiving tasks. JENIZA ALCAYDE A…" at bounding box center [154, 366] width 234 height 658
click at [1019, 15] on div at bounding box center [1031, 18] width 37 height 20
click at [1015, 41] on div "Call to Customer Outbound call Location Search location Your caller id phone nu…" at bounding box center [747, 55] width 953 height 29
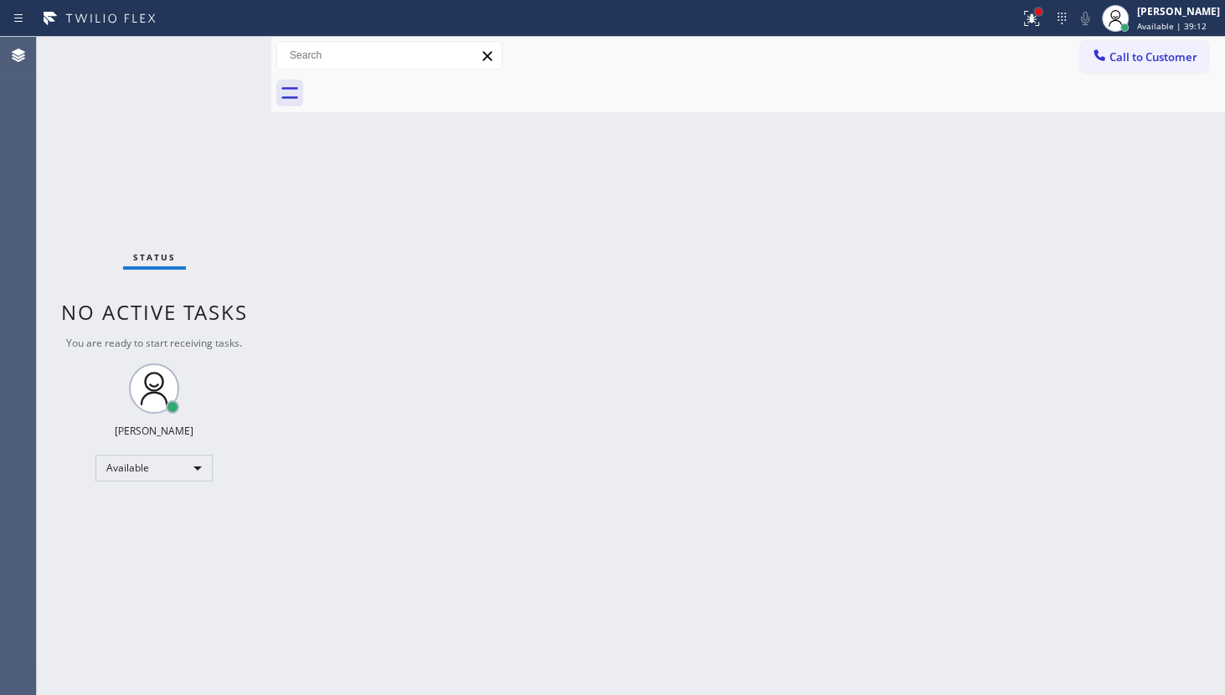
click at [1035, 8] on div at bounding box center [1031, 18] width 37 height 37
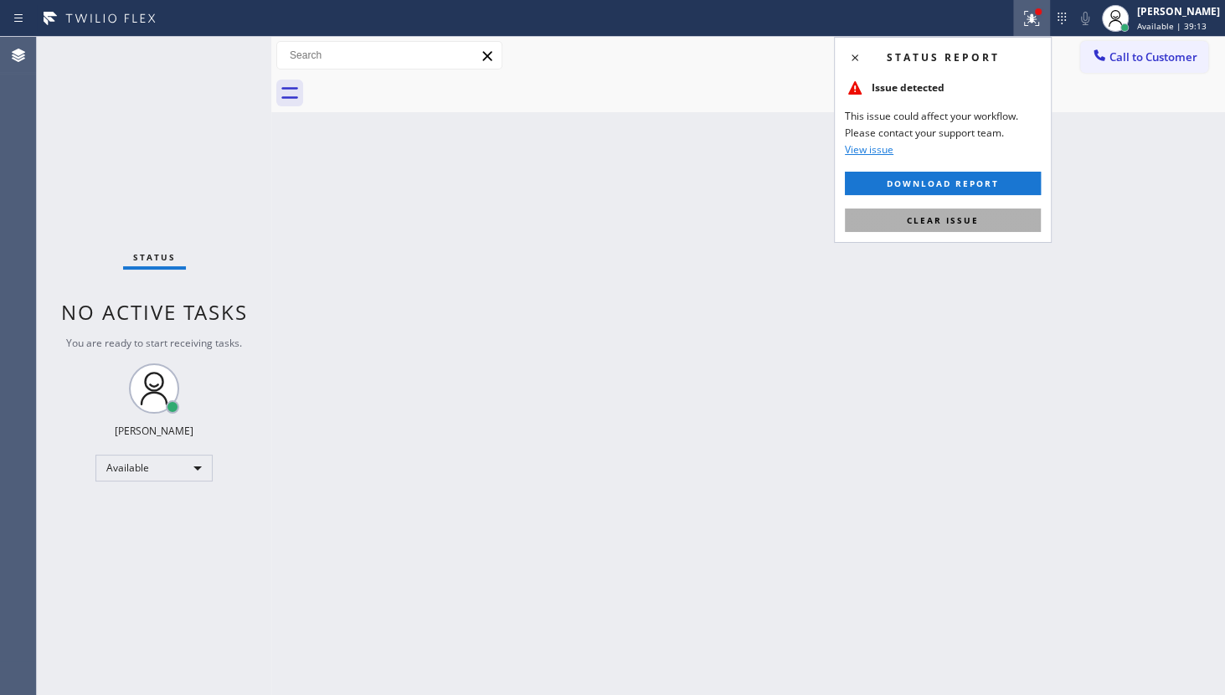
click at [994, 219] on button "Clear issue" at bounding box center [943, 219] width 196 height 23
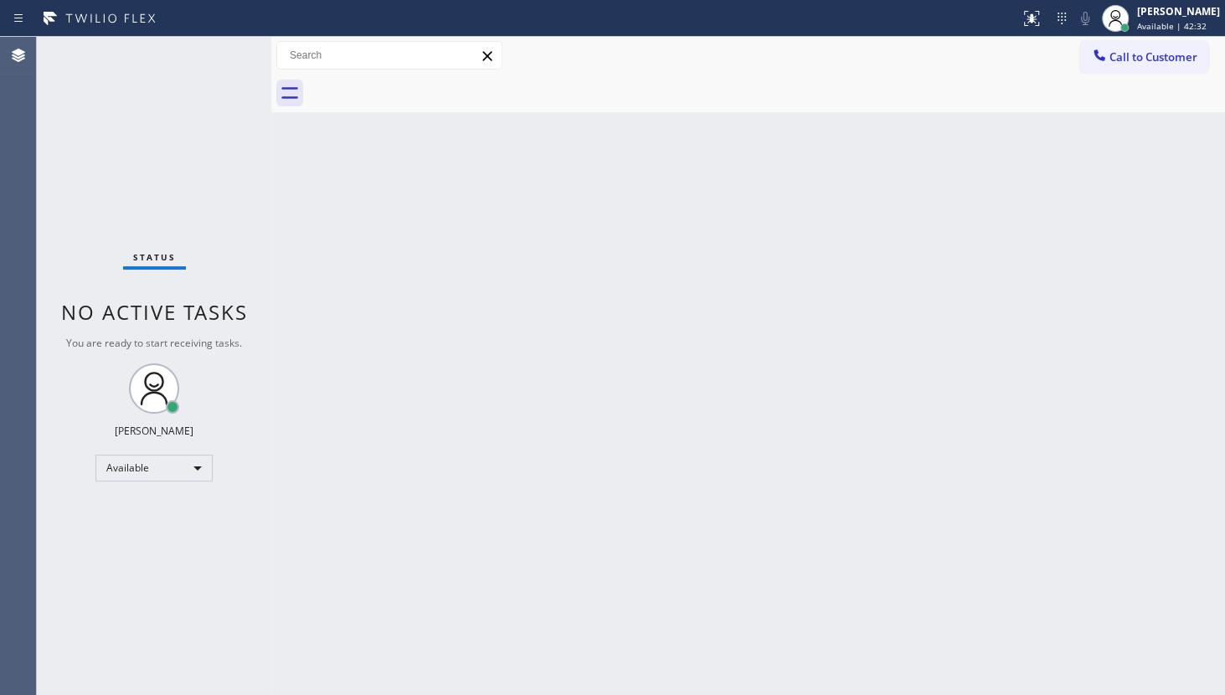
click at [114, 192] on div "Status No active tasks You are ready to start receiving tasks. JENIZA ALCAYDE A…" at bounding box center [154, 366] width 234 height 658
click at [226, 86] on div "Status No active tasks You are ready to start receiving tasks. JENIZA ALCAYDE A…" at bounding box center [154, 366] width 234 height 658
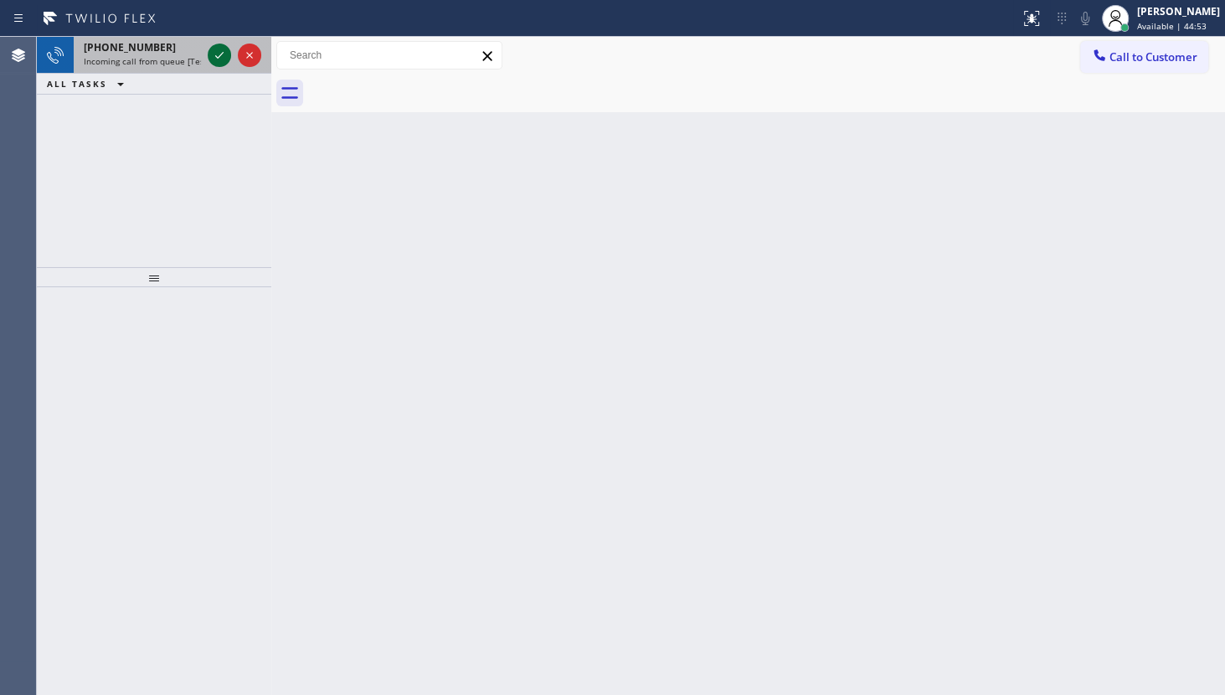
click at [213, 57] on icon at bounding box center [219, 55] width 20 height 20
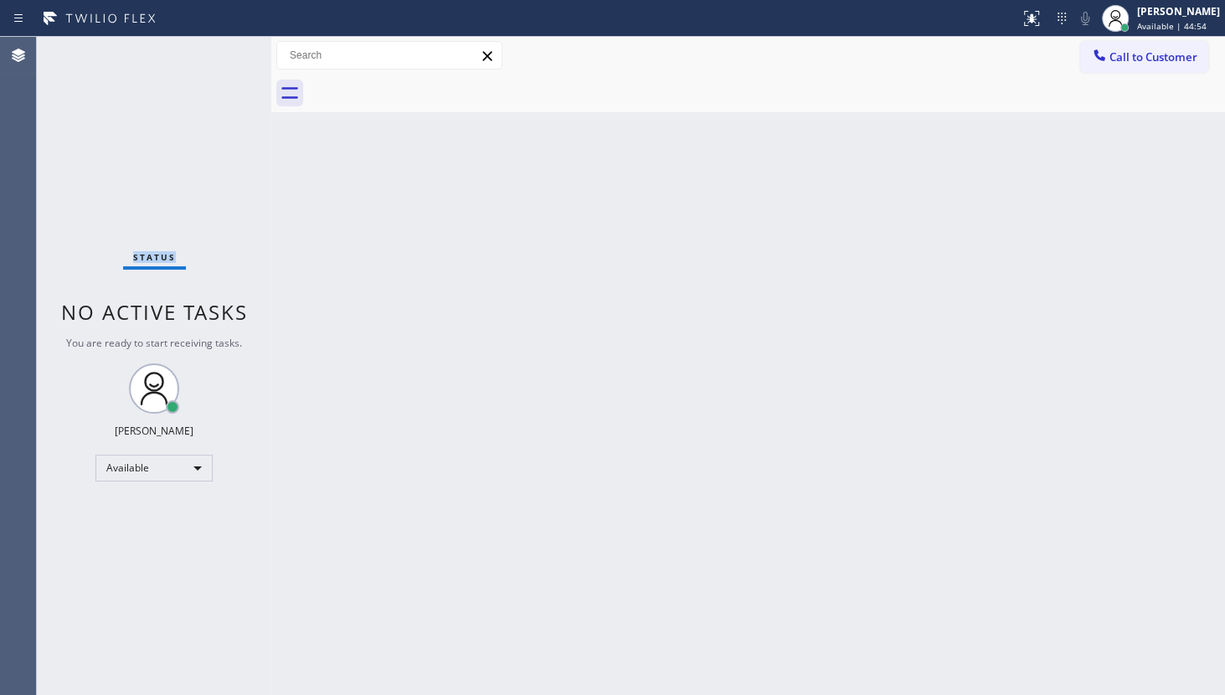
click at [213, 57] on div "Status No active tasks You are ready to start receiving tasks. JENIZA ALCAYDE A…" at bounding box center [154, 366] width 234 height 658
click at [1028, 11] on icon at bounding box center [1029, 17] width 10 height 12
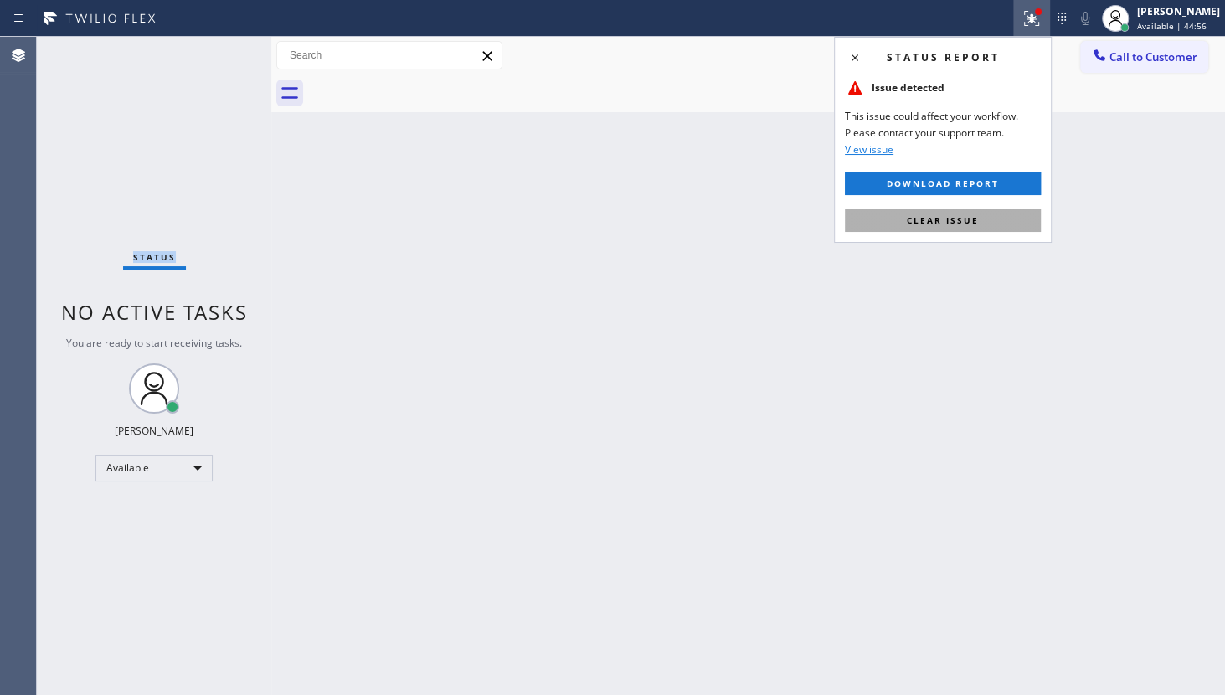
click at [996, 223] on button "Clear issue" at bounding box center [943, 219] width 196 height 23
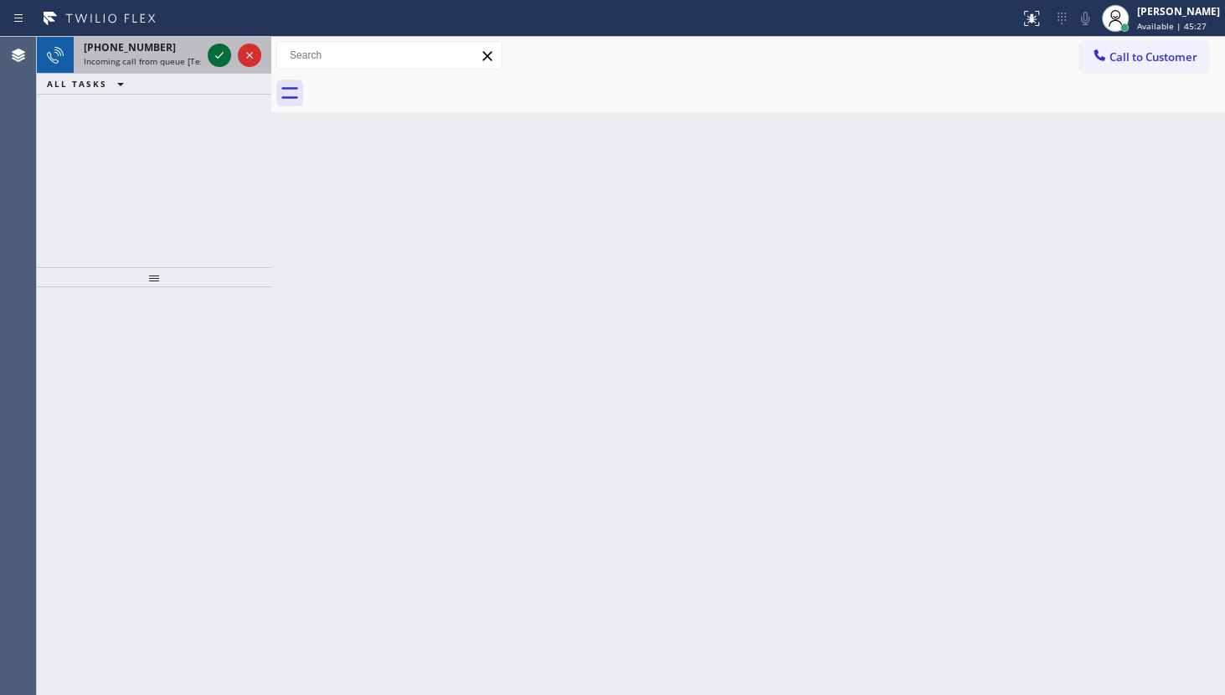
click at [211, 51] on icon at bounding box center [219, 55] width 20 height 20
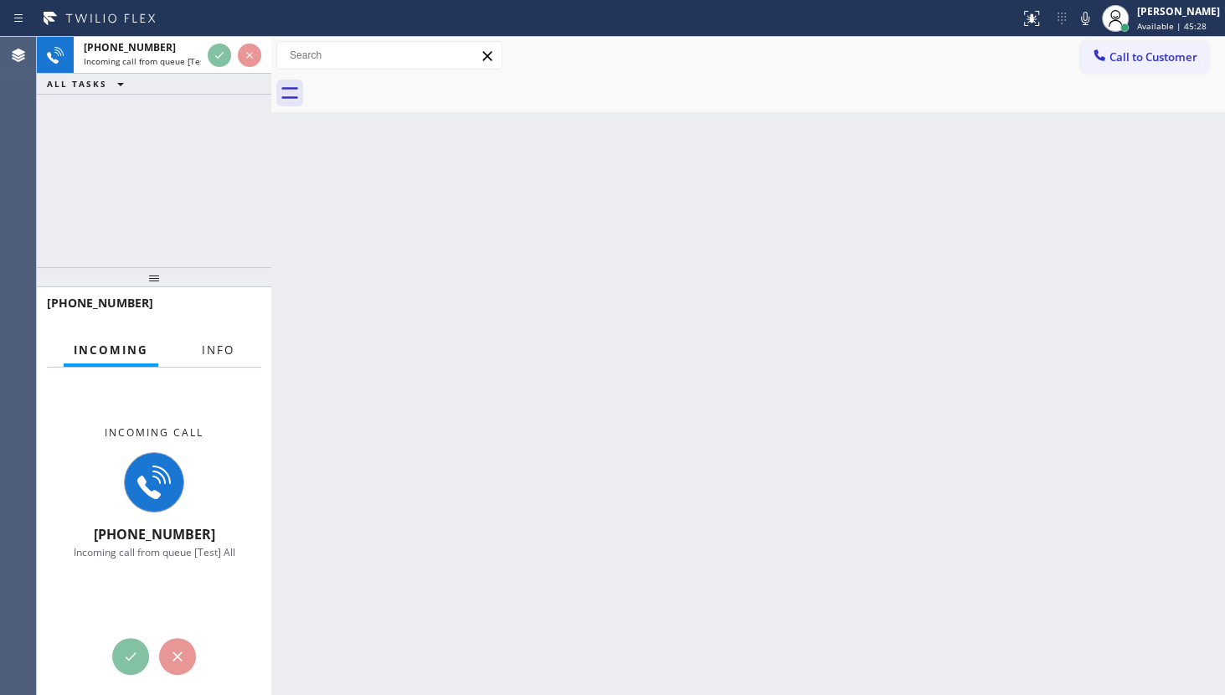
click at [231, 341] on button "Info" at bounding box center [218, 350] width 53 height 33
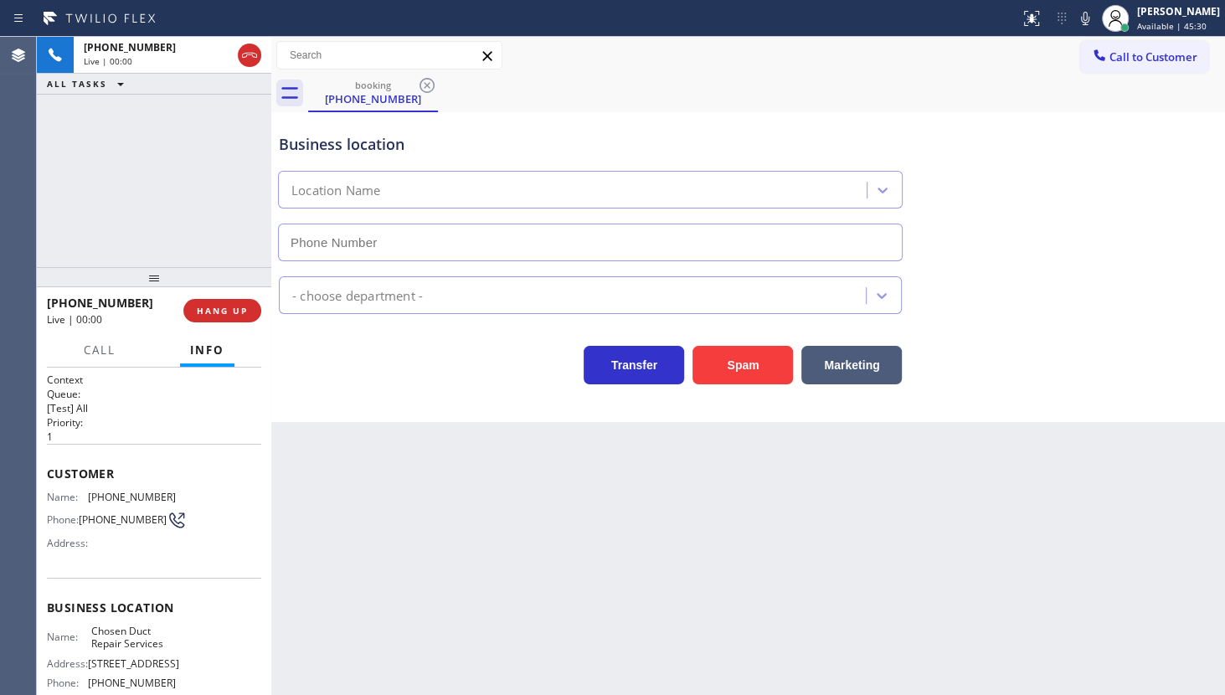
type input "(424) 287-1414"
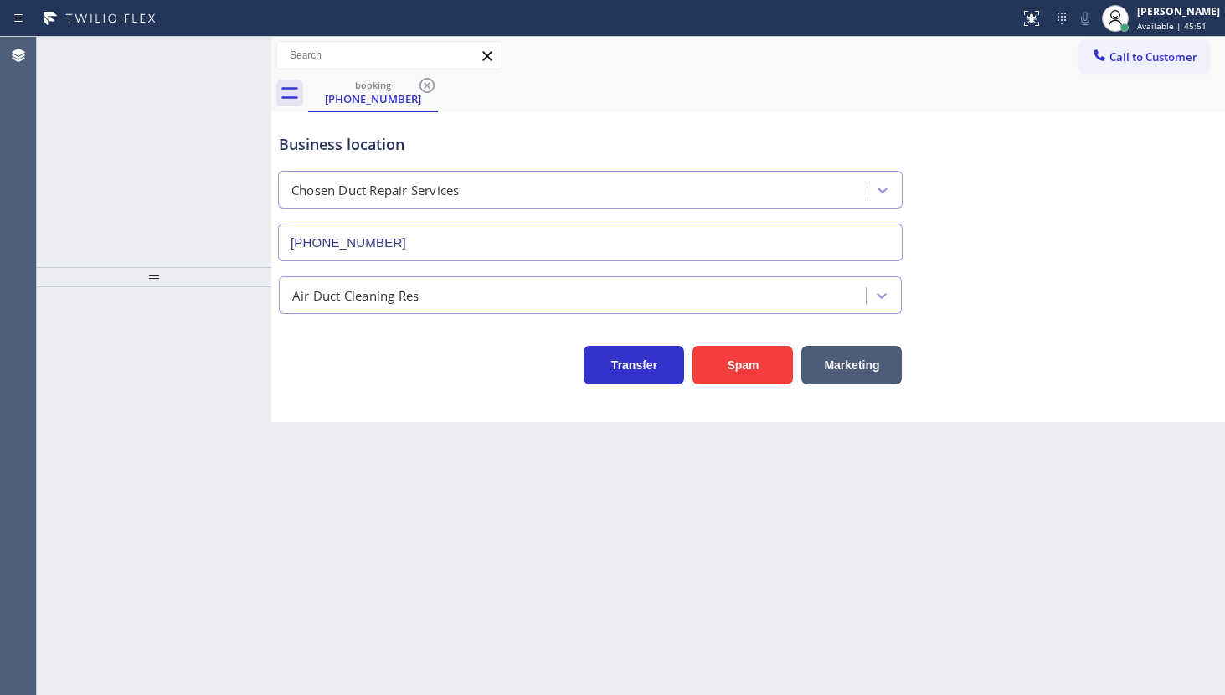
type input "[PHONE_NUMBER]"
drag, startPoint x: 116, startPoint y: 33, endPoint x: 123, endPoint y: 55, distance: 23.0
click at [122, 54] on div "Status report No issues detected If you experience an issue, please download th…" at bounding box center [612, 347] width 1225 height 695
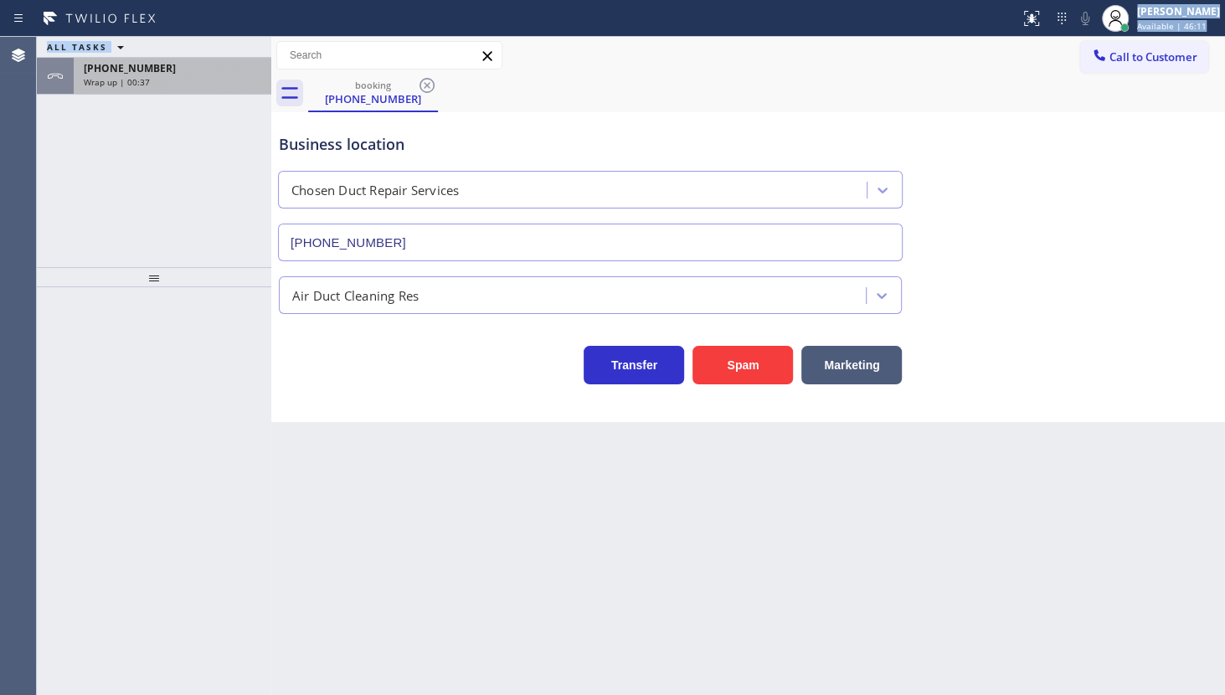
click at [141, 76] on span "Wrap up | 00:37" at bounding box center [117, 82] width 66 height 12
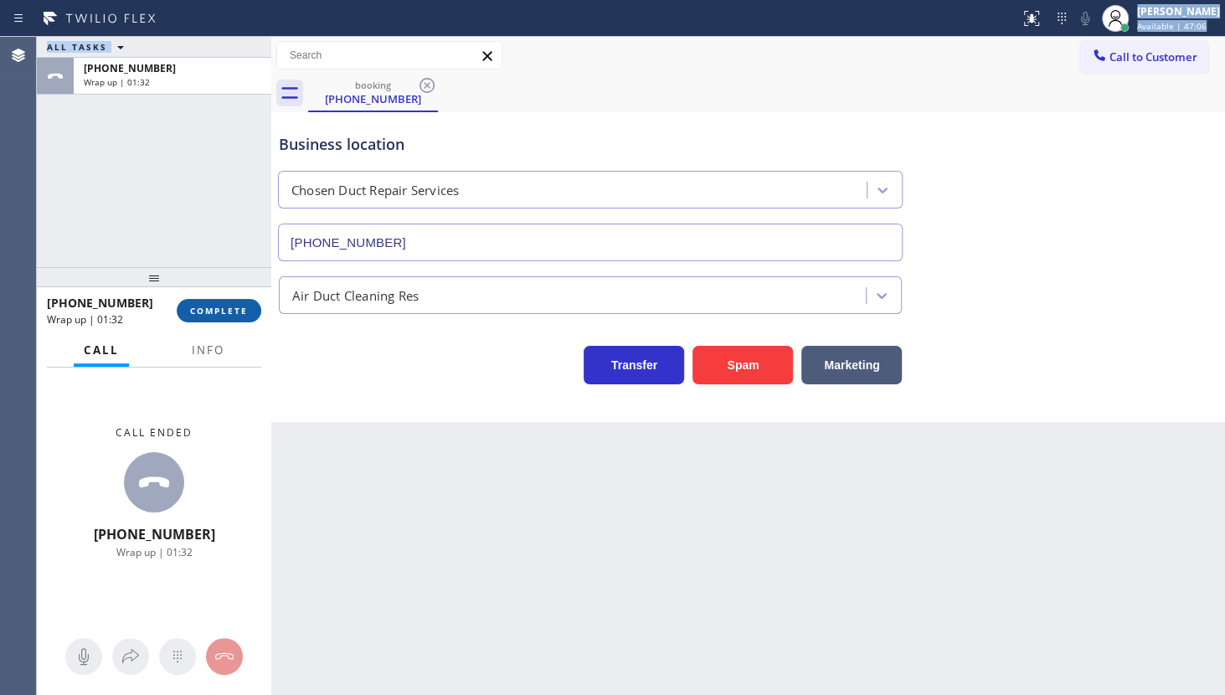
click at [229, 310] on span "COMPLETE" at bounding box center [219, 311] width 58 height 12
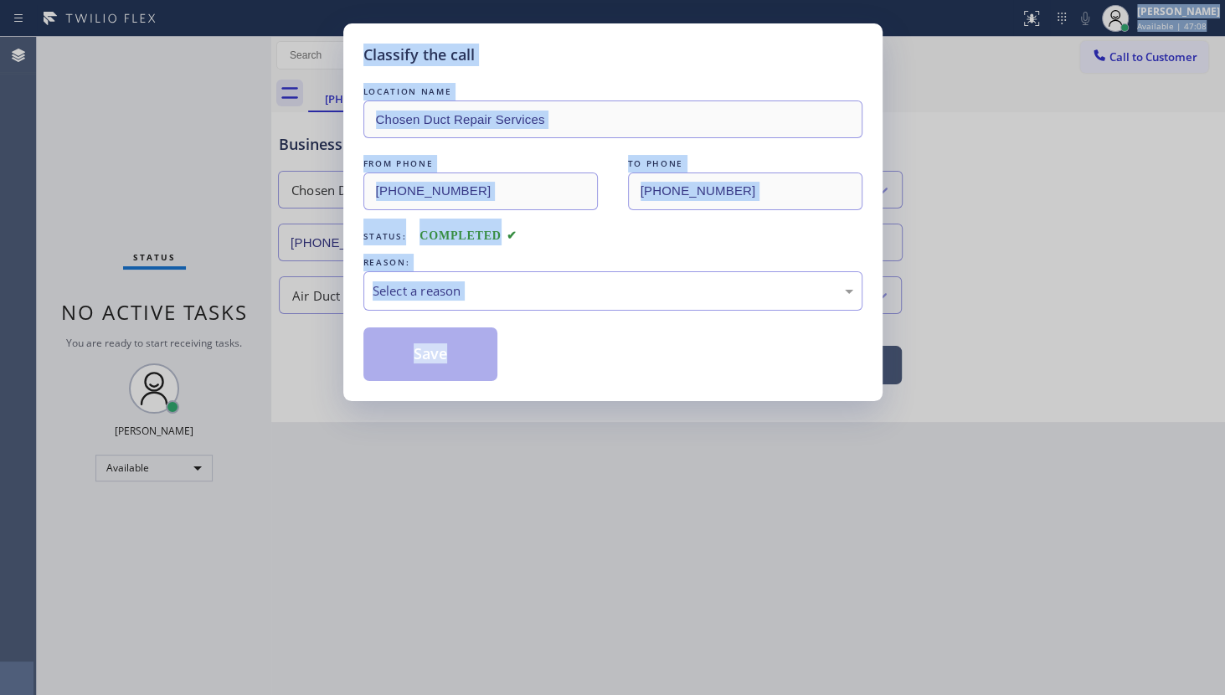
click at [426, 294] on div "Select a reason" at bounding box center [612, 290] width 480 height 19
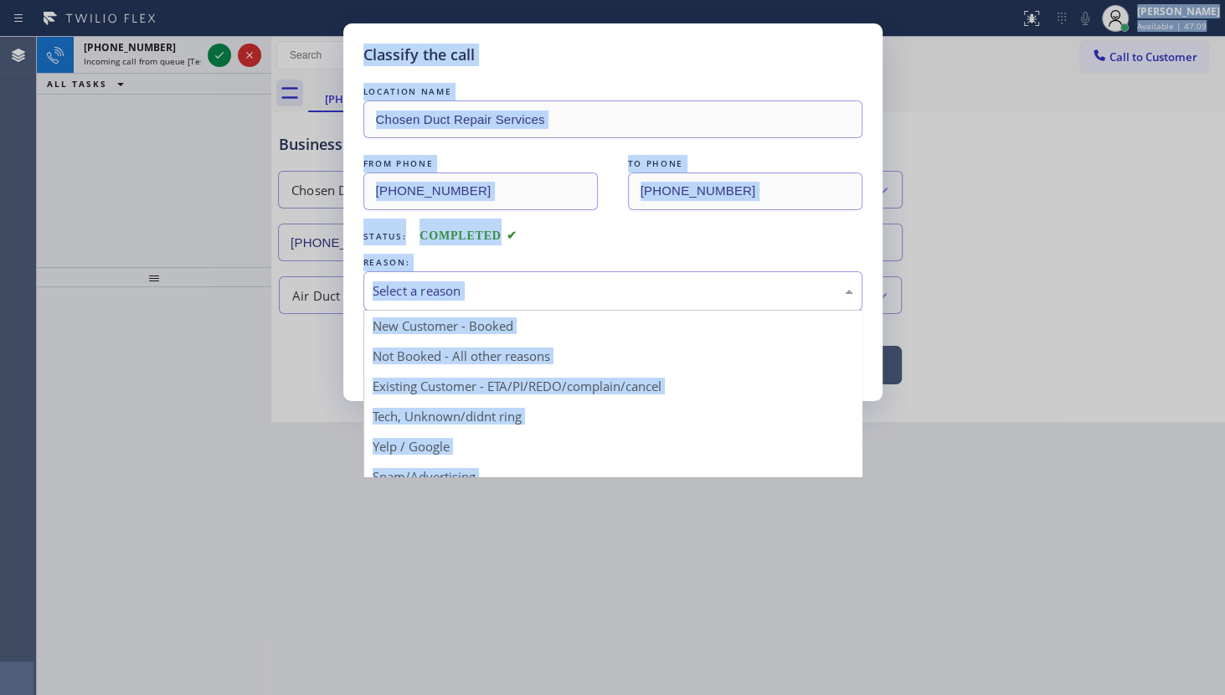
click at [603, 226] on div "Status: COMPLETED" at bounding box center [612, 231] width 499 height 27
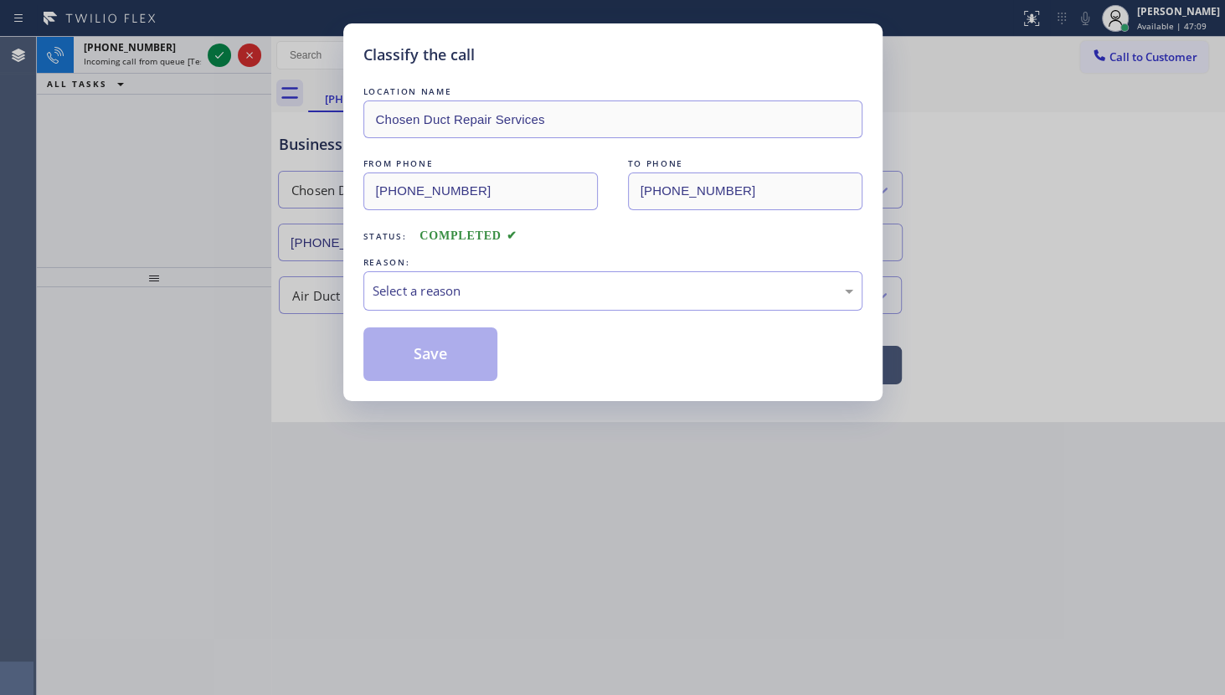
click at [603, 234] on div "Status: COMPLETED" at bounding box center [612, 231] width 499 height 27
click at [422, 290] on div "Select a reason" at bounding box center [612, 290] width 480 height 19
drag, startPoint x: 418, startPoint y: 363, endPoint x: 418, endPoint y: 346, distance: 17.6
click at [419, 358] on button "Save" at bounding box center [430, 354] width 135 height 54
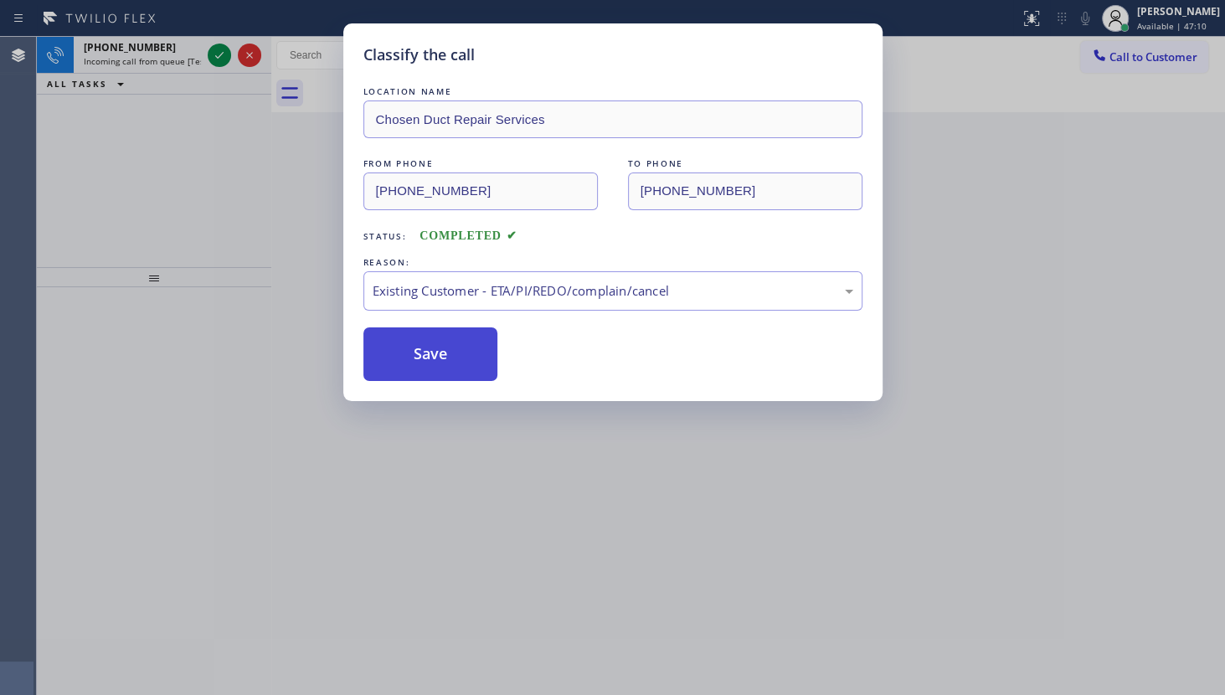
click at [418, 346] on button "Save" at bounding box center [430, 354] width 135 height 54
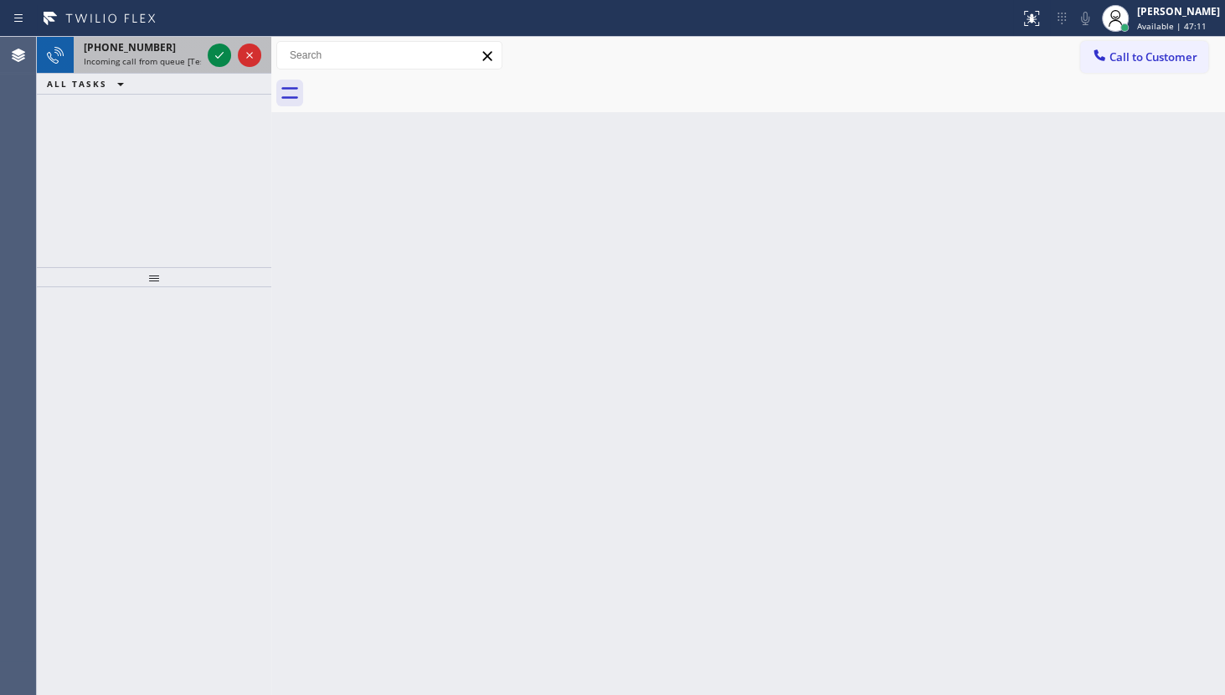
click at [231, 50] on div at bounding box center [234, 55] width 60 height 37
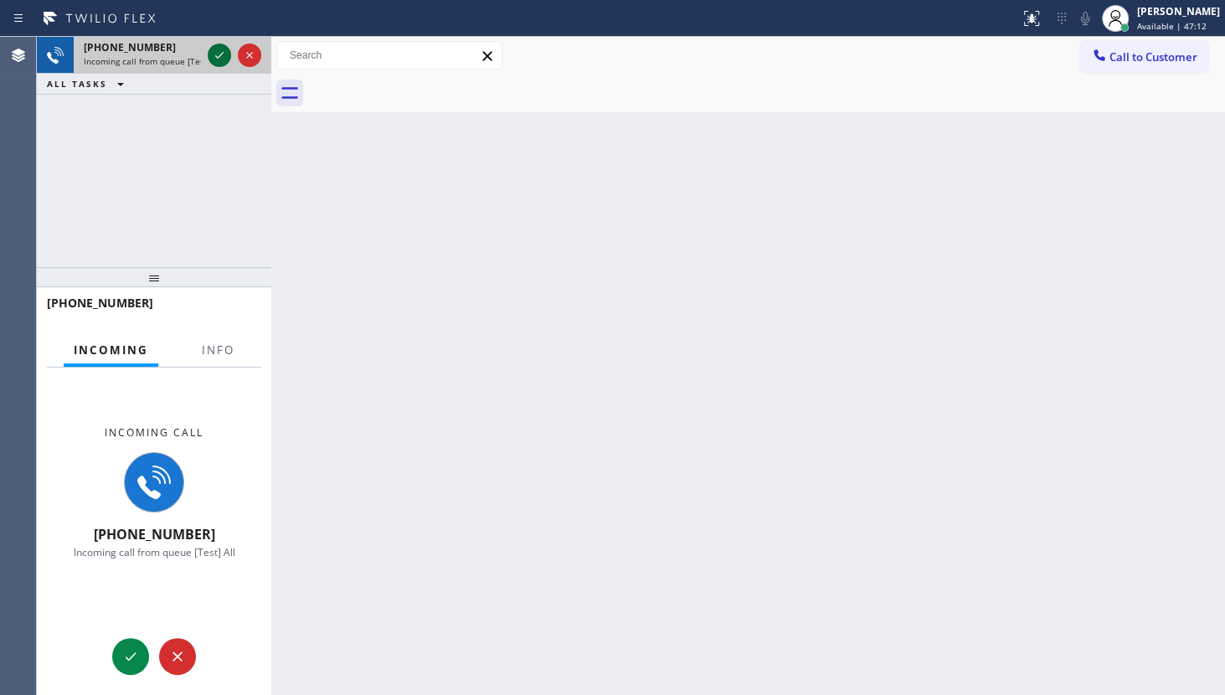
click at [220, 57] on icon at bounding box center [219, 55] width 20 height 20
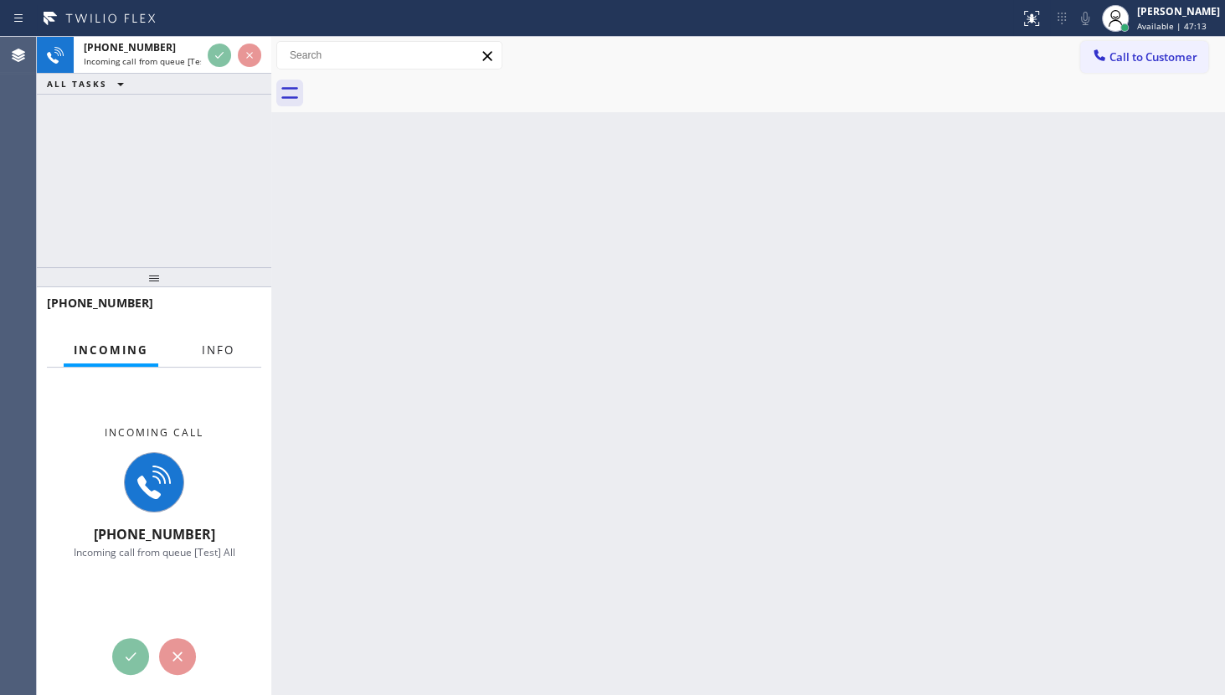
click at [228, 356] on span "Info" at bounding box center [218, 349] width 33 height 15
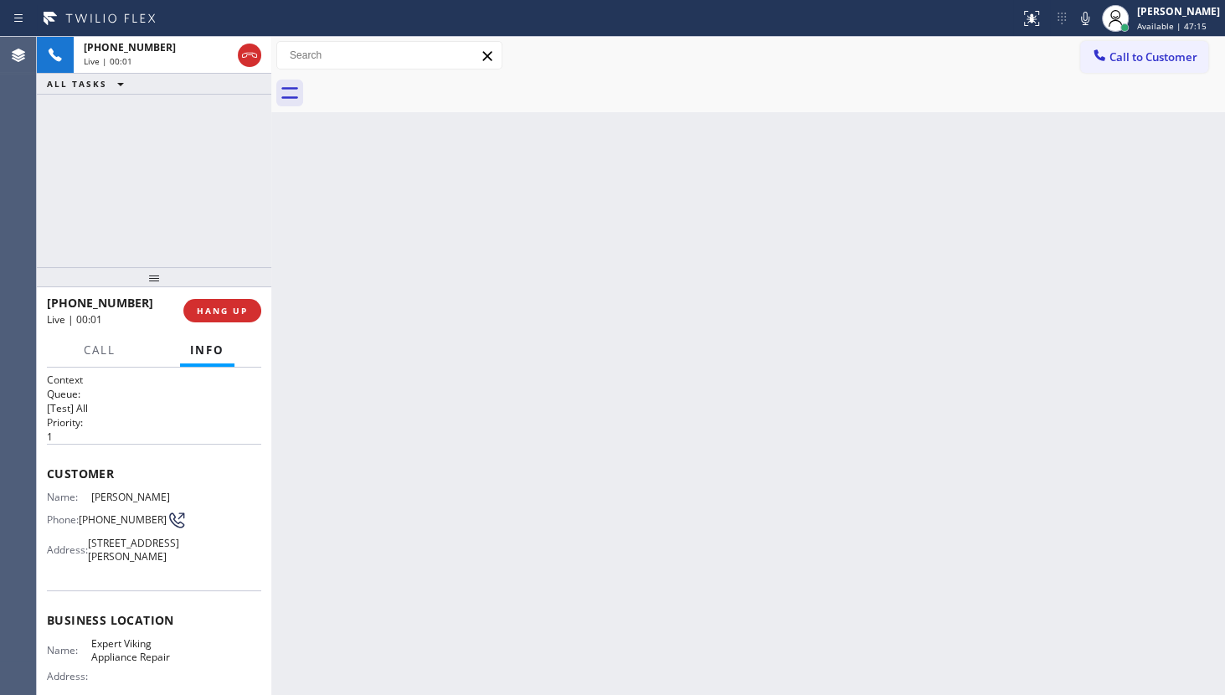
click at [229, 350] on button "Info" at bounding box center [207, 350] width 54 height 33
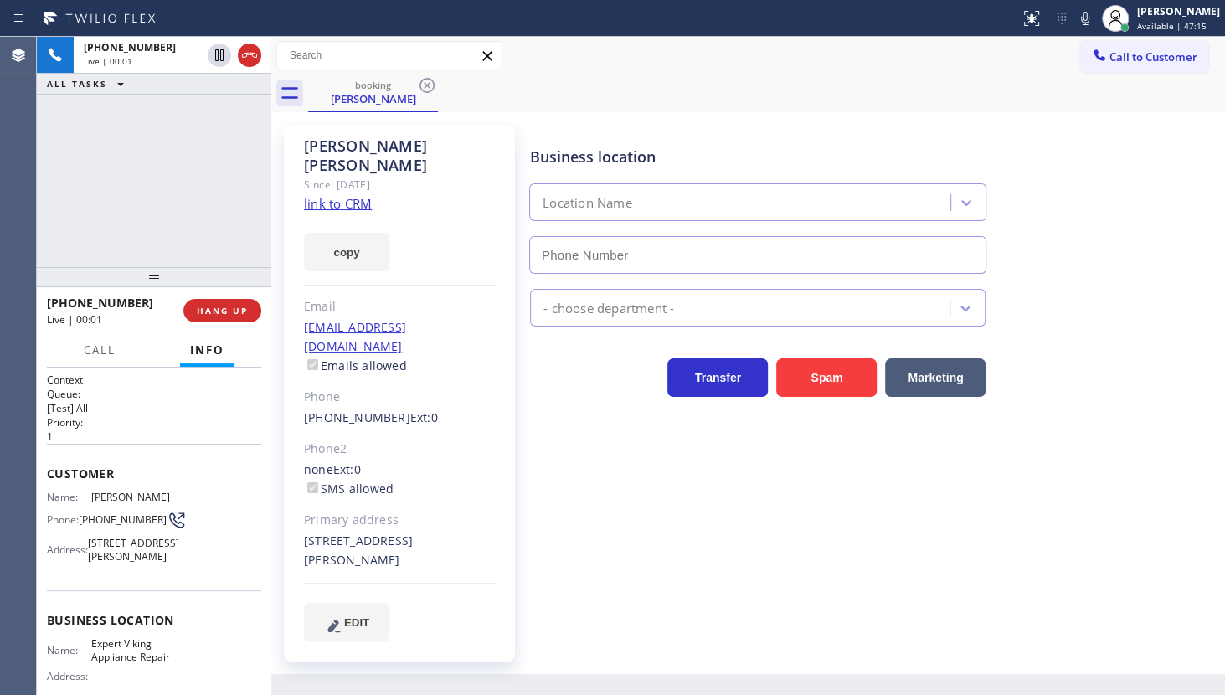
type input "[PHONE_NUMBER]"
click at [357, 195] on link "link to CRM" at bounding box center [338, 203] width 68 height 17
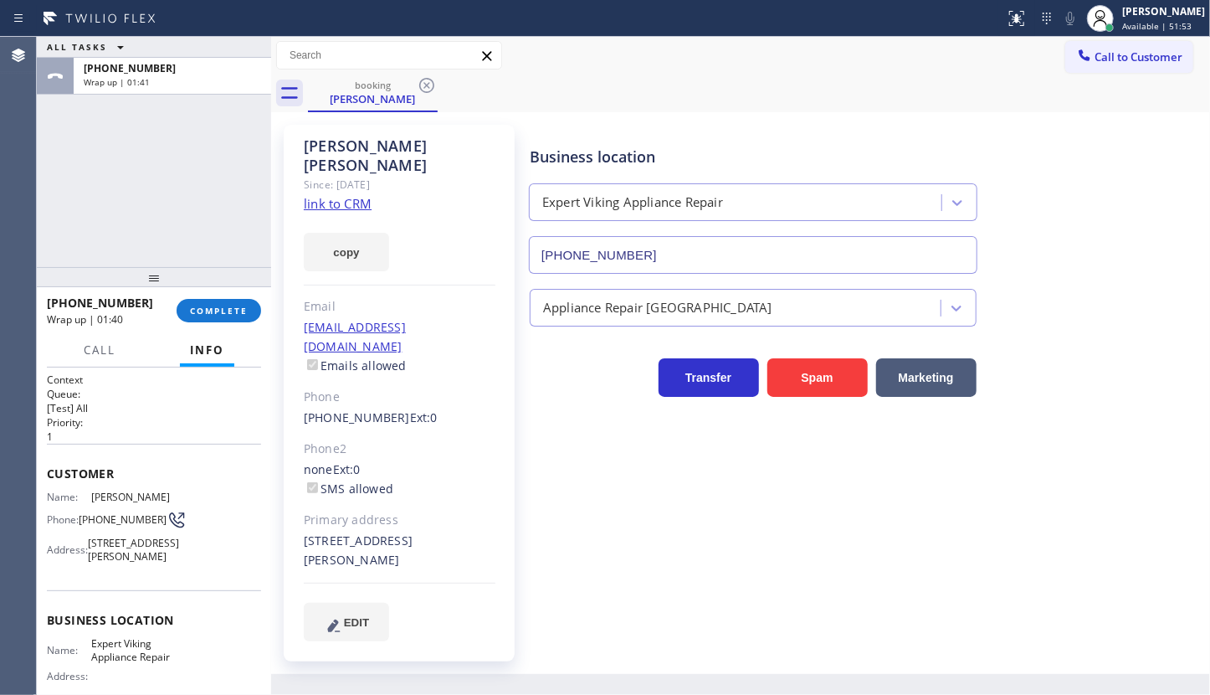
drag, startPoint x: 220, startPoint y: 310, endPoint x: 223, endPoint y: 289, distance: 21.2
click at [223, 299] on button "COMPLETE" at bounding box center [219, 310] width 85 height 23
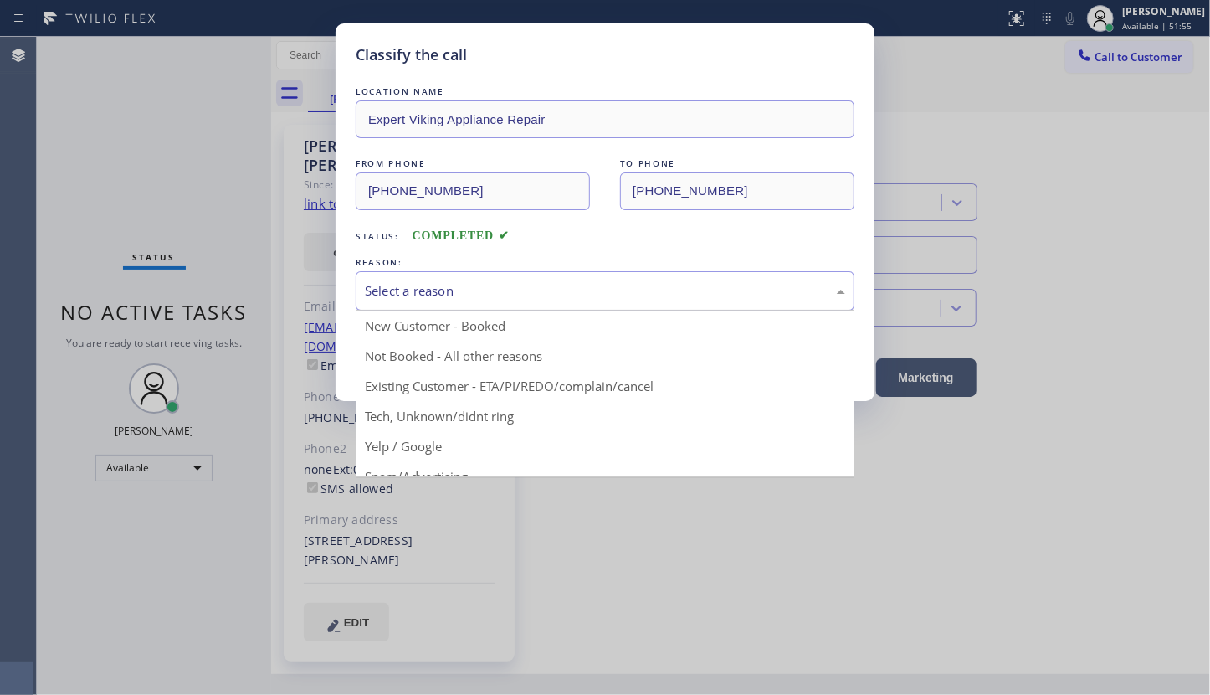
click at [384, 287] on div "Select a reason" at bounding box center [605, 290] width 480 height 19
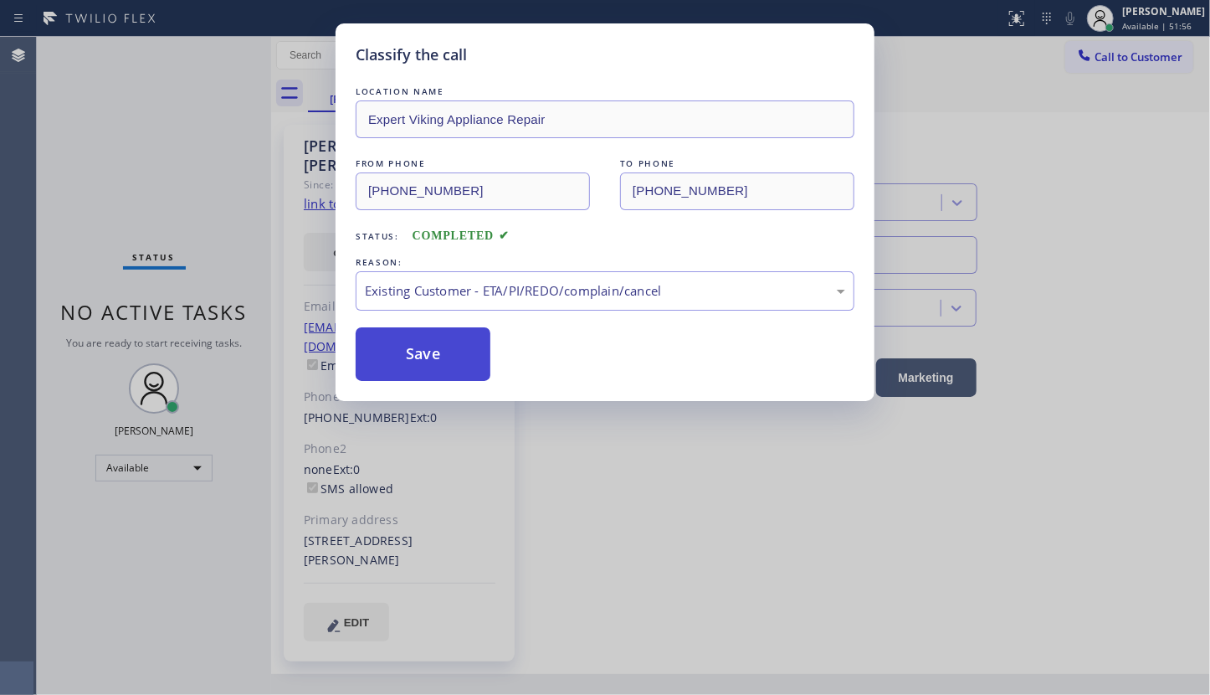
click at [424, 345] on button "Save" at bounding box center [423, 354] width 135 height 54
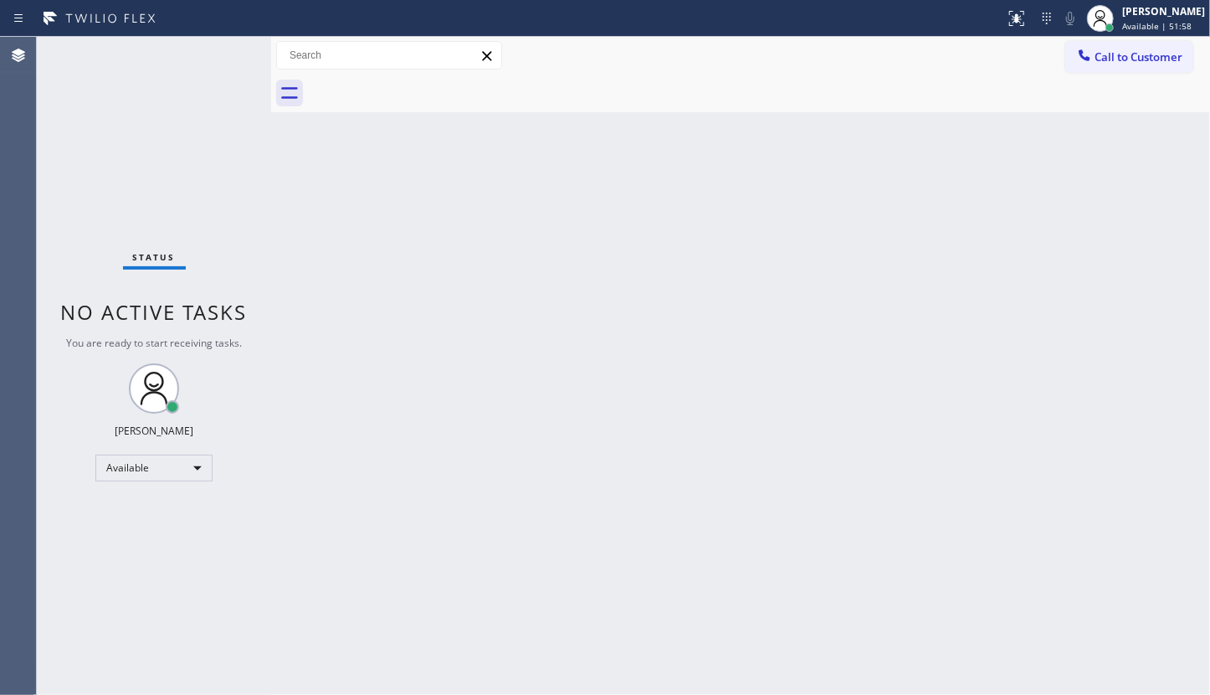
click at [429, 226] on div "Back to Dashboard Change Sender ID Customers Technicians Select a contact Outbo…" at bounding box center [740, 366] width 939 height 658
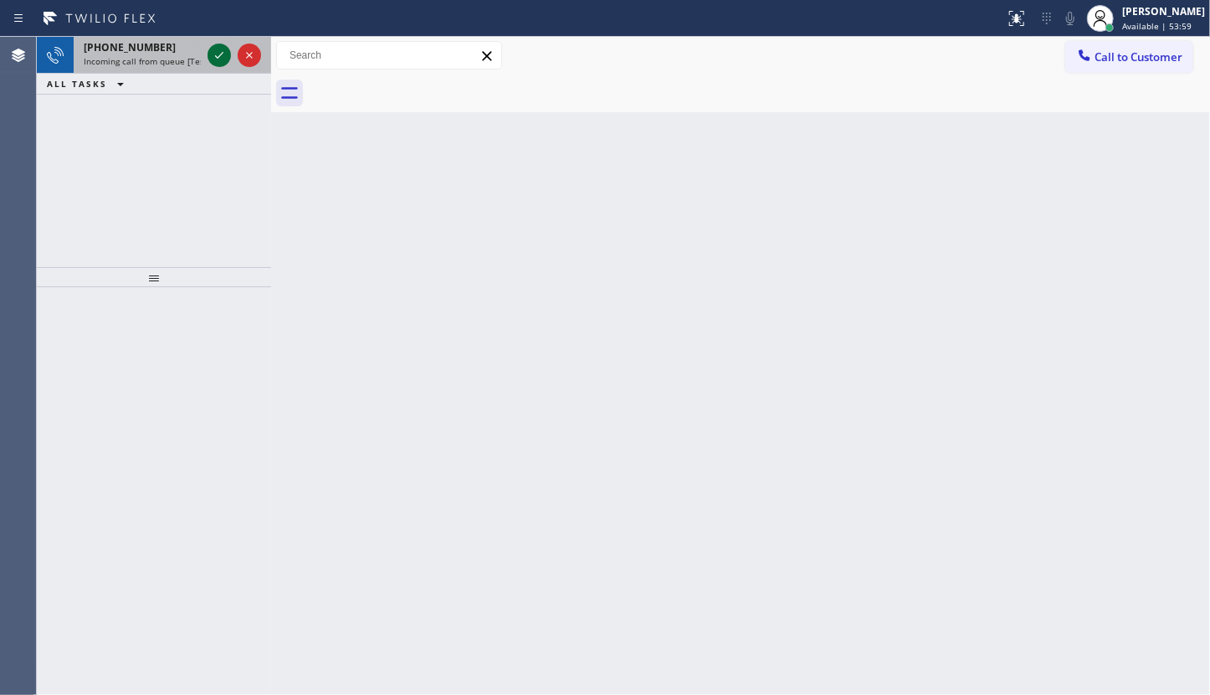
click at [218, 60] on icon at bounding box center [219, 55] width 20 height 20
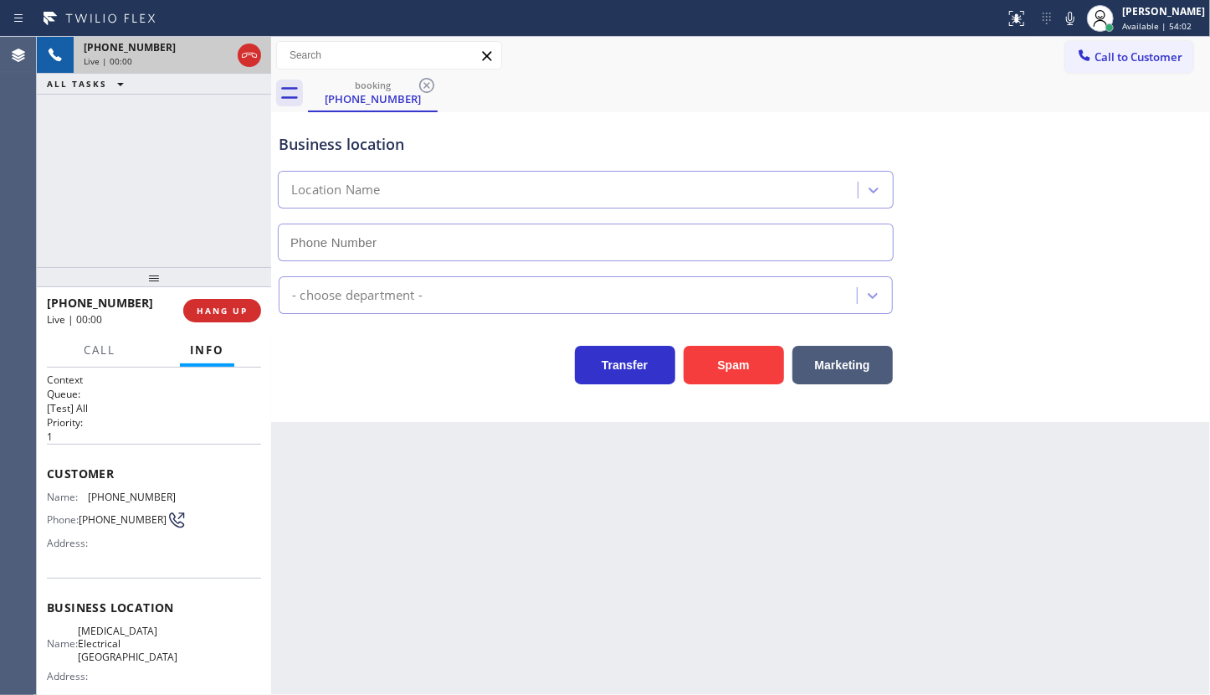
type input "[PHONE_NUMBER]"
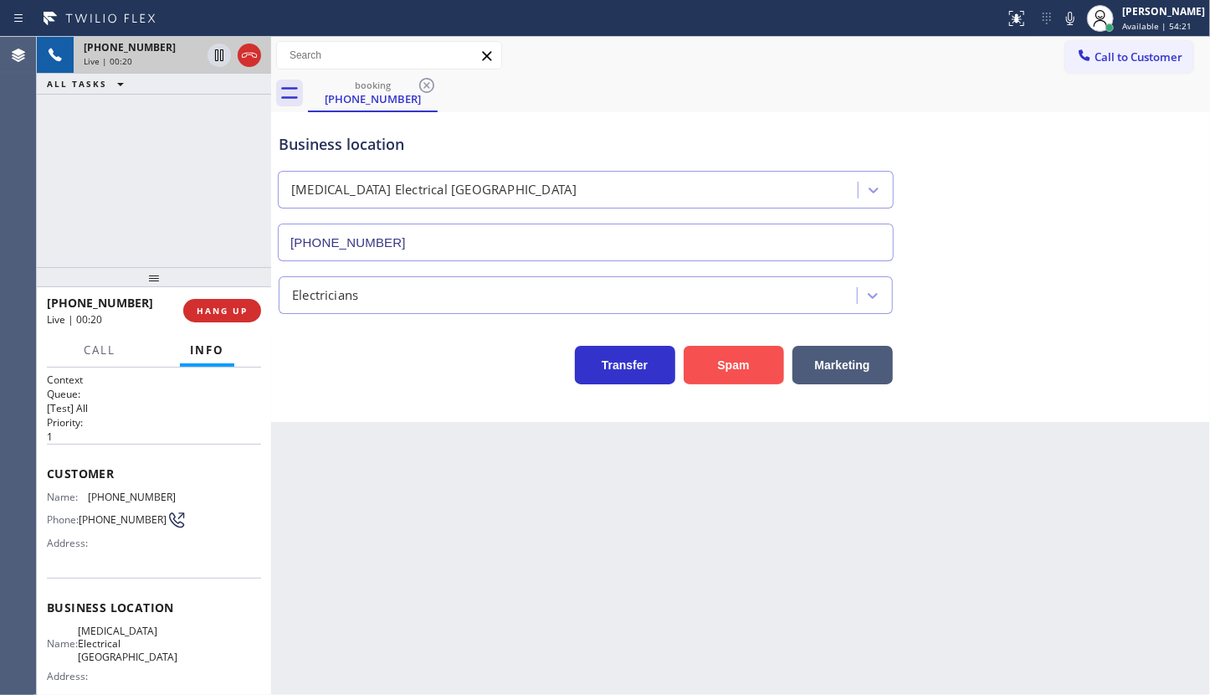
click at [710, 373] on button "Spam" at bounding box center [734, 365] width 100 height 39
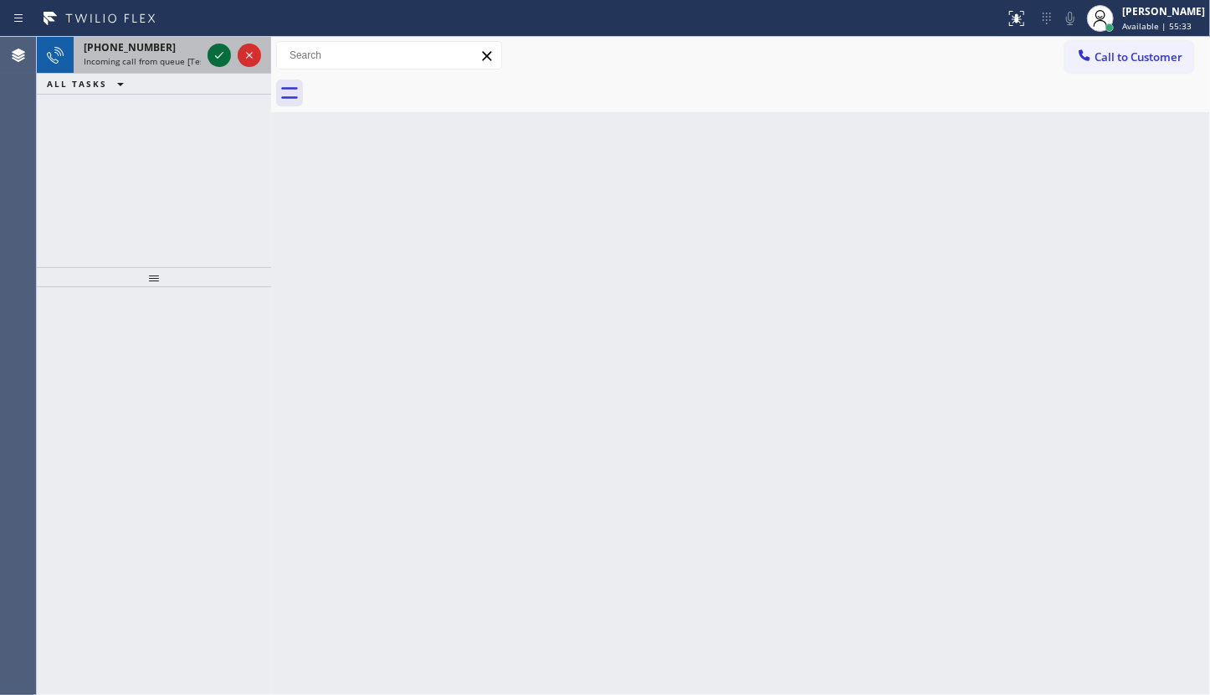
click at [218, 52] on icon at bounding box center [219, 55] width 20 height 20
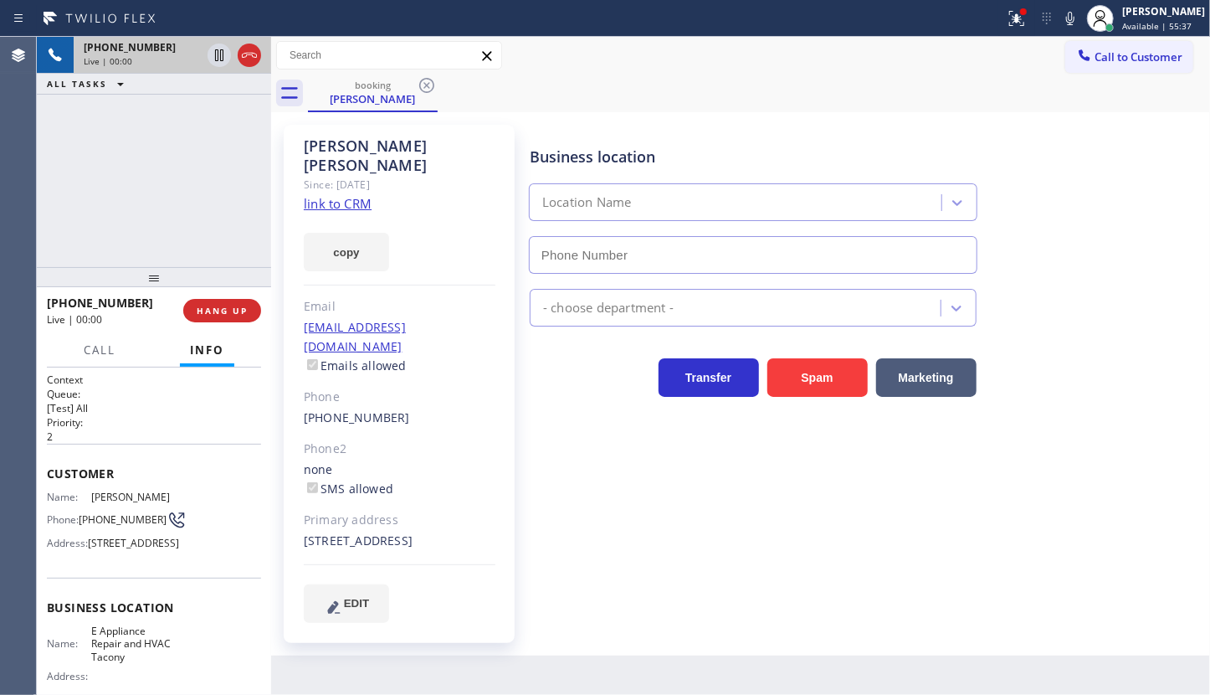
type input "[PHONE_NUMBER]"
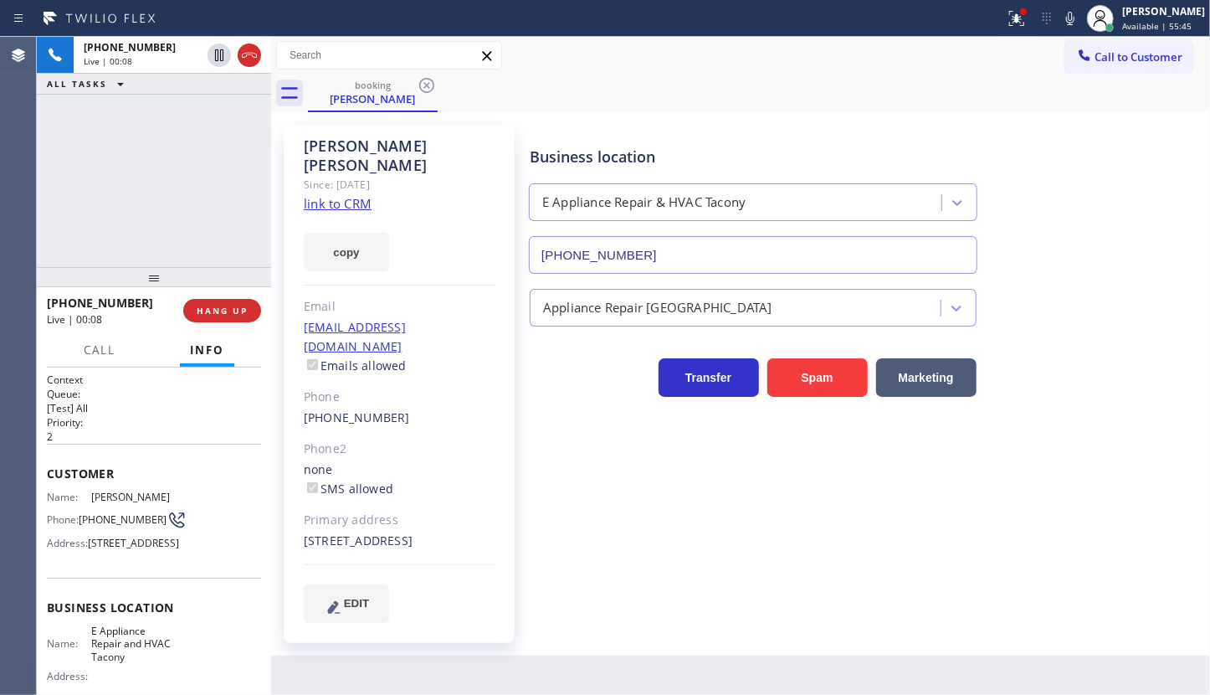
click at [324, 195] on link "link to CRM" at bounding box center [338, 203] width 68 height 17
click at [192, 311] on button "HANG UP" at bounding box center [222, 310] width 78 height 23
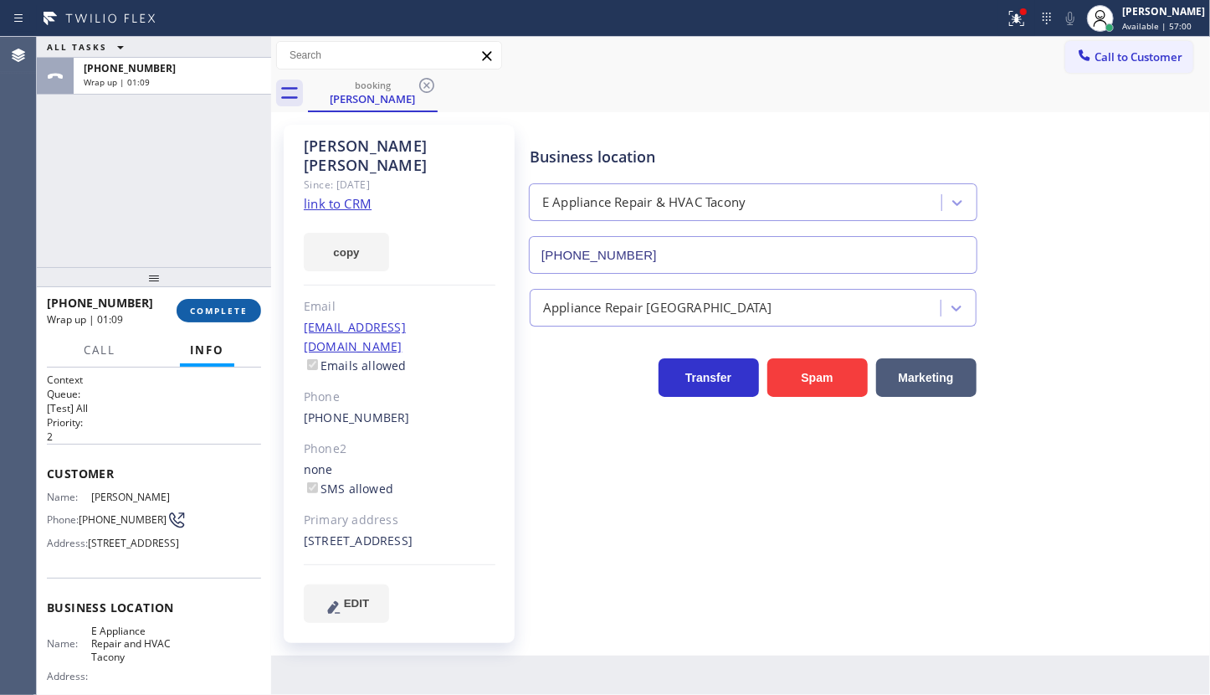
click at [192, 318] on button "COMPLETE" at bounding box center [219, 310] width 85 height 23
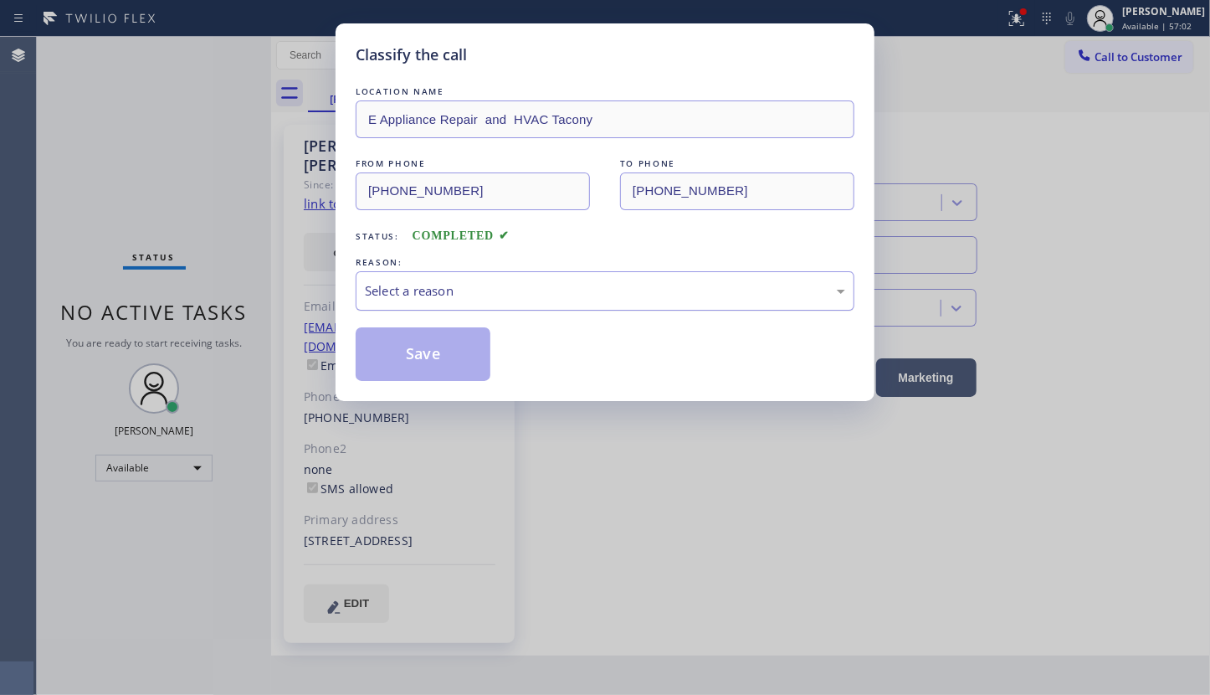
click at [382, 297] on div "Select a reason" at bounding box center [605, 290] width 480 height 19
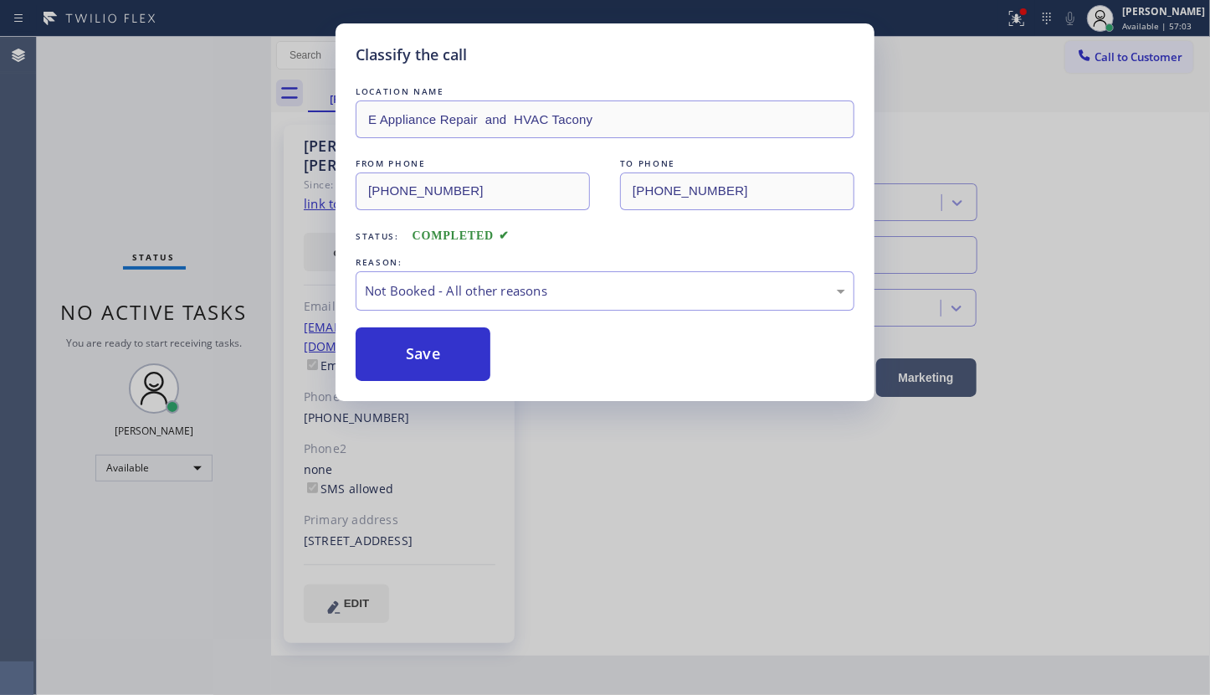
click at [395, 358] on button "Save" at bounding box center [423, 354] width 135 height 54
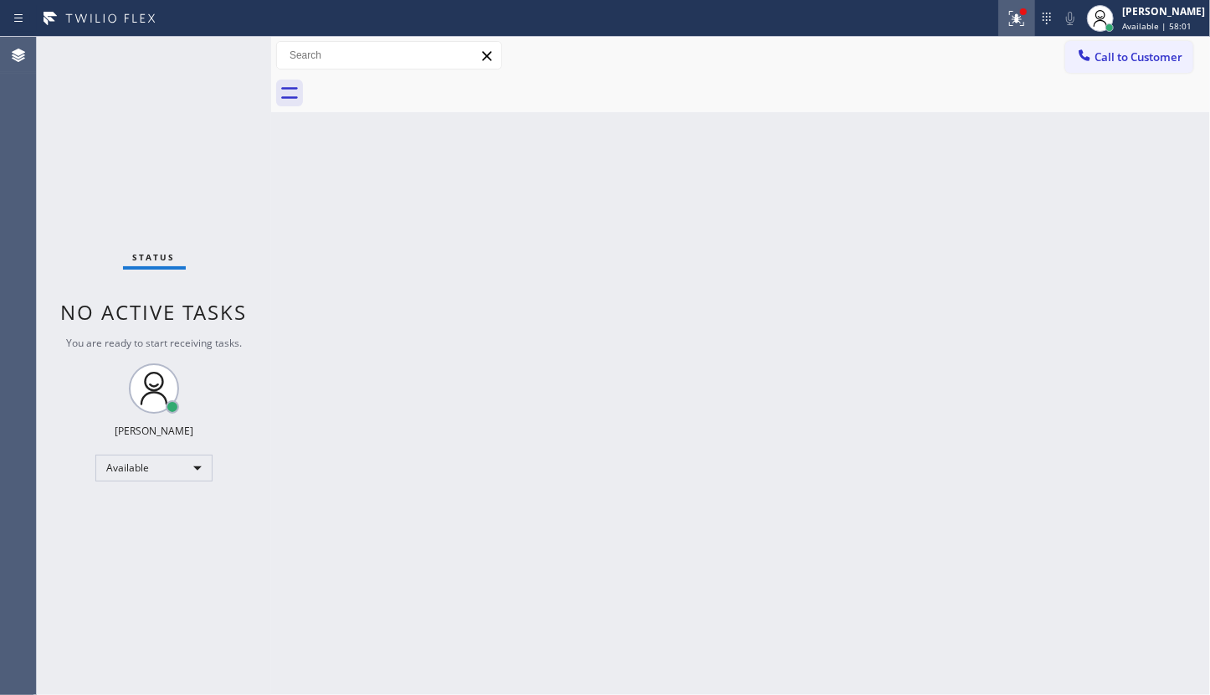
click at [1001, 15] on div at bounding box center [1017, 18] width 37 height 20
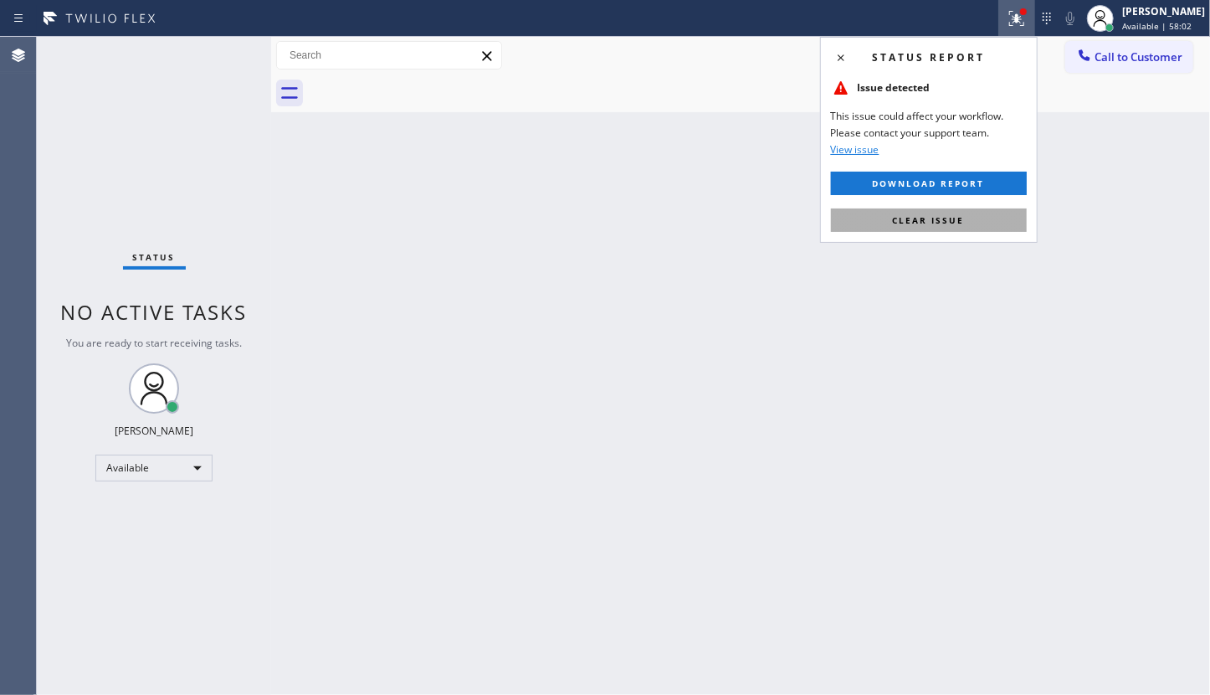
click at [1002, 208] on button "Clear issue" at bounding box center [929, 219] width 196 height 23
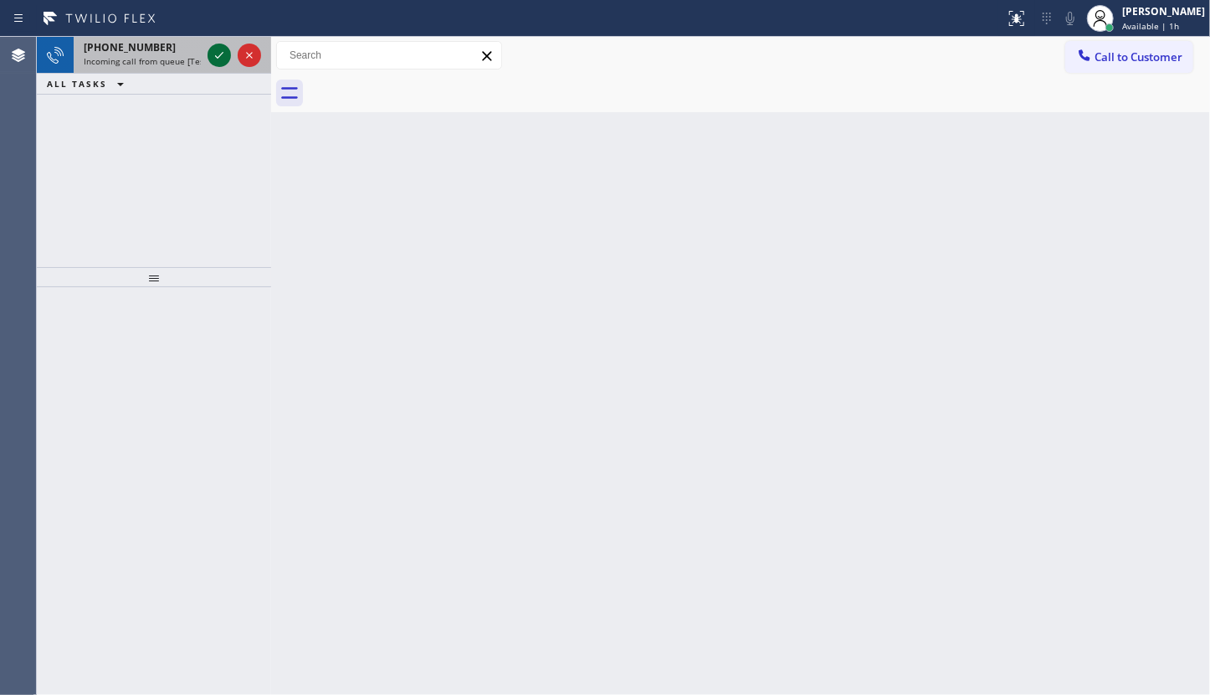
click at [223, 57] on icon at bounding box center [219, 55] width 20 height 20
click at [226, 55] on icon at bounding box center [219, 55] width 20 height 20
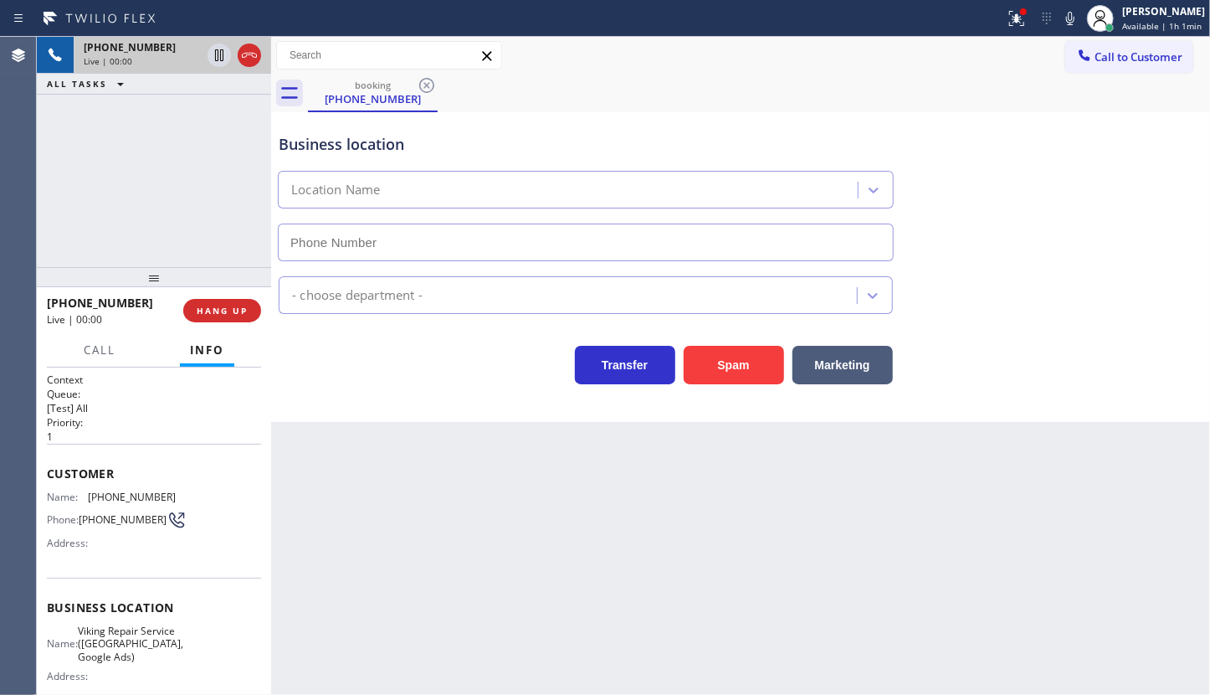
type input "(857) 355-0854"
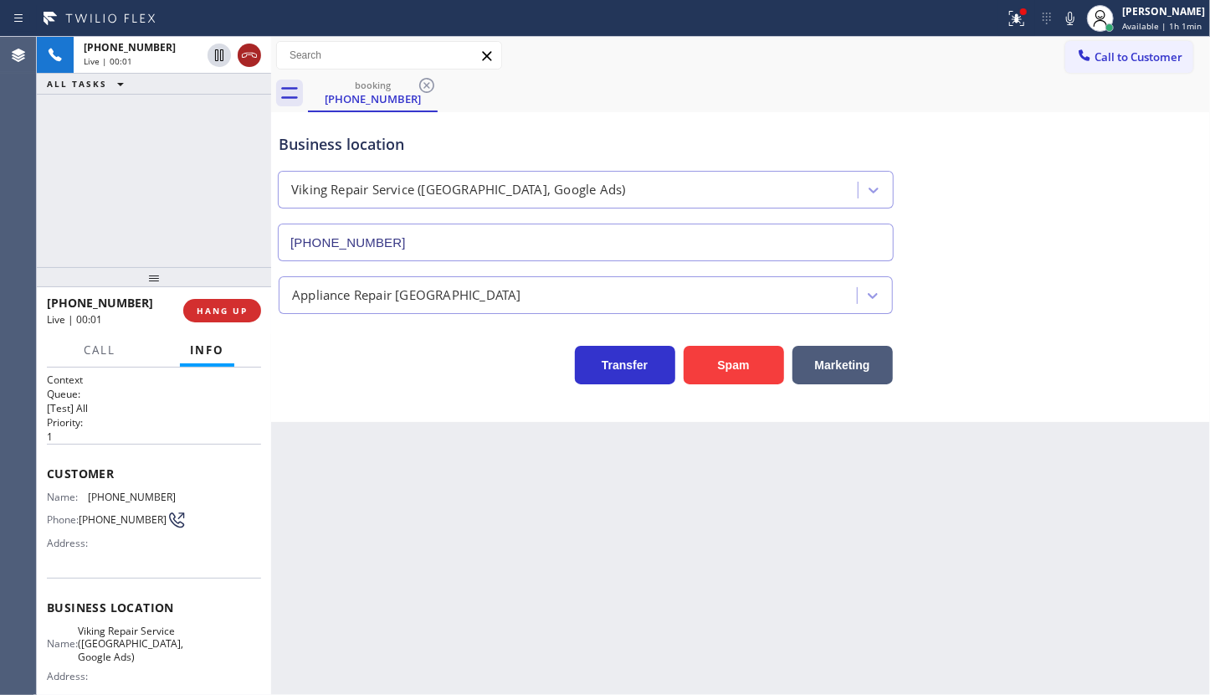
click at [257, 59] on icon at bounding box center [249, 55] width 20 height 20
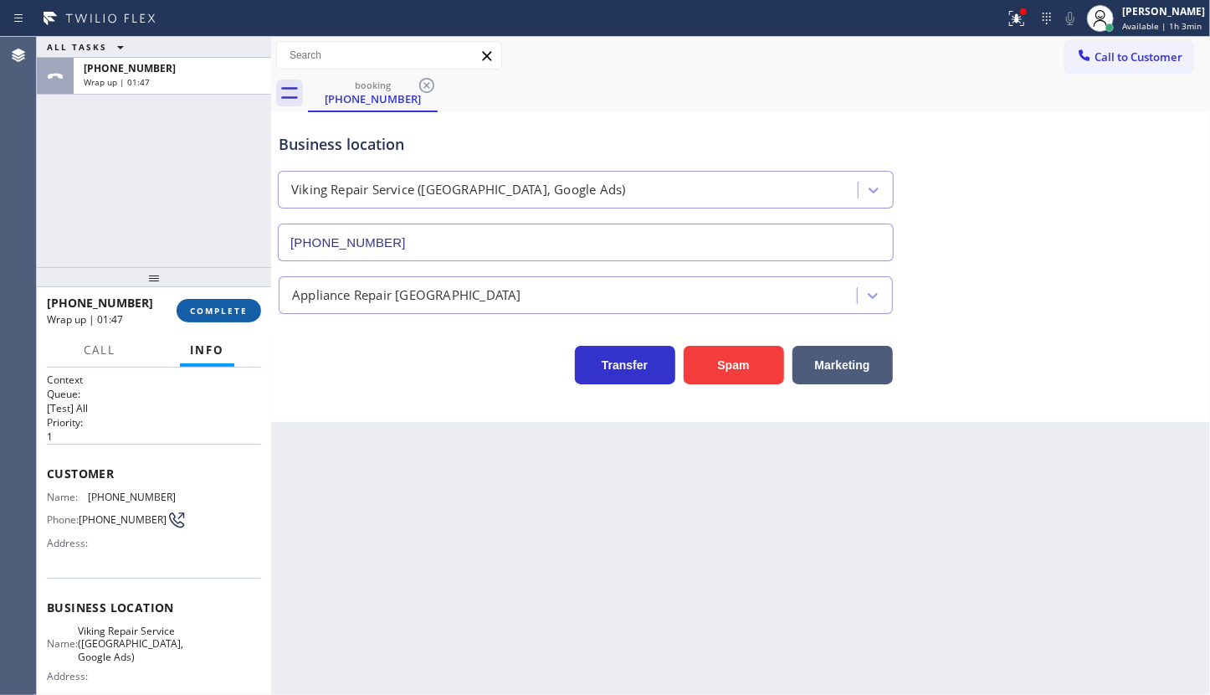
click at [216, 316] on button "COMPLETE" at bounding box center [219, 310] width 85 height 23
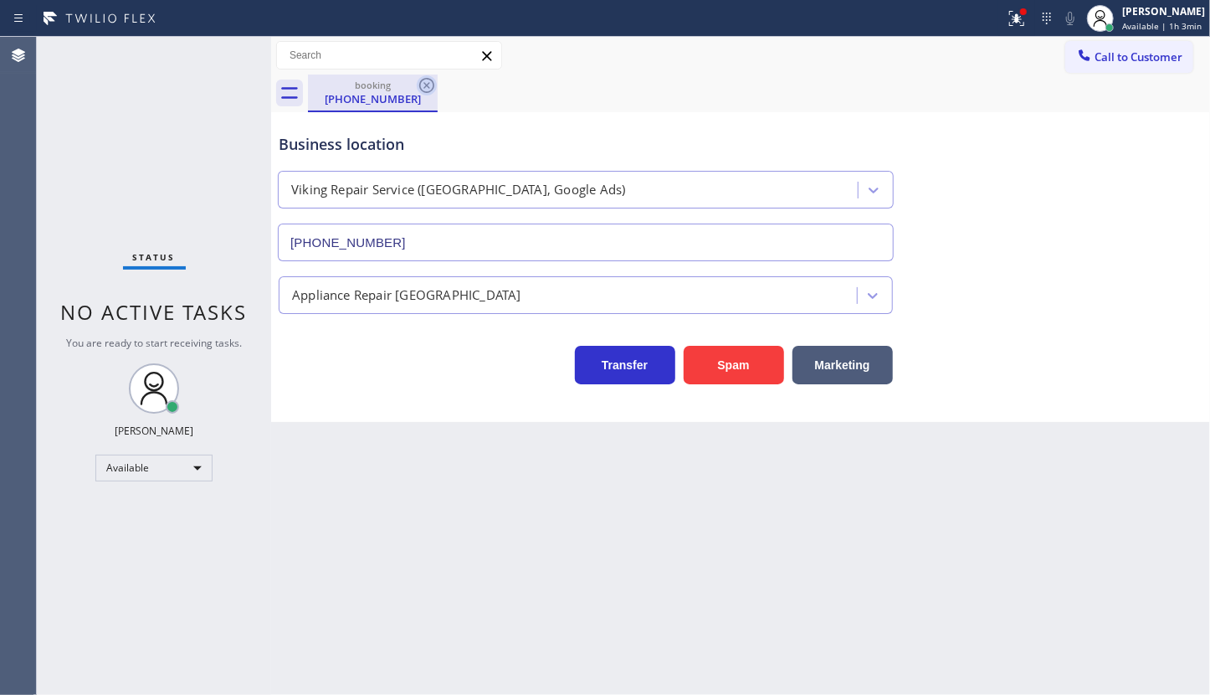
click at [425, 85] on icon at bounding box center [427, 85] width 20 height 20
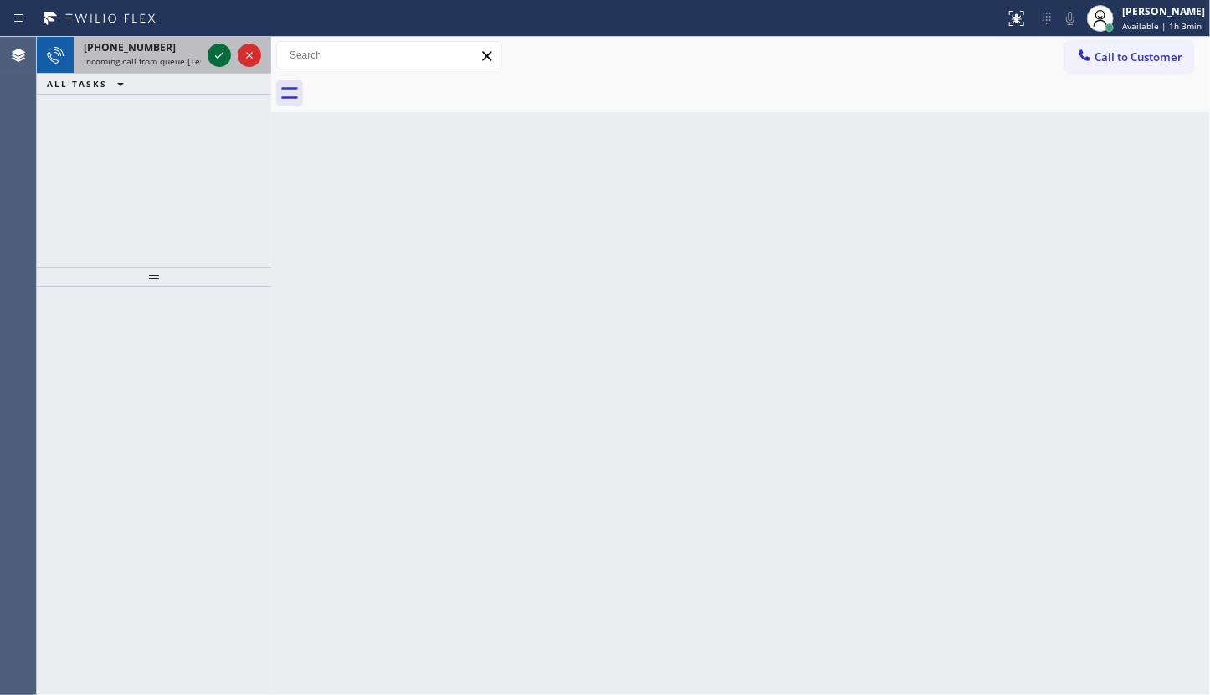
click at [218, 49] on icon at bounding box center [219, 55] width 20 height 20
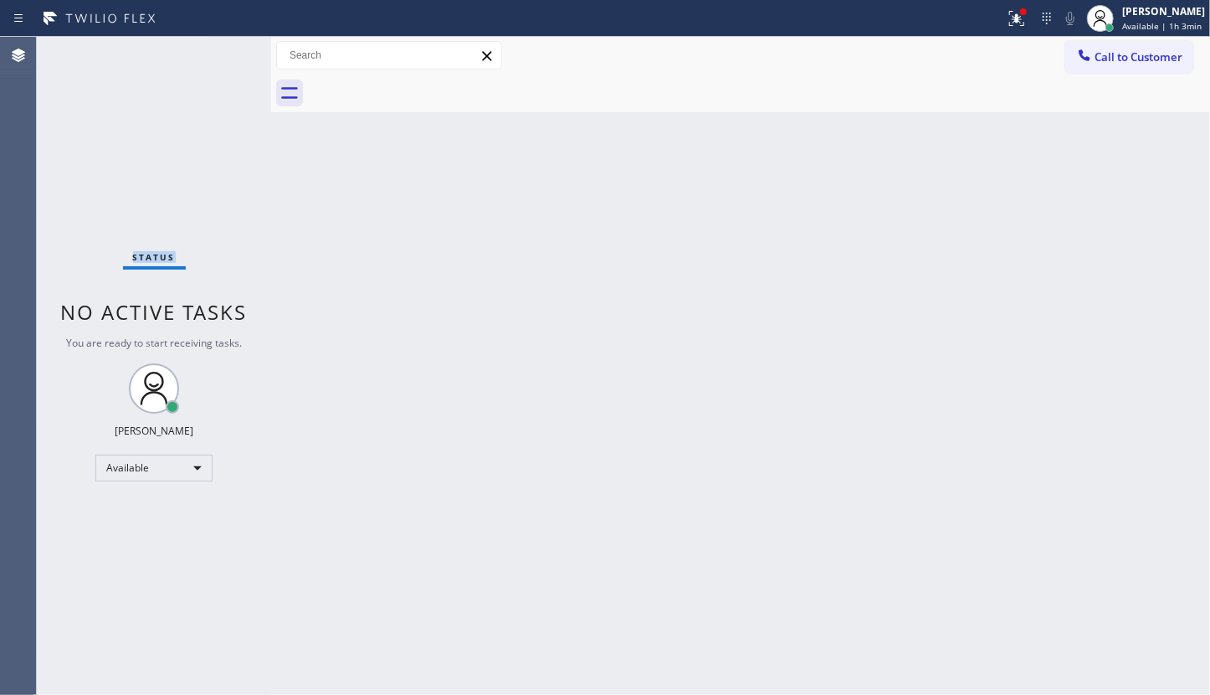
click at [218, 49] on div "Status No active tasks You are ready to start receiving tasks. JENIZA ALCAYDE A…" at bounding box center [154, 366] width 234 height 658
click at [218, 56] on div "Status No active tasks You are ready to start receiving tasks. JENIZA ALCAYDE A…" at bounding box center [154, 366] width 234 height 658
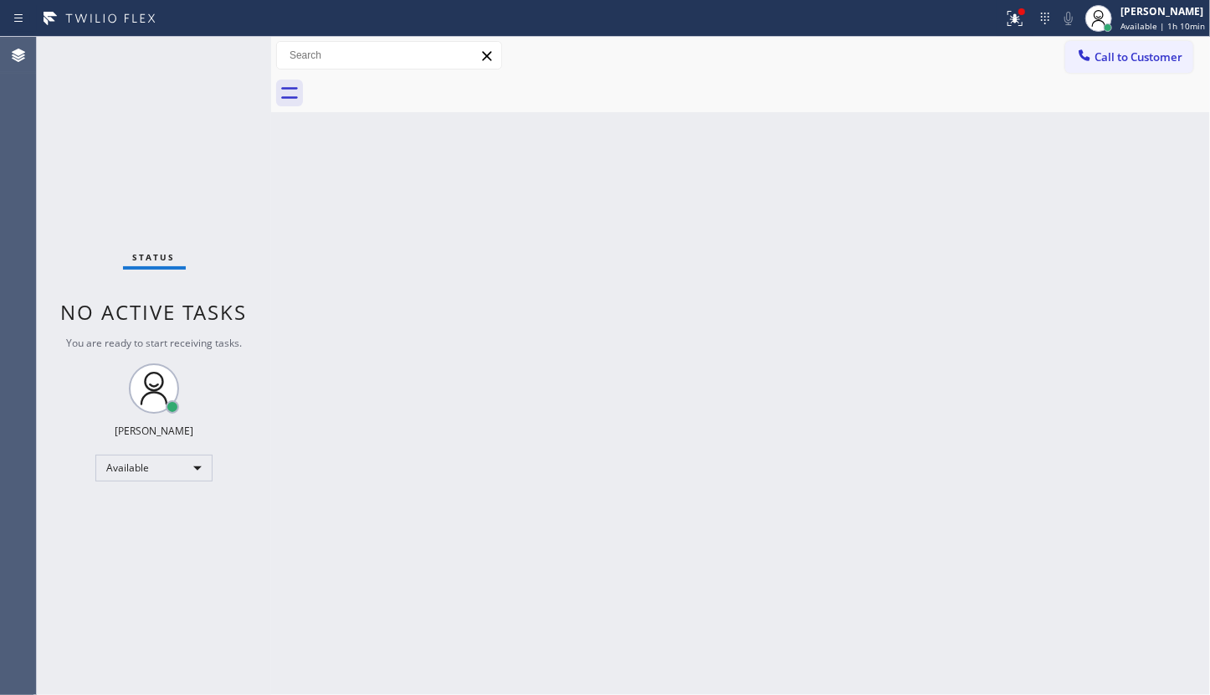
click at [229, 67] on div "Status No active tasks You are ready to start receiving tasks. JENIZA ALCAYDE A…" at bounding box center [154, 366] width 234 height 658
click at [218, 71] on div "Status No active tasks You are ready to start receiving tasks. JENIZA ALCAYDE A…" at bounding box center [154, 366] width 234 height 658
click at [216, 69] on div "Status No active tasks You are ready to start receiving tasks. JENIZA ALCAYDE A…" at bounding box center [154, 366] width 234 height 658
click at [155, 105] on div "Status No active tasks You are ready to start receiving tasks. JENIZA ALCAYDE A…" at bounding box center [154, 366] width 234 height 658
click at [1014, 18] on icon at bounding box center [1015, 16] width 10 height 6
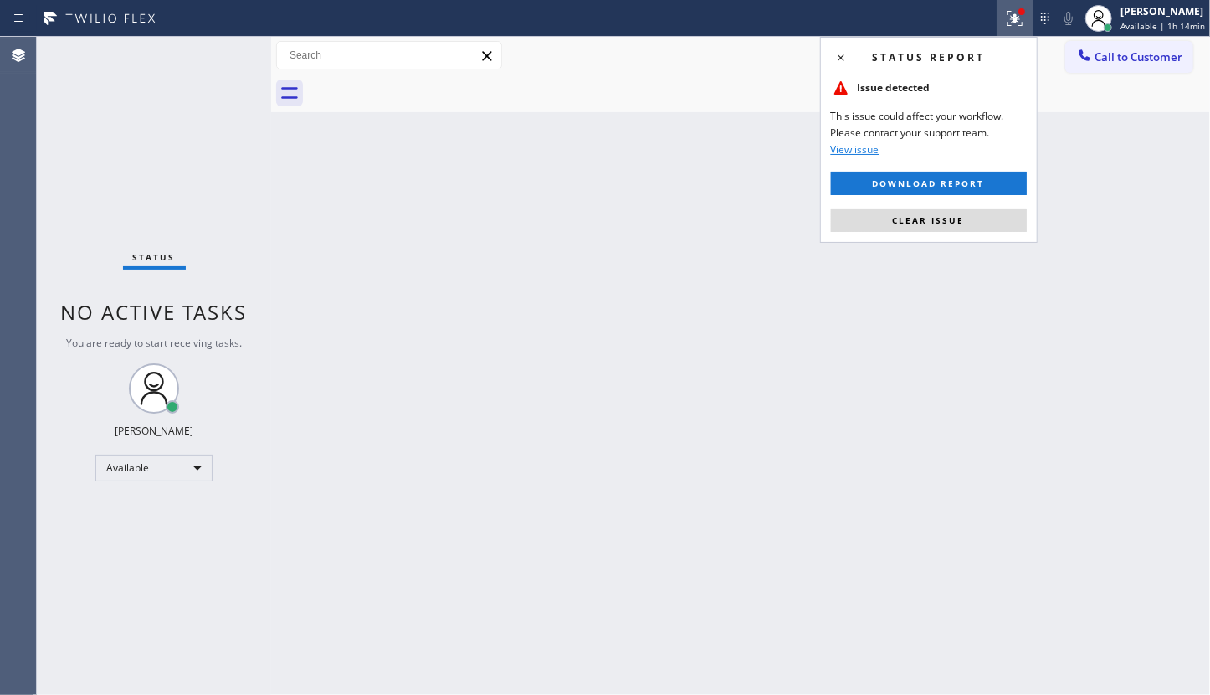
click at [984, 222] on button "Clear issue" at bounding box center [929, 219] width 196 height 23
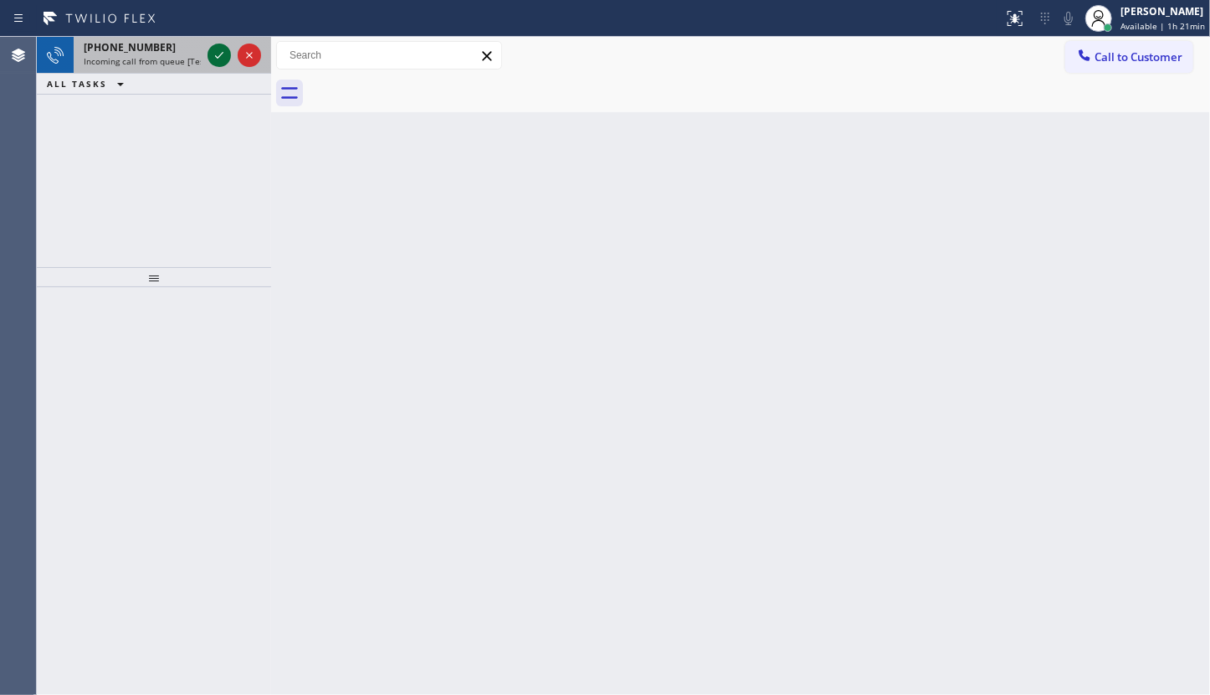
click at [217, 51] on icon at bounding box center [219, 55] width 20 height 20
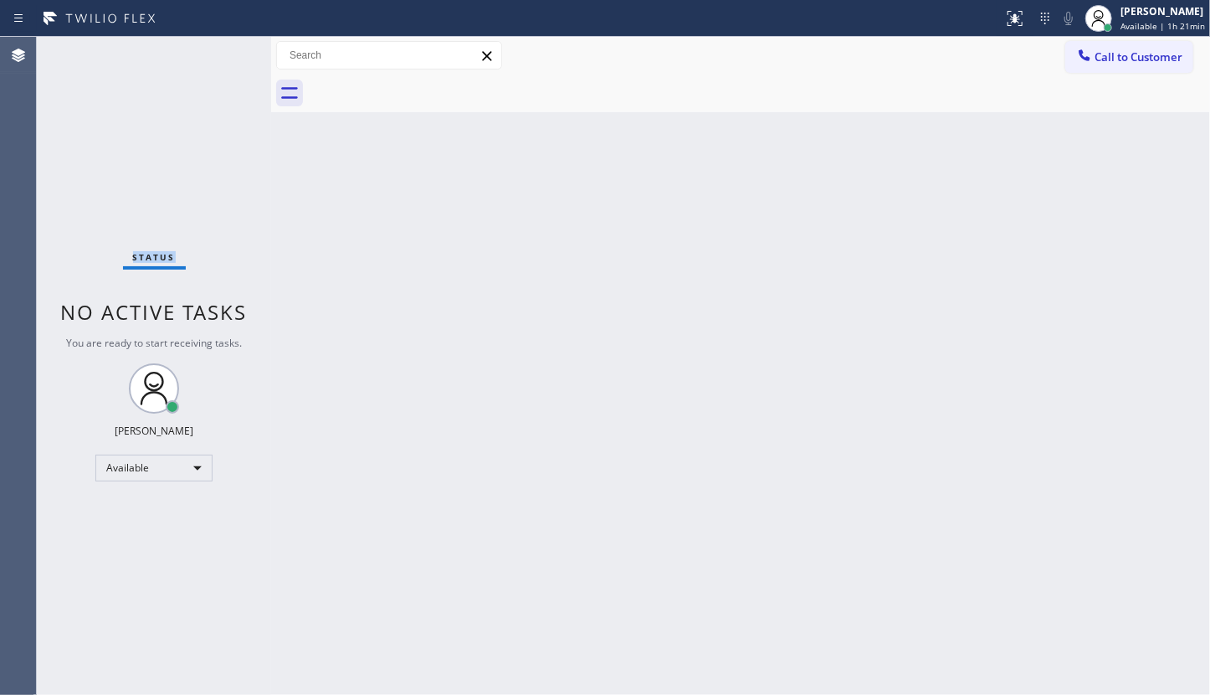
click at [217, 51] on div "Status No active tasks You are ready to start receiving tasks. JENIZA ALCAYDE A…" at bounding box center [154, 366] width 234 height 658
click at [997, 37] on div "Call to Customer Outbound call Location Search location Your caller id phone nu…" at bounding box center [740, 56] width 939 height 38
click at [1010, 23] on icon at bounding box center [1015, 18] width 20 height 20
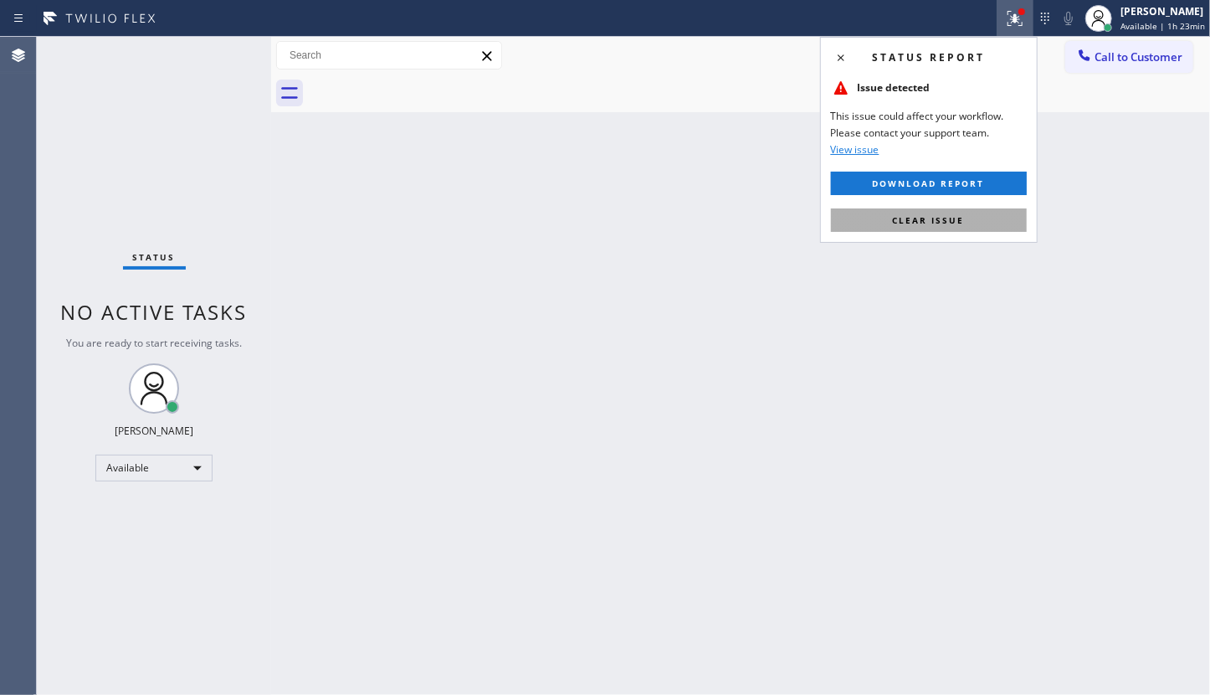
click at [998, 217] on button "Clear issue" at bounding box center [929, 219] width 196 height 23
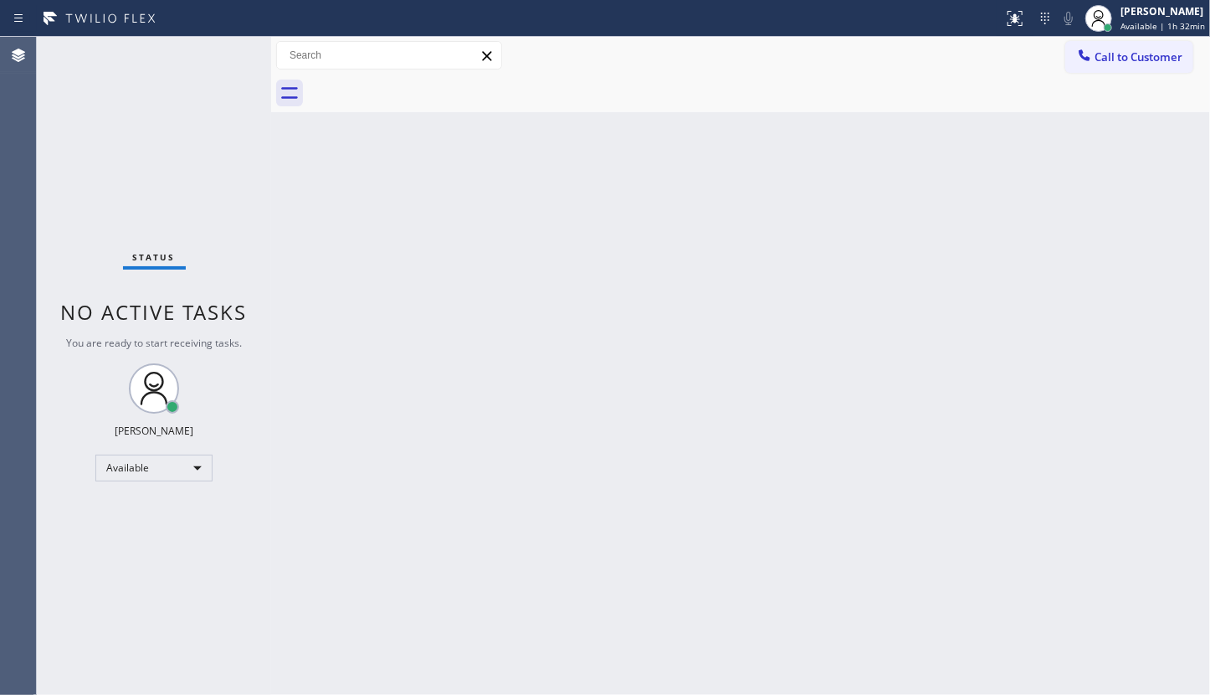
click at [342, 496] on div "Back to Dashboard Change Sender ID Customers Technicians Select a contact Outbo…" at bounding box center [740, 366] width 939 height 658
click at [485, 666] on div "Back to Dashboard Change Sender ID Customers Technicians Select a contact Outbo…" at bounding box center [740, 366] width 939 height 658
click at [331, 385] on div "Back to Dashboard Change Sender ID Customers Technicians Select a contact Outbo…" at bounding box center [740, 366] width 939 height 658
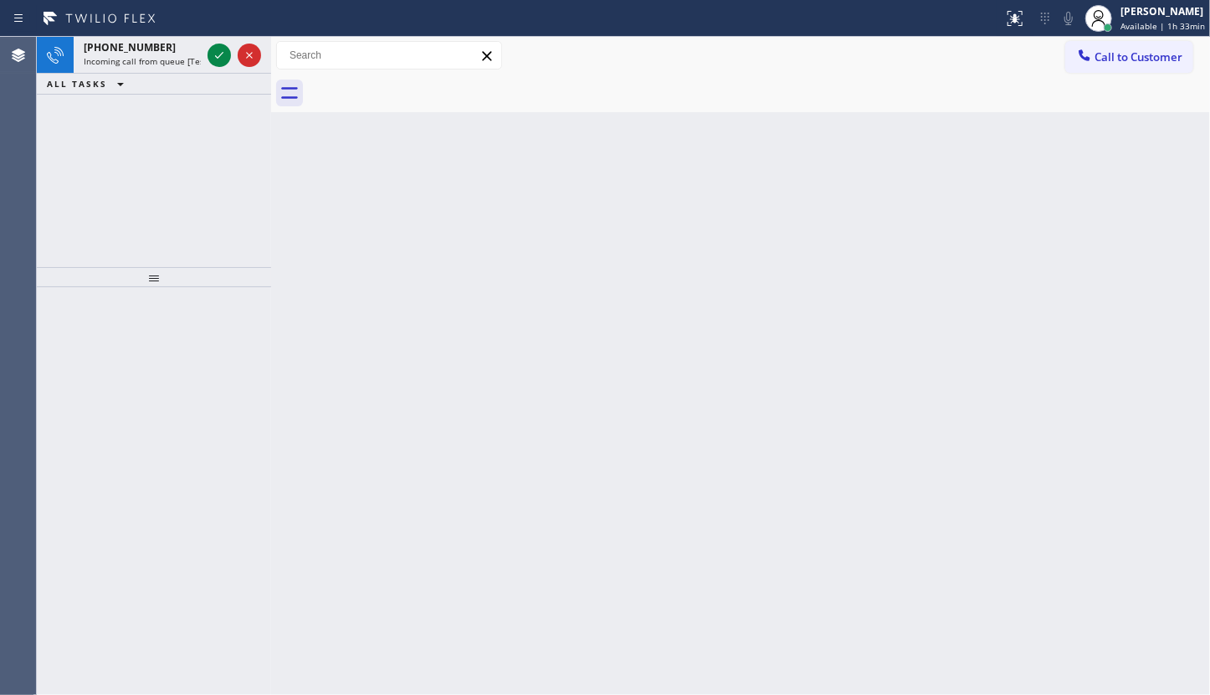
drag, startPoint x: 168, startPoint y: 89, endPoint x: 172, endPoint y: 114, distance: 25.3
click at [172, 113] on div "[PHONE_NUMBER] Incoming call from queue [Test] All ALL TASKS ALL TASKS ACTIVE T…" at bounding box center [154, 152] width 234 height 230
click at [176, 105] on div "[PHONE_NUMBER] Incoming call from queue [Test] All ALL TASKS ALL TASKS ACTIVE T…" at bounding box center [154, 152] width 234 height 230
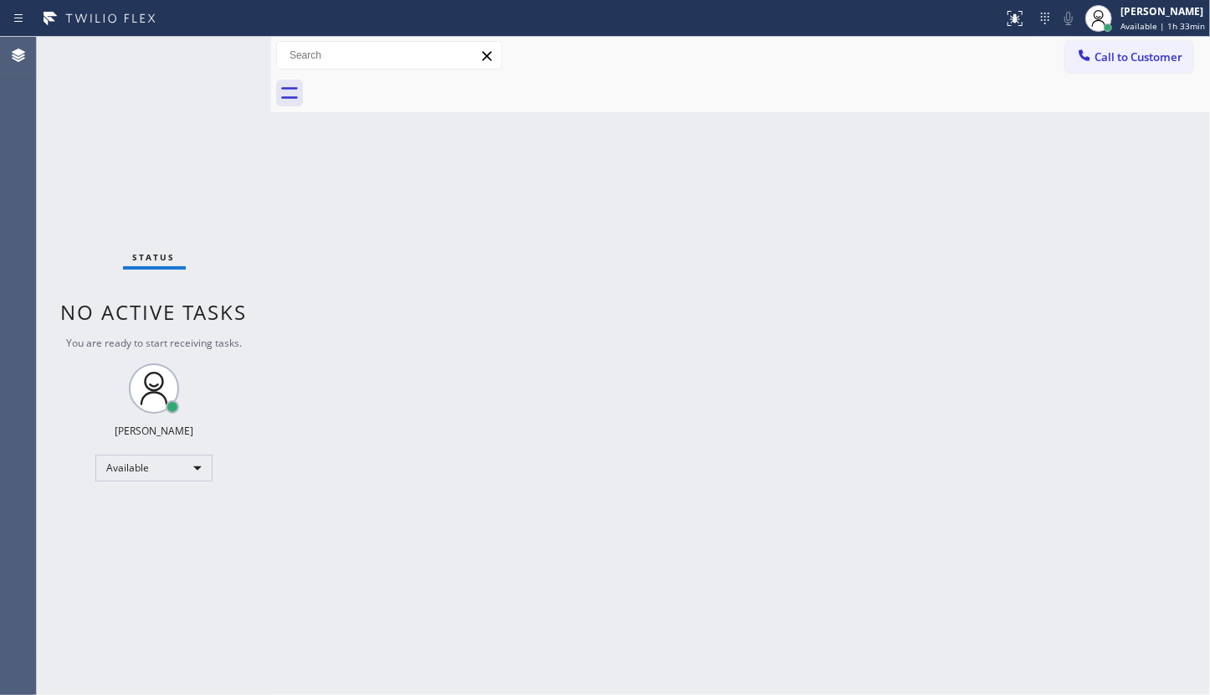
click at [208, 60] on div "Status No active tasks You are ready to start receiving tasks. JENIZA ALCAYDE A…" at bounding box center [154, 366] width 234 height 658
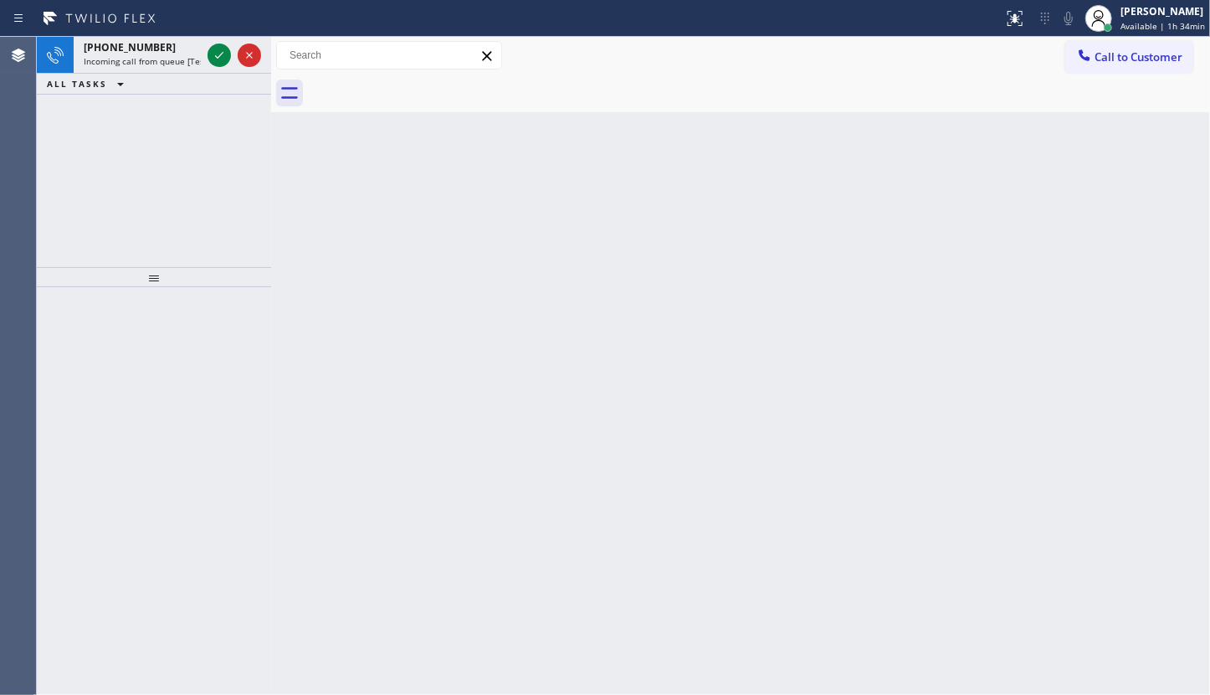
click at [188, 105] on div "[PHONE_NUMBER] Incoming call from queue [Test] All ALL TASKS ALL TASKS ACTIVE T…" at bounding box center [154, 152] width 234 height 230
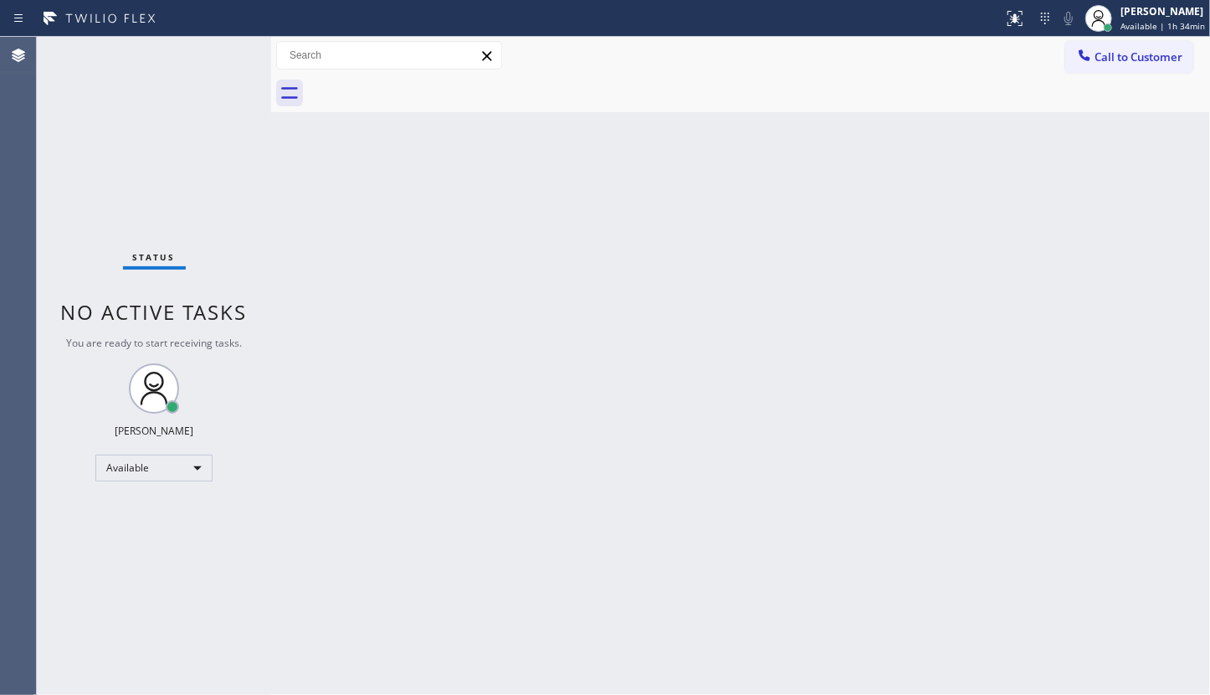
drag, startPoint x: 188, startPoint y: 105, endPoint x: 211, endPoint y: 69, distance: 42.5
click at [211, 95] on div "Status No active tasks You are ready to start receiving tasks. JENIZA ALCAYDE A…" at bounding box center [154, 366] width 234 height 658
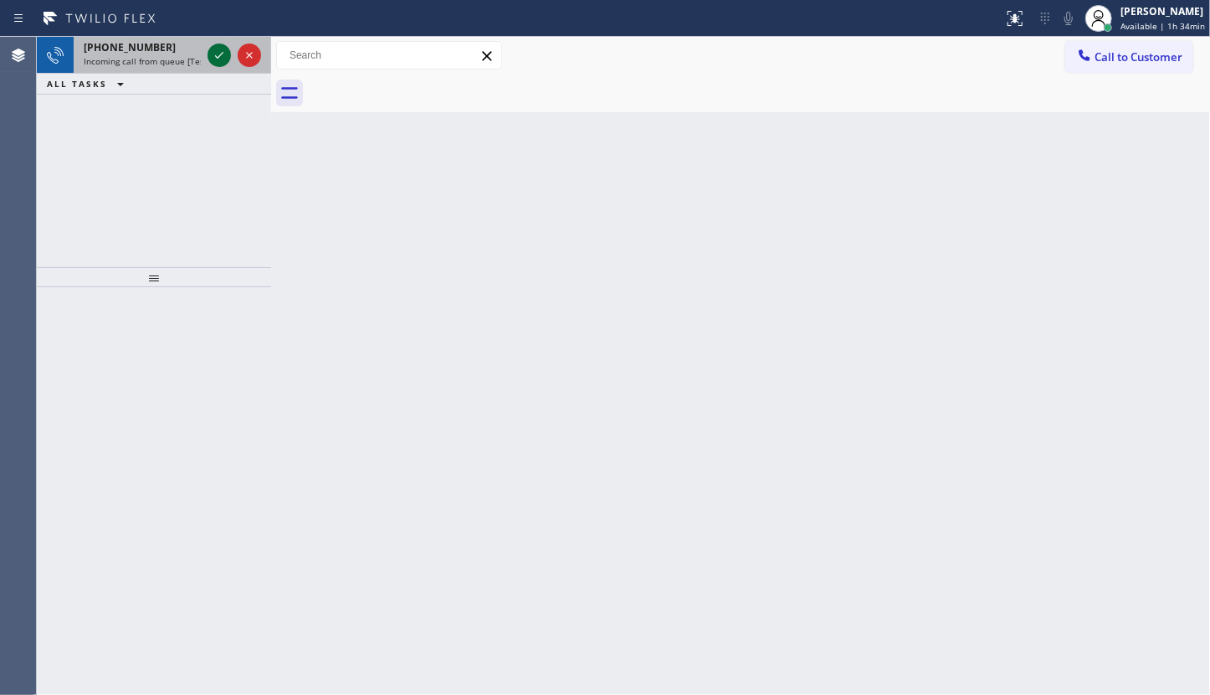
click at [221, 50] on icon at bounding box center [219, 55] width 20 height 20
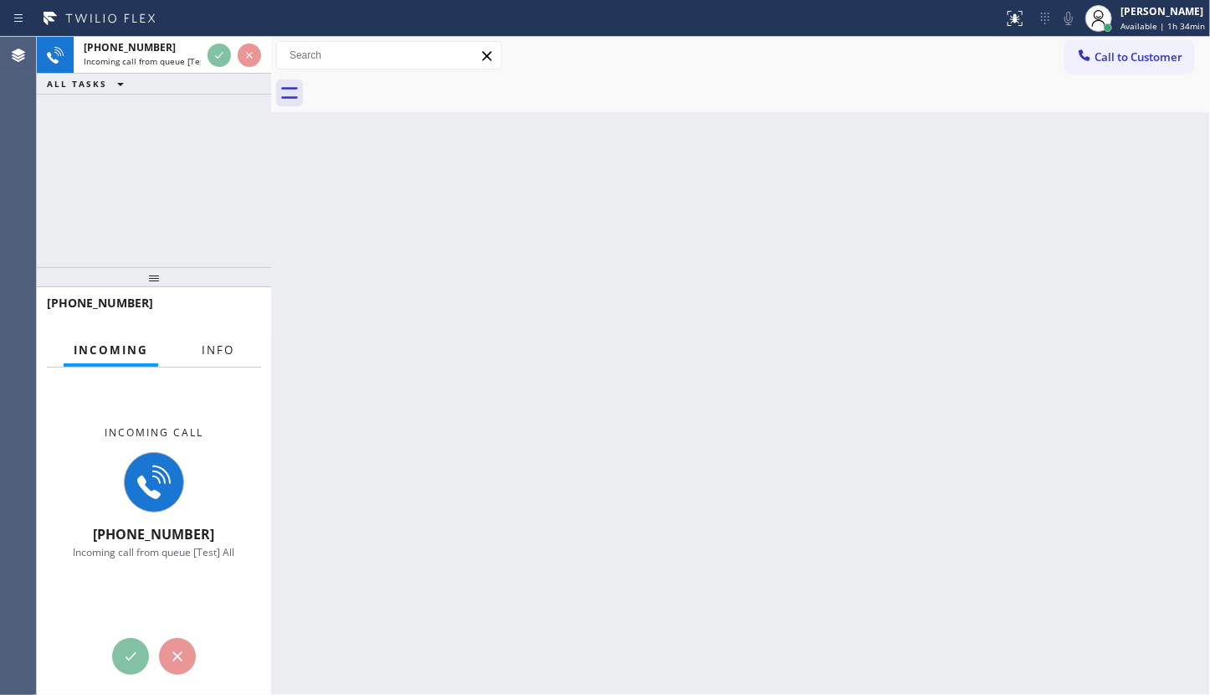
click at [217, 355] on span "Info" at bounding box center [218, 349] width 33 height 15
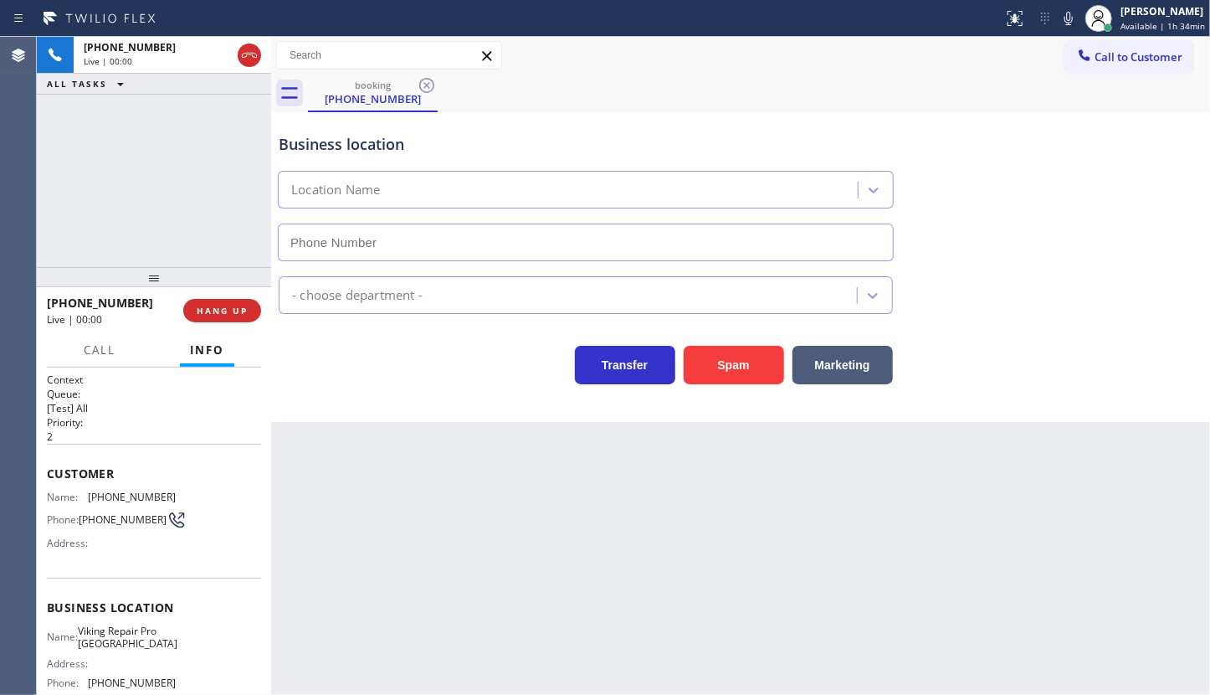
type input "[PHONE_NUMBER]"
click at [219, 312] on span "HANG UP" at bounding box center [222, 311] width 51 height 12
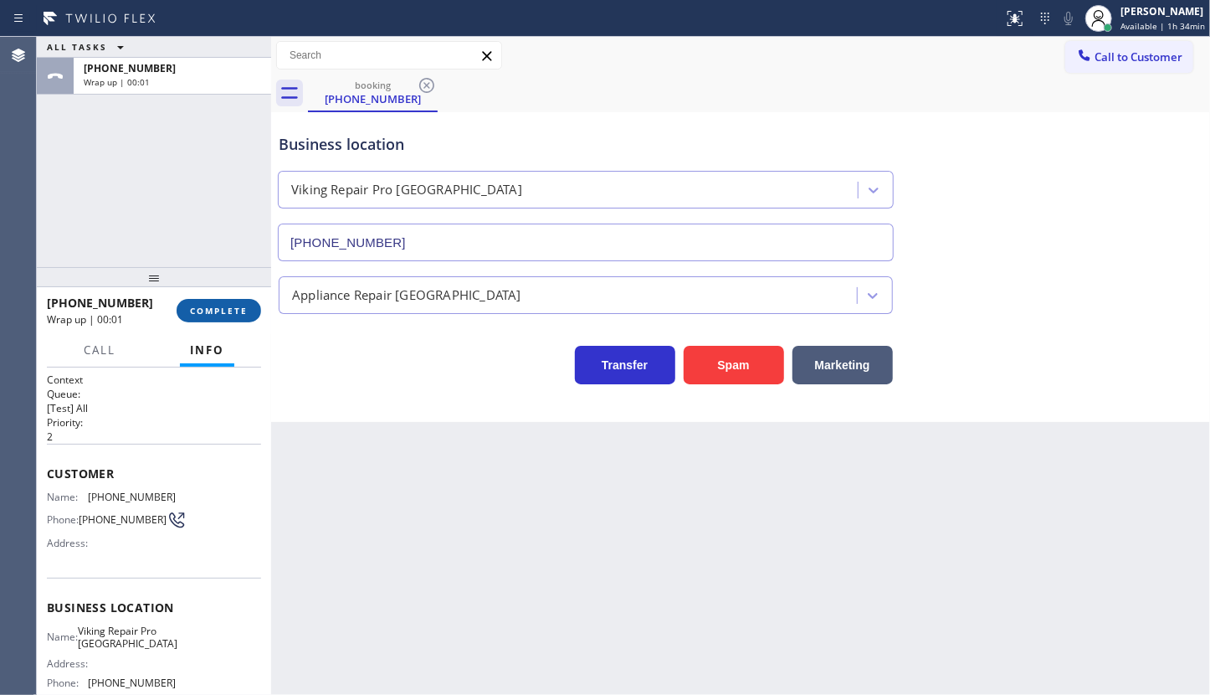
click at [219, 312] on span "COMPLETE" at bounding box center [219, 311] width 58 height 12
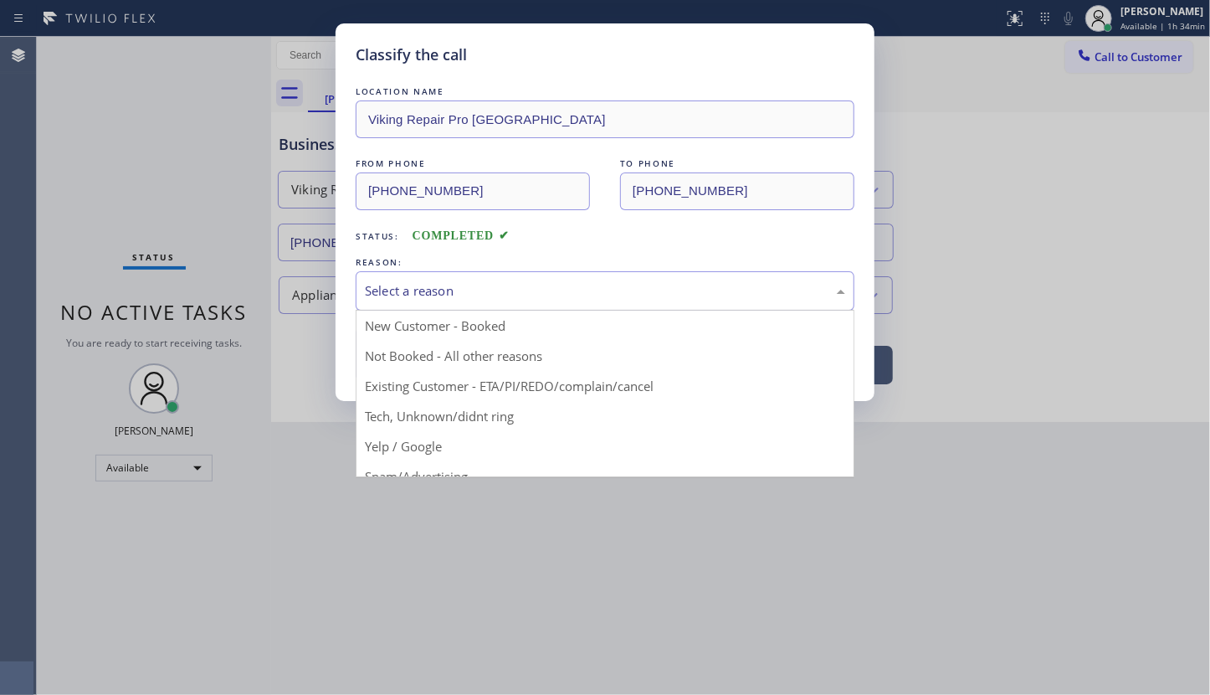
drag, startPoint x: 416, startPoint y: 297, endPoint x: 410, endPoint y: 329, distance: 32.3
click at [416, 299] on div "Select a reason" at bounding box center [605, 290] width 480 height 19
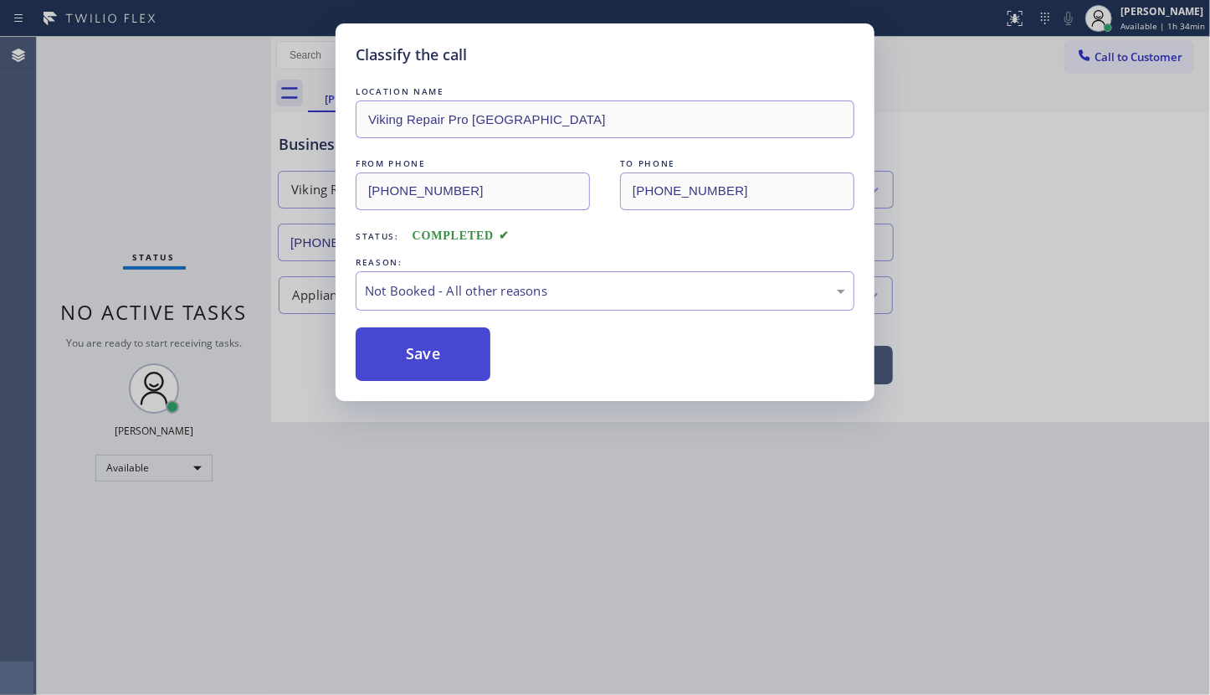
click at [408, 346] on button "Save" at bounding box center [423, 354] width 135 height 54
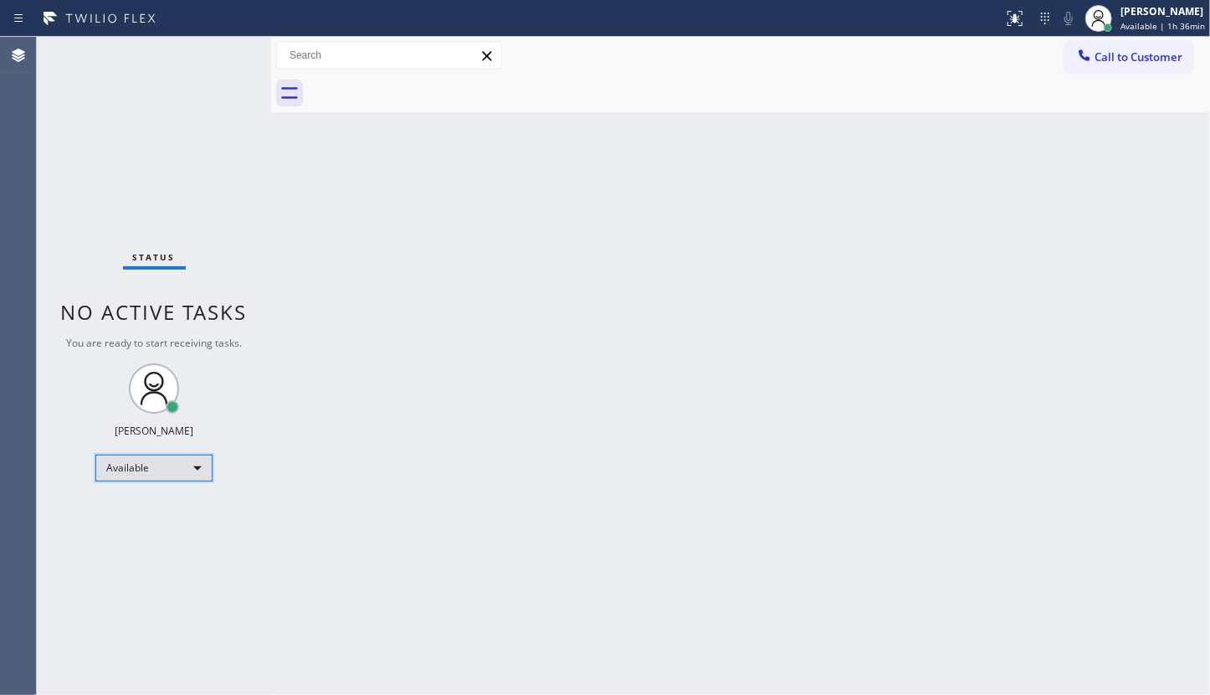
click at [126, 469] on div "Available" at bounding box center [153, 468] width 117 height 27
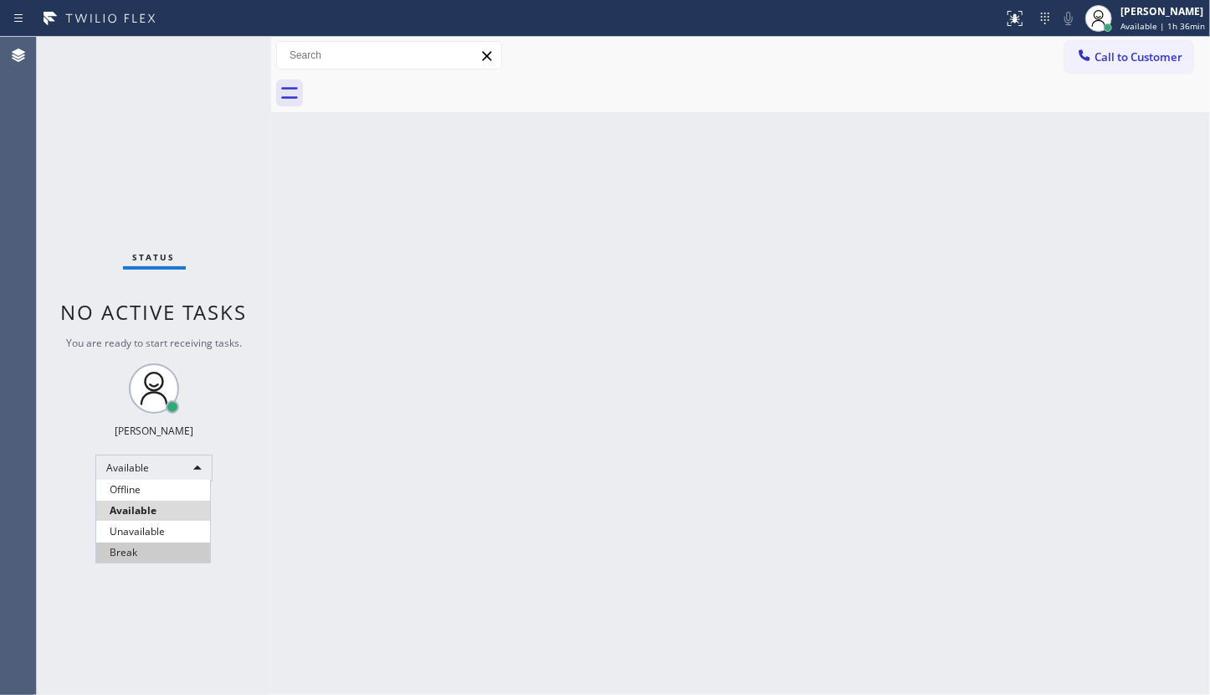
click at [128, 553] on li "Break" at bounding box center [153, 552] width 114 height 20
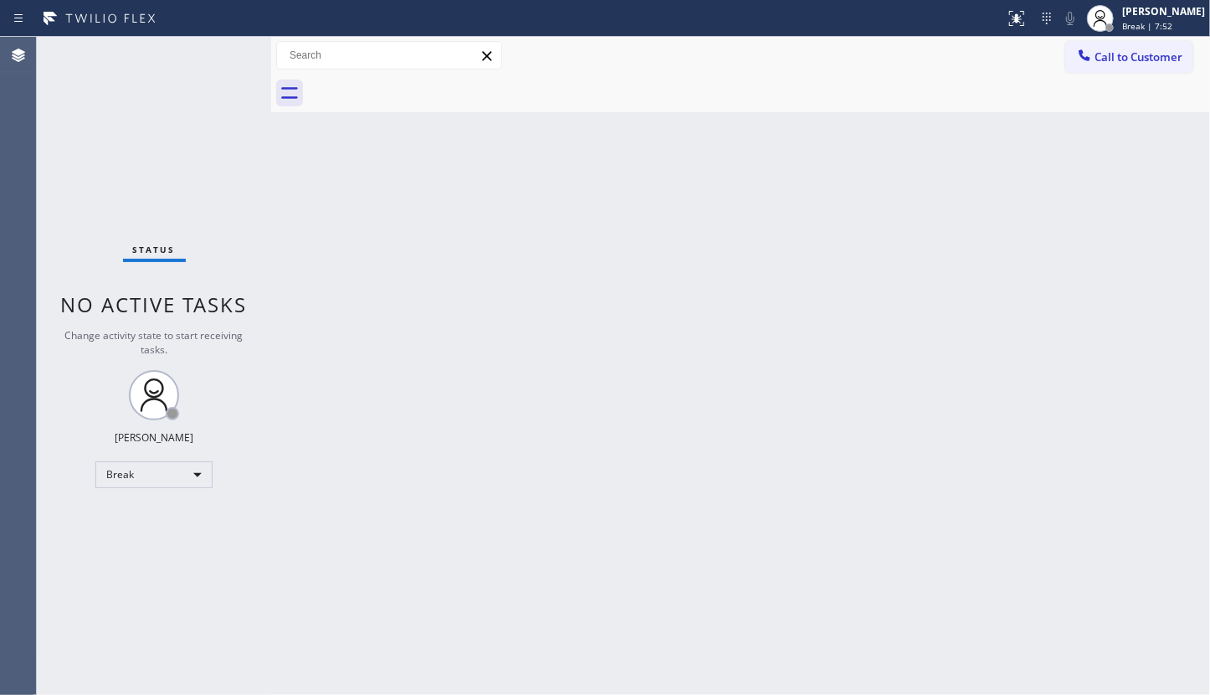
click at [128, 568] on div "Status No active tasks Change activity state to start receiving tasks. JENIZA A…" at bounding box center [154, 366] width 234 height 658
click at [511, 532] on div "Back to Dashboard Change Sender ID Customers Technicians Select a contact Outbo…" at bounding box center [740, 366] width 939 height 658
